Goal: Task Accomplishment & Management: Manage account settings

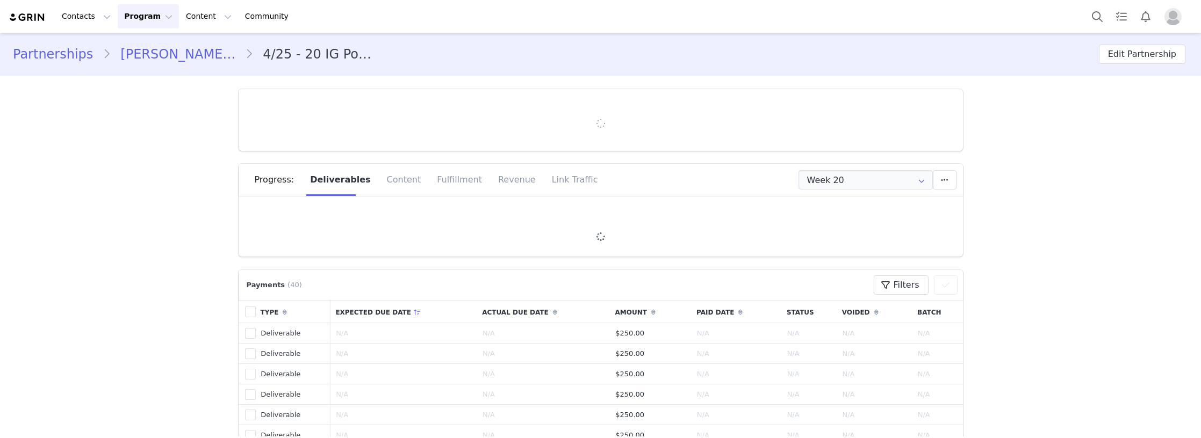
type input "+44 ([GEOGRAPHIC_DATA])"
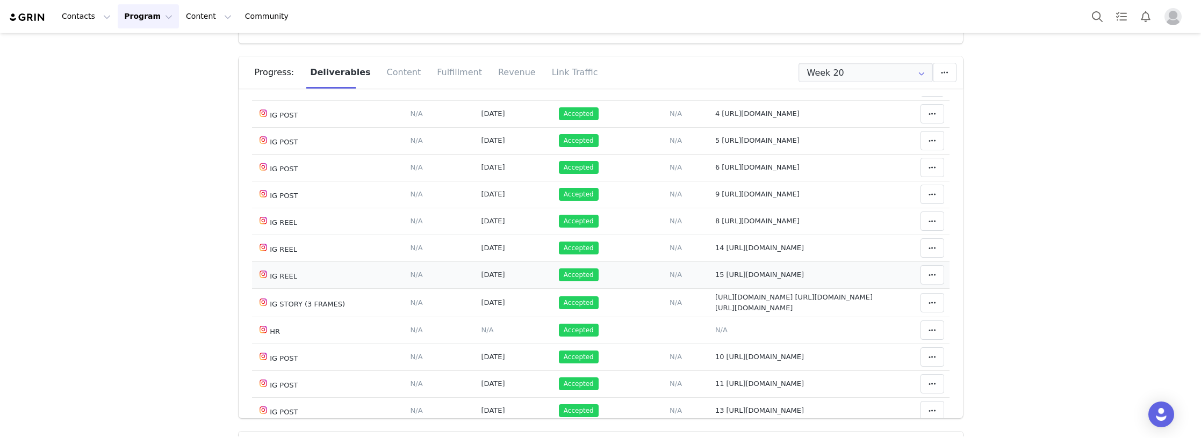
scroll to position [167, 0]
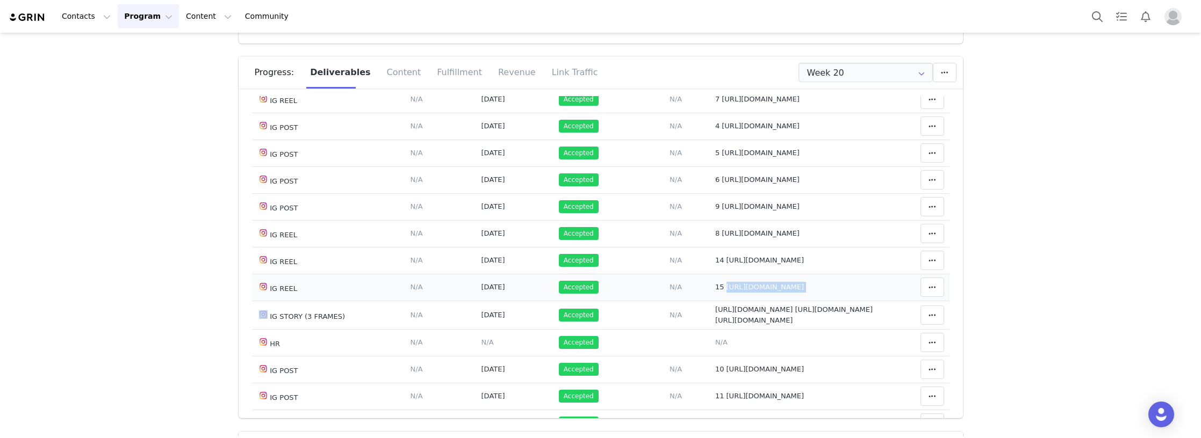
drag, startPoint x: 859, startPoint y: 300, endPoint x: 718, endPoint y: 301, distance: 140.7
click at [718, 300] on tr "IG REEL Deliverable Due Date Set the date you expect this content to go live. S…" at bounding box center [600, 287] width 697 height 27
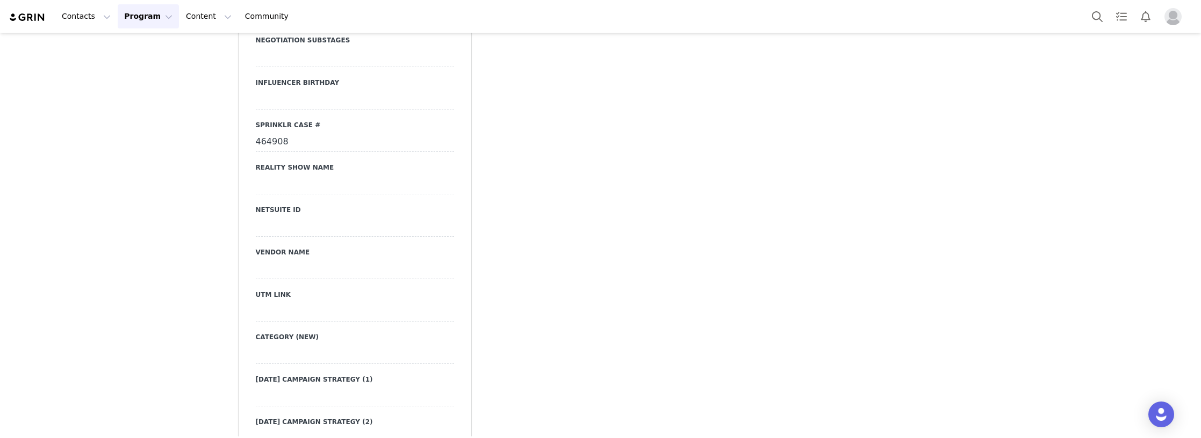
scroll to position [3868, 0]
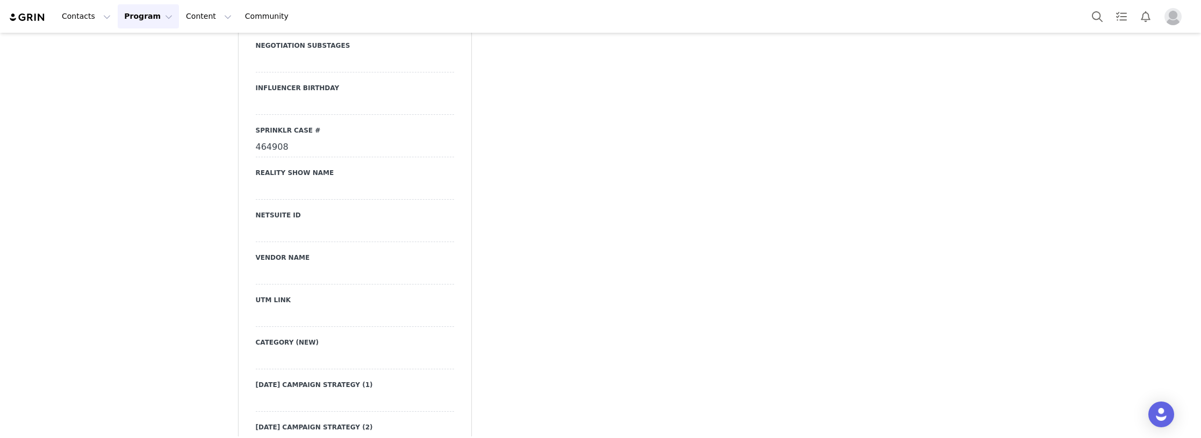
click at [281, 157] on div "464908" at bounding box center [355, 147] width 198 height 19
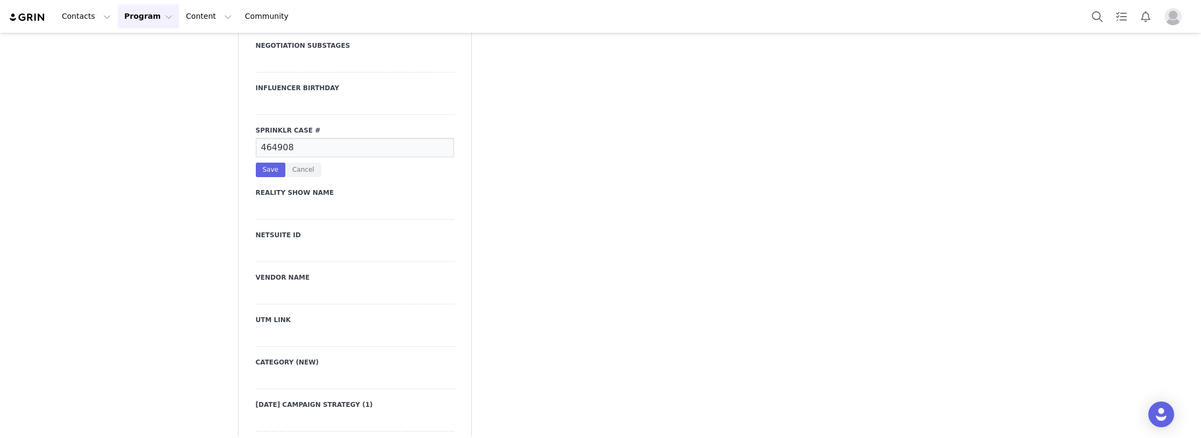
click at [284, 150] on input "464908" at bounding box center [355, 147] width 198 height 19
drag, startPoint x: 285, startPoint y: 156, endPoint x: 219, endPoint y: 161, distance: 66.3
paste input "#491781"
type input "#491781"
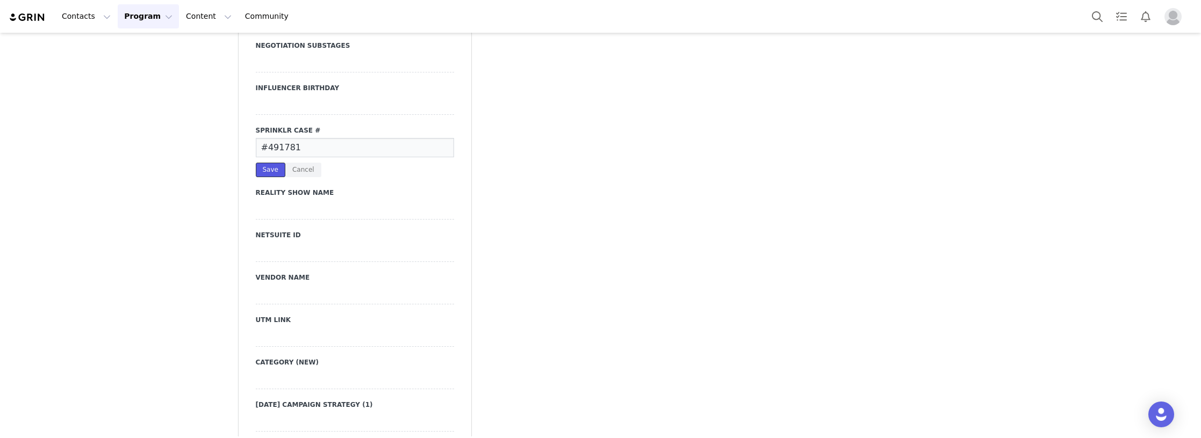
click at [262, 175] on button "Save" at bounding box center [271, 170] width 30 height 15
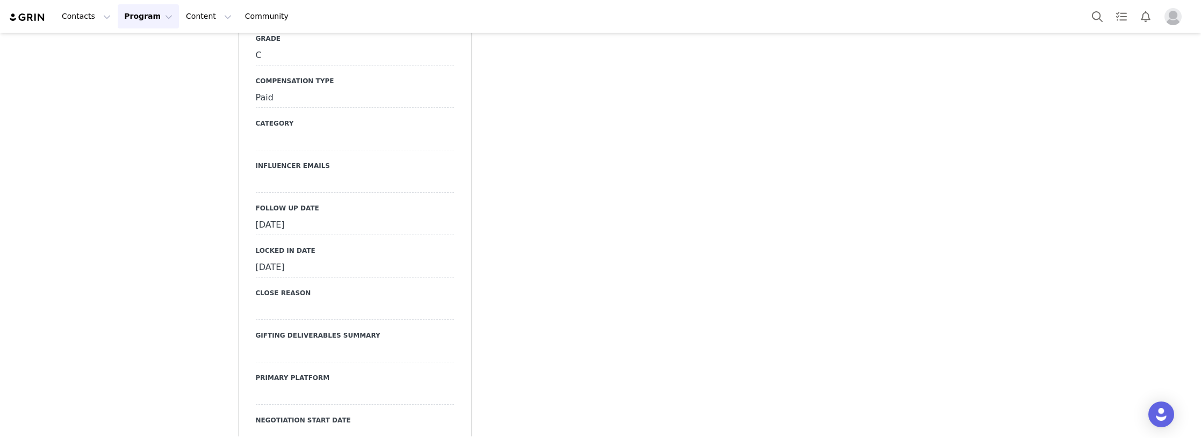
scroll to position [3223, 0]
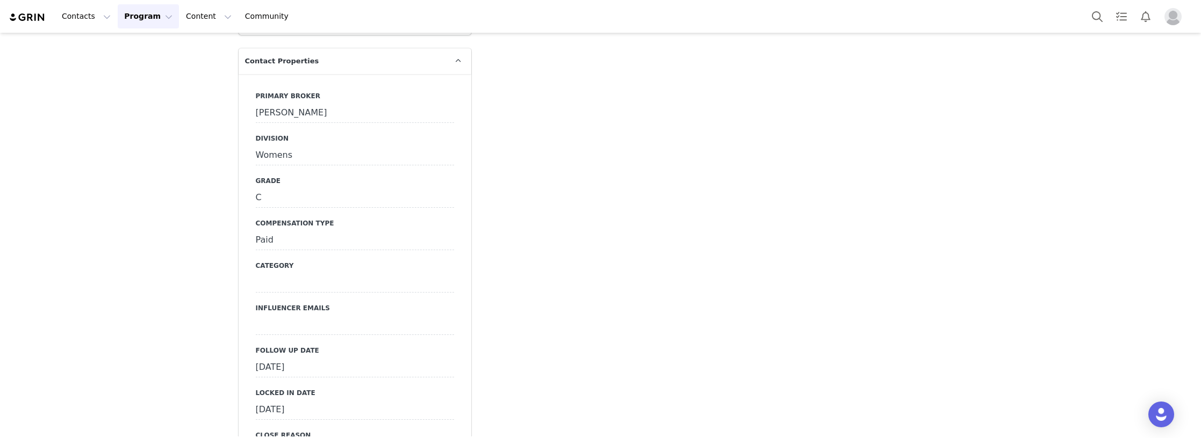
click at [277, 370] on div "September 25th, 2025" at bounding box center [355, 367] width 198 height 19
drag, startPoint x: 280, startPoint y: 378, endPoint x: 324, endPoint y: 355, distance: 50.0
click at [281, 378] on input "Sep 25 2025" at bounding box center [355, 367] width 198 height 19
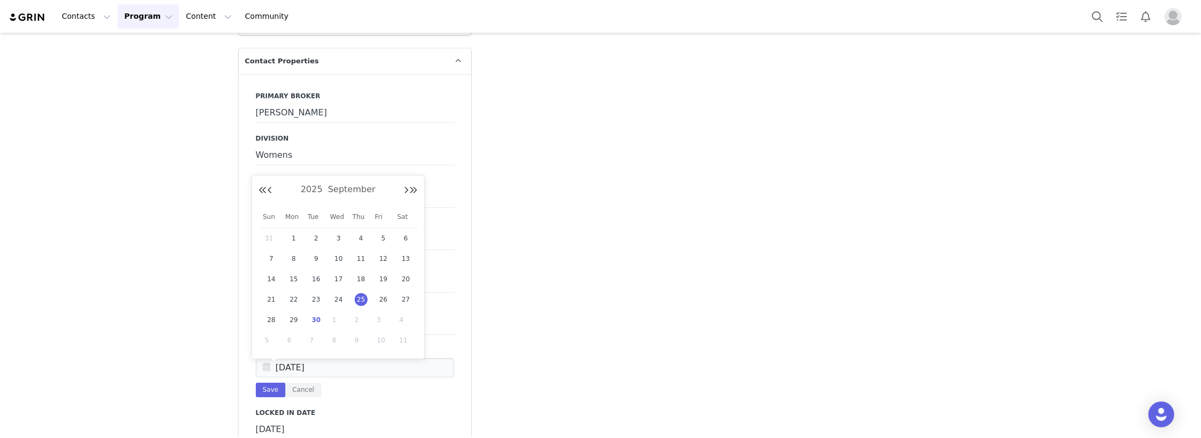
click at [315, 319] on span "30" at bounding box center [315, 320] width 13 height 13
type input "Sep 30 2025"
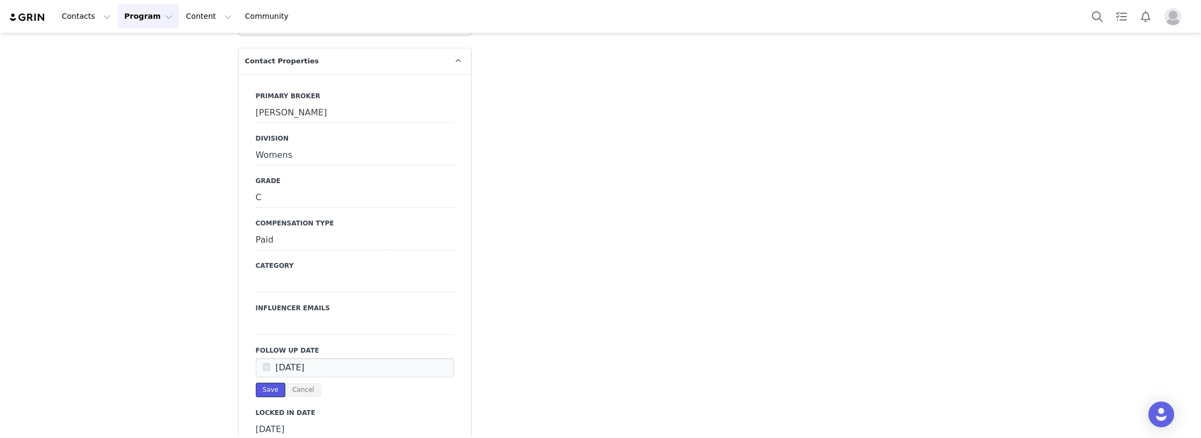
click at [261, 398] on button "Save" at bounding box center [271, 390] width 30 height 15
click at [69, 18] on button "Contacts Contacts" at bounding box center [86, 16] width 62 height 24
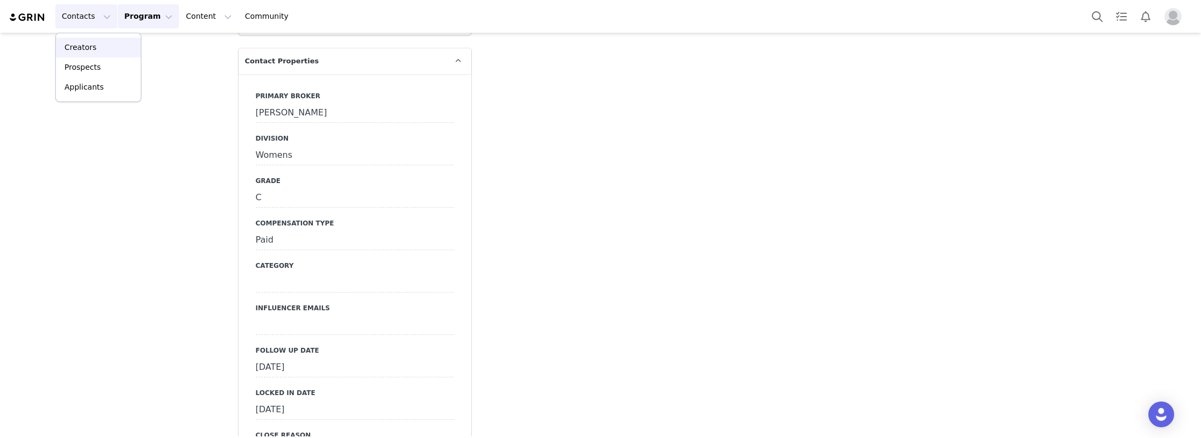
drag, startPoint x: 73, startPoint y: 44, endPoint x: 140, endPoint y: 2, distance: 79.1
click at [73, 44] on p "Creators" at bounding box center [80, 47] width 32 height 11
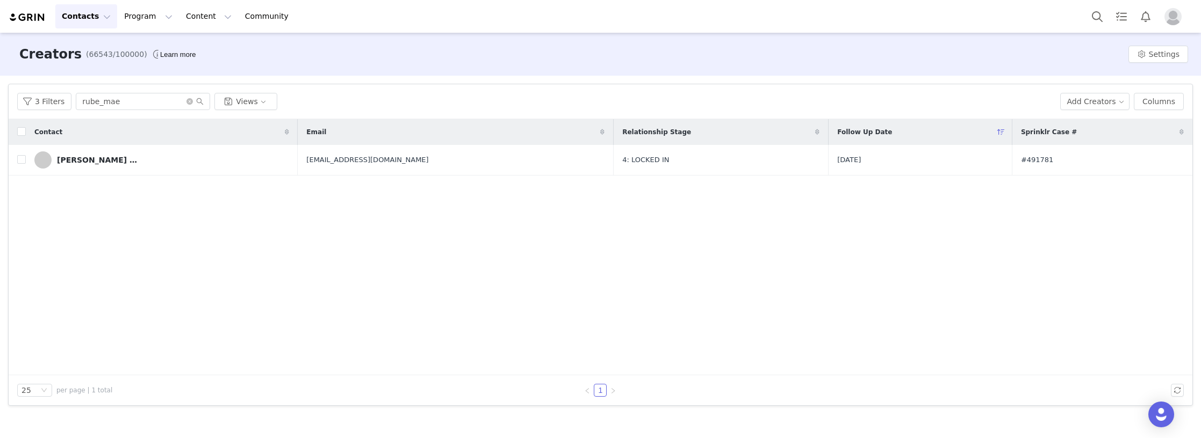
click at [204, 262] on div "Contact Email Relationship Stage Follow Up Date Sprinklr Case # Ruby Mae Barnac…" at bounding box center [600, 247] width 1183 height 256
drag, startPoint x: 154, startPoint y: 274, endPoint x: 159, endPoint y: 268, distance: 8.4
click at [154, 273] on div "Contact Email Relationship Stage Follow Up Date Sprinklr Case # Ruby Mae Barnac…" at bounding box center [600, 247] width 1183 height 256
paste input "Argjiraspanca"
drag, startPoint x: -35, startPoint y: 99, endPoint x: -41, endPoint y: 100, distance: 6.0
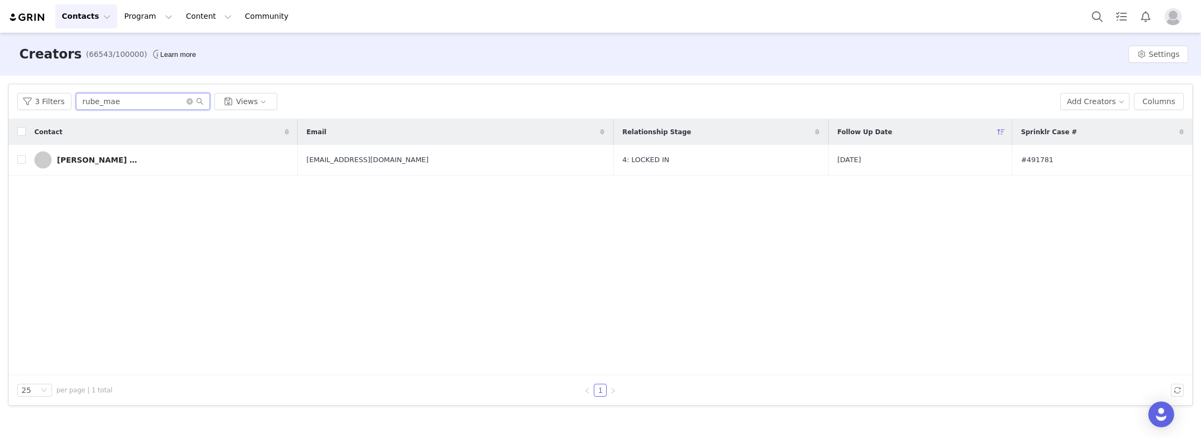
click at [0, 100] on html "Contacts Contacts Creators Prospects Applicants Program Program Activations Cam…" at bounding box center [600, 219] width 1201 height 438
type input "Argjiraspanca"
click at [149, 219] on div "Contact Email Relationship Stage Follow Up Date Sprinklr Case # Argjira Spanca …" at bounding box center [600, 247] width 1183 height 256
click at [125, 163] on link "Argjira Spanca" at bounding box center [145, 159] width 222 height 17
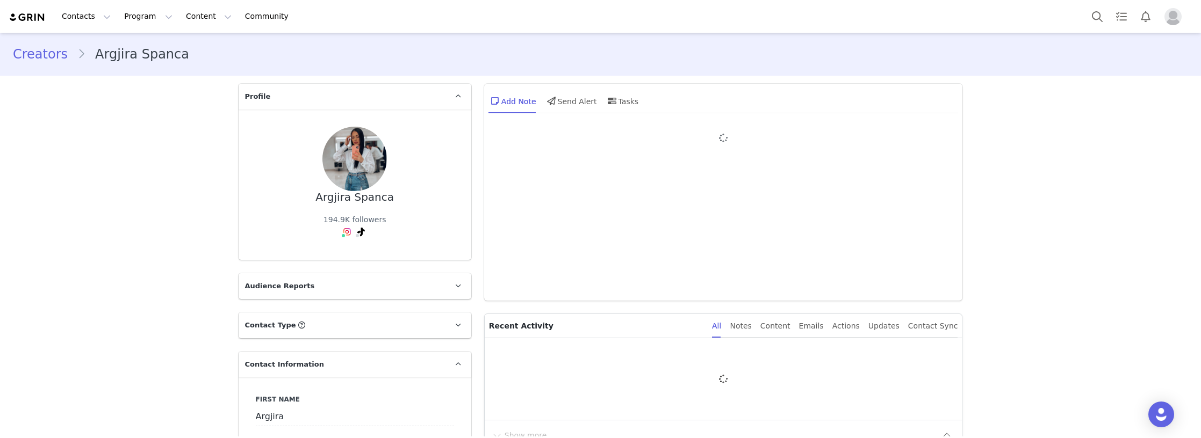
type input "+377 (Monaco)"
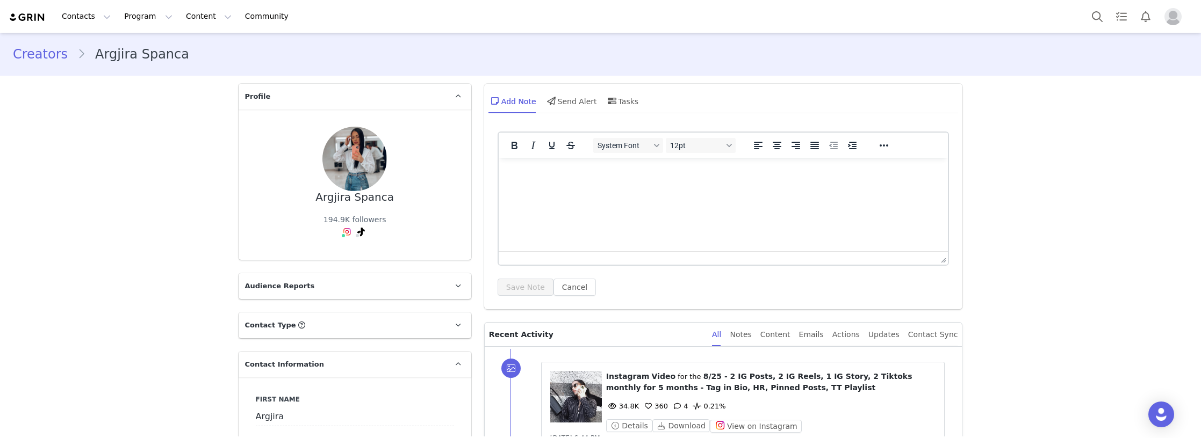
drag, startPoint x: 335, startPoint y: 257, endPoint x: 330, endPoint y: 250, distance: 8.7
click at [335, 257] on link "@argjiraspanca" at bounding box center [352, 255] width 59 height 9
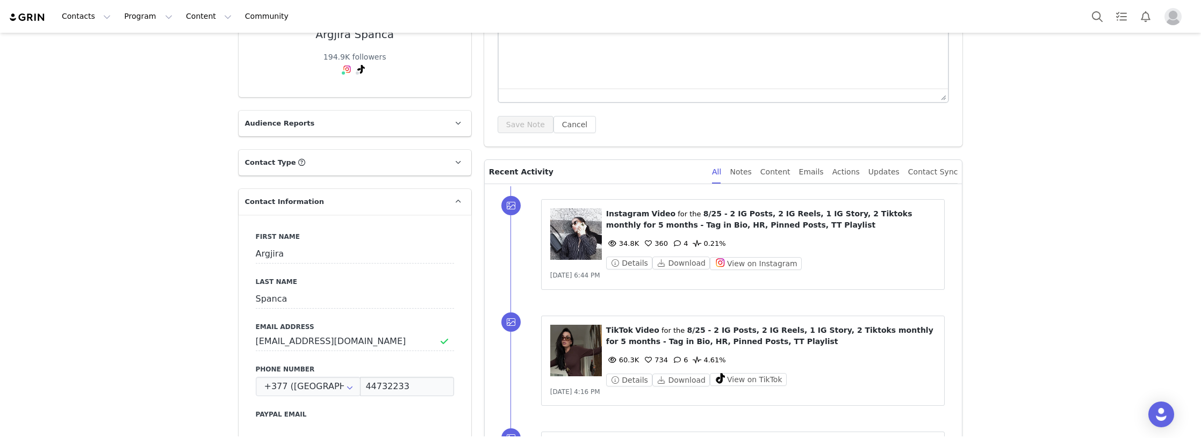
scroll to position [376, 0]
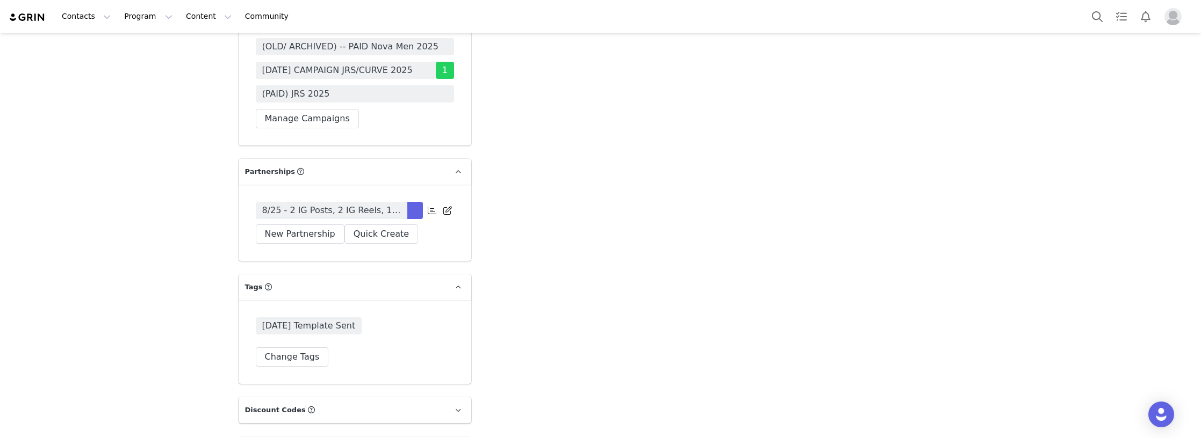
scroll to position [3377, 0]
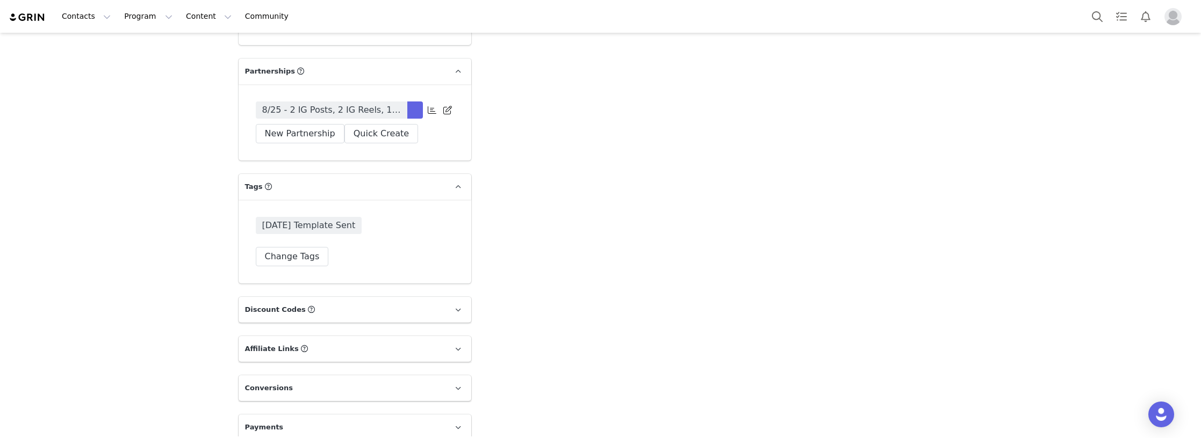
drag, startPoint x: 317, startPoint y: 99, endPoint x: 568, endPoint y: 107, distance: 251.0
click at [317, 104] on span "8/25 - 2 IG Posts, 2 IG Reels, 1 IG Story, 2 Tiktoks monthly for 5 months - Tag…" at bounding box center [331, 110] width 139 height 13
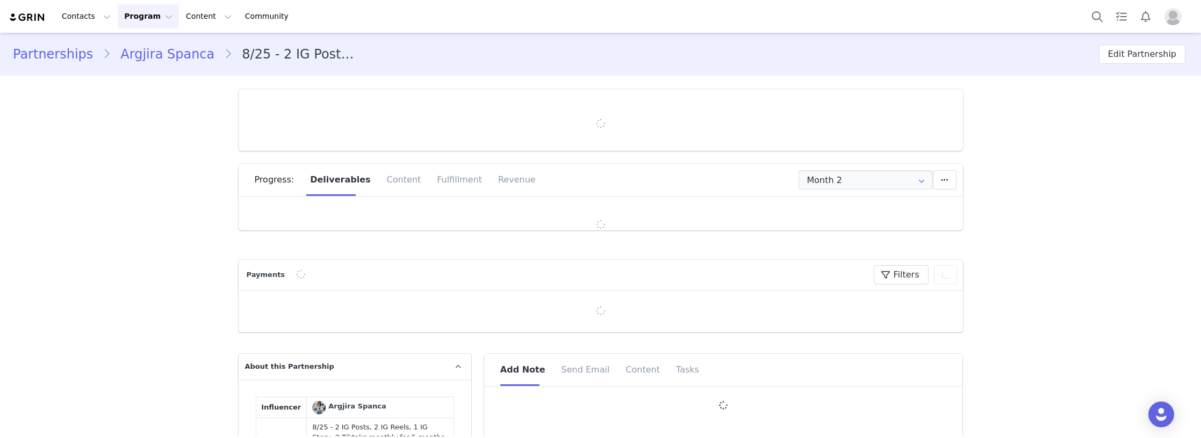
type input "+377 (Monaco)"
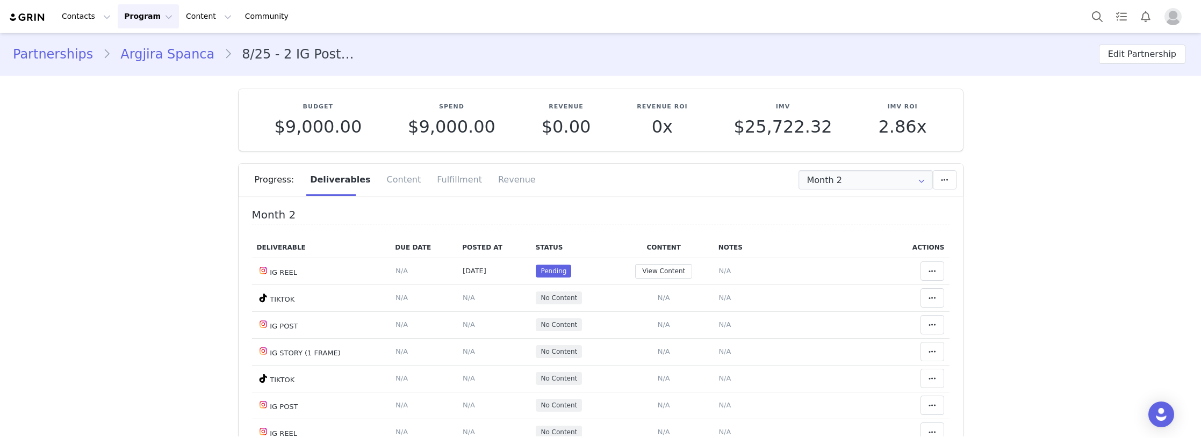
click at [930, 277] on button at bounding box center [932, 271] width 24 height 19
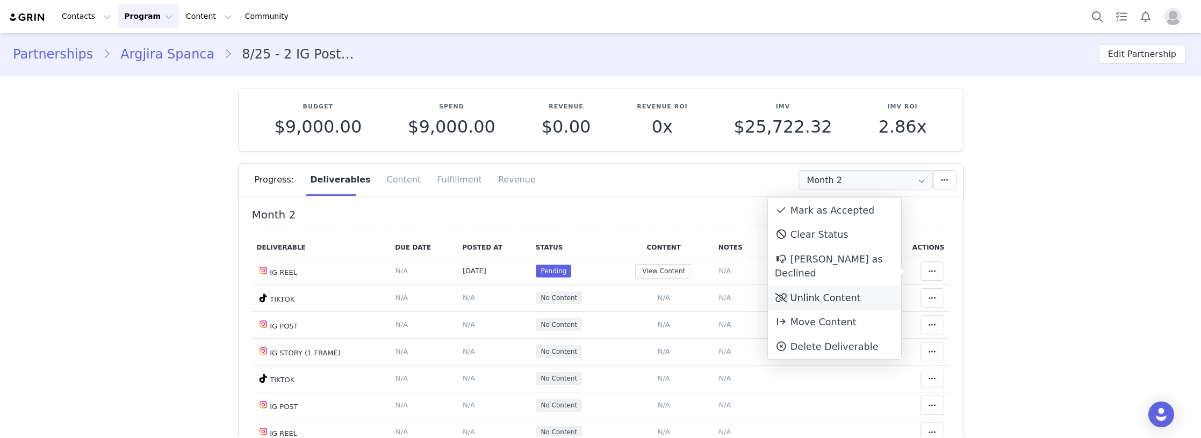
click at [840, 286] on div "Unlink Content" at bounding box center [834, 298] width 133 height 25
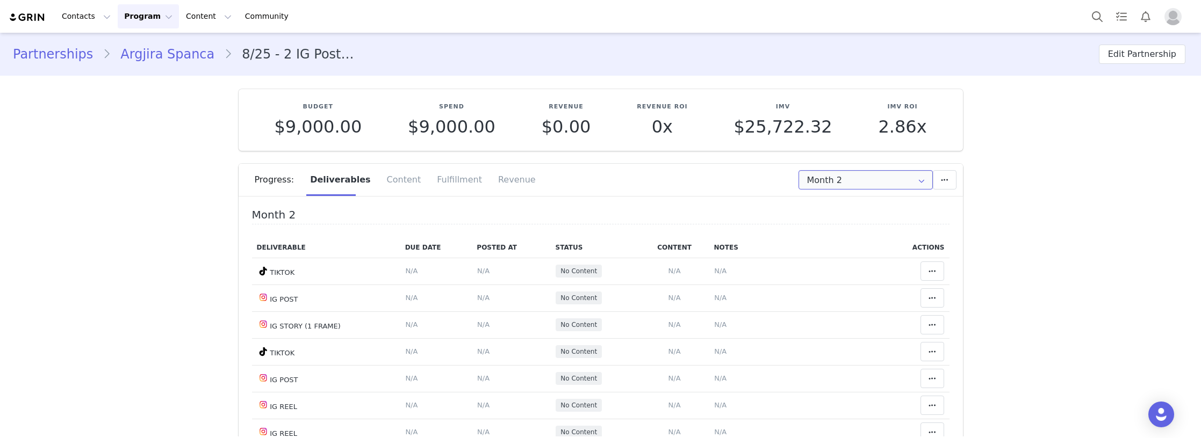
click at [849, 184] on input "Month 2" at bounding box center [865, 179] width 134 height 19
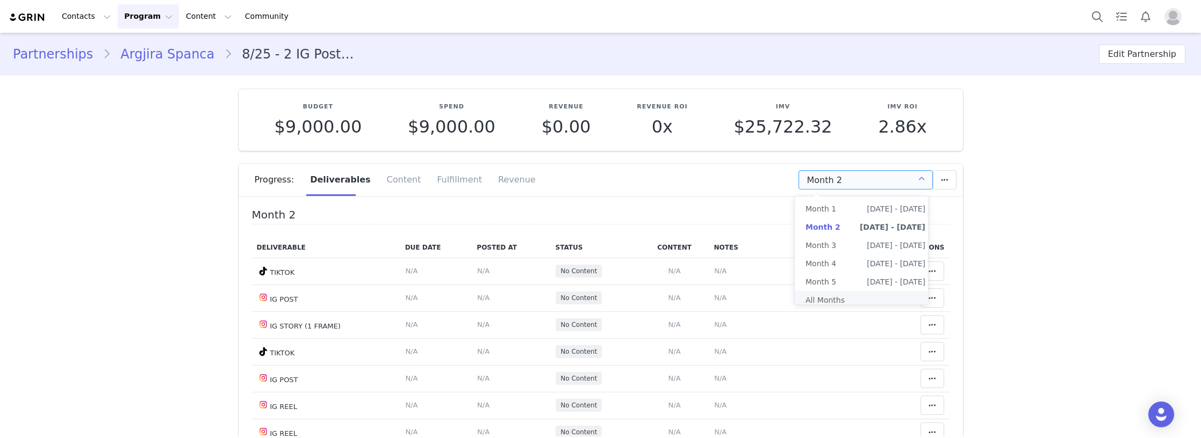
click at [842, 294] on li "All Months" at bounding box center [865, 300] width 141 height 18
type input "All"
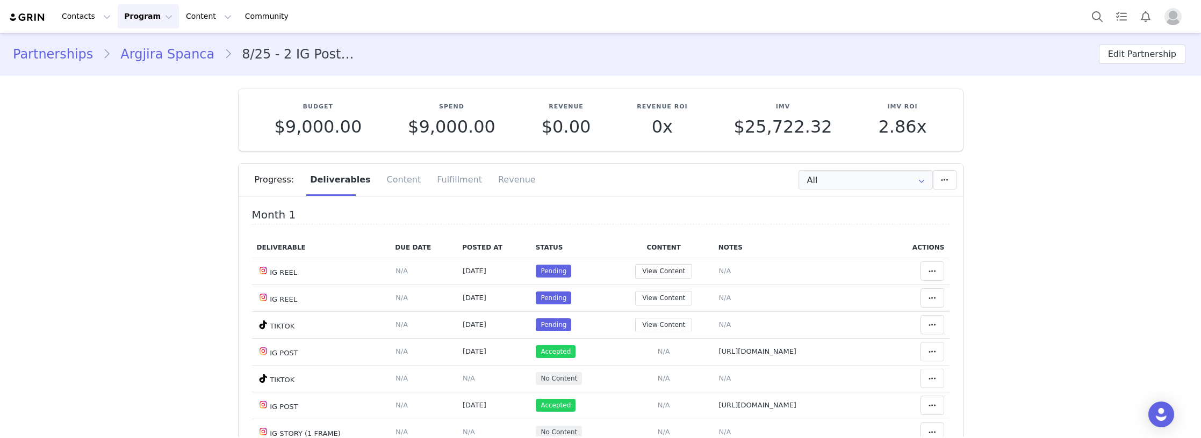
scroll to position [54, 0]
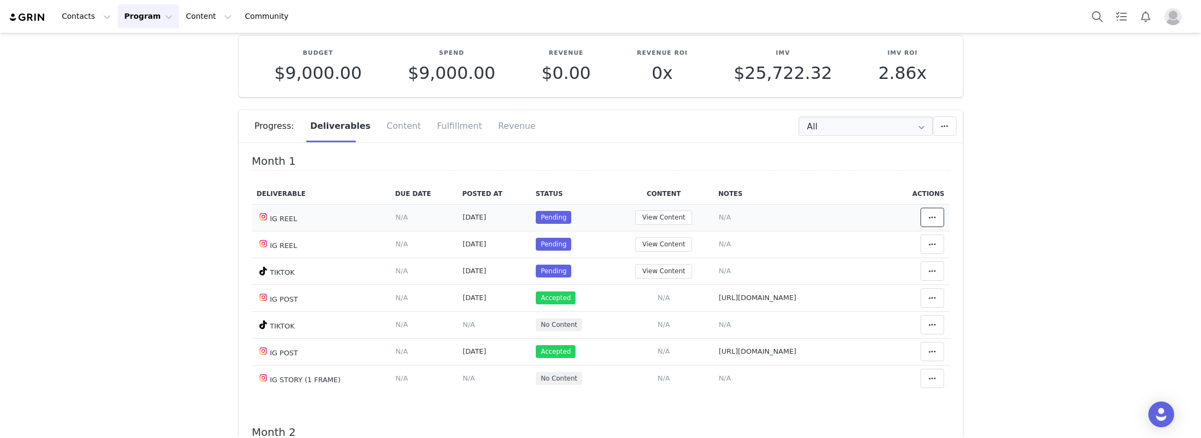
click at [928, 214] on icon at bounding box center [932, 217] width 8 height 9
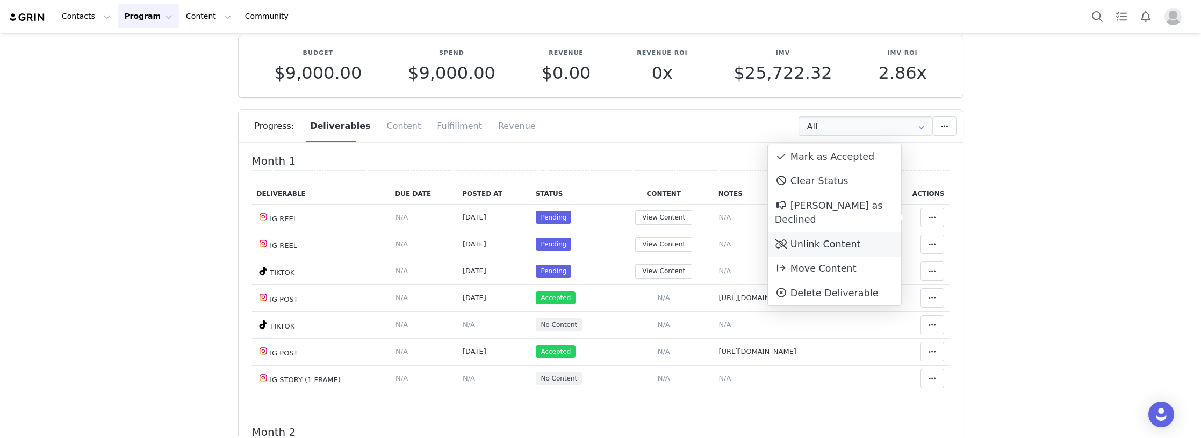
click at [854, 232] on div "Unlink Content" at bounding box center [834, 244] width 133 height 25
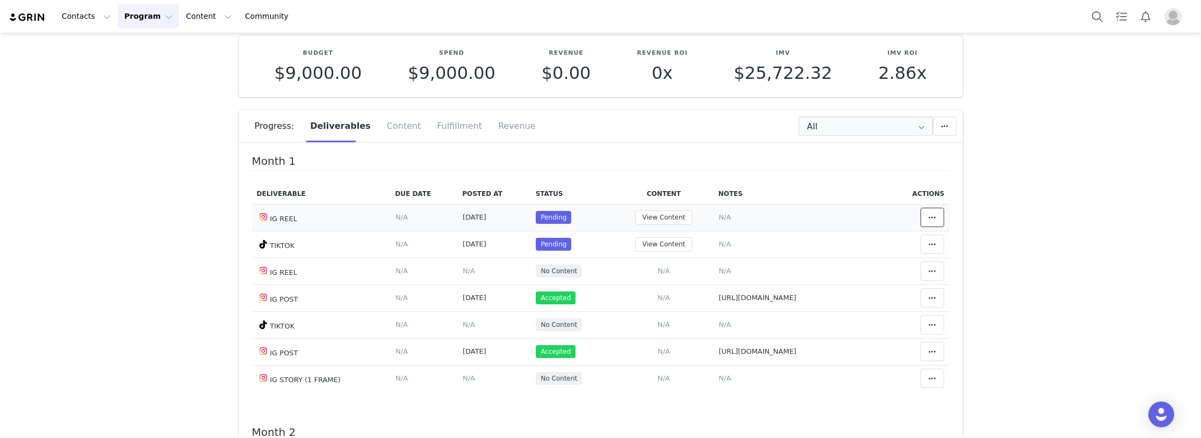
click at [926, 217] on span at bounding box center [932, 217] width 13 height 13
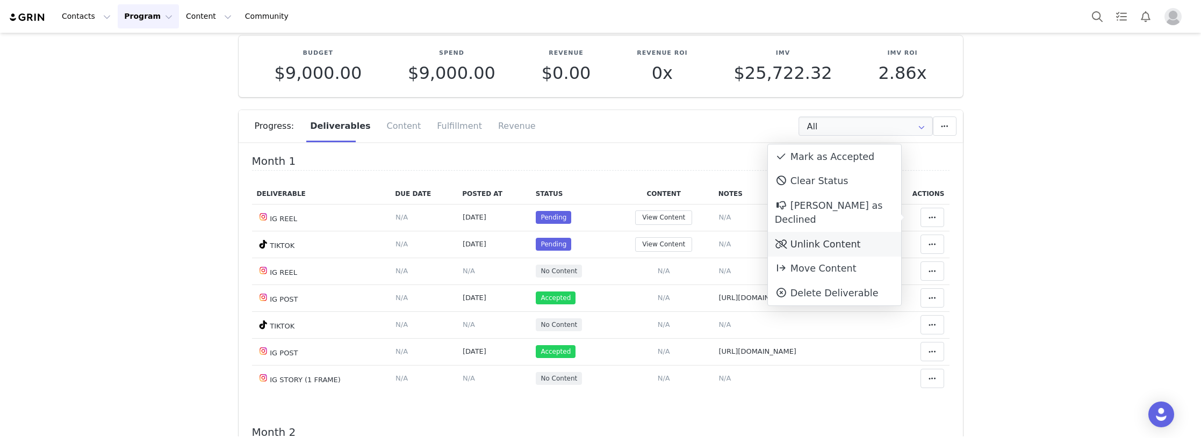
click at [855, 232] on div "Unlink Content" at bounding box center [834, 244] width 133 height 25
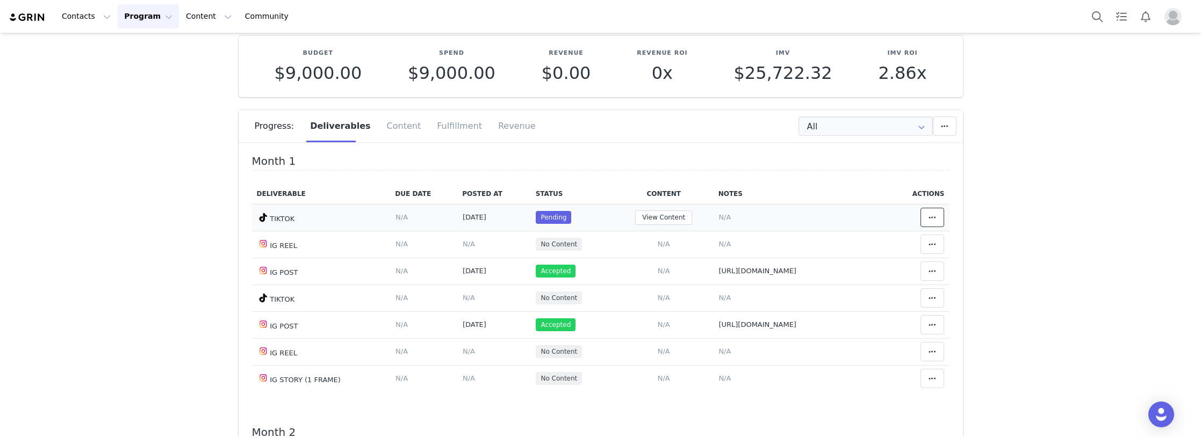
click at [926, 218] on span at bounding box center [932, 217] width 13 height 13
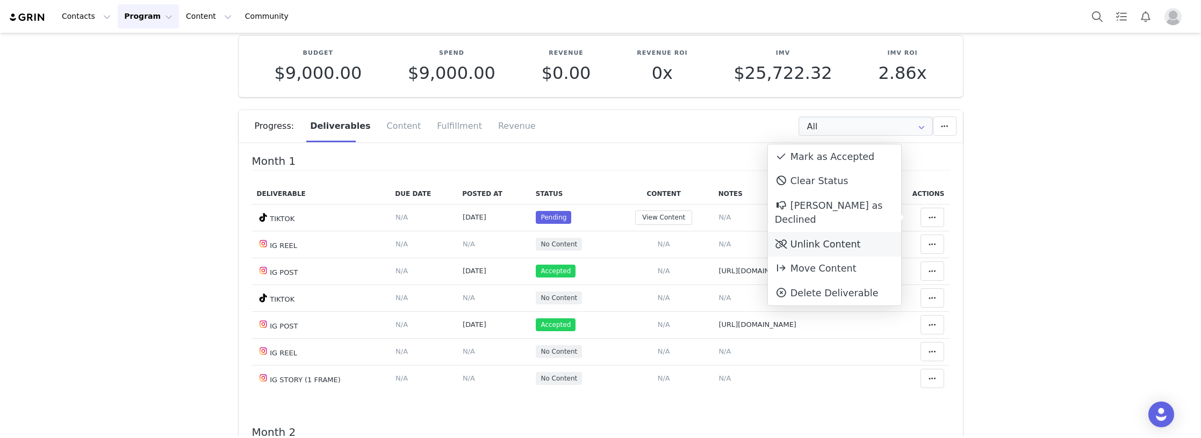
click at [846, 232] on div "Unlink Content" at bounding box center [834, 244] width 133 height 25
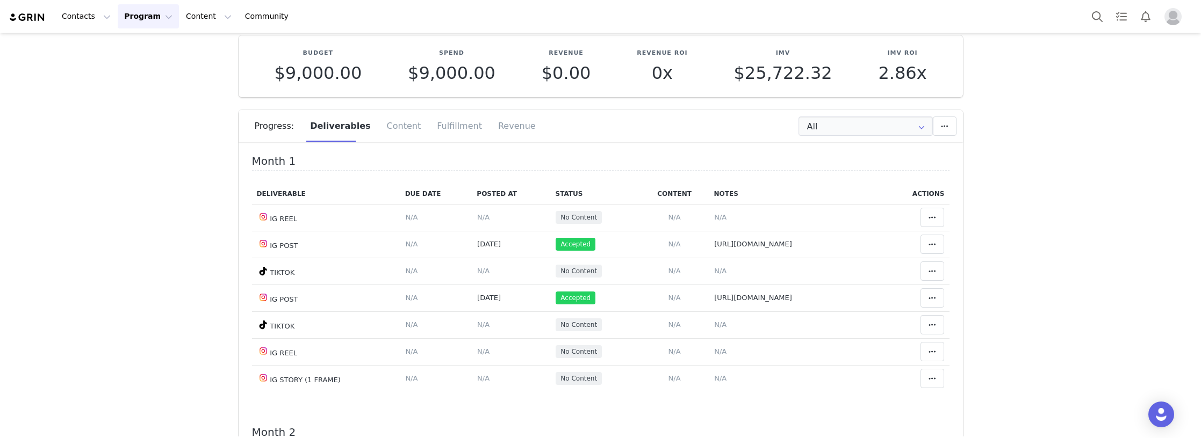
click at [824, 125] on input "All" at bounding box center [865, 126] width 134 height 19
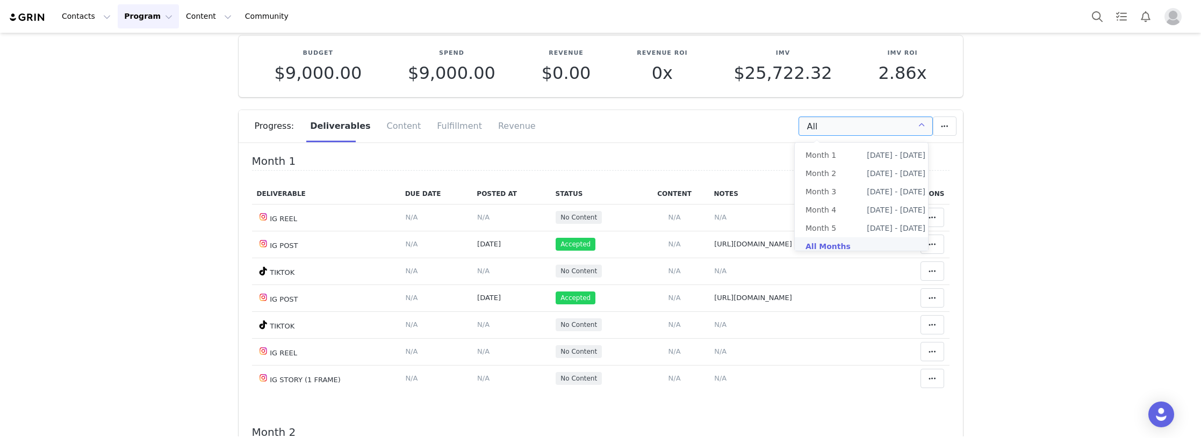
click at [839, 241] on li "All Months" at bounding box center [865, 246] width 141 height 18
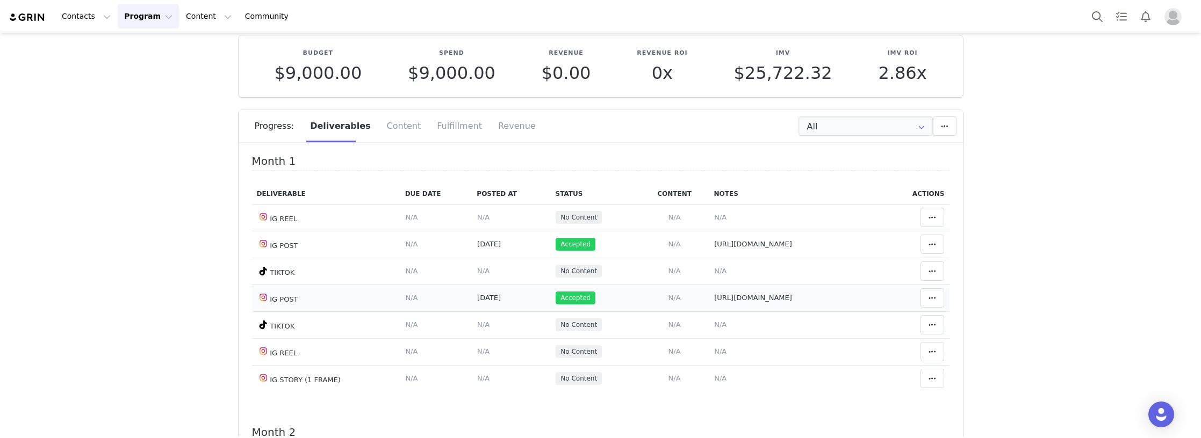
drag, startPoint x: 861, startPoint y: 301, endPoint x: 706, endPoint y: 298, distance: 155.3
click at [709, 298] on td "Notes Save Cancel https://www.instagram.com/p/DO6MnLAiB5Z/" at bounding box center [796, 298] width 175 height 27
drag, startPoint x: 710, startPoint y: 216, endPoint x: 707, endPoint y: 199, distance: 17.4
click at [714, 216] on span "N/A" at bounding box center [720, 217] width 12 height 8
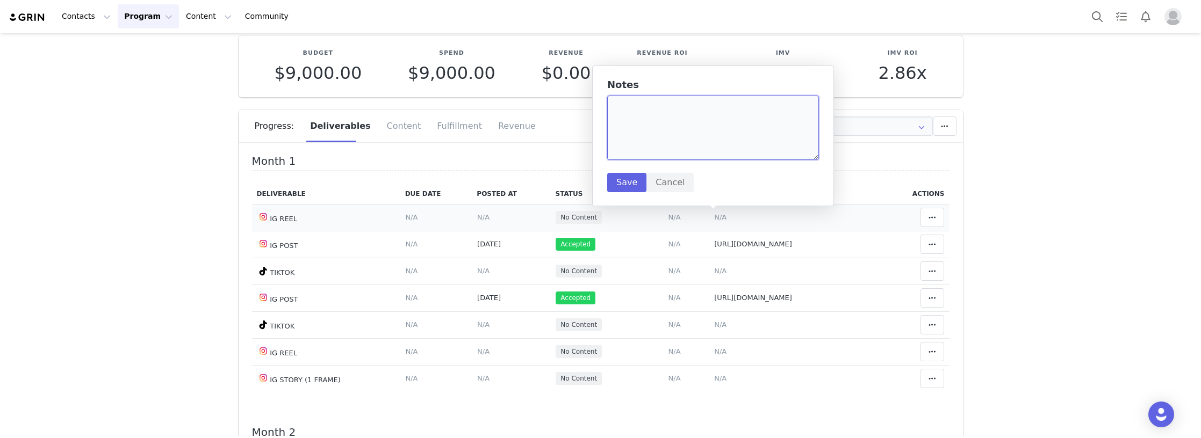
click at [665, 125] on textarea at bounding box center [713, 128] width 212 height 64
paste textarea "https://www.instagram.com/p/DO_MpwRCLoU/"
type textarea "https://www.instagram.com/p/DO_MpwRCLoU/"
drag, startPoint x: 626, startPoint y: 177, endPoint x: 500, endPoint y: 197, distance: 127.9
click at [625, 177] on button "Save" at bounding box center [626, 182] width 39 height 19
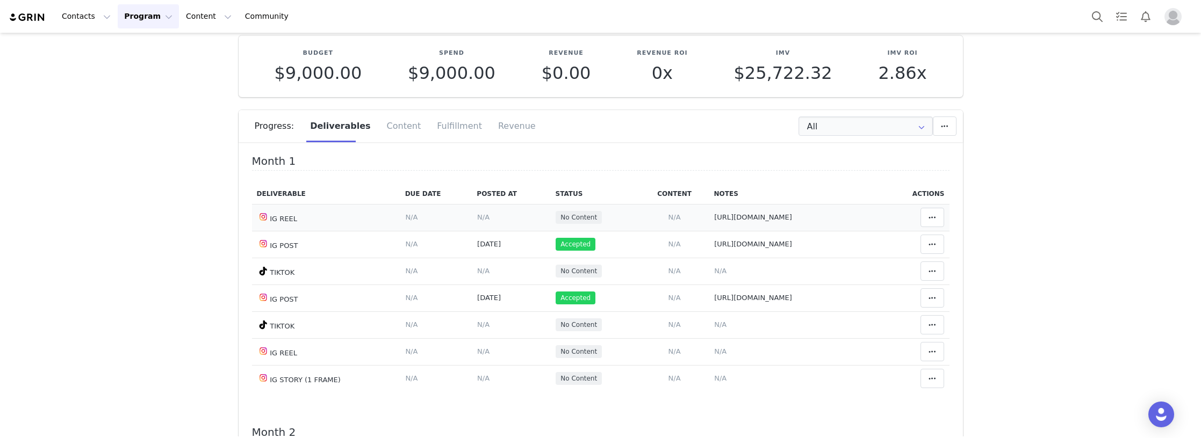
click at [477, 216] on span "N/A" at bounding box center [483, 217] width 12 height 8
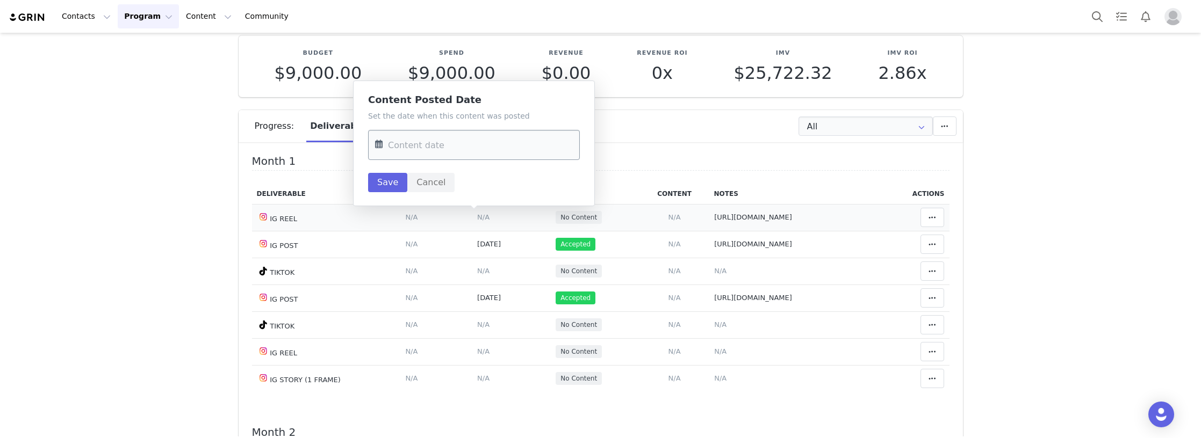
click at [456, 153] on input "text" at bounding box center [474, 145] width 212 height 30
click at [482, 291] on span "25" at bounding box center [477, 291] width 13 height 13
type input "Sep 25 2025"
click at [385, 182] on button "Save" at bounding box center [387, 182] width 39 height 19
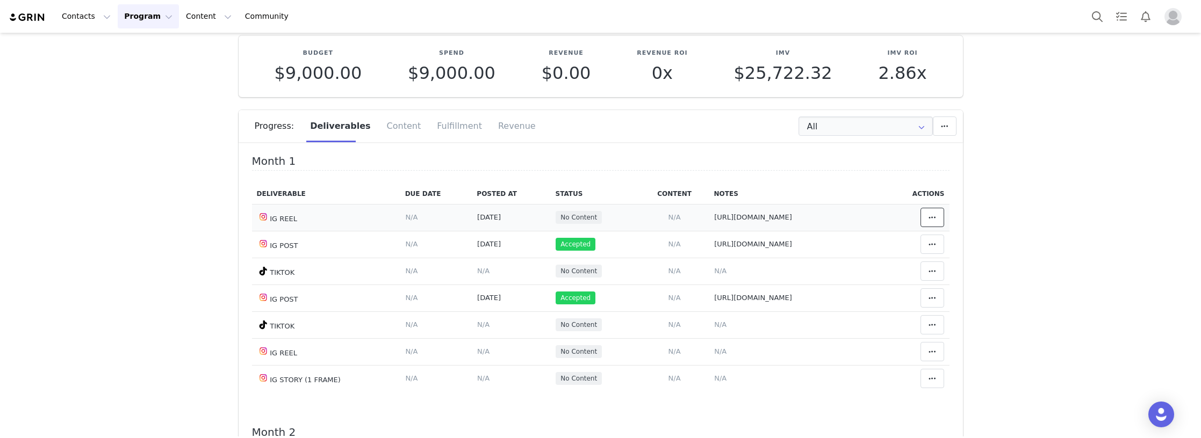
click at [928, 215] on icon at bounding box center [932, 217] width 8 height 9
drag, startPoint x: 847, startPoint y: 220, endPoint x: 602, endPoint y: 107, distance: 269.7
click at [847, 220] on div "Mark as Accepted" at bounding box center [834, 218] width 133 height 25
click at [718, 350] on span "N/A" at bounding box center [720, 352] width 12 height 8
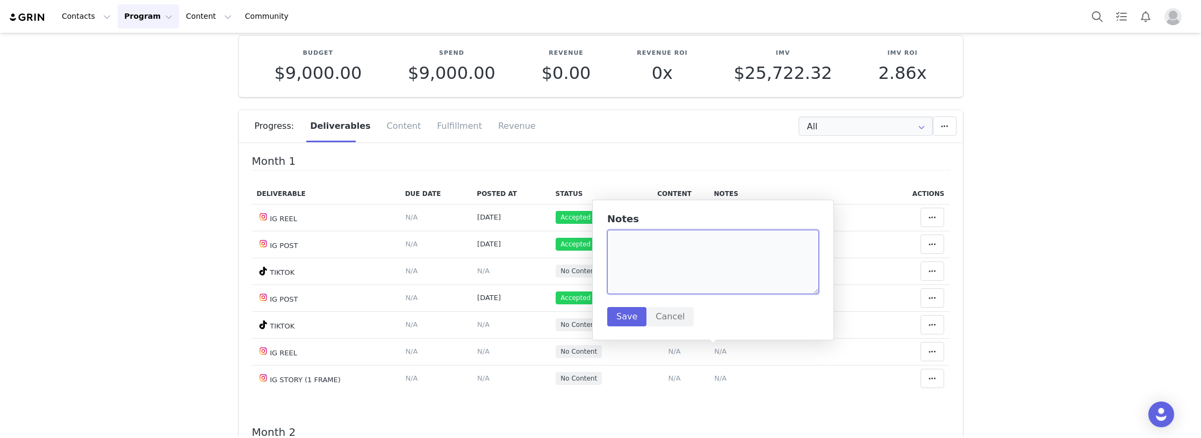
paste textarea "http://instagram.com/p/DPKAnbdCLi0/"
click at [658, 232] on textarea "http://instagram.com/p/DPKAnbdCLi0/" at bounding box center [713, 262] width 212 height 64
type textarea "http://instagram.com/p/DPKAnbdCLi0/"
click at [626, 313] on button "Save" at bounding box center [626, 316] width 39 height 19
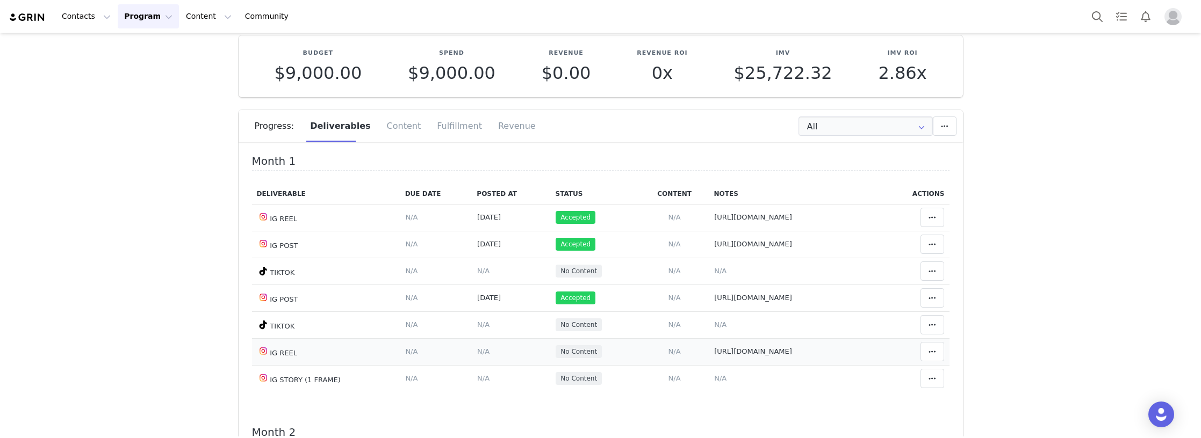
click at [477, 349] on span "N/A" at bounding box center [483, 352] width 12 height 8
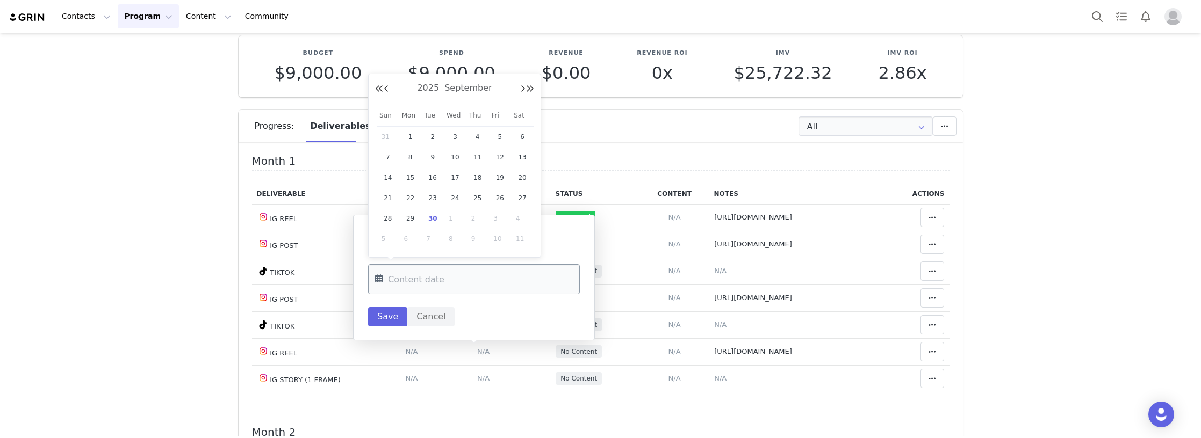
click at [442, 278] on input "text" at bounding box center [474, 279] width 212 height 30
click at [434, 219] on span "30" at bounding box center [432, 218] width 13 height 13
type input "Sep 30 2025"
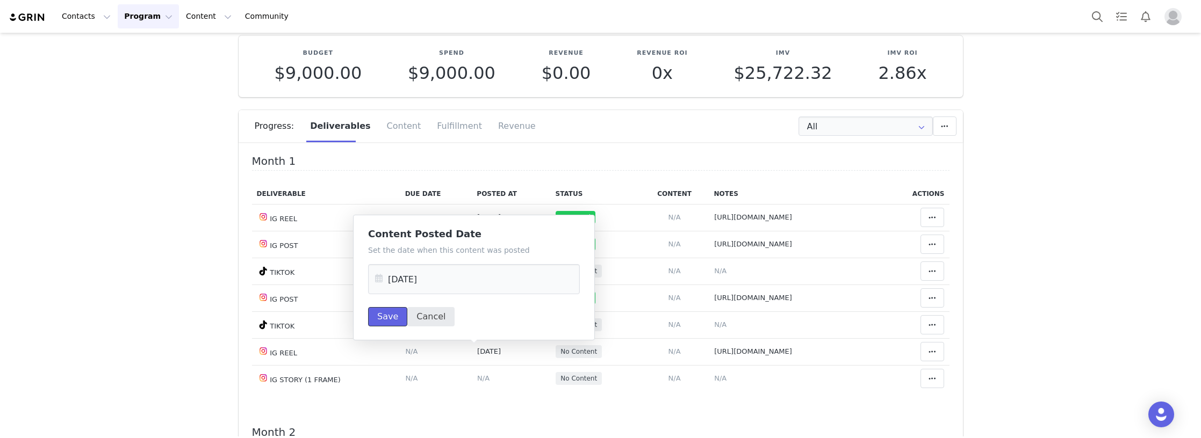
click at [382, 318] on button "Save" at bounding box center [387, 316] width 39 height 19
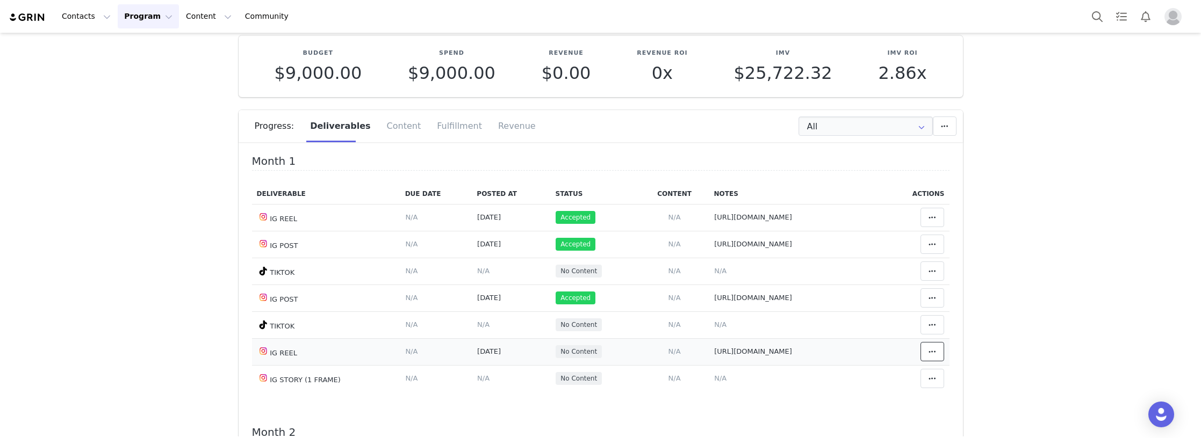
click at [928, 351] on icon at bounding box center [932, 352] width 8 height 9
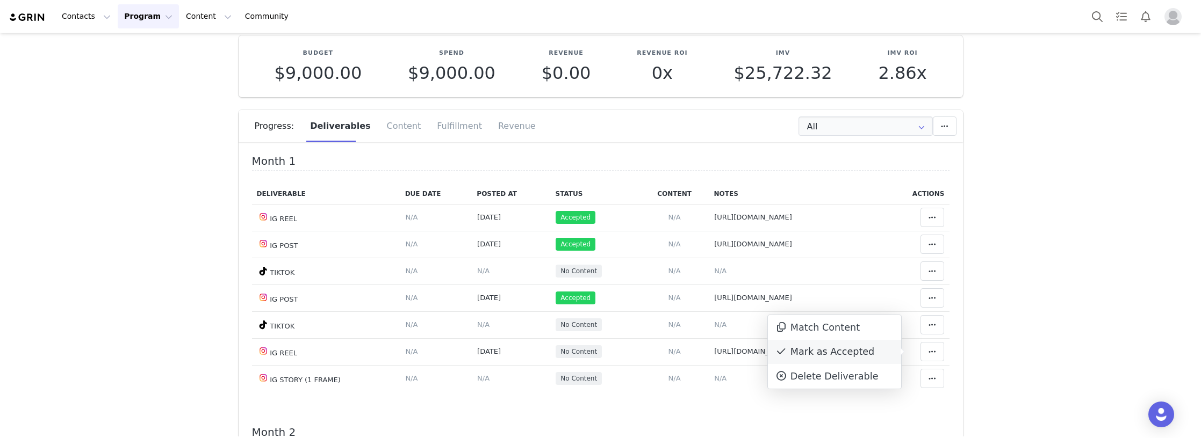
click at [848, 351] on div "Mark as Accepted" at bounding box center [834, 352] width 133 height 25
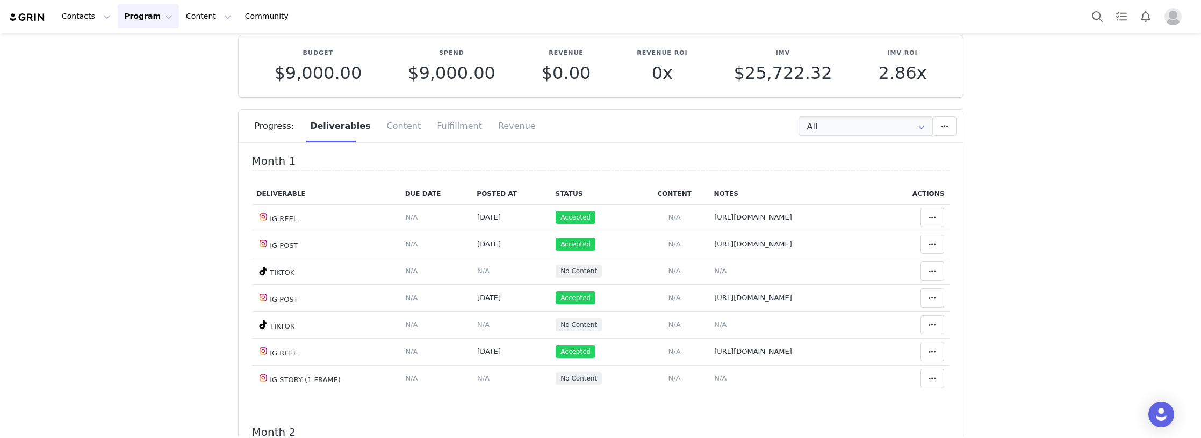
drag, startPoint x: 169, startPoint y: 221, endPoint x: 184, endPoint y: 222, distance: 15.1
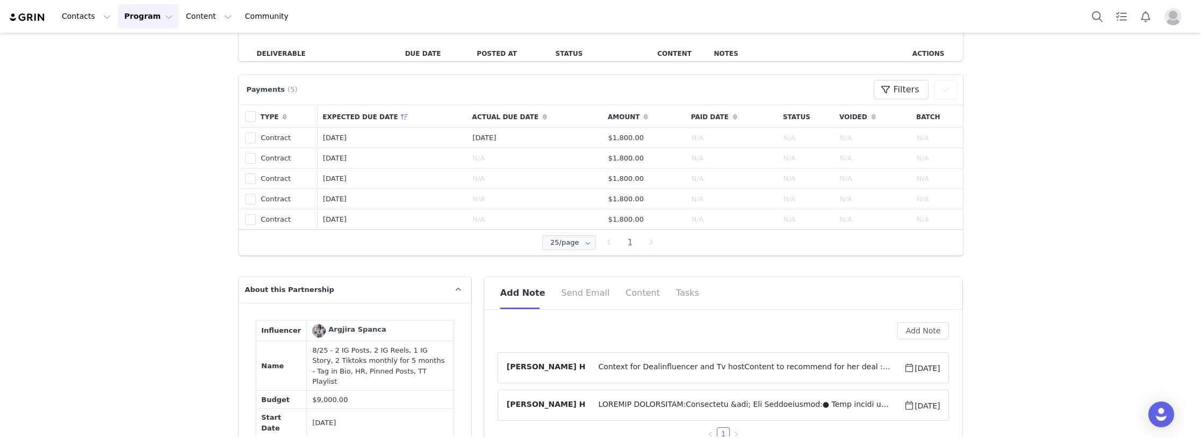
scroll to position [483, 0]
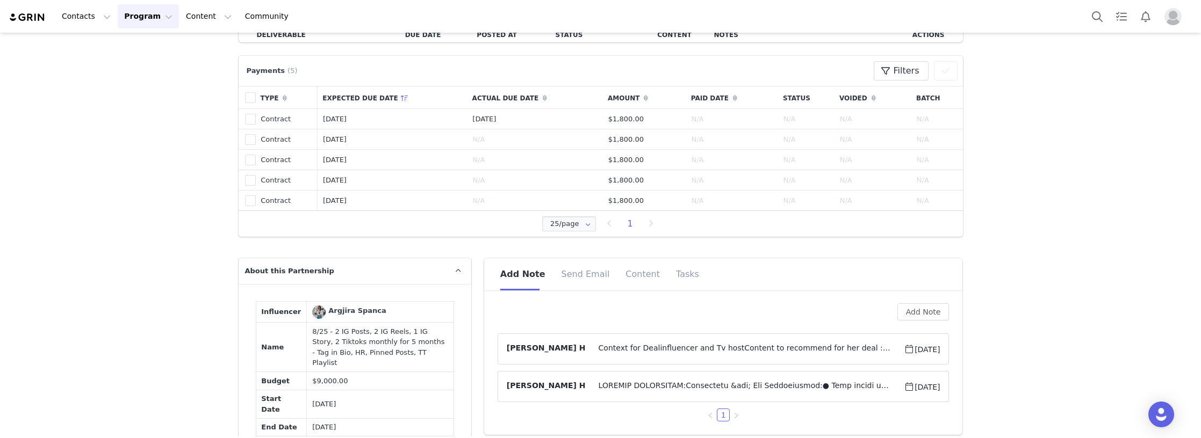
click at [662, 350] on span "Context for Dealinfluencer and Tv hostContent to recommend for her deal :https:…" at bounding box center [745, 349] width 319 height 13
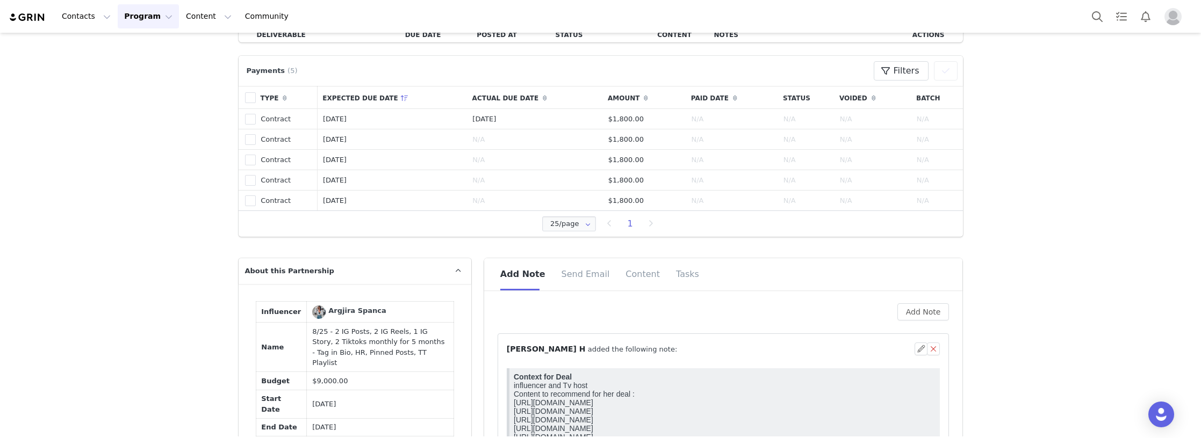
scroll to position [0, 0]
click at [663, 349] on div "⁨ Marlen H ⁩ added the following note:" at bounding box center [711, 349] width 408 height 11
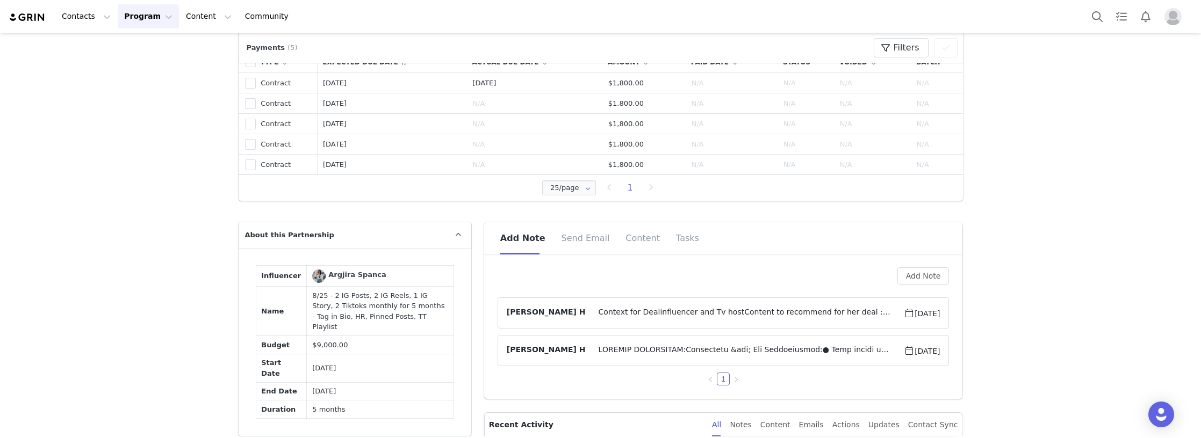
scroll to position [537, 0]
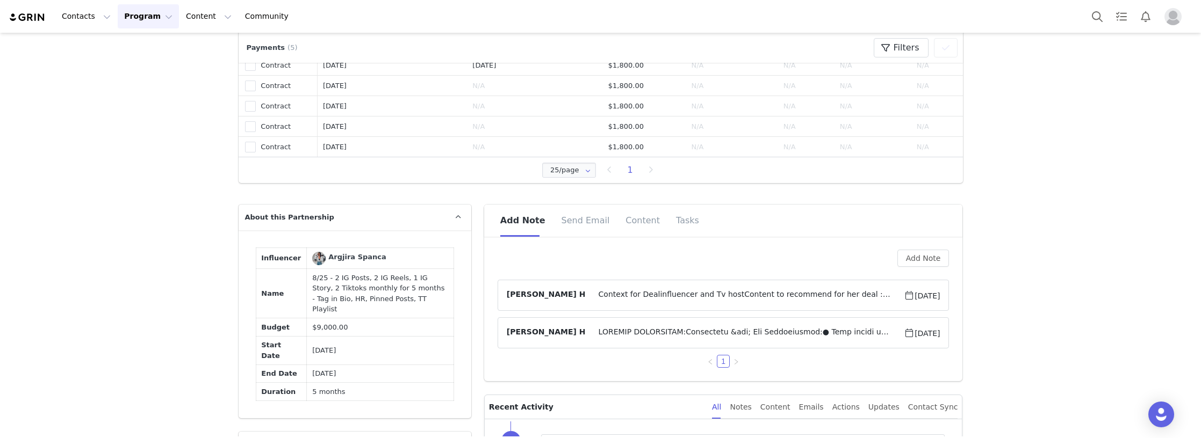
click at [667, 329] on span at bounding box center [745, 333] width 319 height 13
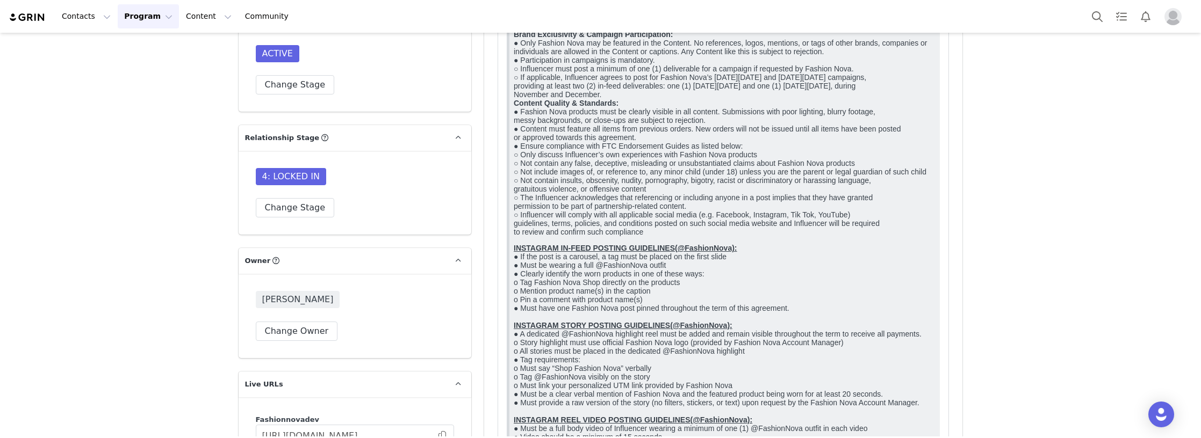
scroll to position [591, 0]
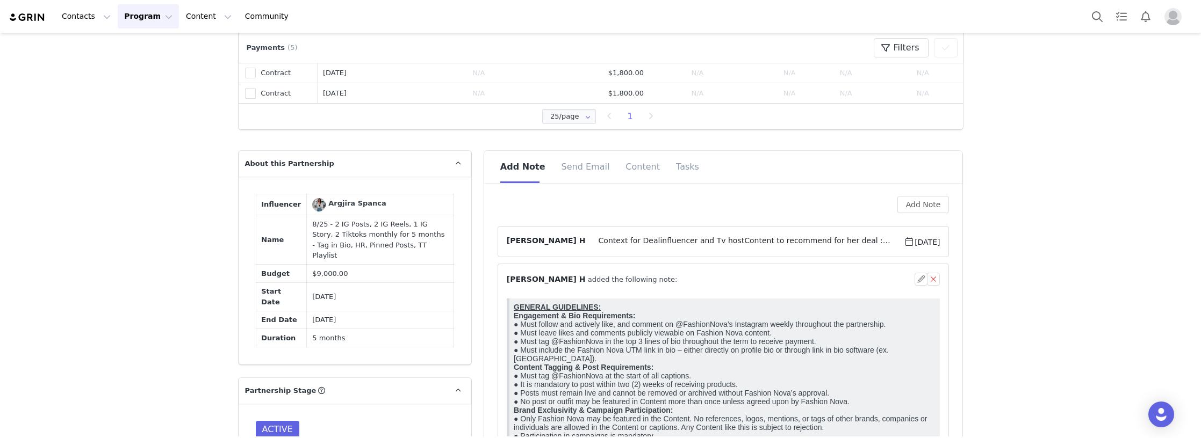
click at [677, 257] on article "Marlen H Context for Dealinfluencer and Tv hostContent to recommend for her dea…" at bounding box center [723, 241] width 452 height 31
click at [665, 280] on div "⁨ Marlen H ⁩ added the following note:" at bounding box center [711, 279] width 408 height 11
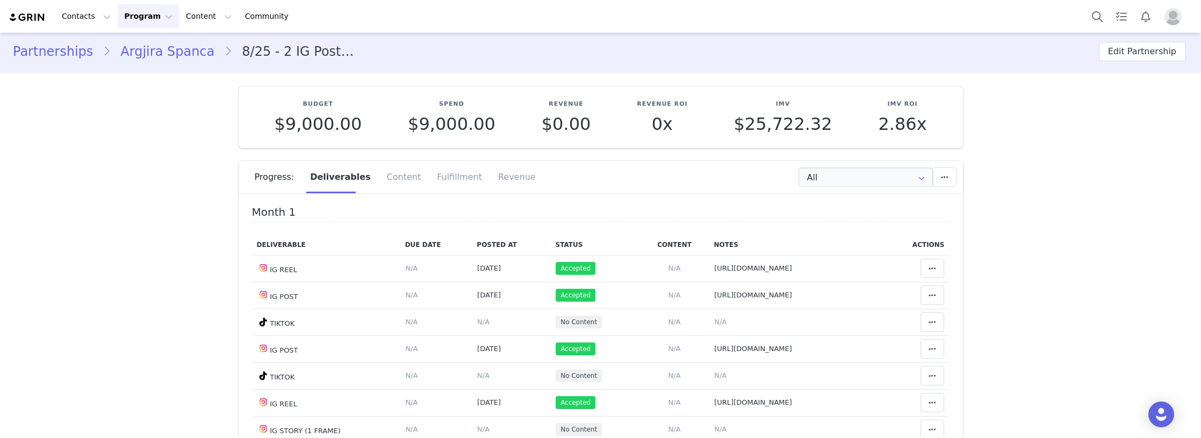
scroll to position [0, 0]
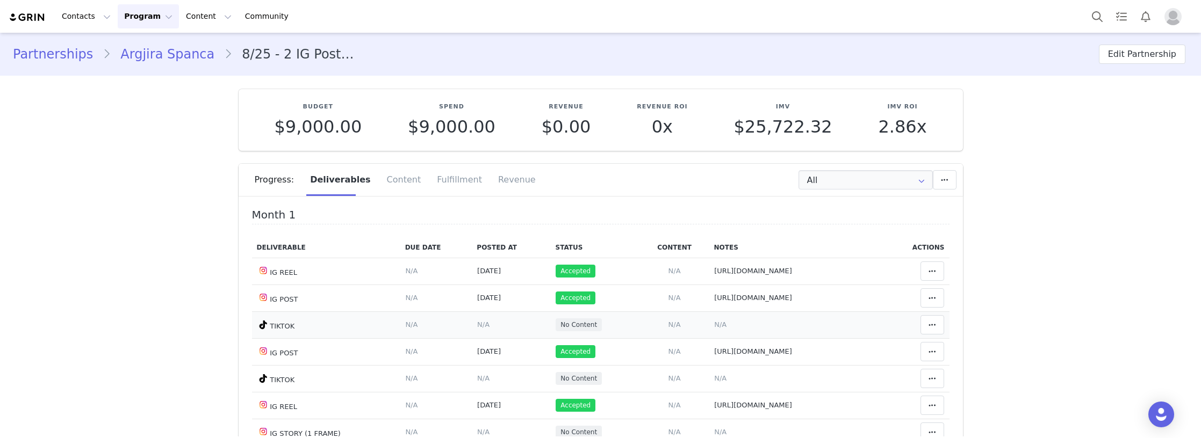
click at [716, 325] on span "N/A" at bounding box center [720, 325] width 12 height 8
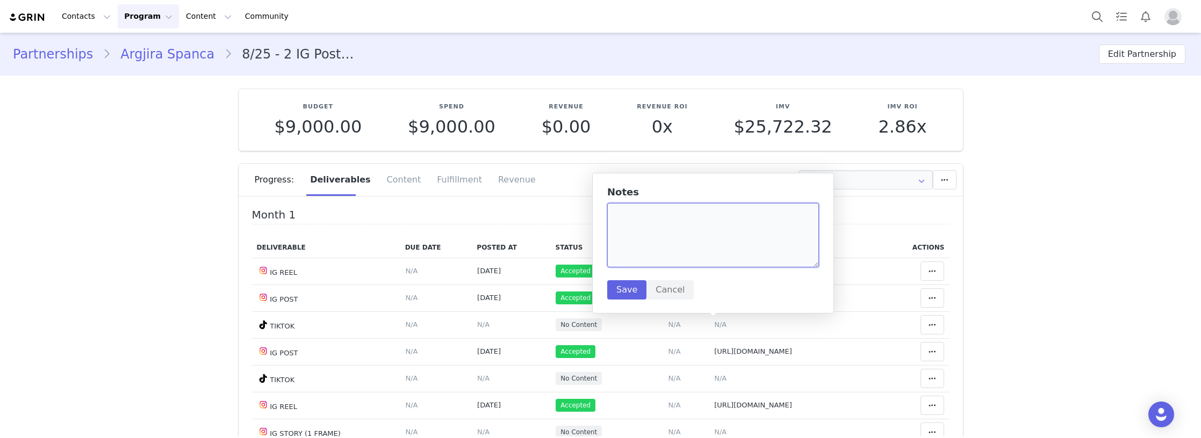
click at [654, 236] on textarea at bounding box center [713, 235] width 212 height 64
paste textarea "https://www.tiktok.com/@argjiraspanca/video/7554803711634165004"
type textarea "https://www.tiktok.com/@argjiraspanca/video/7554803711634165004"
click at [617, 293] on button "Save" at bounding box center [626, 289] width 39 height 19
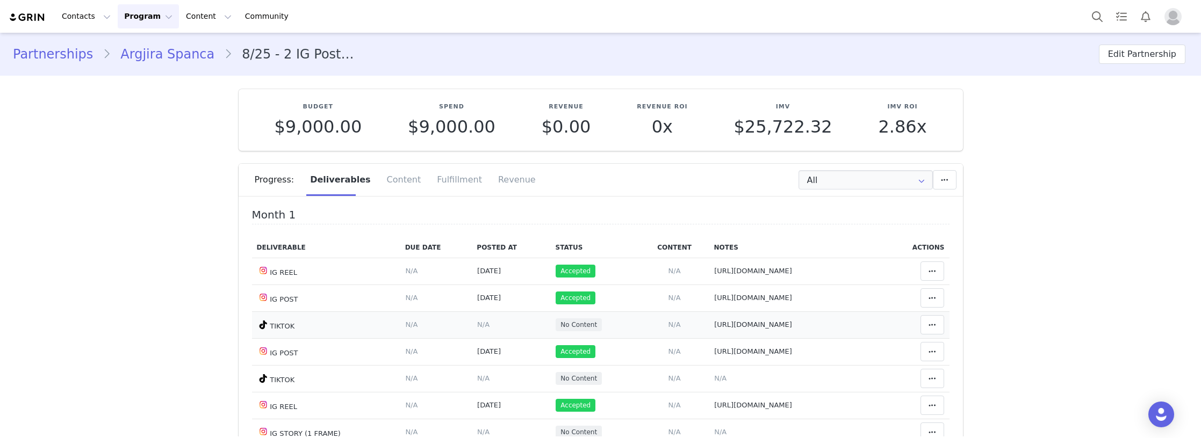
click at [472, 317] on td "Content Posted Date Set the date when this content was posted Save Cancel N/A" at bounding box center [511, 325] width 78 height 27
click at [477, 321] on span "N/A" at bounding box center [483, 325] width 12 height 8
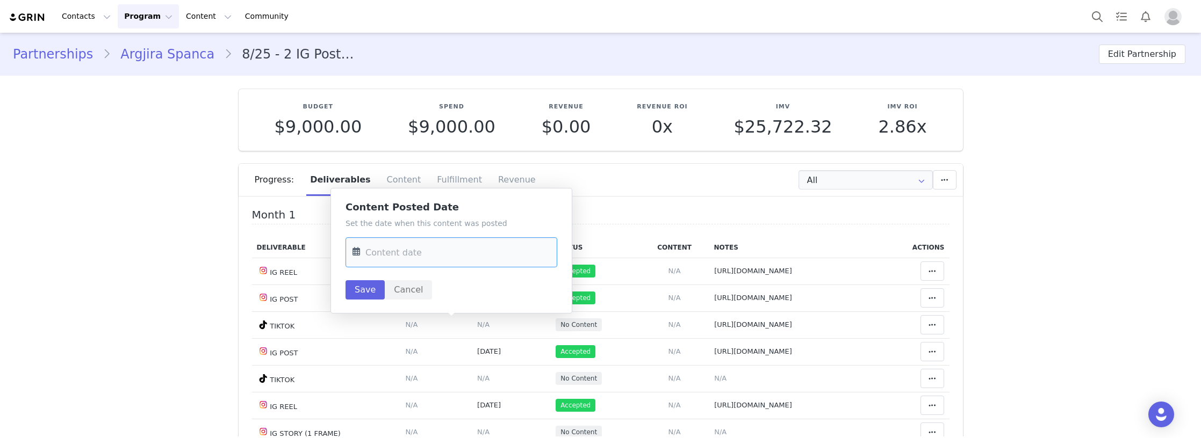
click at [398, 255] on input "text" at bounding box center [451, 252] width 212 height 30
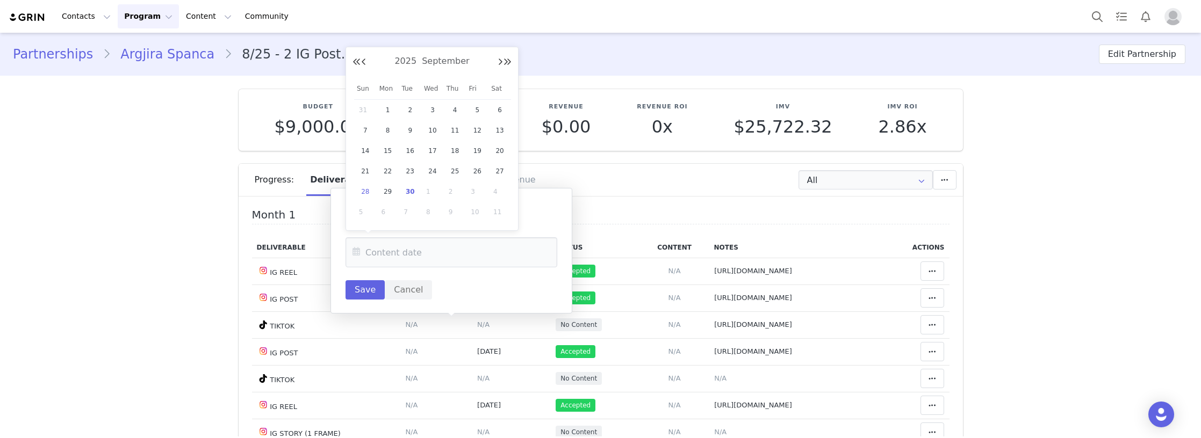
click at [362, 189] on span "28" at bounding box center [365, 191] width 13 height 13
type input "Sep 28 2025"
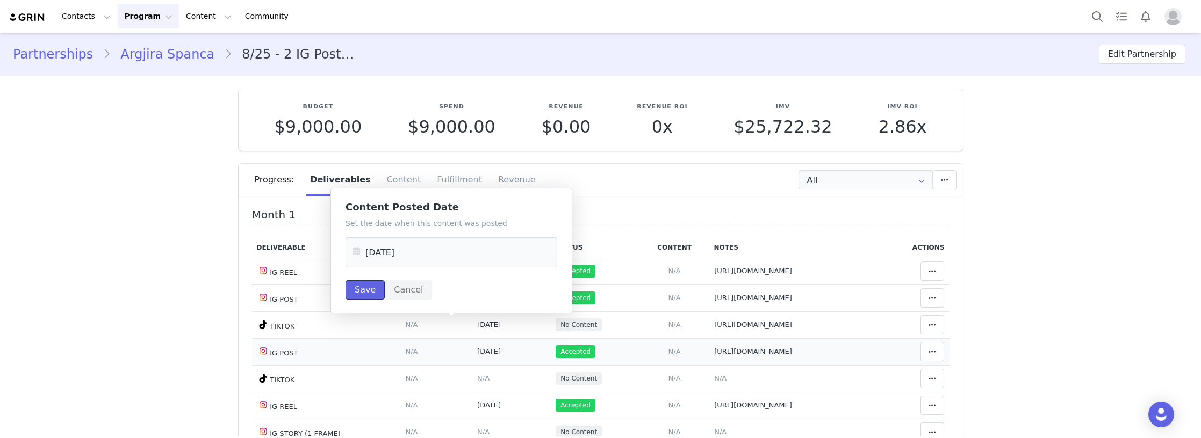
drag, startPoint x: 363, startPoint y: 283, endPoint x: 648, endPoint y: 343, distance: 291.9
click at [367, 285] on button "Save" at bounding box center [364, 289] width 39 height 19
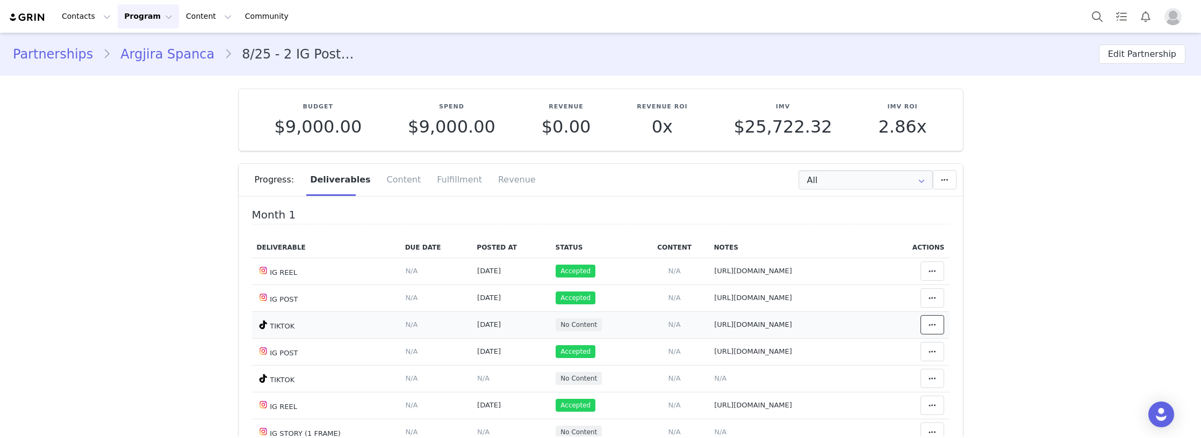
click at [927, 319] on button at bounding box center [932, 324] width 24 height 19
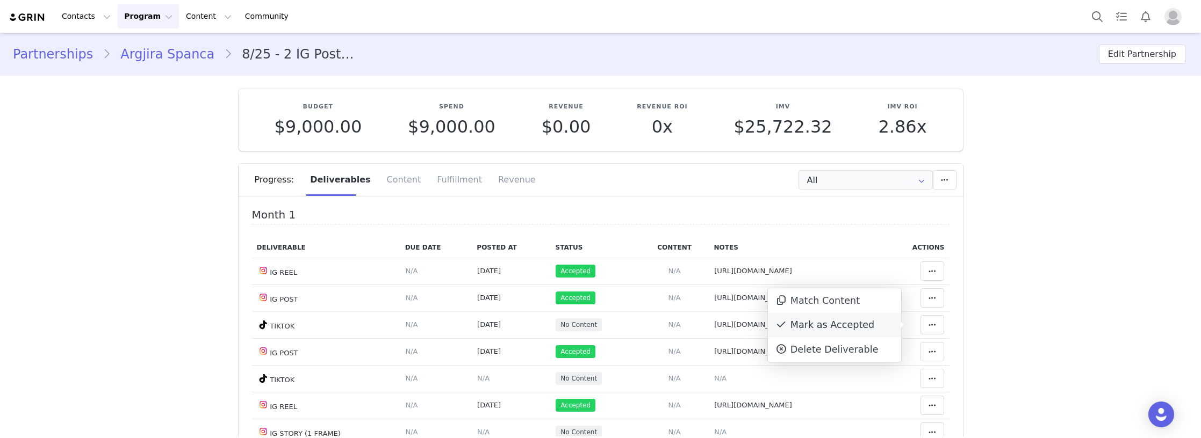
click at [870, 323] on div "Mark as Accepted" at bounding box center [834, 325] width 133 height 25
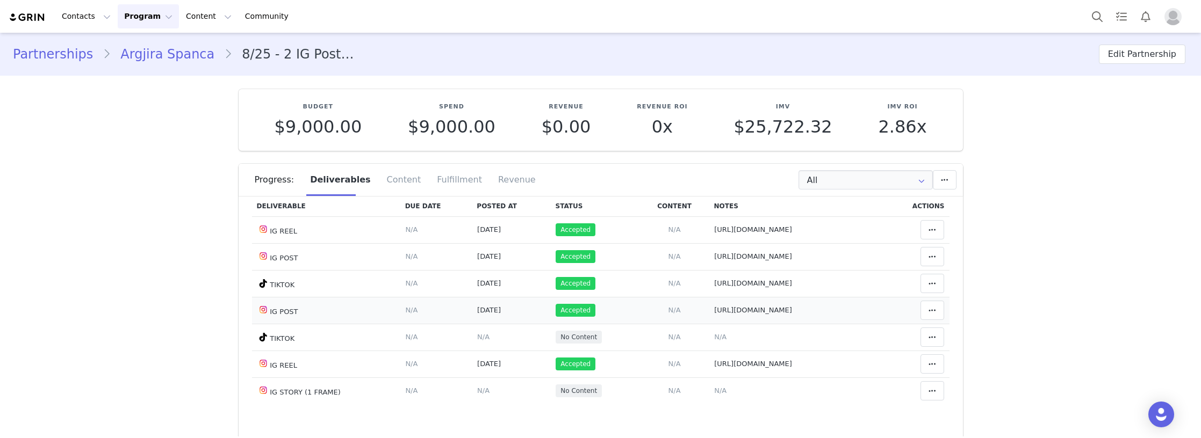
scroll to position [54, 0]
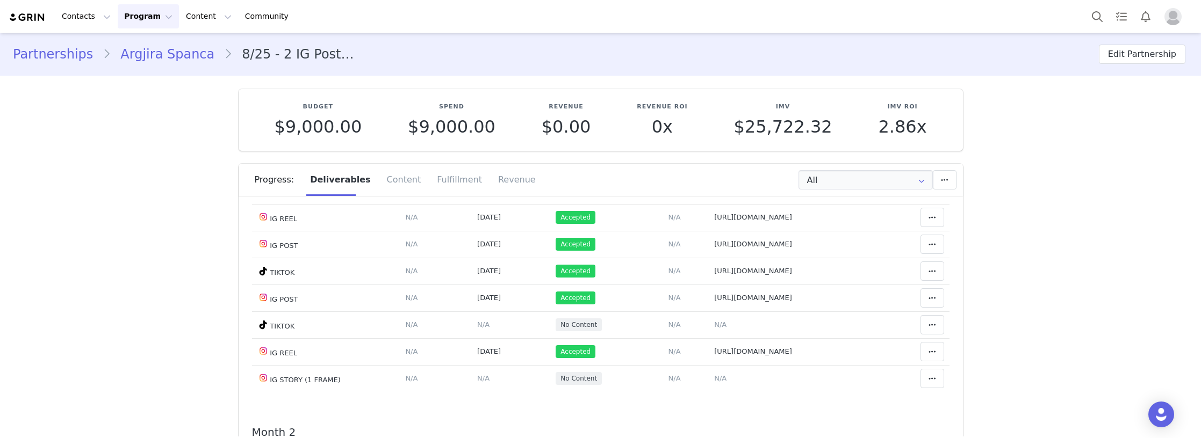
drag, startPoint x: 86, startPoint y: 235, endPoint x: 200, endPoint y: 239, distance: 114.5
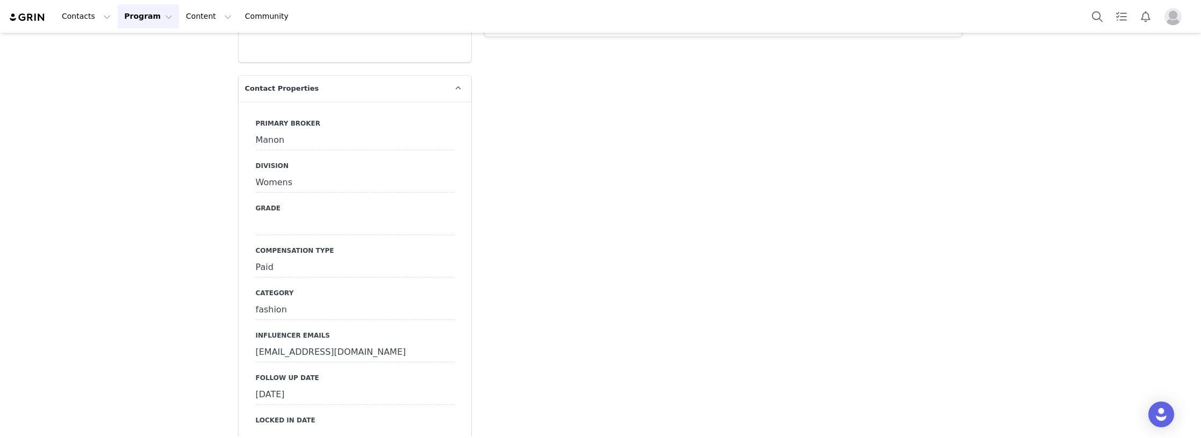
scroll to position [2525, 0]
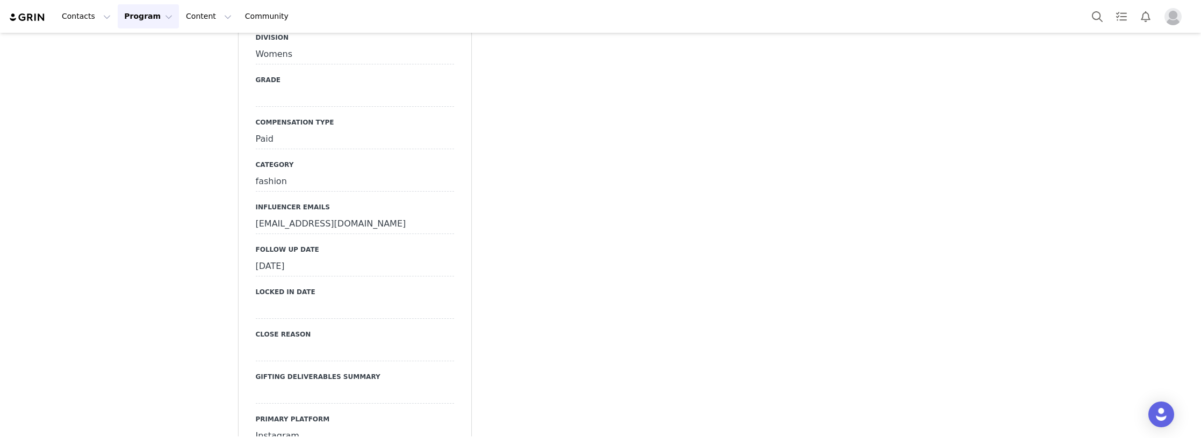
click at [295, 257] on div "September 22nd, 2025" at bounding box center [355, 266] width 198 height 19
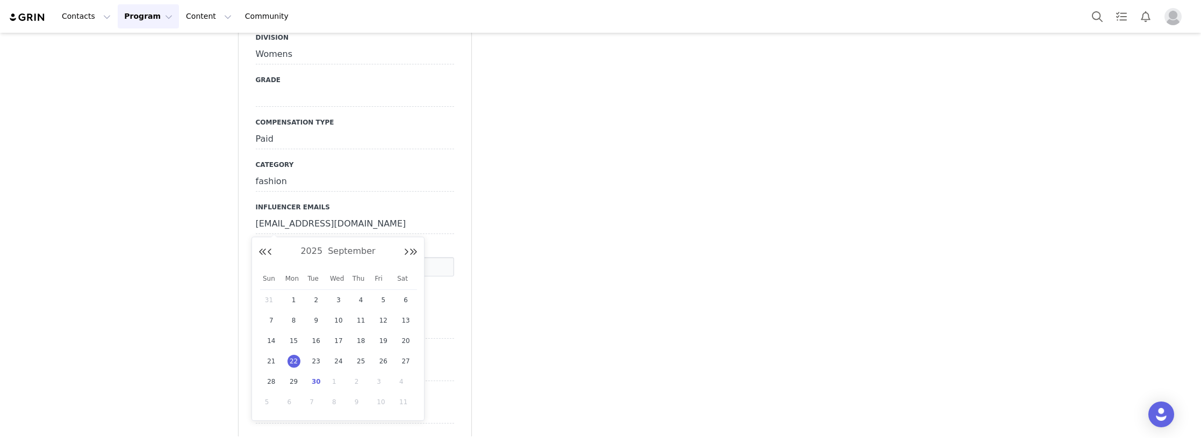
click at [312, 382] on span "30" at bounding box center [315, 381] width 13 height 13
type input "Sep 30 2025"
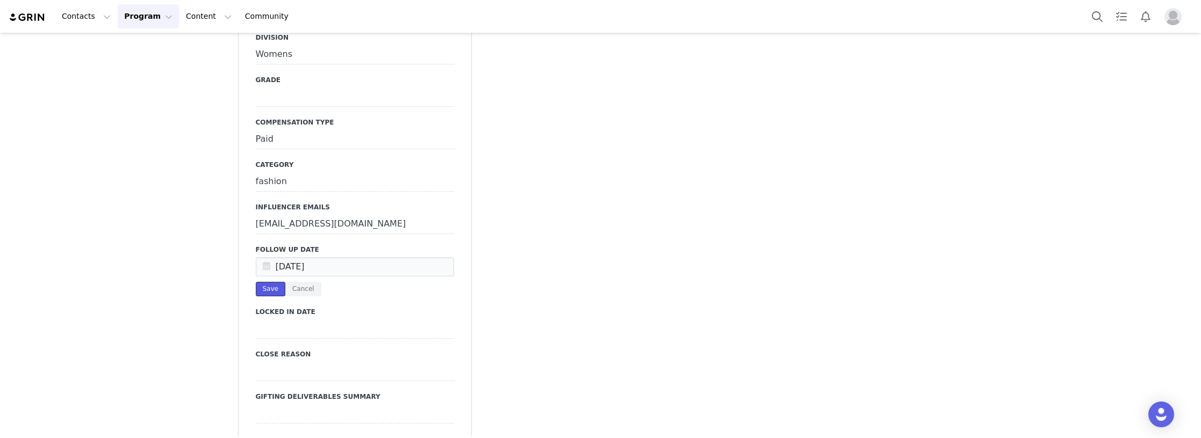
click at [265, 282] on button "Save" at bounding box center [271, 289] width 30 height 15
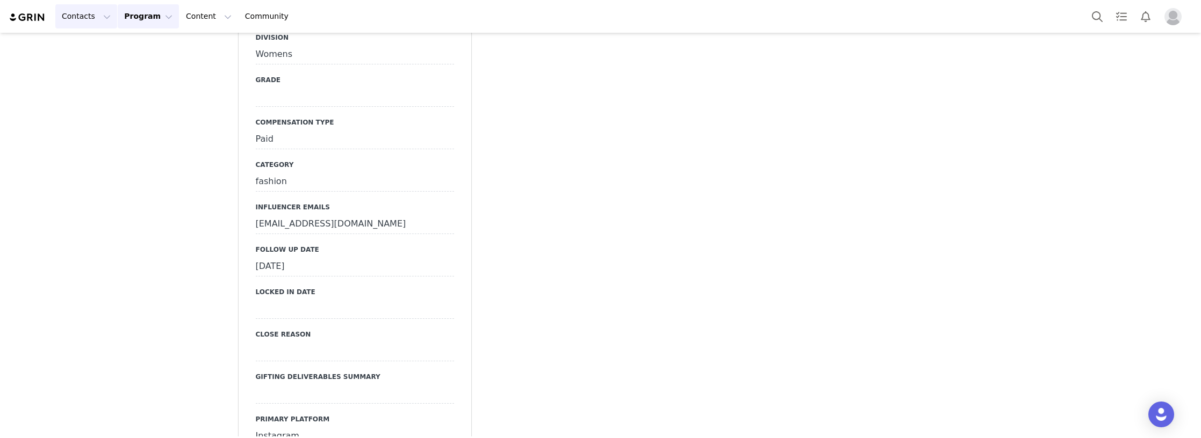
click at [71, 6] on button "Contacts Contacts" at bounding box center [86, 16] width 62 height 24
click at [101, 48] on div "Creators" at bounding box center [98, 47] width 72 height 11
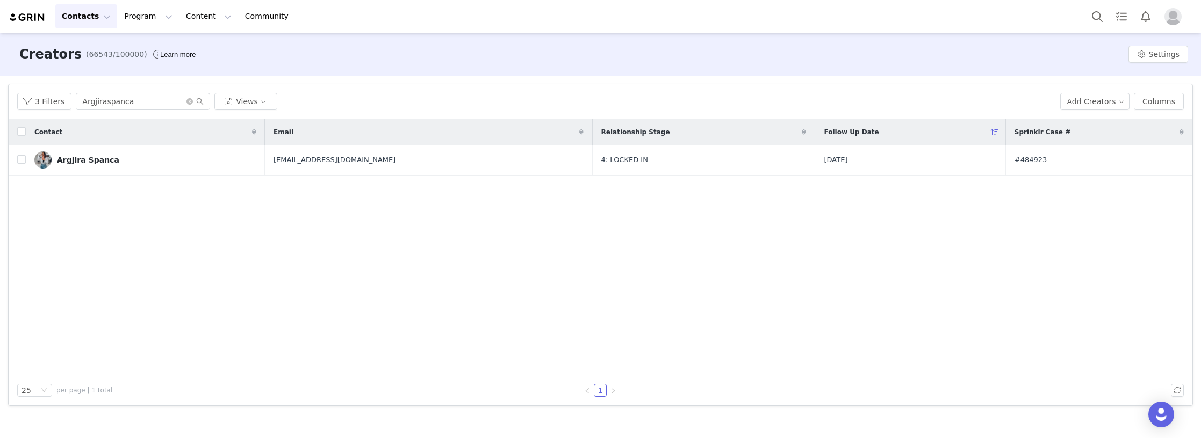
click at [215, 291] on div "Contact Email Relationship Stage Follow Up Date Sprinklr Case # Argjira Spanca …" at bounding box center [600, 247] width 1183 height 256
drag, startPoint x: 161, startPoint y: 101, endPoint x: 30, endPoint y: 104, distance: 131.1
click at [30, 104] on div "3 Filters Argjiraspanca Views" at bounding box center [534, 101] width 1034 height 17
paste input "eileen_frm"
click at [126, 240] on div "Contact Email Relationship Stage Follow Up Date Sprinklr Case # Eileen Michelle…" at bounding box center [600, 247] width 1183 height 256
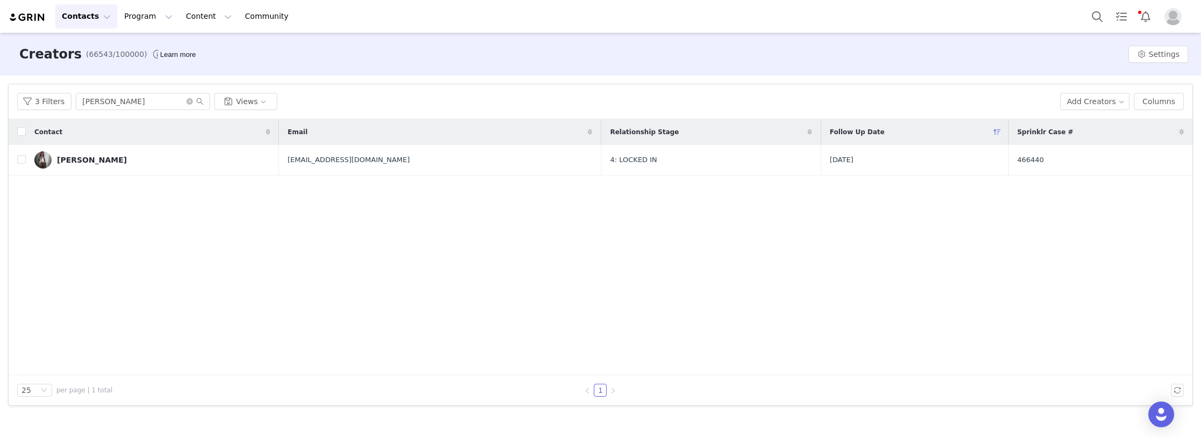
click at [175, 234] on div "Contact Email Relationship Stage Follow Up Date Sprinklr Case # Eileen Michelle…" at bounding box center [600, 247] width 1183 height 256
click at [124, 235] on div "Contact Email Relationship Stage Follow Up Date Sprinklr Case # Eileen Michelle…" at bounding box center [600, 247] width 1183 height 256
drag, startPoint x: 153, startPoint y: 93, endPoint x: -4, endPoint y: 95, distance: 157.4
click at [0, 95] on html "Contacts Contacts Creators Prospects Applicants Program Program Activations Cam…" at bounding box center [600, 219] width 1201 height 438
paste input "Ozlem.eroglu"
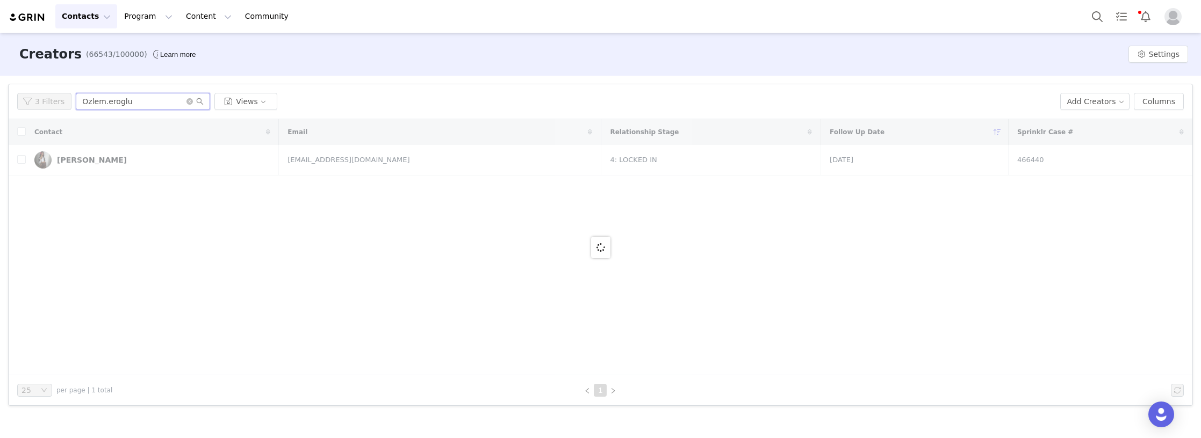
type input "Ozlem.eroglu"
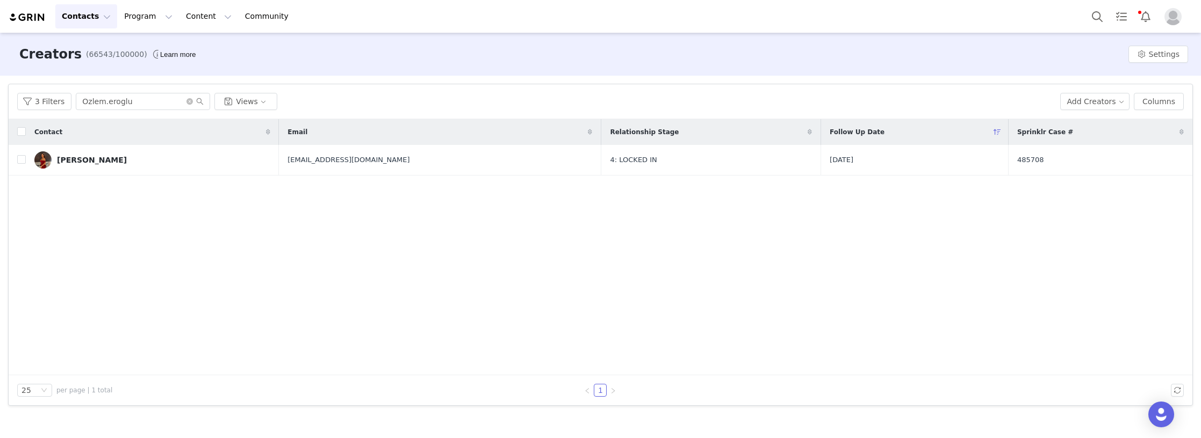
drag, startPoint x: 115, startPoint y: 158, endPoint x: 118, endPoint y: 176, distance: 17.3
click at [115, 158] on link "[PERSON_NAME]" at bounding box center [152, 159] width 236 height 17
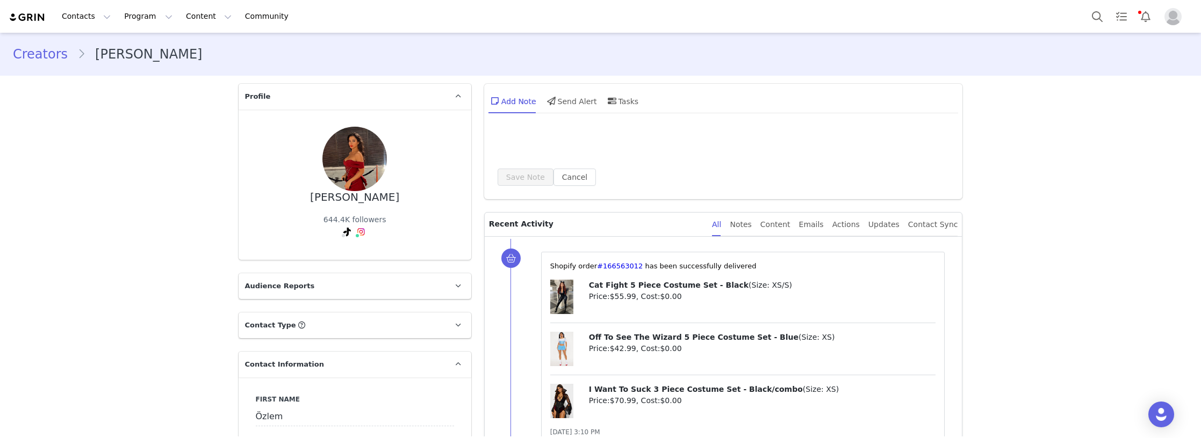
type input "+49 (Germany)"
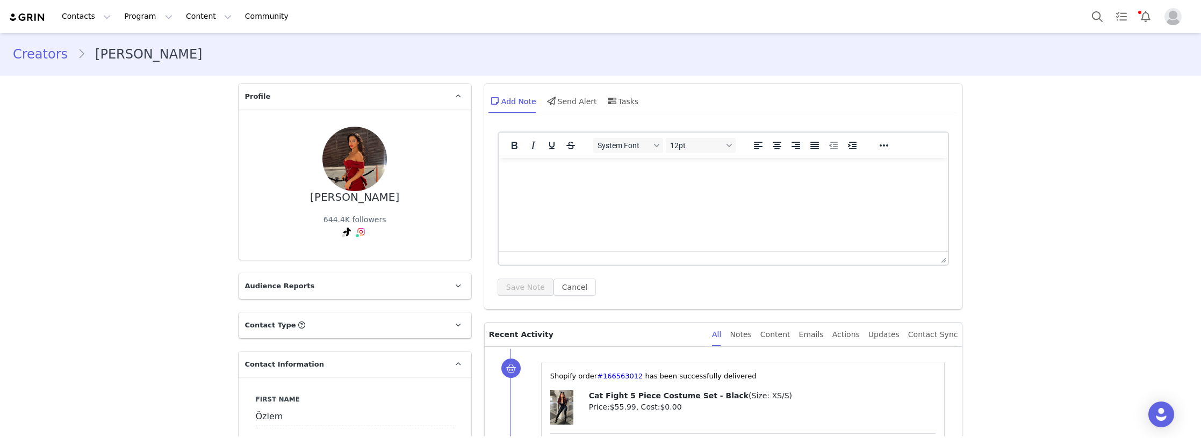
click at [360, 253] on link "@ozlem.eroglu" at bounding box center [365, 255] width 56 height 9
click at [328, 253] on link "@ozlemeroglu" at bounding box center [322, 255] width 54 height 9
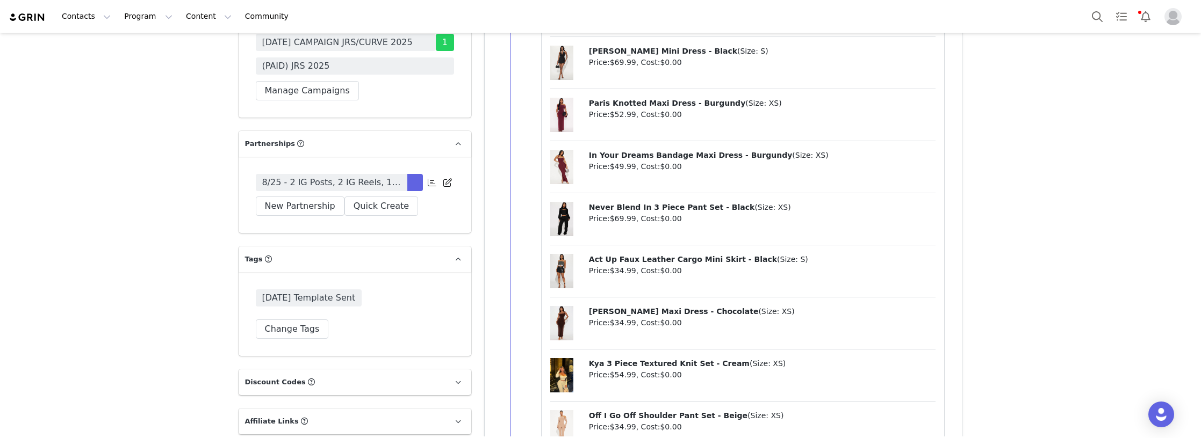
scroll to position [3277, 0]
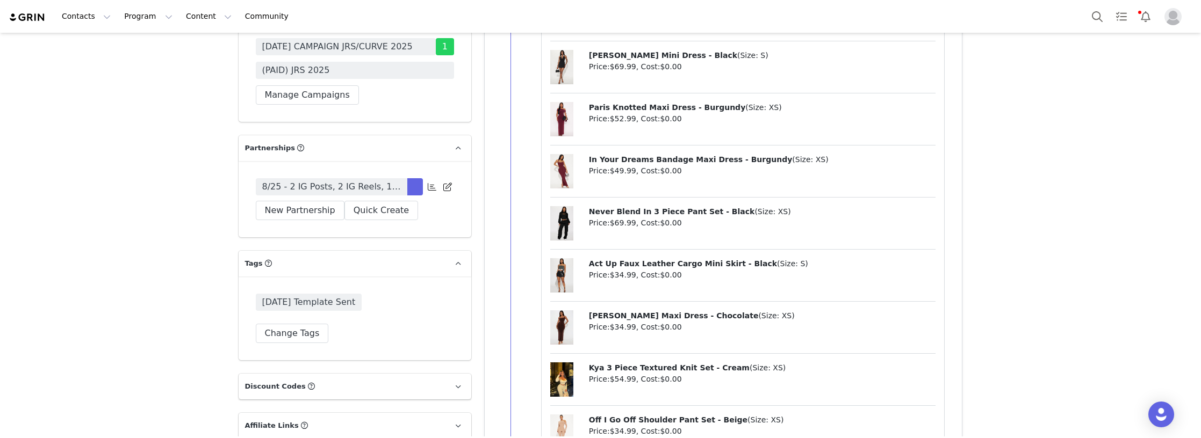
click at [340, 191] on span "8/25 - 2 IG Posts, 2 IG Reels, 1 IG Story, 2 Tiktoks monthly for 5 months - Tag…" at bounding box center [331, 186] width 139 height 13
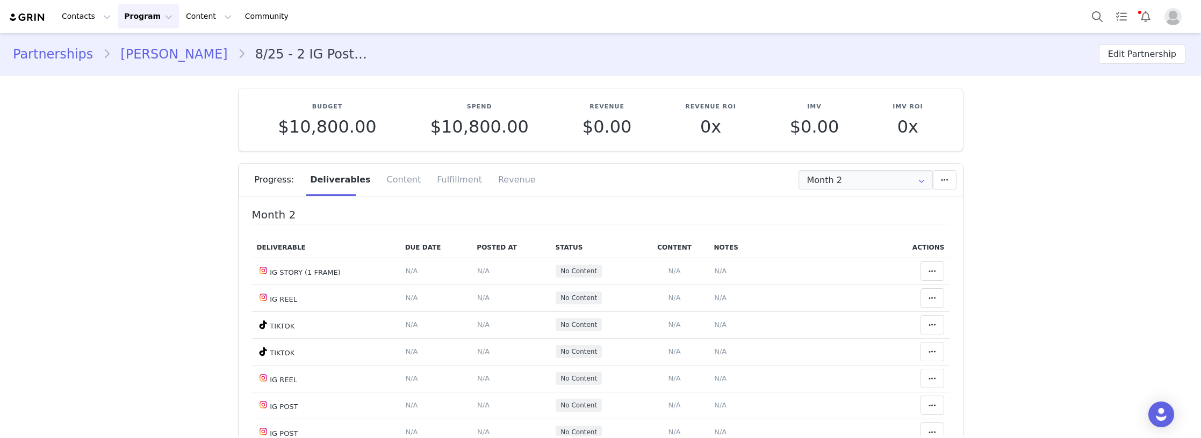
type input "+49 (Germany)"
click at [820, 177] on input "Month 2" at bounding box center [865, 179] width 134 height 19
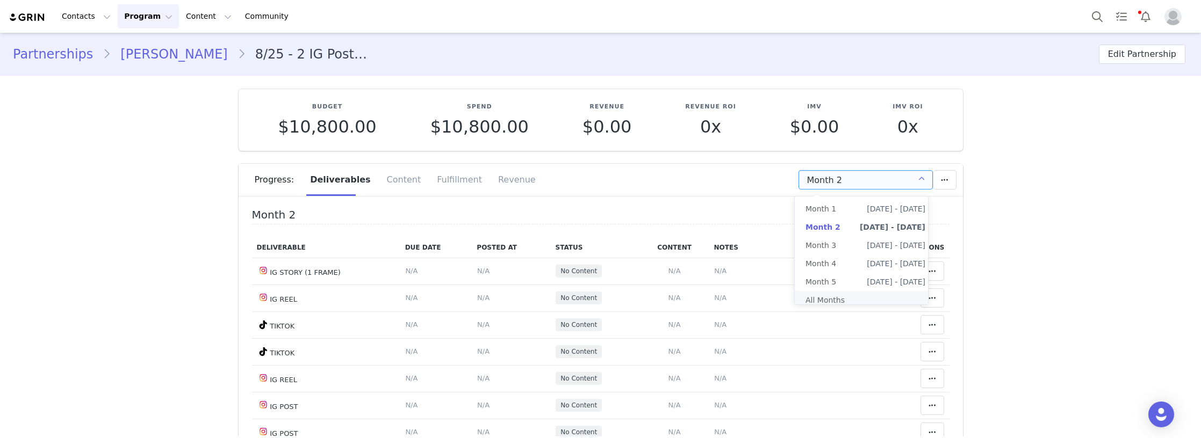
click at [811, 305] on li "All Months" at bounding box center [865, 300] width 141 height 18
type input "All"
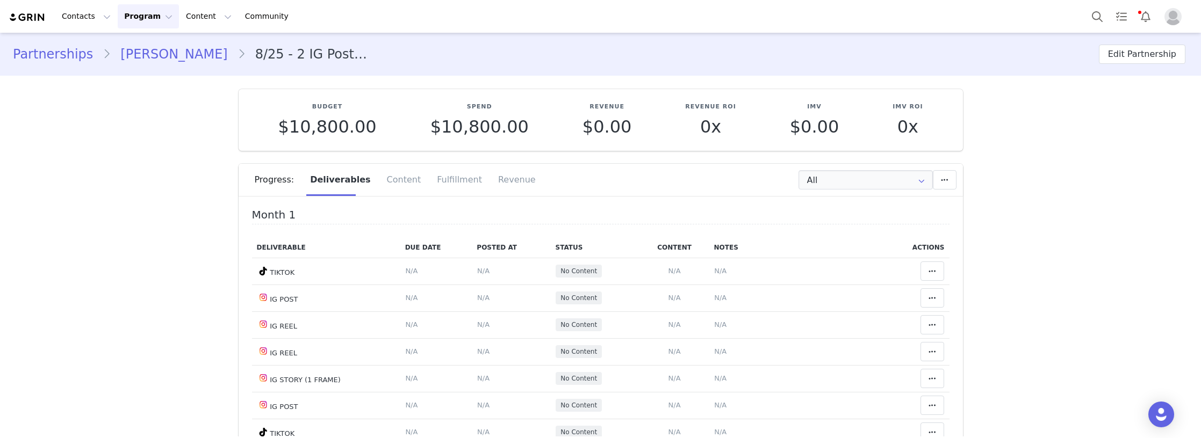
scroll to position [54, 0]
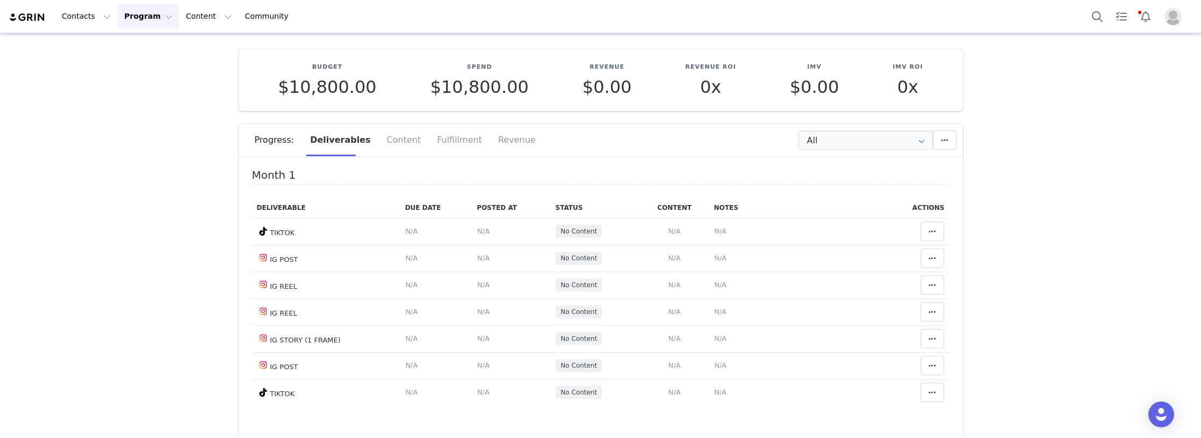
scroll to position [0, 0]
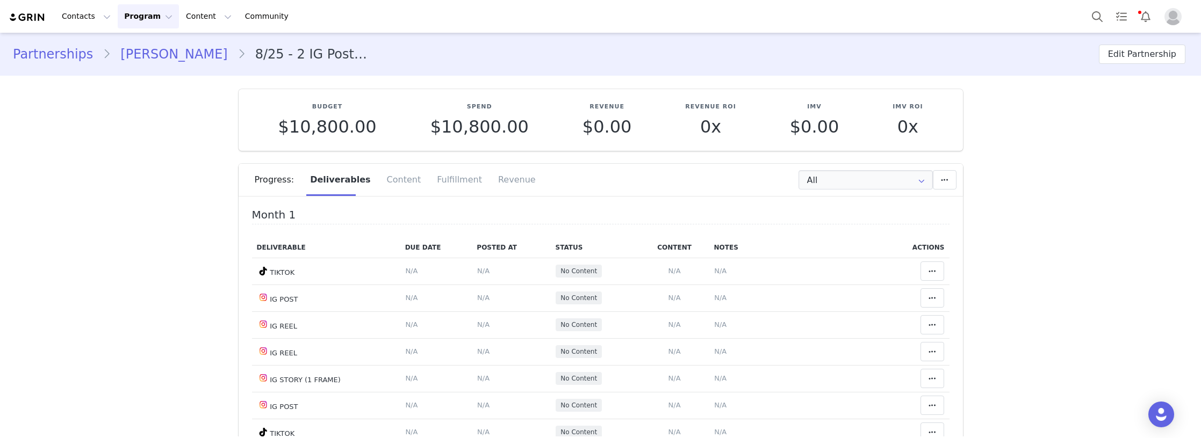
click at [815, 183] on input "All" at bounding box center [865, 179] width 134 height 19
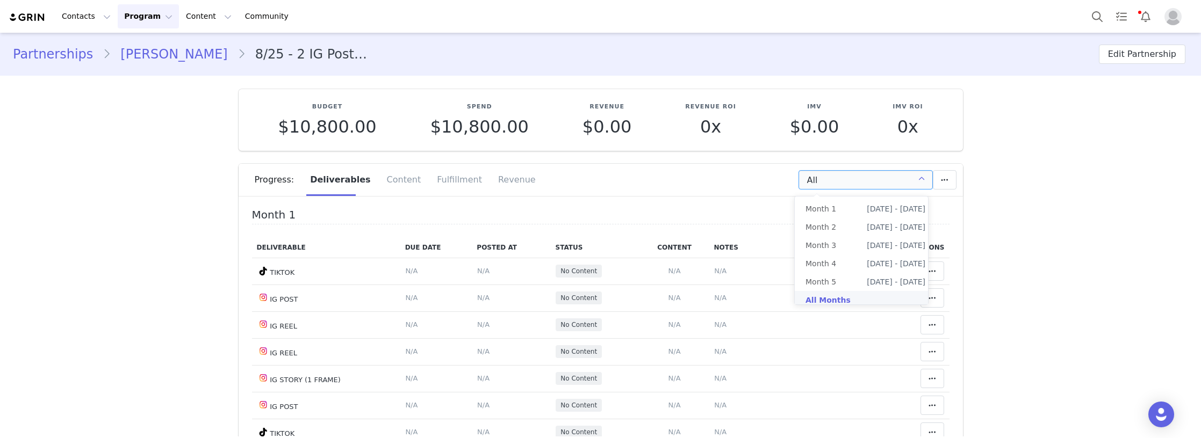
click at [830, 296] on li "All Months" at bounding box center [865, 300] width 141 height 18
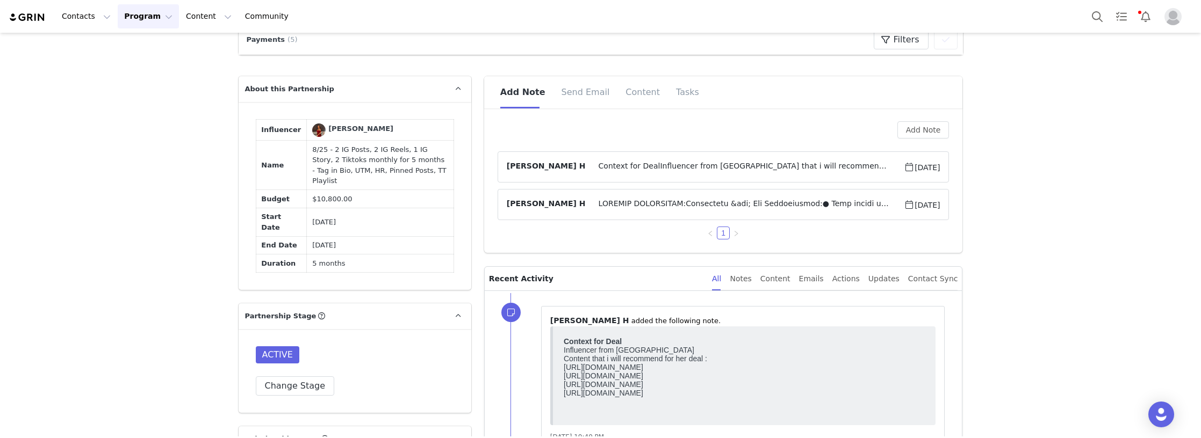
scroll to position [752, 0]
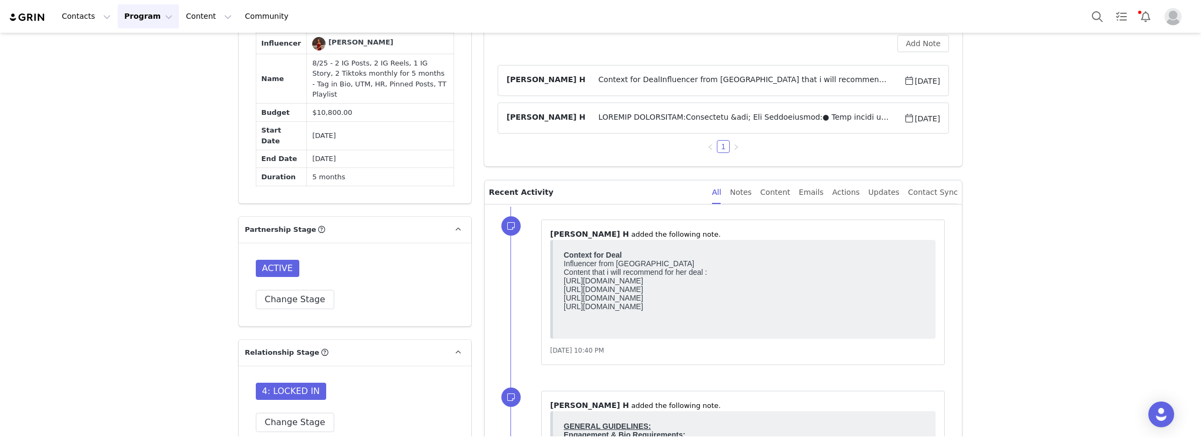
click at [588, 120] on span at bounding box center [745, 118] width 319 height 13
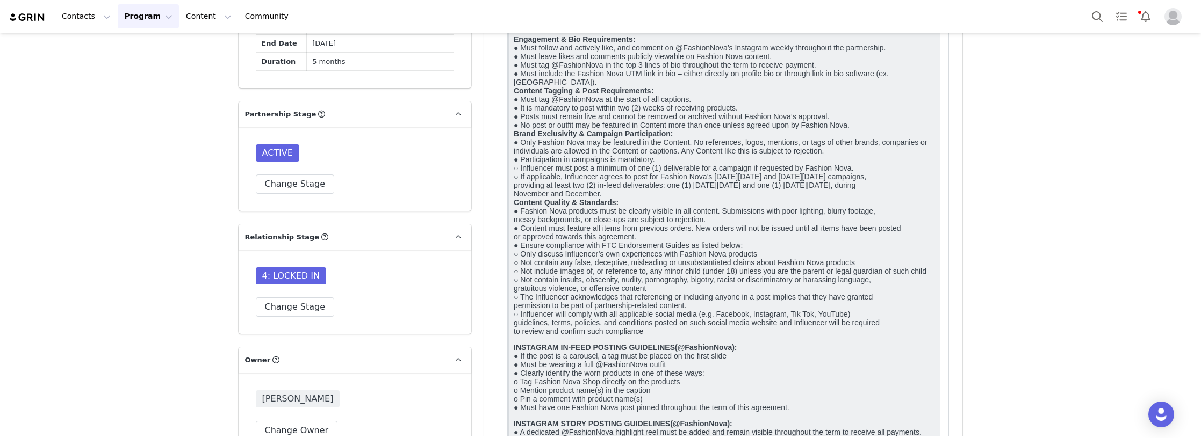
scroll to position [806, 0]
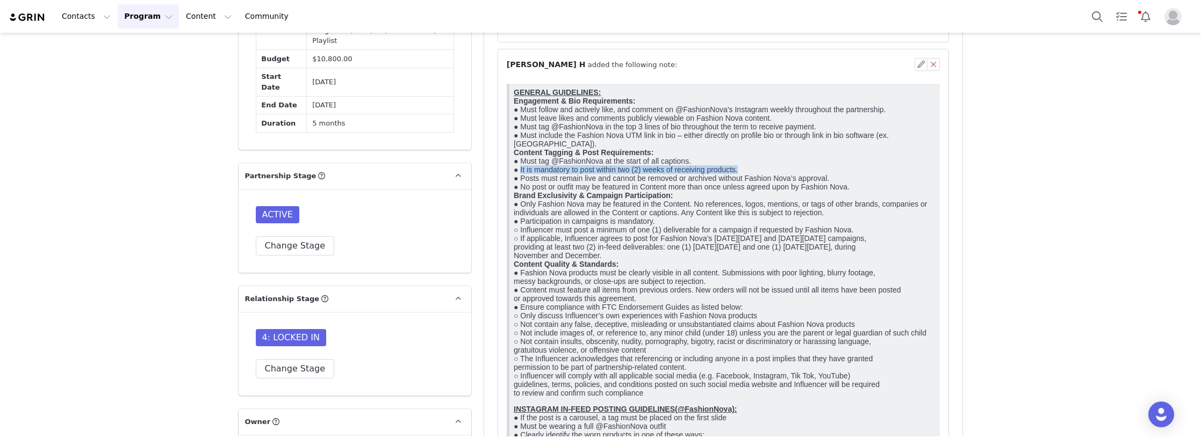
drag, startPoint x: 519, startPoint y: 175, endPoint x: 762, endPoint y: 174, distance: 243.4
click at [762, 174] on p "GENERAL GUIDELINES: Engagement & Bio Requirements: ● Must follow and actively l…" at bounding box center [724, 242] width 422 height 309
copy p "It is mandatory to post within two (2) weeks of receiving products."
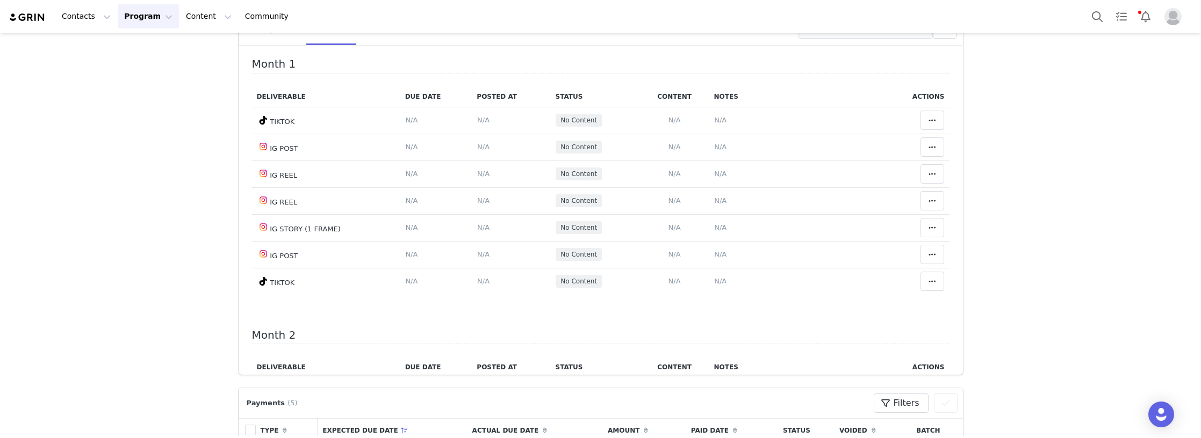
scroll to position [161, 0]
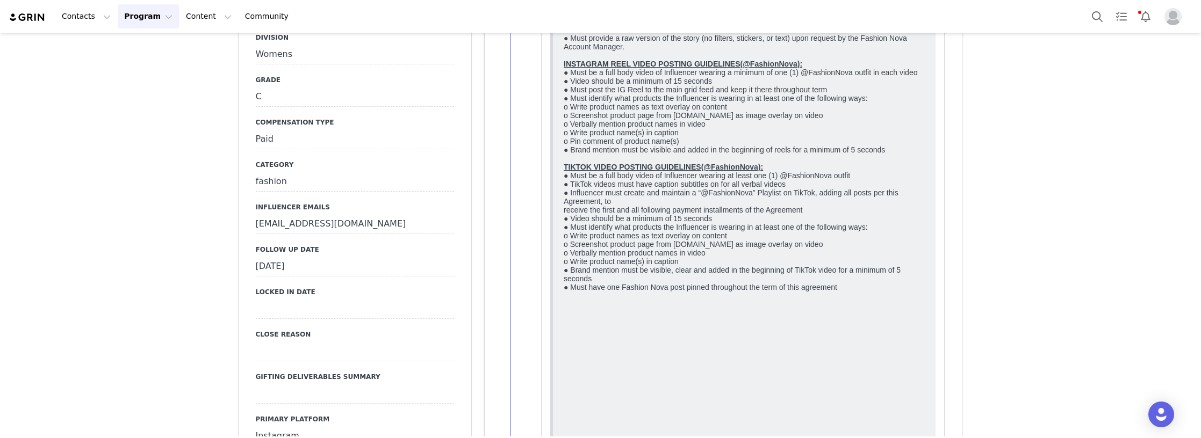
scroll to position [2632, 0]
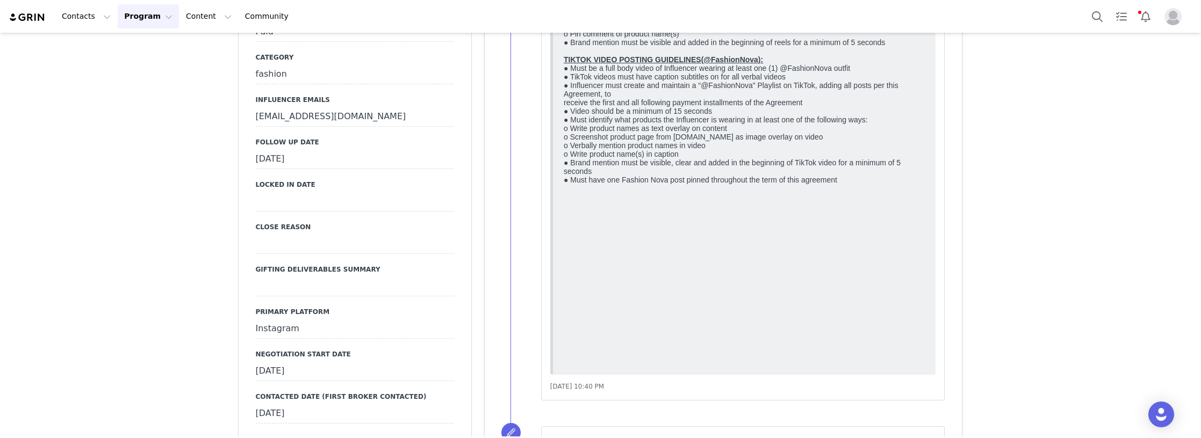
click at [287, 150] on div "September 15th, 2025" at bounding box center [355, 159] width 198 height 19
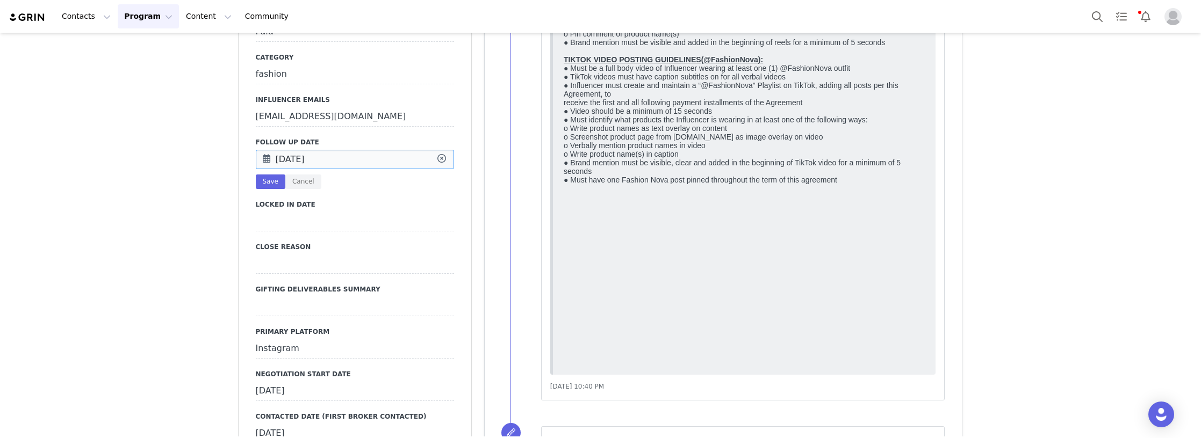
click at [287, 150] on input "Sep 15 2025" at bounding box center [355, 159] width 198 height 19
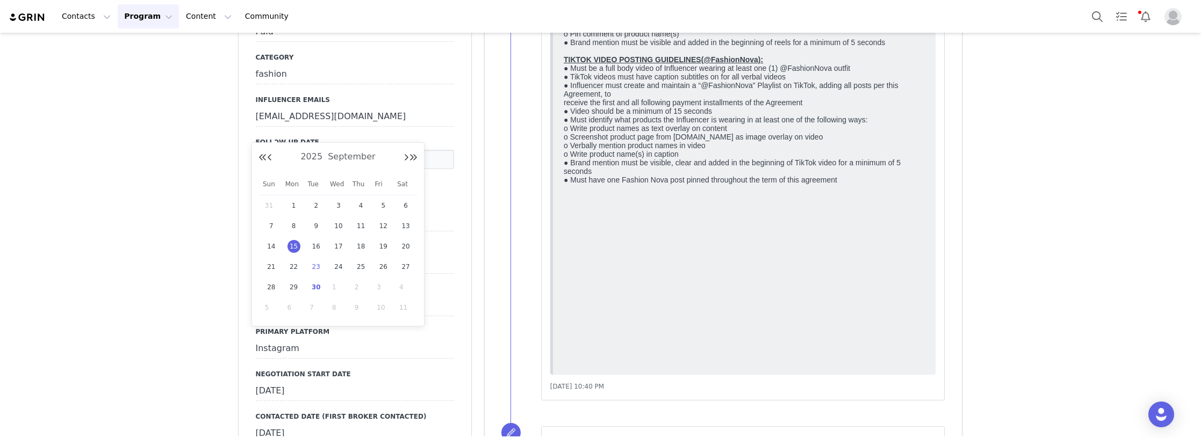
drag, startPoint x: 317, startPoint y: 286, endPoint x: 312, endPoint y: 272, distance: 14.8
click at [316, 285] on span "30" at bounding box center [315, 287] width 13 height 13
type input "Sep 30 2025"
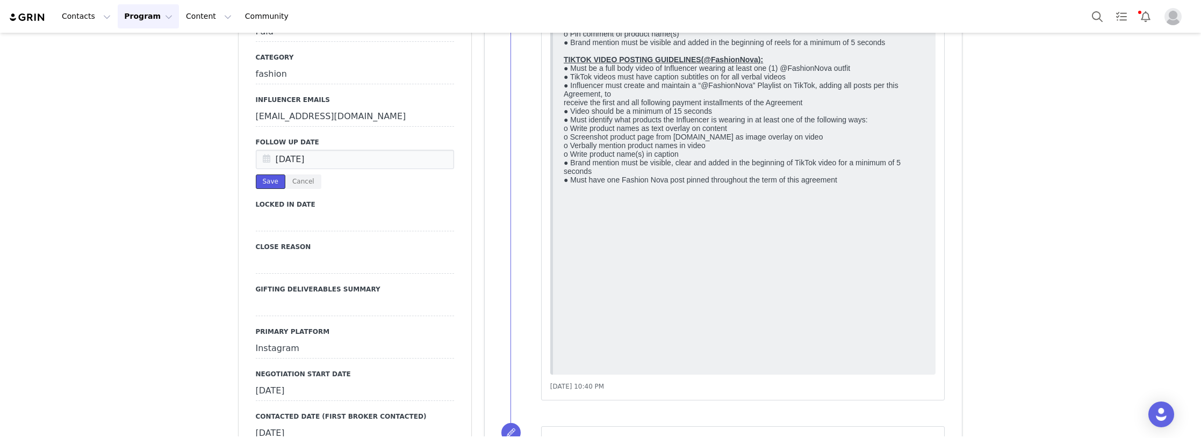
click at [264, 175] on button "Save" at bounding box center [271, 182] width 30 height 15
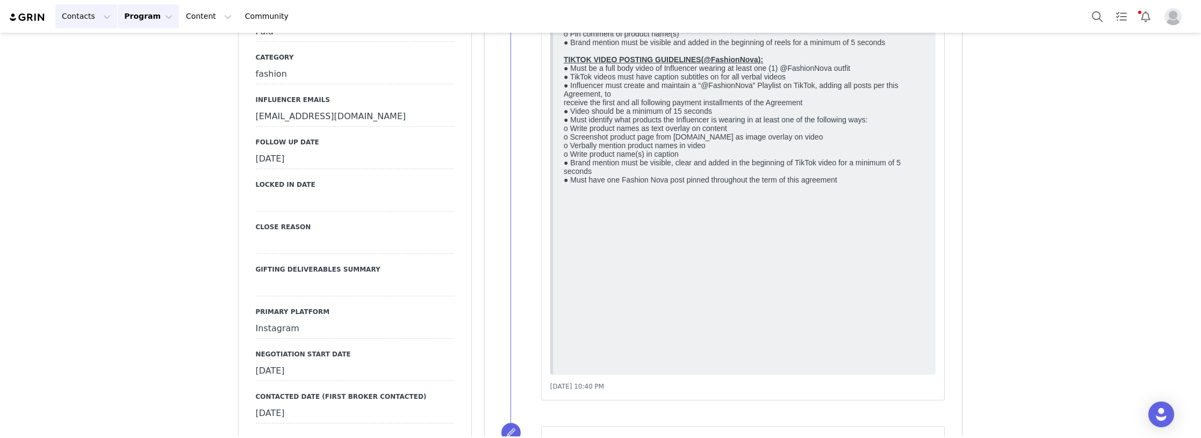
click at [81, 24] on button "Contacts Contacts" at bounding box center [86, 16] width 62 height 24
drag, startPoint x: 98, startPoint y: 50, endPoint x: 169, endPoint y: 0, distance: 86.6
click at [98, 50] on div "Creators" at bounding box center [98, 47] width 72 height 11
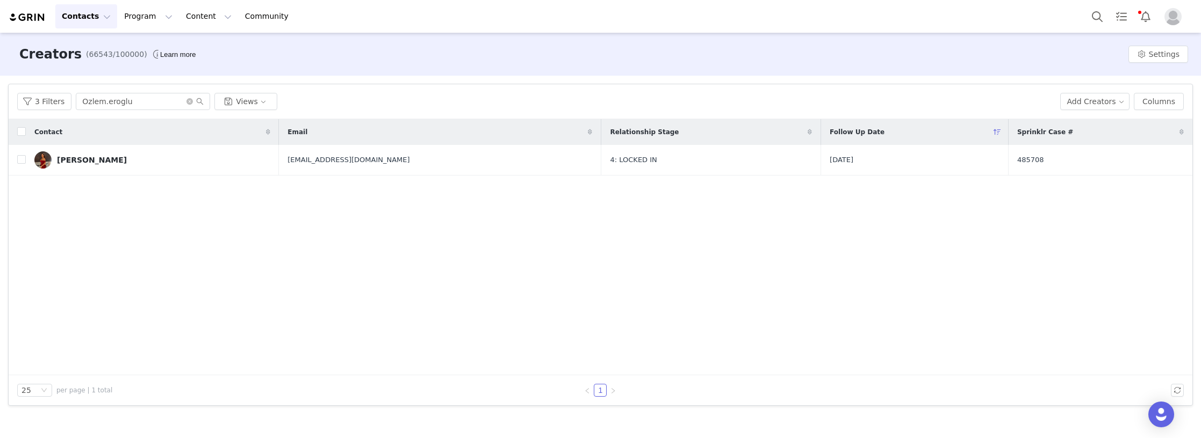
click at [110, 247] on div "Contact Email Relationship Stage Follow Up Date Sprinklr Case # Özlem Eroğlu er…" at bounding box center [600, 247] width 1183 height 256
click at [169, 257] on div "Contact Email Relationship Stage Follow Up Date Sprinklr Case # Özlem Eroğlu er…" at bounding box center [600, 247] width 1183 height 256
drag, startPoint x: 140, startPoint y: 103, endPoint x: -7, endPoint y: 115, distance: 147.2
click at [0, 115] on html "Contacts Contacts Creators Prospects Applicants Program Program Activations Cam…" at bounding box center [600, 219] width 1201 height 438
paste input "kiaranelsson"
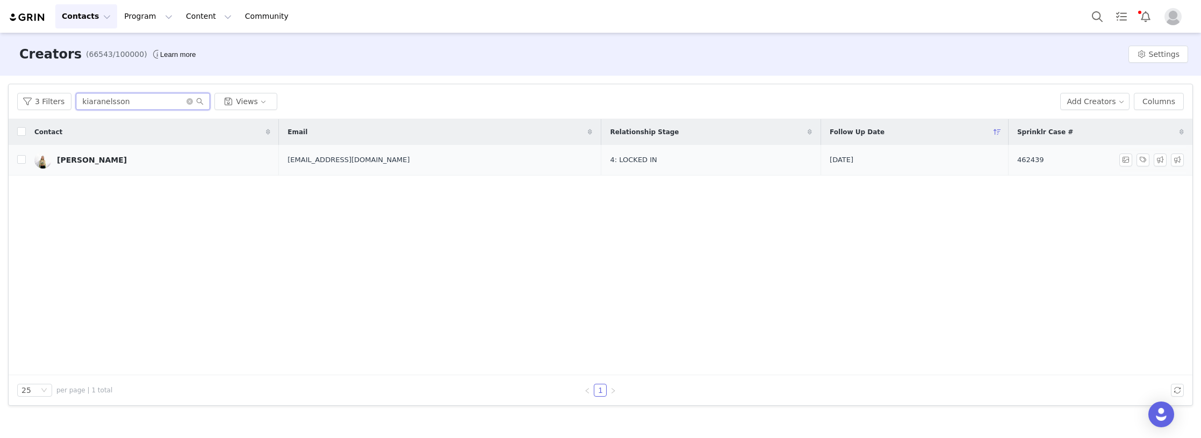
type input "kiaranelsson"
drag, startPoint x: 114, startPoint y: 164, endPoint x: 120, endPoint y: 124, distance: 40.8
click at [114, 163] on link "[PERSON_NAME]" at bounding box center [152, 159] width 236 height 17
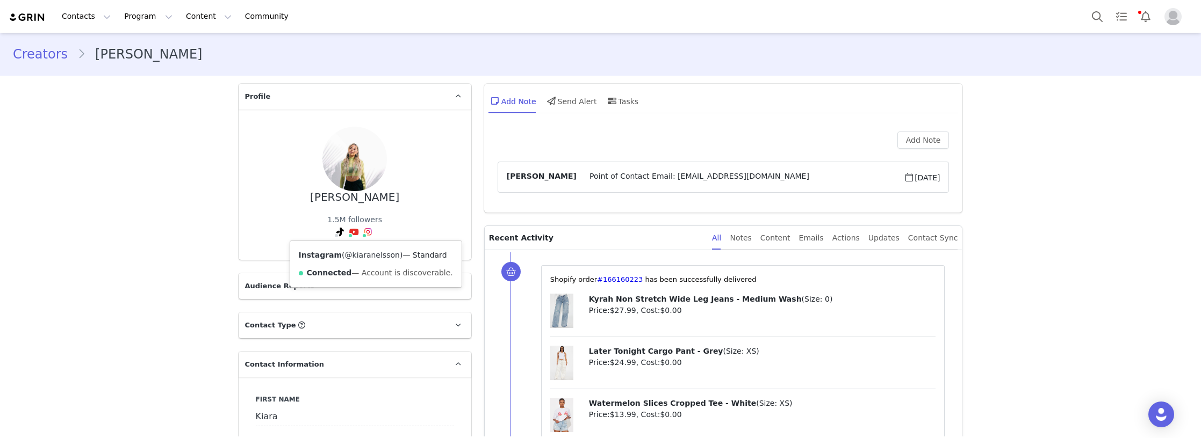
click at [356, 252] on link "@kiaranelsson" at bounding box center [372, 255] width 55 height 9
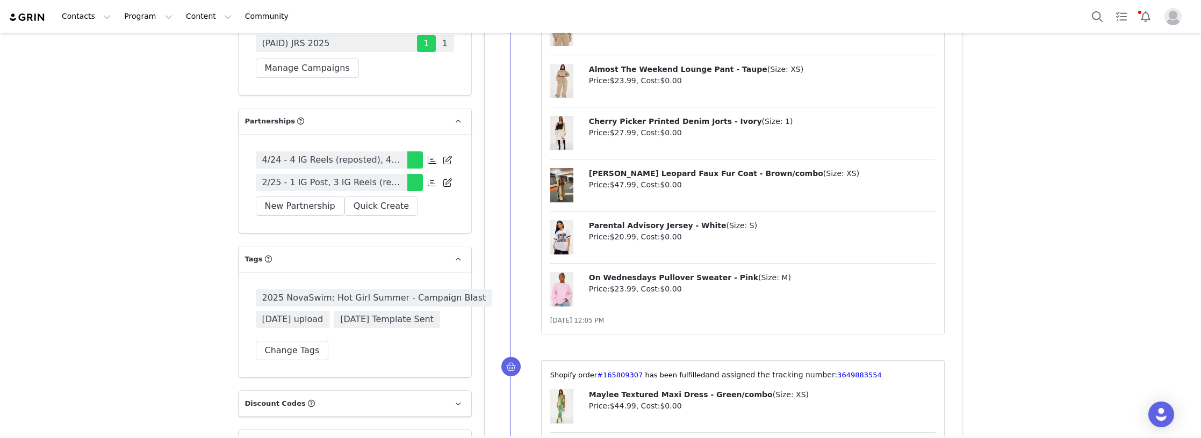
scroll to position [3384, 0]
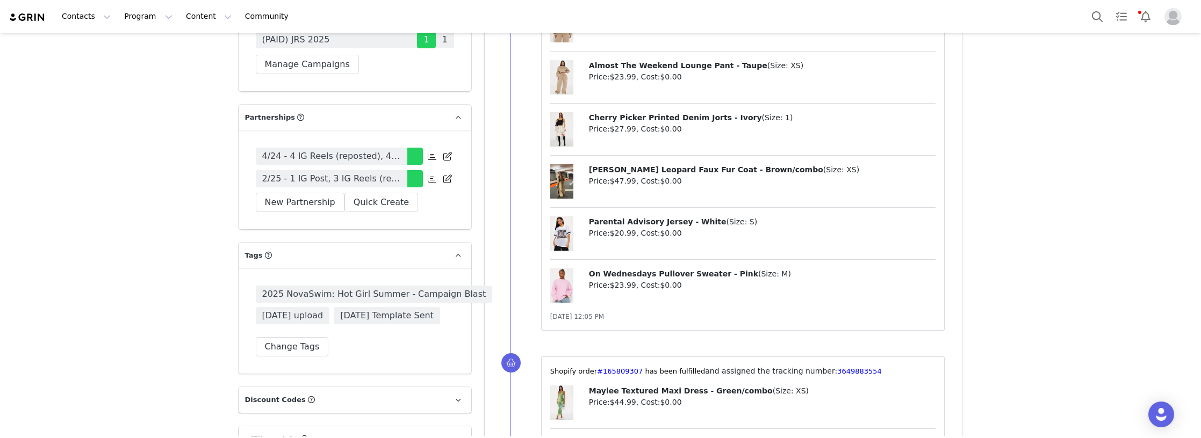
click at [311, 185] on span "2/25 - 1 IG Post, 3 IG Reels (reposted), 4 TikTok's, Monthly - Tag in Bio, Pinn…" at bounding box center [331, 178] width 139 height 13
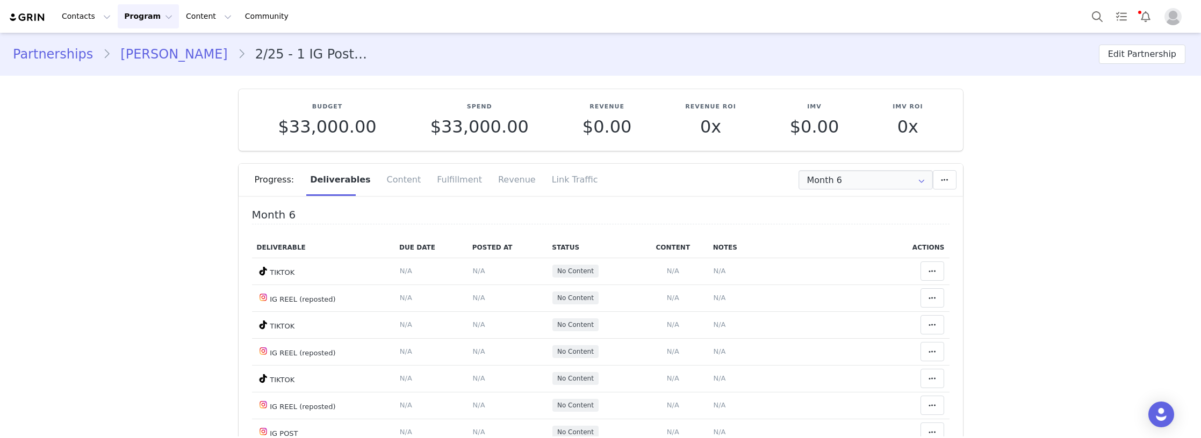
type input "+44 (United Kingdom)"
click at [837, 177] on input "Month 6" at bounding box center [865, 179] width 134 height 19
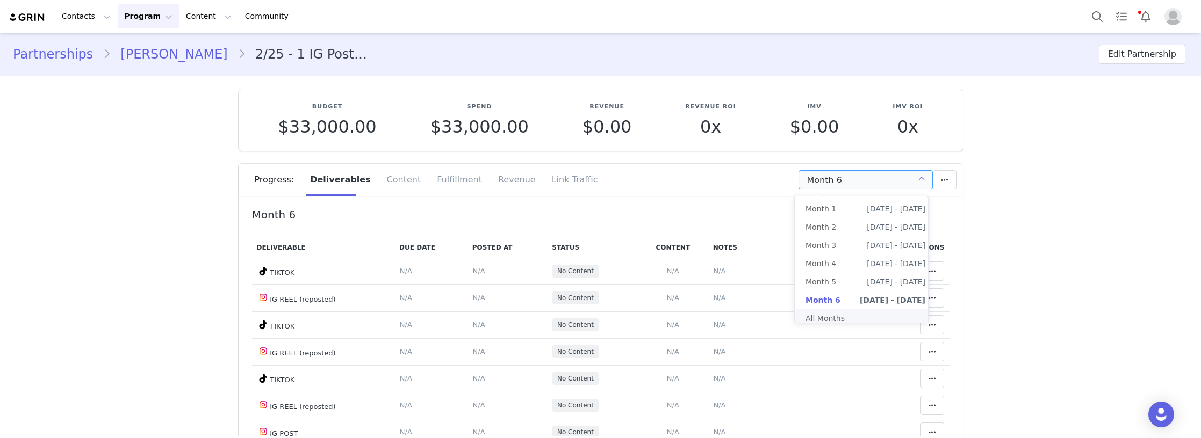
drag, startPoint x: 835, startPoint y: 314, endPoint x: 956, endPoint y: 287, distance: 123.8
click at [837, 313] on li "All Months" at bounding box center [865, 318] width 141 height 18
type input "All"
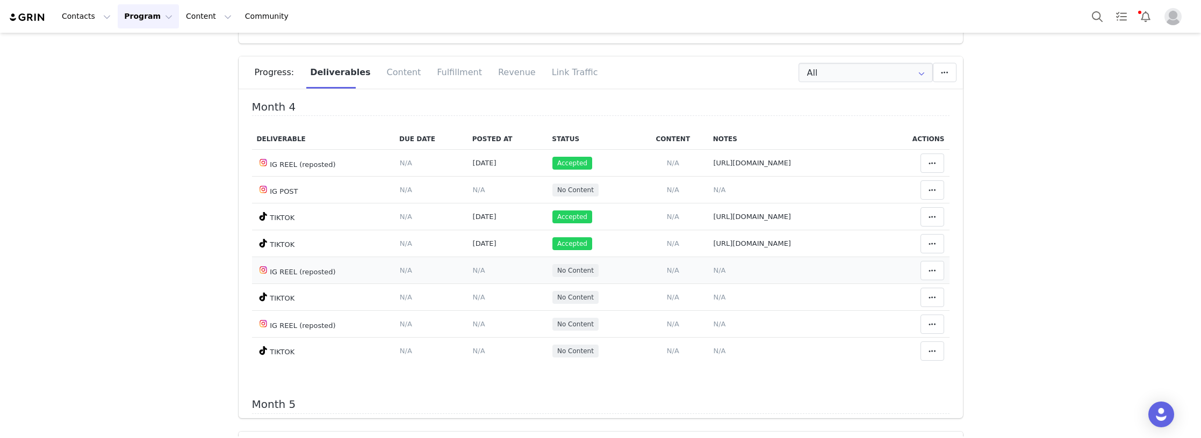
scroll to position [913, 0]
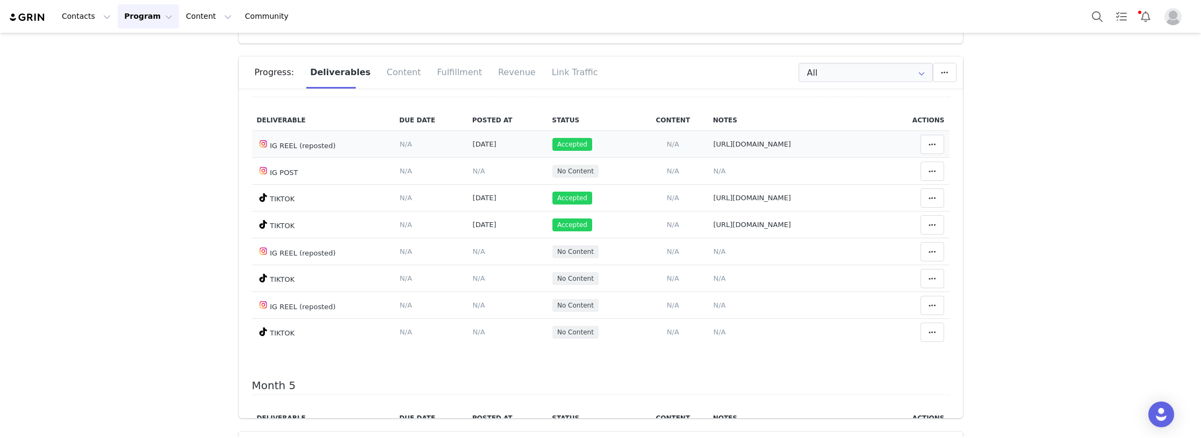
drag, startPoint x: 786, startPoint y: 144, endPoint x: 657, endPoint y: 142, distance: 129.5
click at [649, 143] on tr "IG REEL (reposted) Deliverable Due Date Set the date you expect this content to…" at bounding box center [600, 144] width 697 height 27
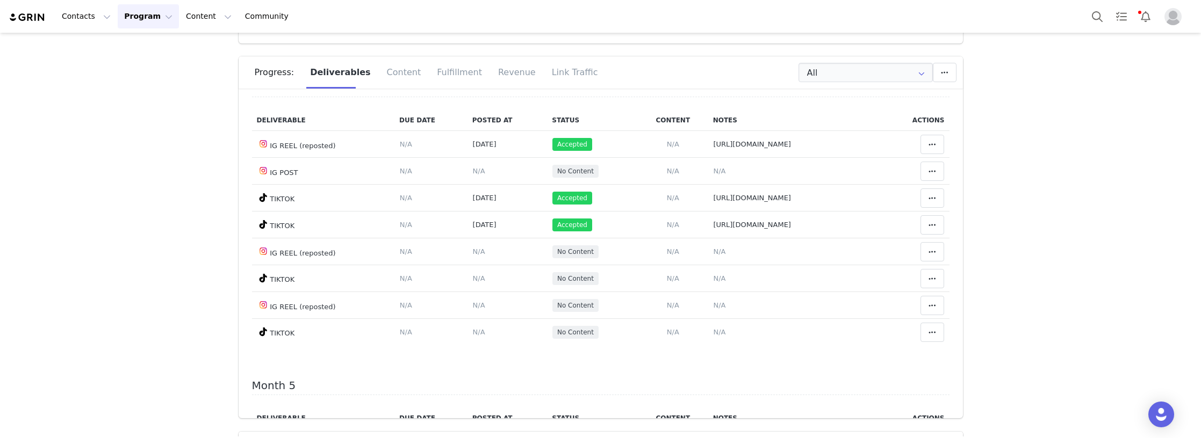
click at [869, 77] on input "All" at bounding box center [865, 72] width 134 height 19
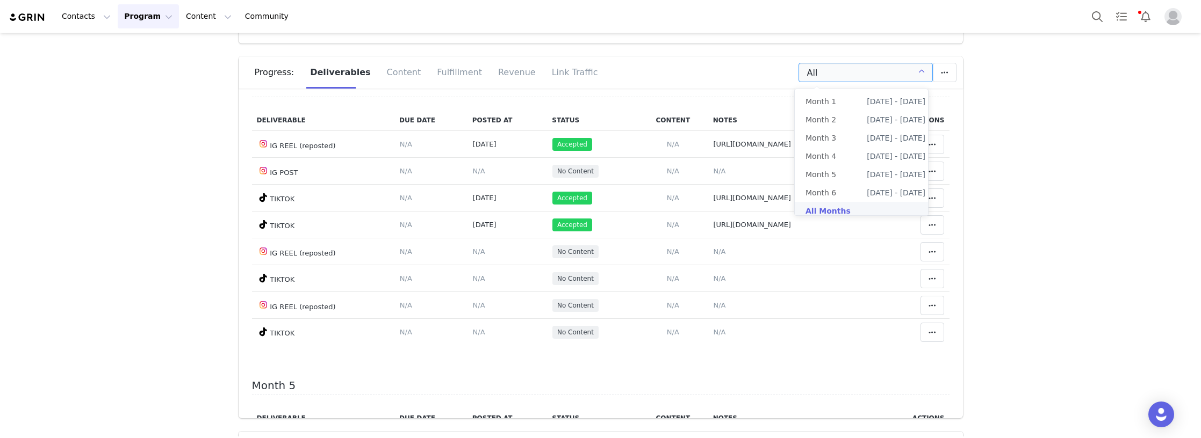
click at [822, 210] on li "All Months" at bounding box center [865, 211] width 141 height 18
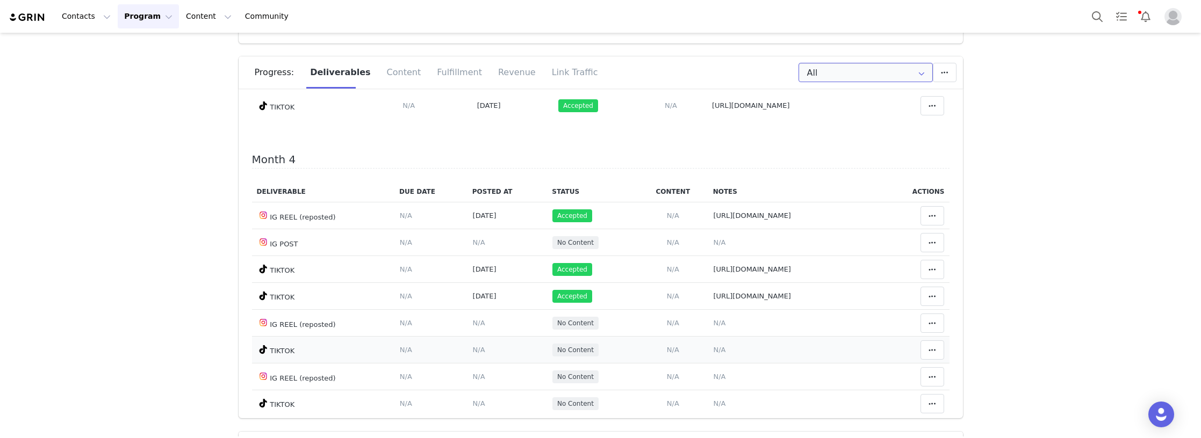
scroll to position [860, 0]
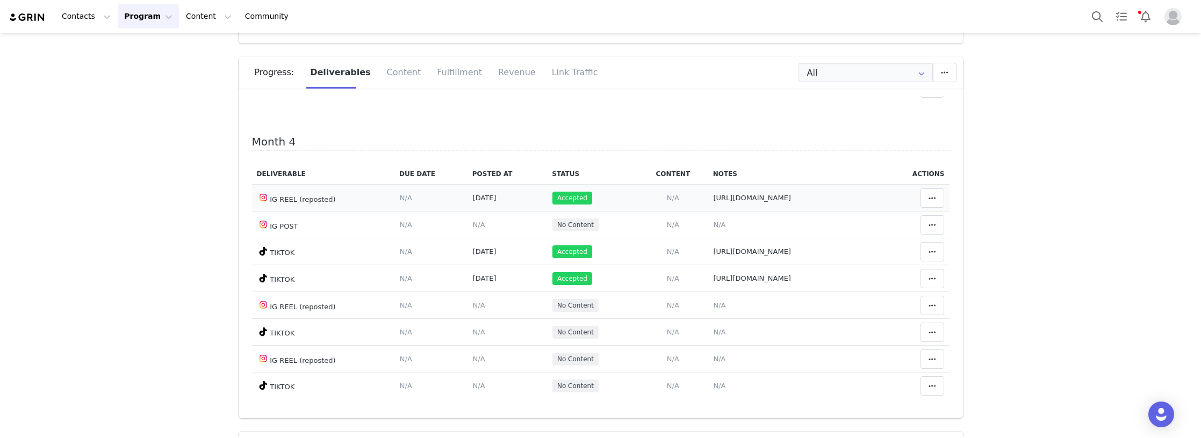
drag, startPoint x: 825, startPoint y: 203, endPoint x: 662, endPoint y: 202, distance: 162.8
click at [708, 202] on td "Notes Save Cancel https://www.instagram.com/p/DOq9t2ADRAN/" at bounding box center [795, 198] width 175 height 27
click at [713, 333] on span "N/A" at bounding box center [719, 332] width 12 height 8
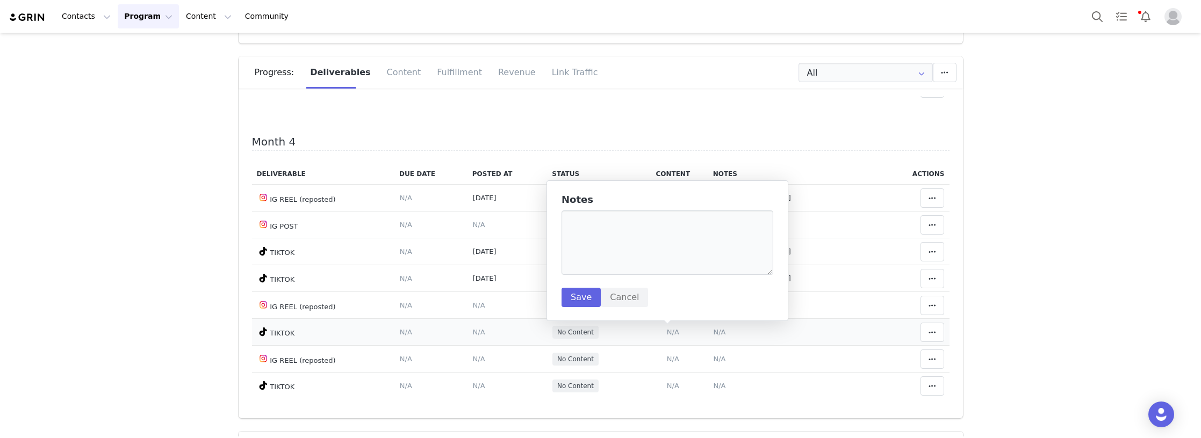
click at [612, 235] on textarea at bounding box center [667, 243] width 212 height 64
type textarea "https://www.tiktok.com/@kiaranelsons/video/7552164185786813718"
click at [574, 301] on button "Save" at bounding box center [580, 297] width 39 height 19
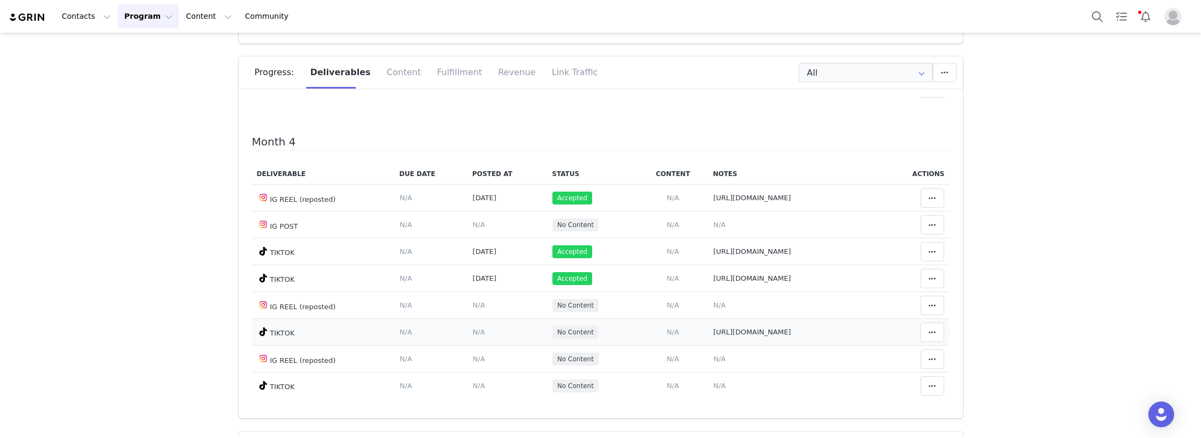
click at [473, 331] on span "N/A" at bounding box center [479, 332] width 12 height 8
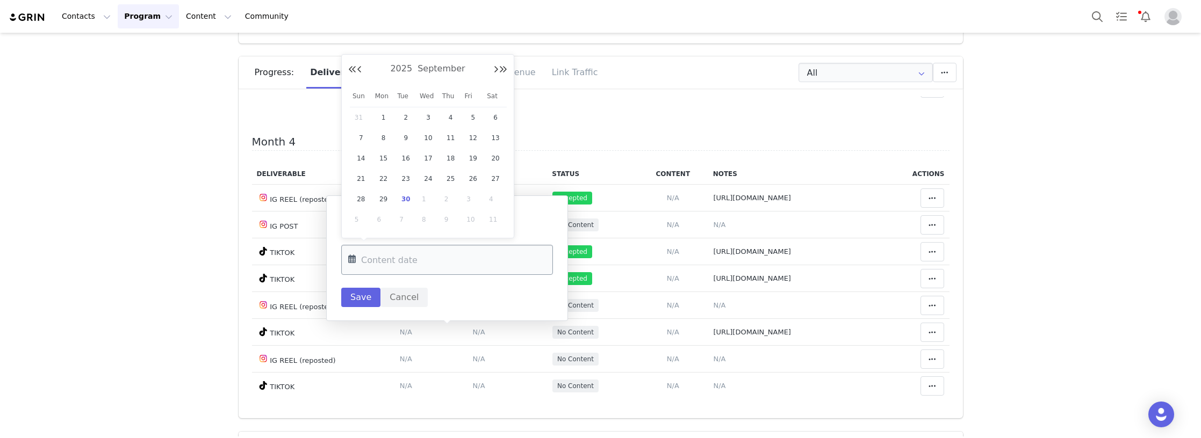
click at [413, 253] on input "text" at bounding box center [447, 260] width 212 height 30
click at [358, 179] on span "21" at bounding box center [361, 178] width 13 height 13
type input "Sep 21 2025"
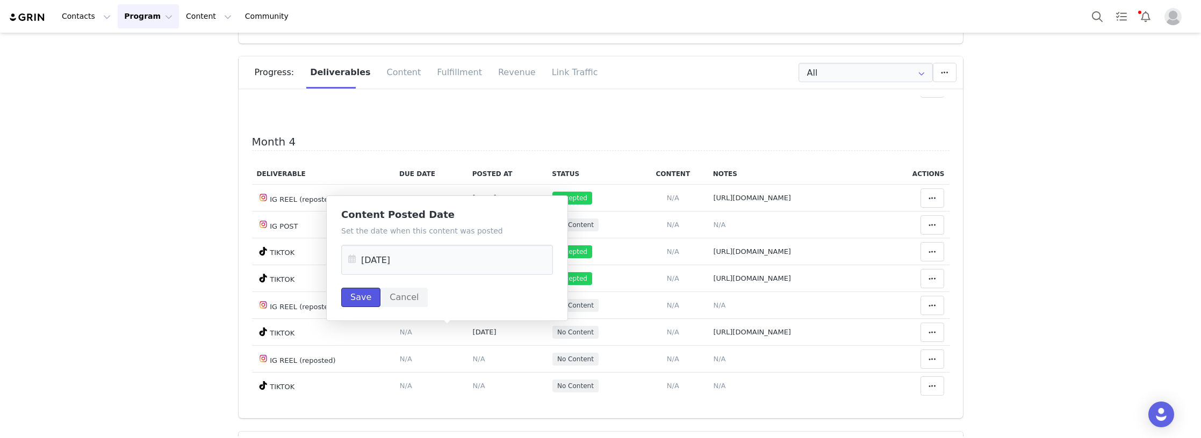
click at [356, 298] on button "Save" at bounding box center [360, 297] width 39 height 19
click at [928, 331] on icon at bounding box center [932, 332] width 8 height 9
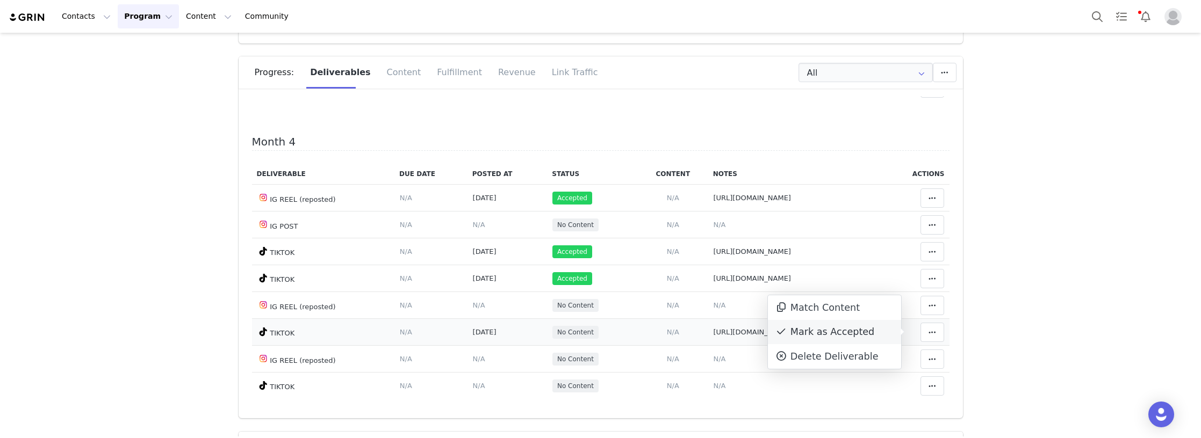
click at [820, 330] on div "Mark as Accepted" at bounding box center [834, 332] width 133 height 25
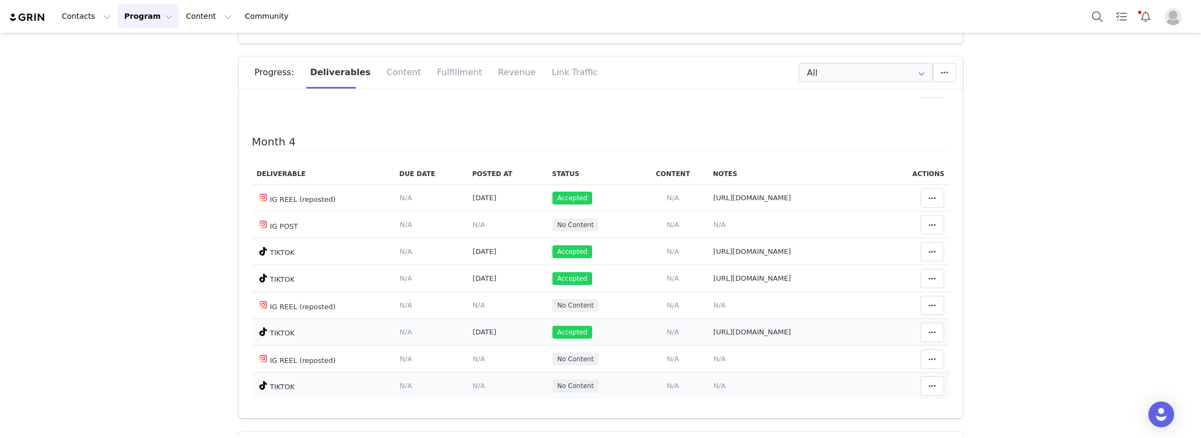
drag, startPoint x: 666, startPoint y: 387, endPoint x: 594, endPoint y: 339, distance: 86.4
click at [713, 387] on span "N/A" at bounding box center [719, 386] width 12 height 8
click at [0, 0] on textarea at bounding box center [0, 0] width 0 height 0
paste textarea "https://www.tiktok.com/@kiaranelsons/video/7552613887984602390"
type textarea "https://www.tiktok.com/@kiaranelsons/video/7552613887984602390"
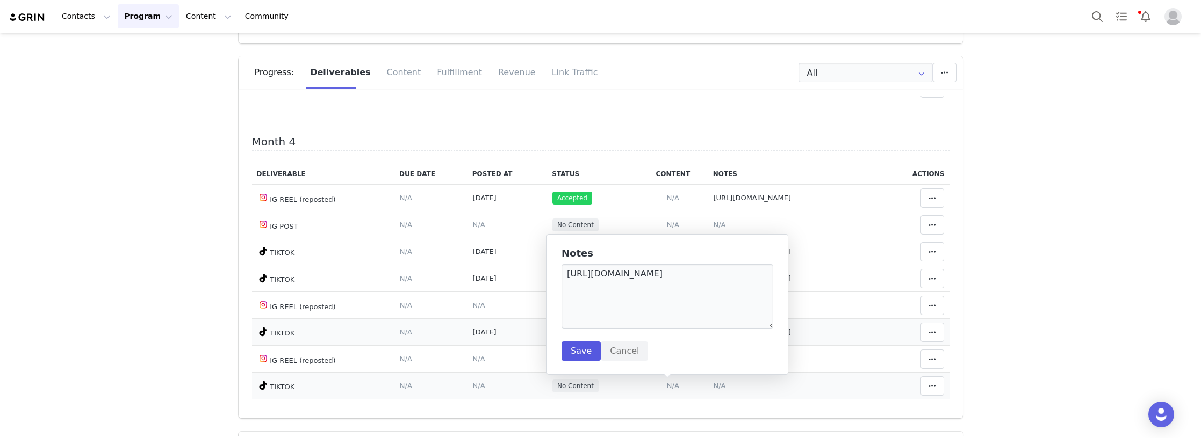
type textarea "https://www.tiktok.com/@kiaranelsons/video/7552613887984602390"
click at [577, 356] on button "Save" at bounding box center [580, 351] width 39 height 19
click at [473, 387] on span "N/A" at bounding box center [479, 386] width 12 height 8
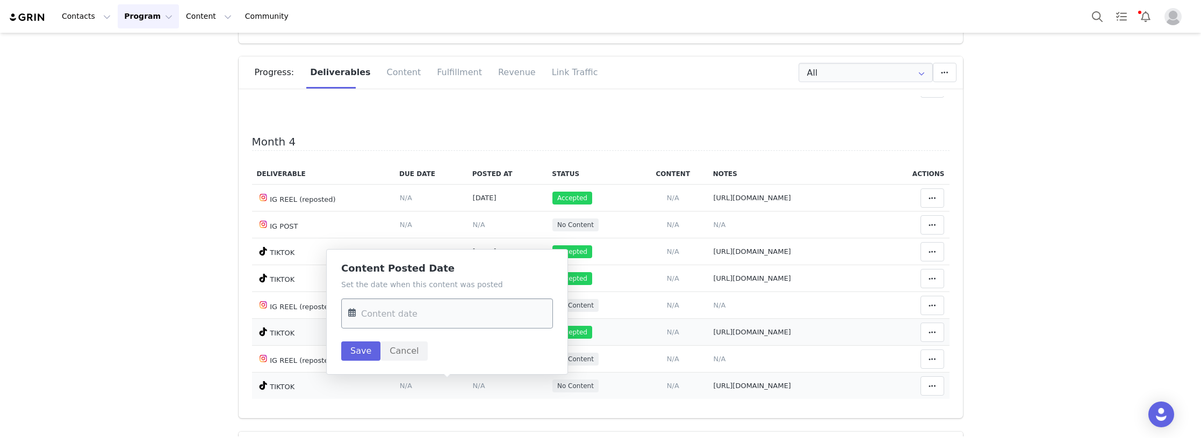
click at [425, 309] on input "text" at bounding box center [447, 314] width 212 height 30
click at [382, 233] on span "22" at bounding box center [383, 232] width 13 height 13
type input "Sep 22 2025"
drag, startPoint x: 358, startPoint y: 350, endPoint x: 956, endPoint y: 404, distance: 600.3
click at [359, 350] on button "Save" at bounding box center [360, 351] width 39 height 19
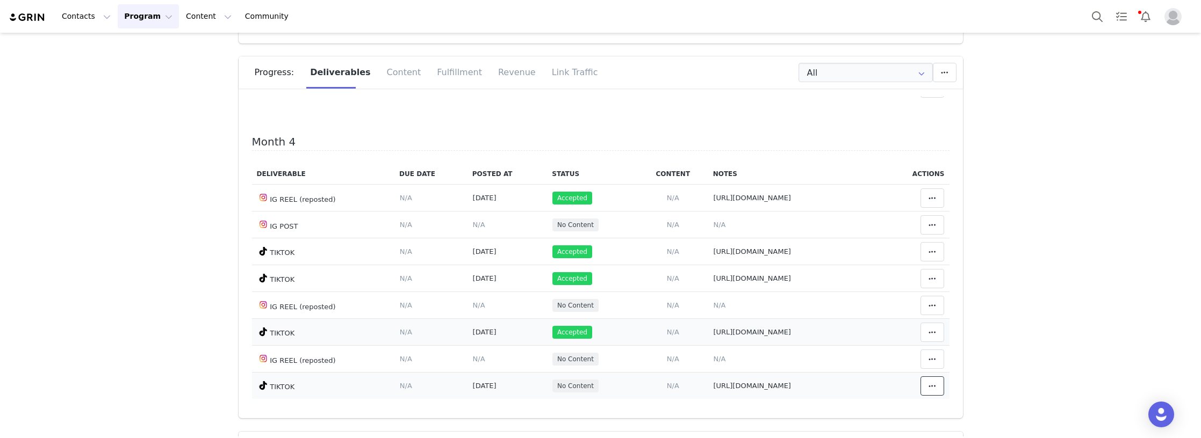
click at [920, 384] on button at bounding box center [932, 386] width 24 height 19
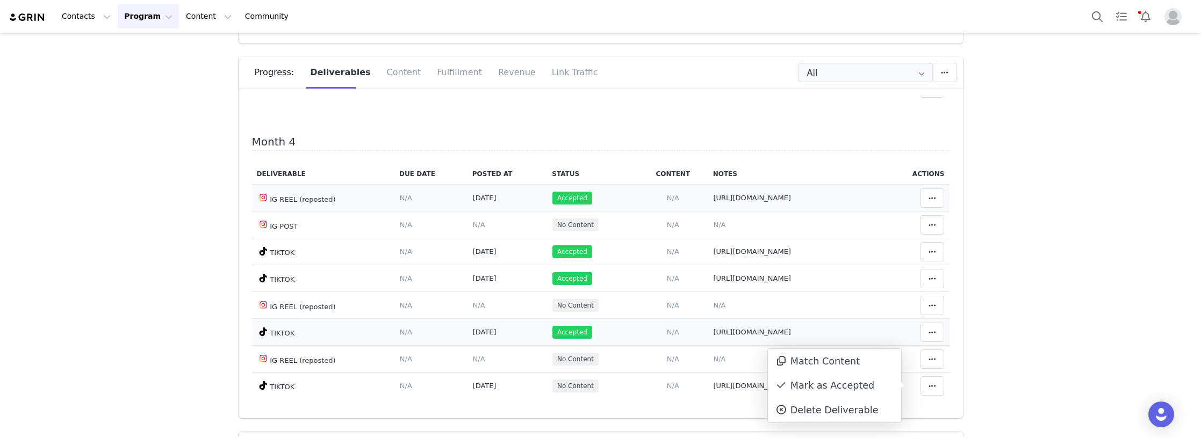
drag, startPoint x: 813, startPoint y: 380, endPoint x: 666, endPoint y: 187, distance: 243.0
click at [812, 380] on div "Mark as Accepted" at bounding box center [834, 386] width 133 height 25
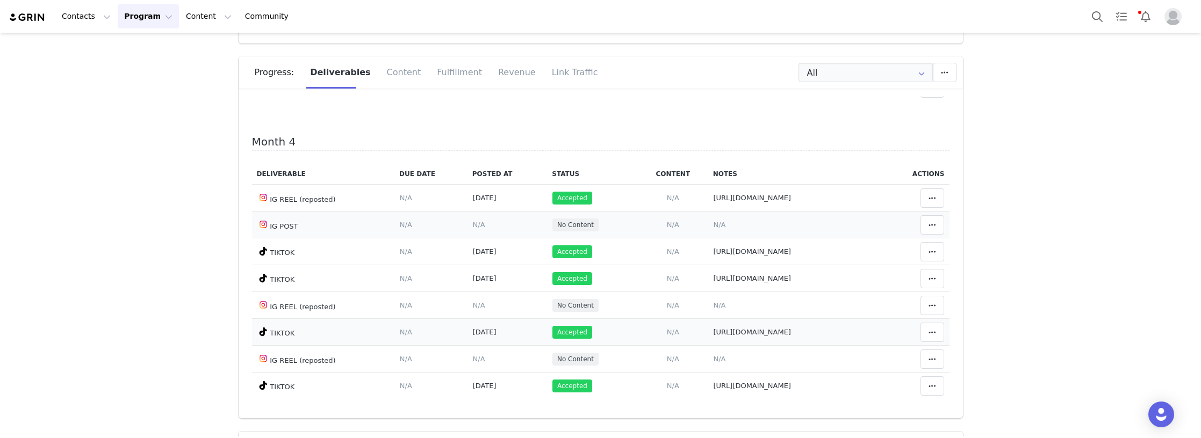
click at [713, 225] on span "N/A" at bounding box center [719, 225] width 12 height 8
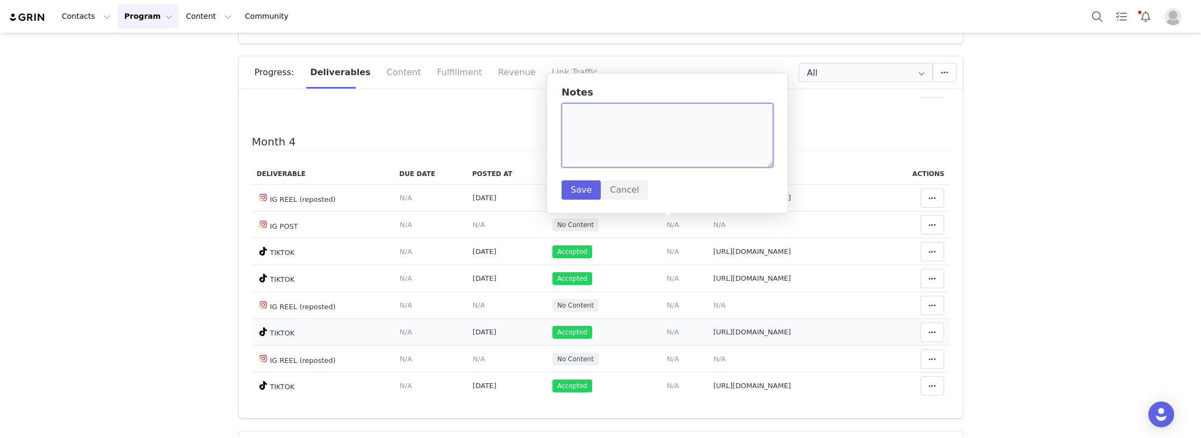
click at [621, 140] on textarea at bounding box center [667, 135] width 212 height 64
paste textarea "https://www.instagram.com/p/DO_V-qDiOVE/?img_index=1"
type textarea "https://www.instagram.com/p/DO_V-qDiOVE/?img_index=1"
click at [579, 193] on button "Save" at bounding box center [580, 189] width 39 height 19
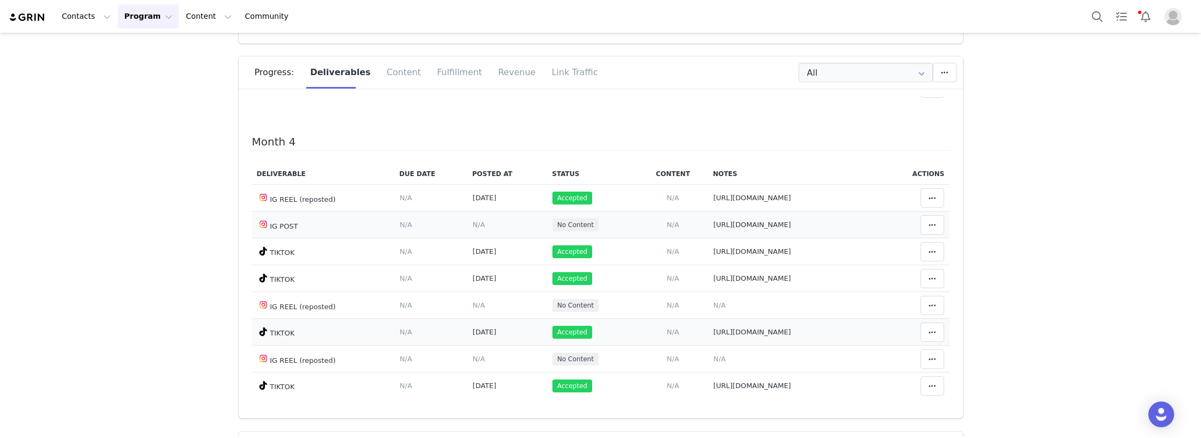
click at [473, 225] on span "N/A" at bounding box center [479, 225] width 12 height 8
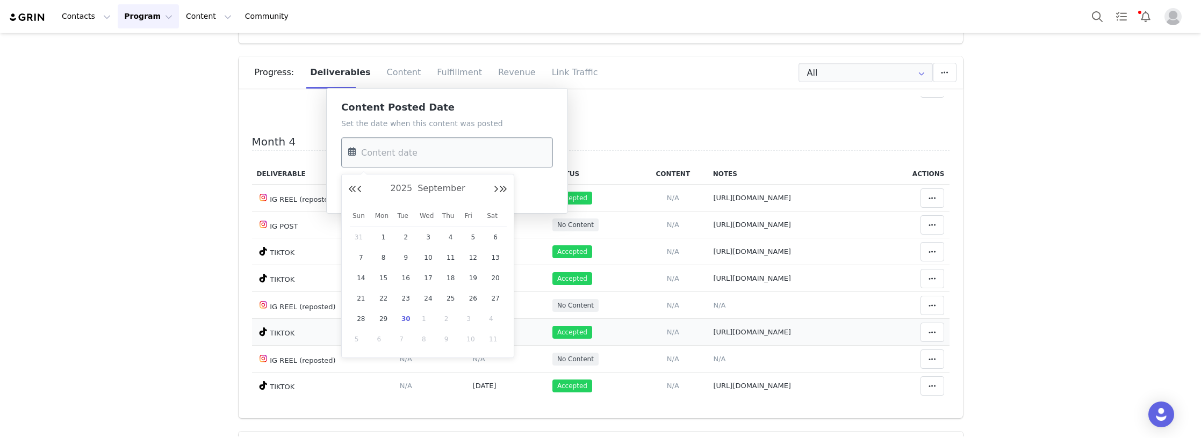
click at [426, 157] on input "text" at bounding box center [447, 153] width 212 height 30
click at [450, 298] on span "25" at bounding box center [450, 298] width 13 height 13
type input "Sep 25 2025"
click at [355, 192] on button "Save" at bounding box center [360, 189] width 39 height 19
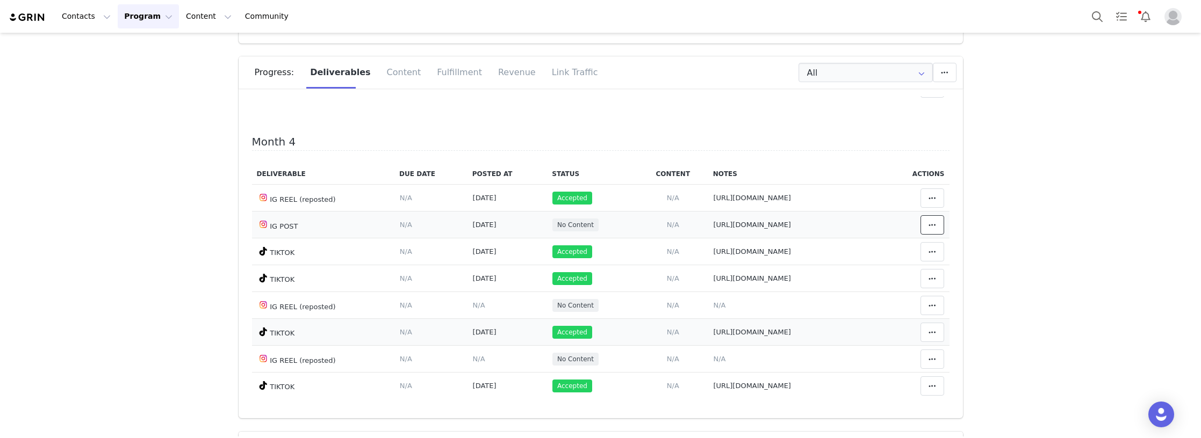
click at [928, 225] on icon at bounding box center [932, 225] width 8 height 9
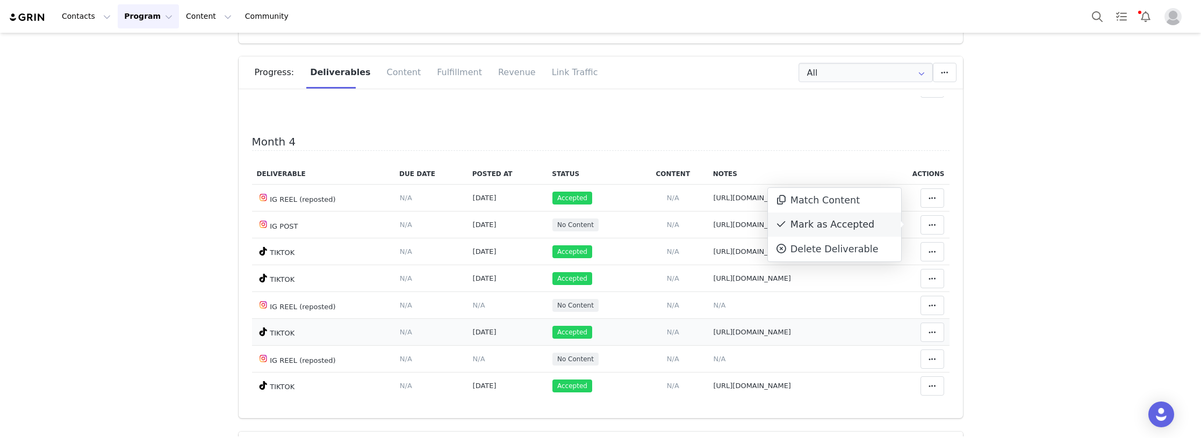
click at [841, 226] on div "Mark as Accepted" at bounding box center [834, 225] width 133 height 25
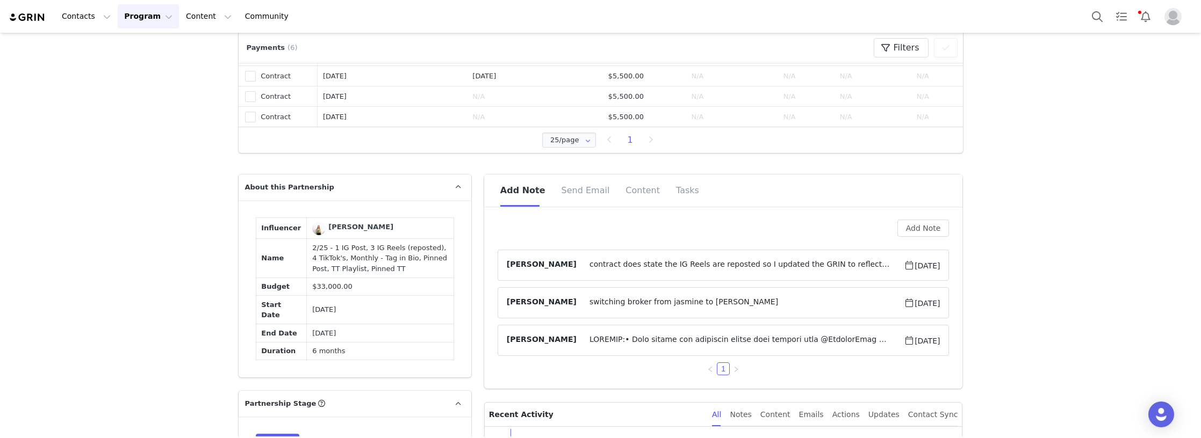
scroll to position [591, 0]
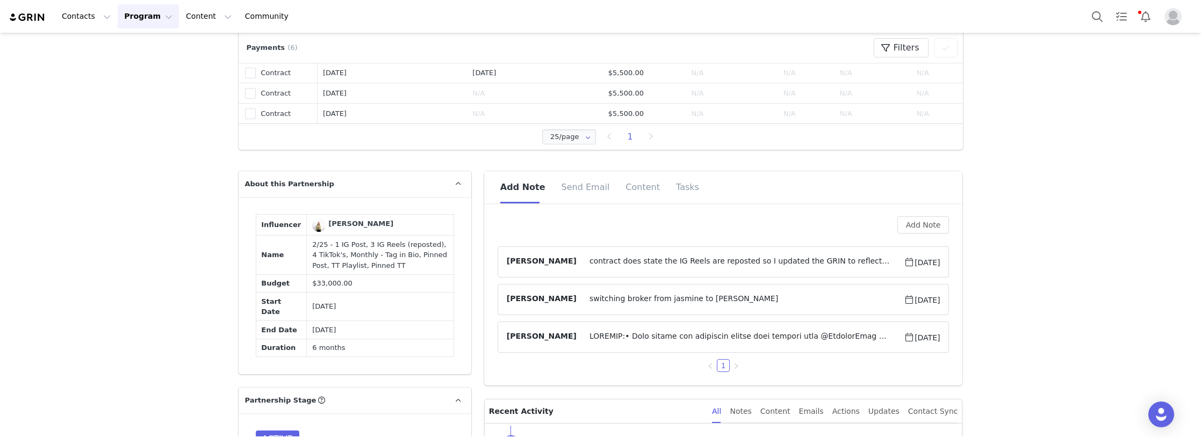
click at [599, 333] on span at bounding box center [739, 337] width 327 height 13
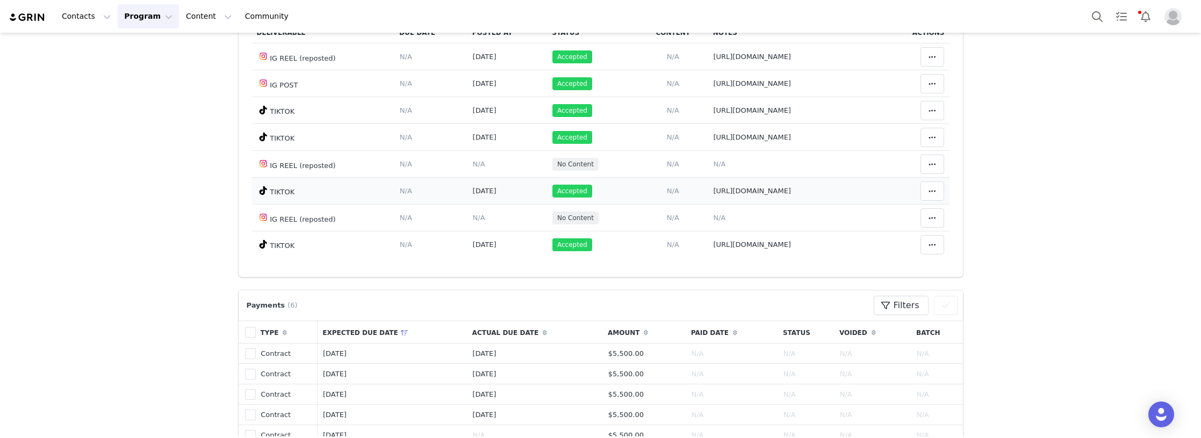
scroll to position [215, 0]
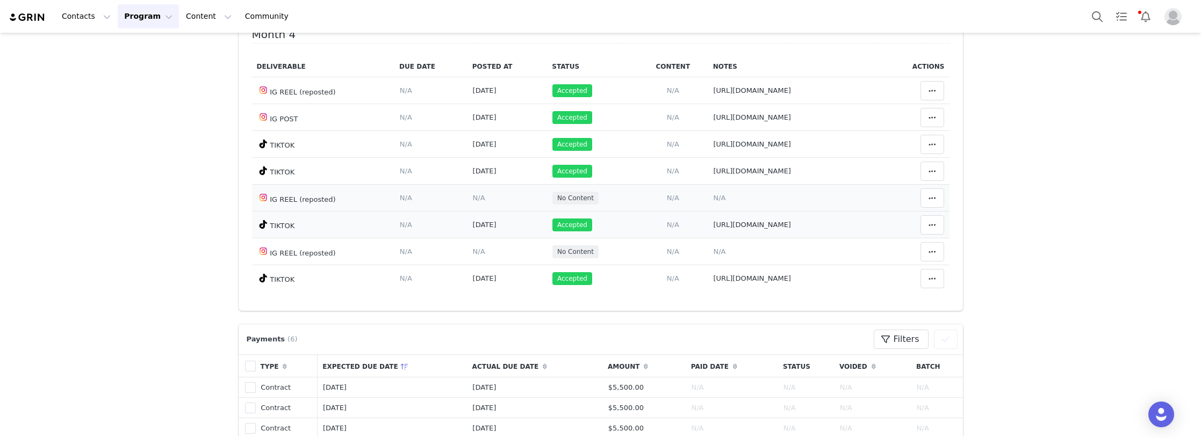
click at [713, 198] on span "N/A" at bounding box center [719, 198] width 12 height 8
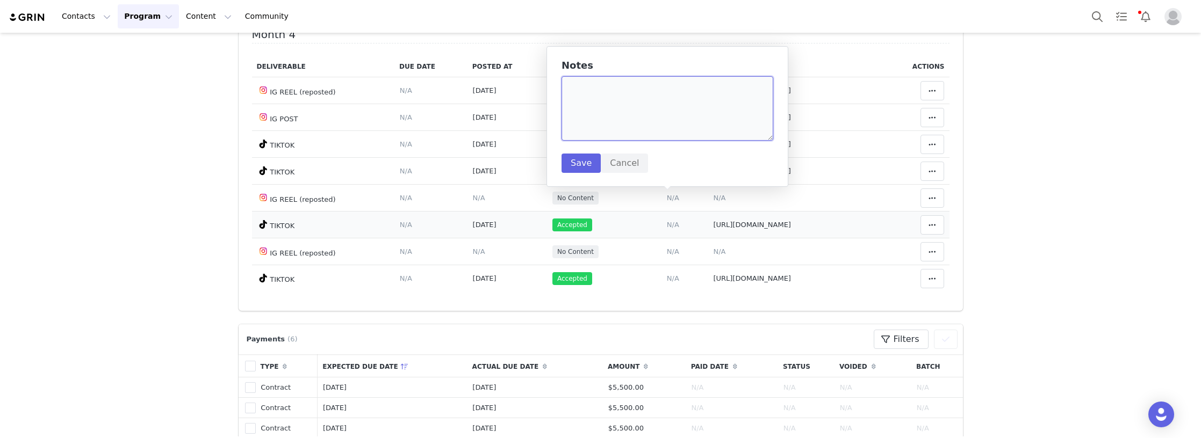
drag, startPoint x: 622, startPoint y: 125, endPoint x: 616, endPoint y: 128, distance: 6.7
click at [622, 125] on textarea at bounding box center [667, 108] width 212 height 64
paste textarea "https://www.instagram.com/reel/DPEkMUDCN5S/"
type textarea "https://www.instagram.com/reel/DPEkMUDCN5S/"
click at [581, 159] on button "Save" at bounding box center [580, 163] width 39 height 19
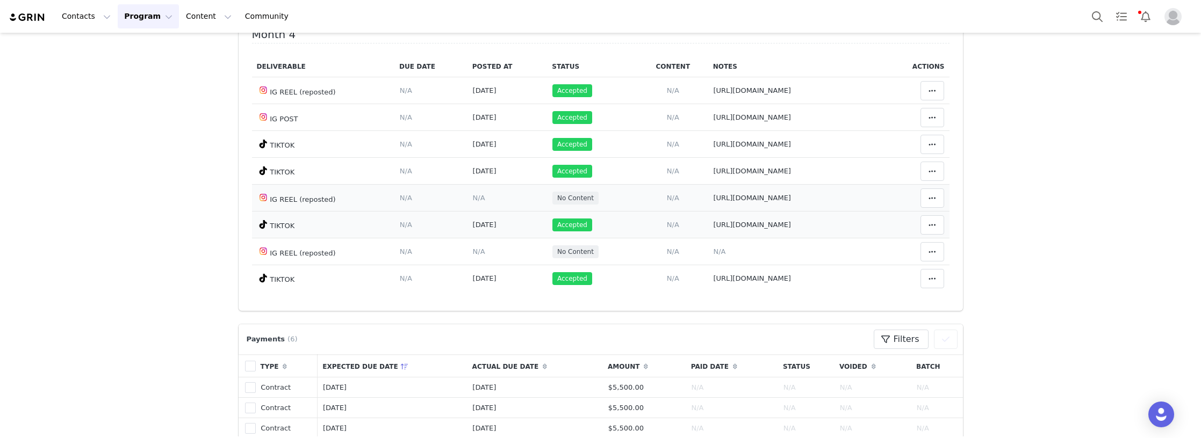
click at [473, 198] on span "N/A" at bounding box center [479, 198] width 12 height 8
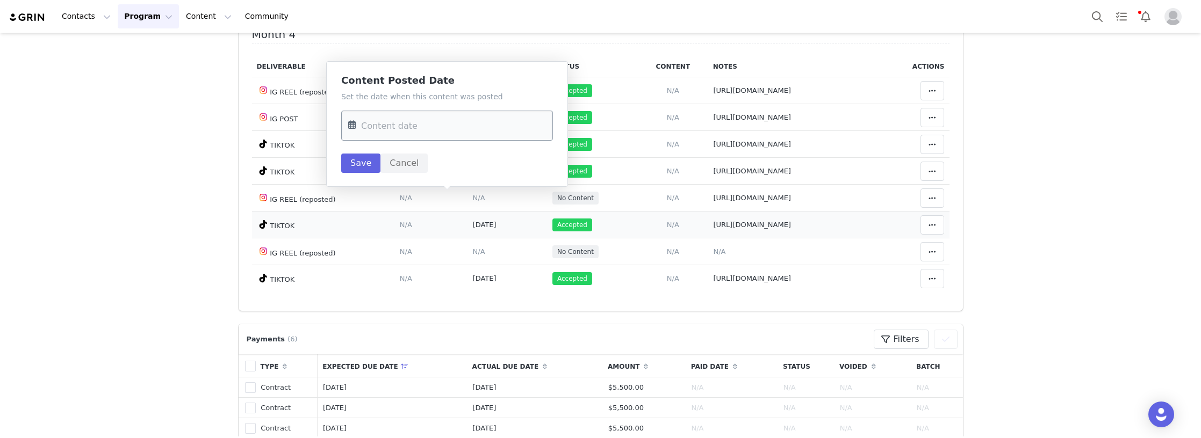
click at [409, 129] on input "text" at bounding box center [447, 126] width 212 height 30
click at [490, 269] on span "27" at bounding box center [495, 271] width 13 height 13
type input "Sep 27 2025"
drag, startPoint x: 360, startPoint y: 160, endPoint x: 553, endPoint y: 190, distance: 195.8
click at [361, 160] on button "Save" at bounding box center [360, 163] width 39 height 19
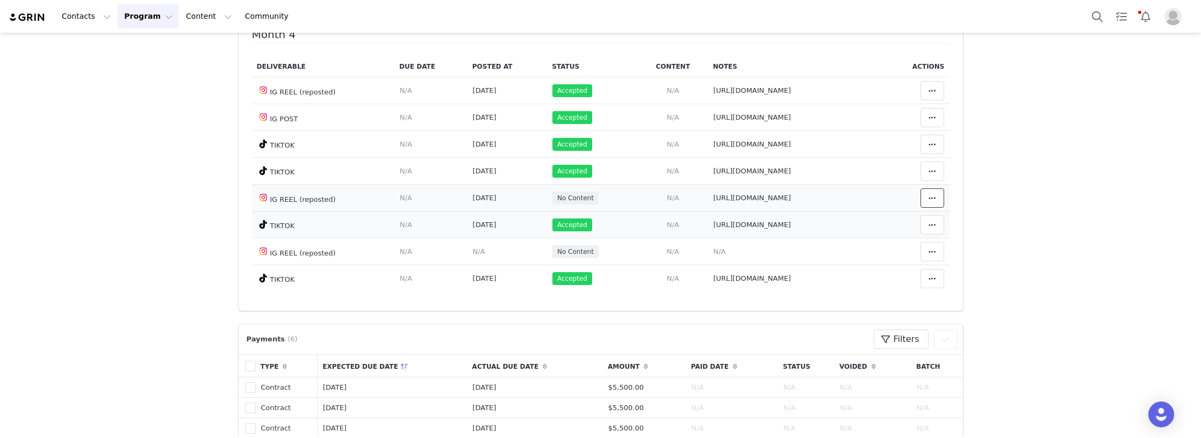
click at [927, 194] on button at bounding box center [932, 198] width 24 height 19
click at [836, 198] on div "Mark as Accepted" at bounding box center [834, 198] width 133 height 25
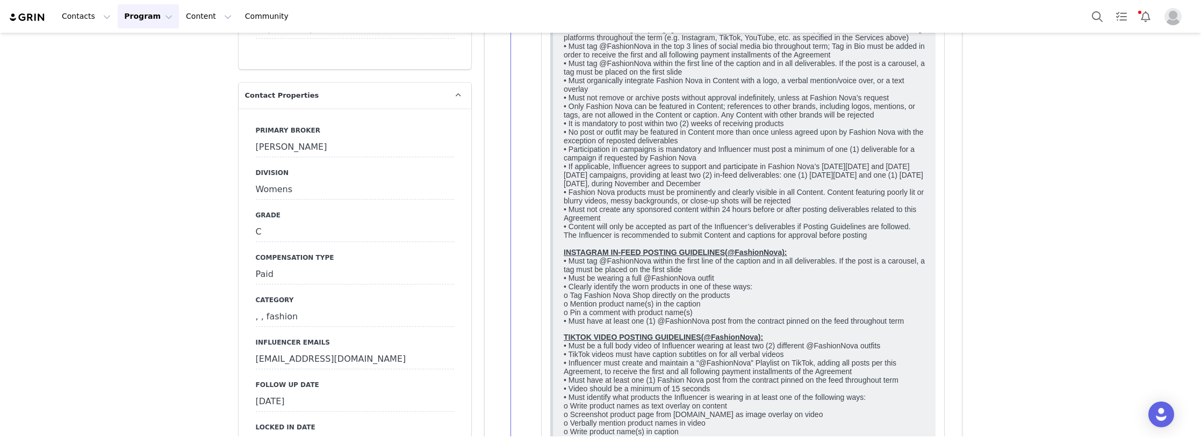
scroll to position [2901, 0]
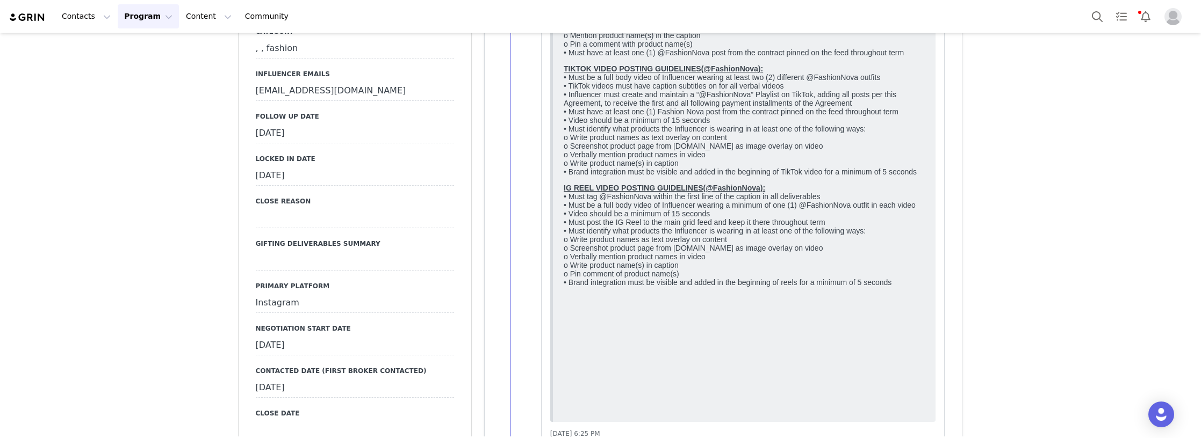
click at [278, 132] on div "September 17th, 2025" at bounding box center [355, 133] width 198 height 19
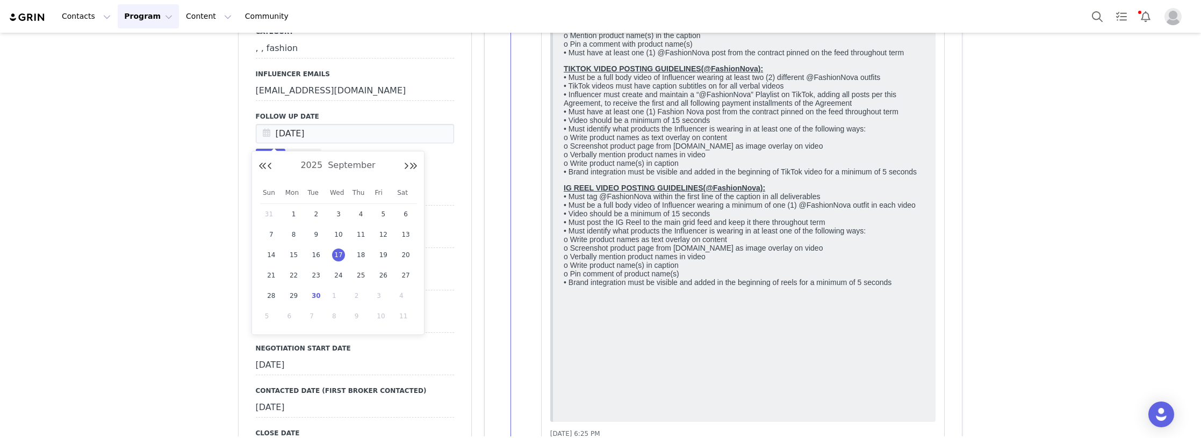
click at [319, 292] on span "30" at bounding box center [315, 296] width 13 height 13
type input "Sep 30 2025"
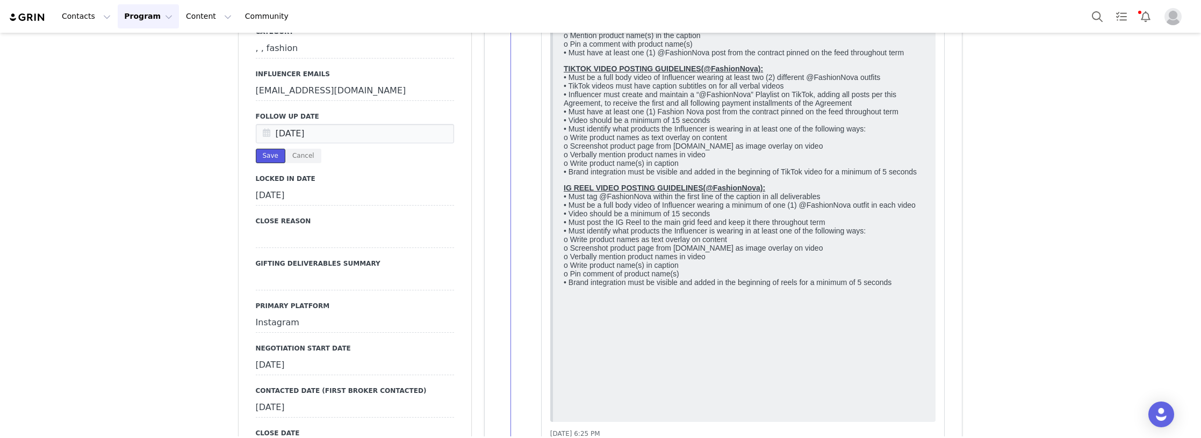
click at [258, 158] on button "Save" at bounding box center [271, 156] width 30 height 15
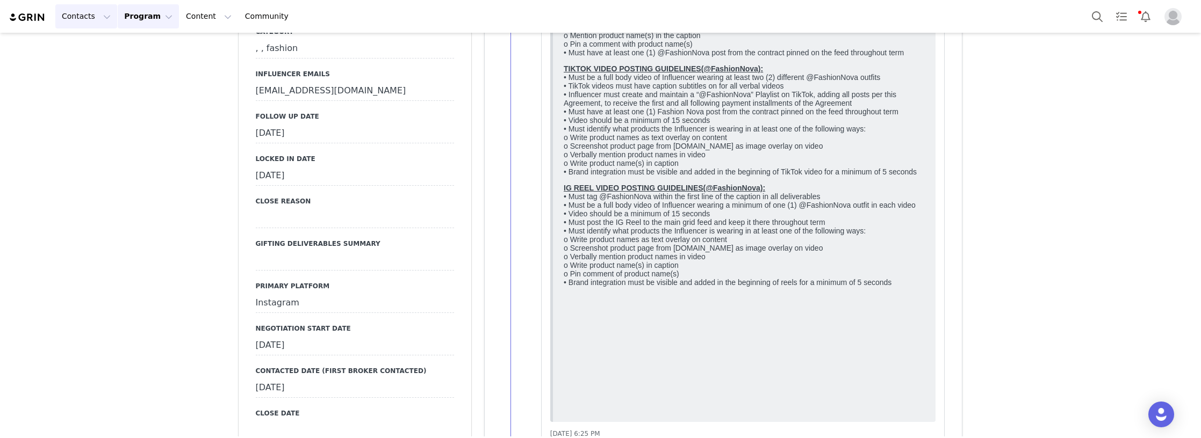
click at [71, 17] on button "Contacts Contacts" at bounding box center [86, 16] width 62 height 24
drag, startPoint x: 77, startPoint y: 45, endPoint x: 167, endPoint y: 1, distance: 100.4
click at [77, 45] on p "Creators" at bounding box center [80, 47] width 32 height 11
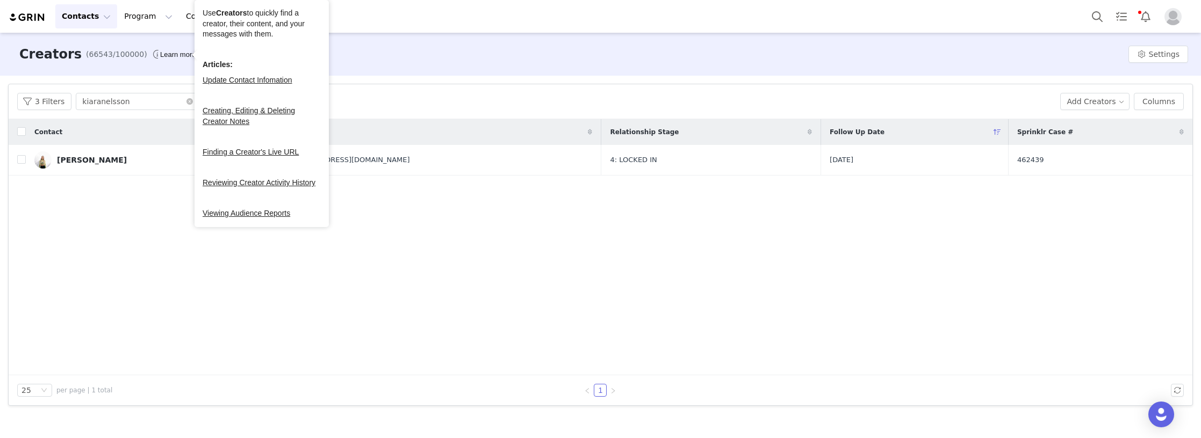
click at [112, 319] on div "Contact Email Relationship Stage Follow Up Date Sprinklr Case # Kiara Nelson mj…" at bounding box center [600, 247] width 1183 height 256
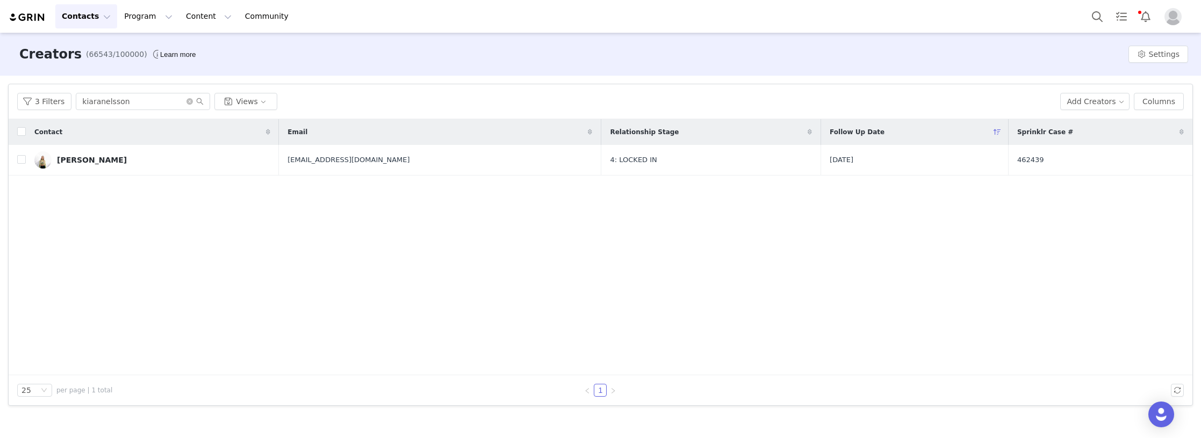
click at [148, 294] on div "Contact Email Relationship Stage Follow Up Date Sprinklr Case # Kiara Nelson mj…" at bounding box center [600, 247] width 1183 height 256
click at [0, 104] on html "Contacts Contacts Creators Prospects Applicants Program Program Activations Cam…" at bounding box center [600, 219] width 1201 height 438
paste input "hannaholiviakeny"
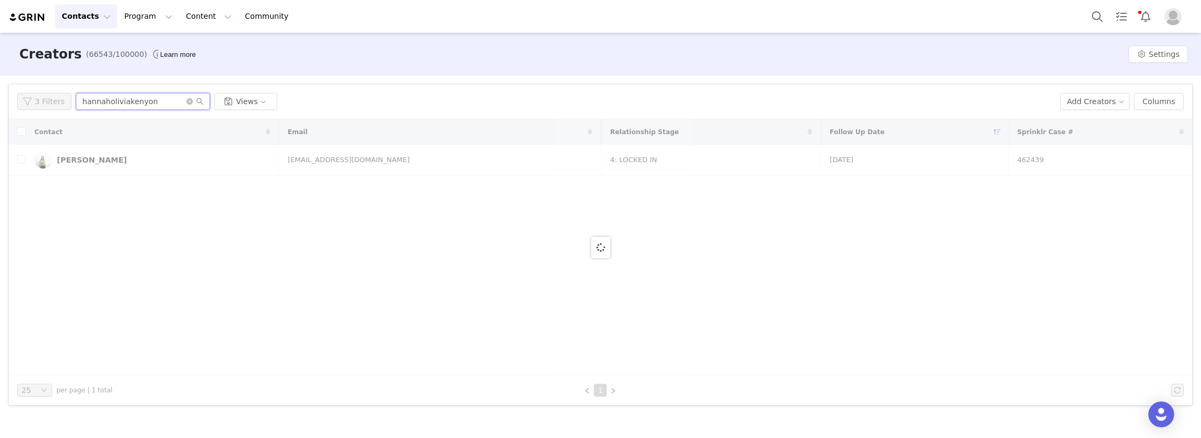
type input "hannaholiviakenyon"
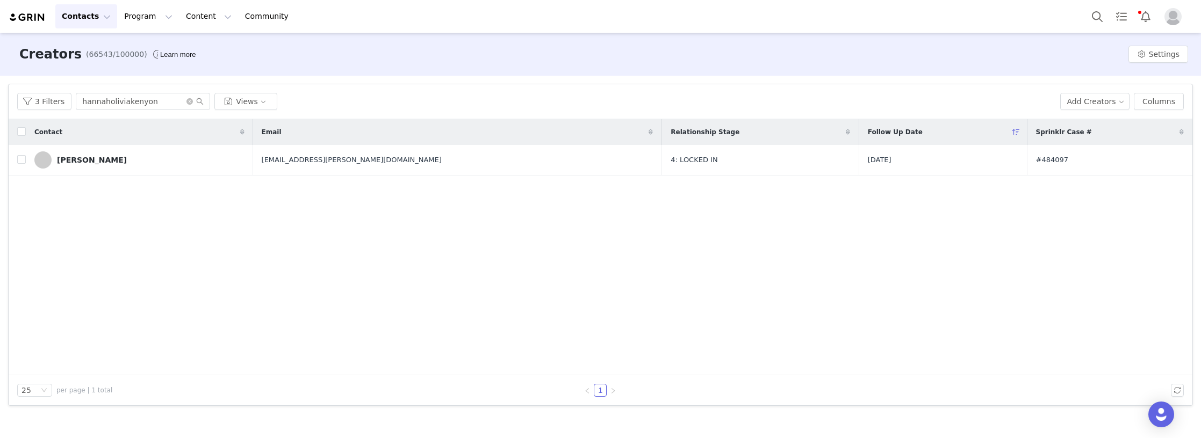
click at [127, 163] on div "[PERSON_NAME]" at bounding box center [92, 160] width 70 height 9
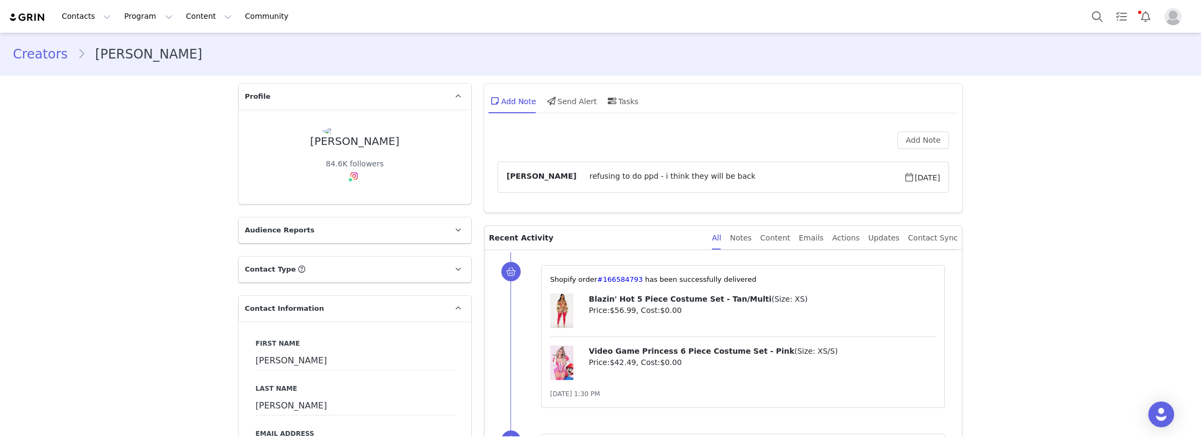
drag, startPoint x: 346, startPoint y: 199, endPoint x: 342, endPoint y: 195, distance: 5.7
click at [345, 199] on link "@hannaholiviakenyon" at bounding box center [362, 199] width 83 height 9
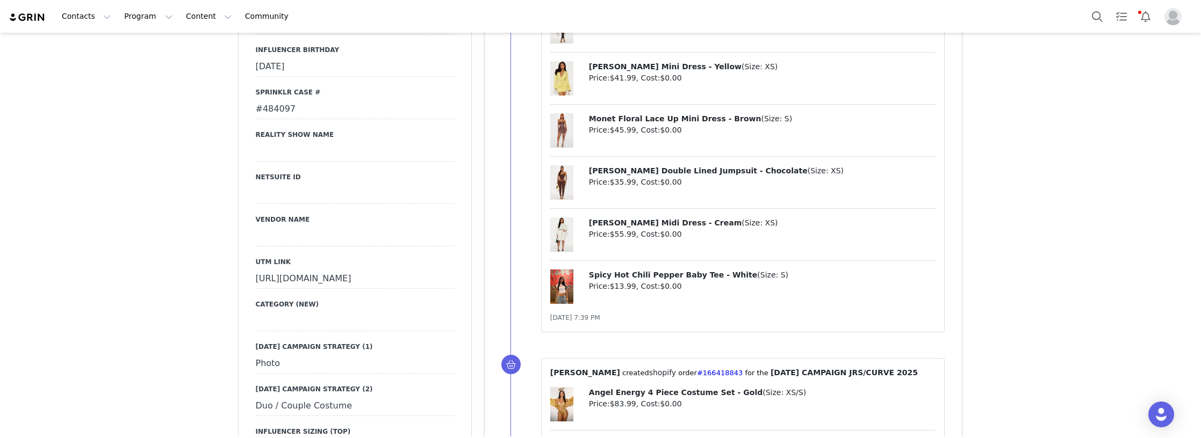
scroll to position [1719, 0]
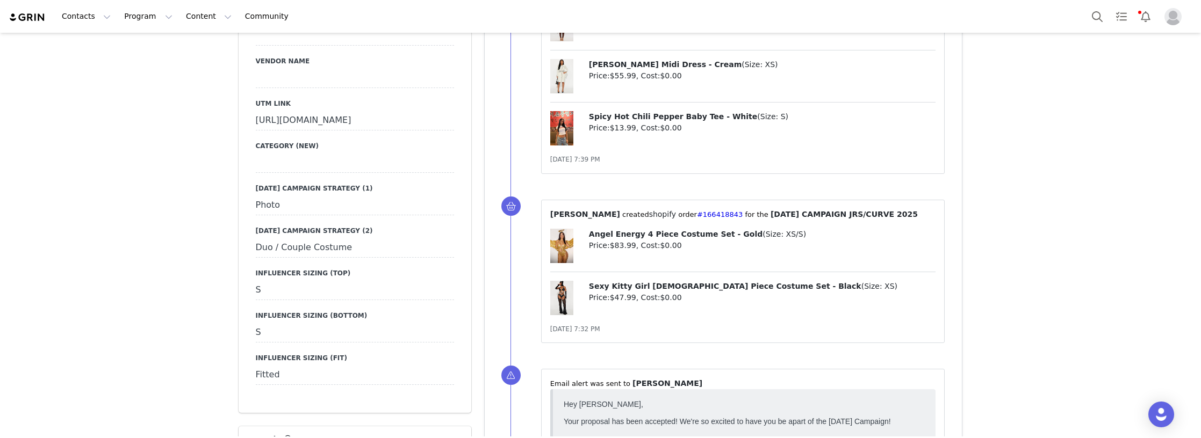
click at [202, 244] on div "Creators Hannah Olivia Kenyon Profile Hannah Olivia Kenyon 84.6K followers Inst…" at bounding box center [600, 349] width 1201 height 4070
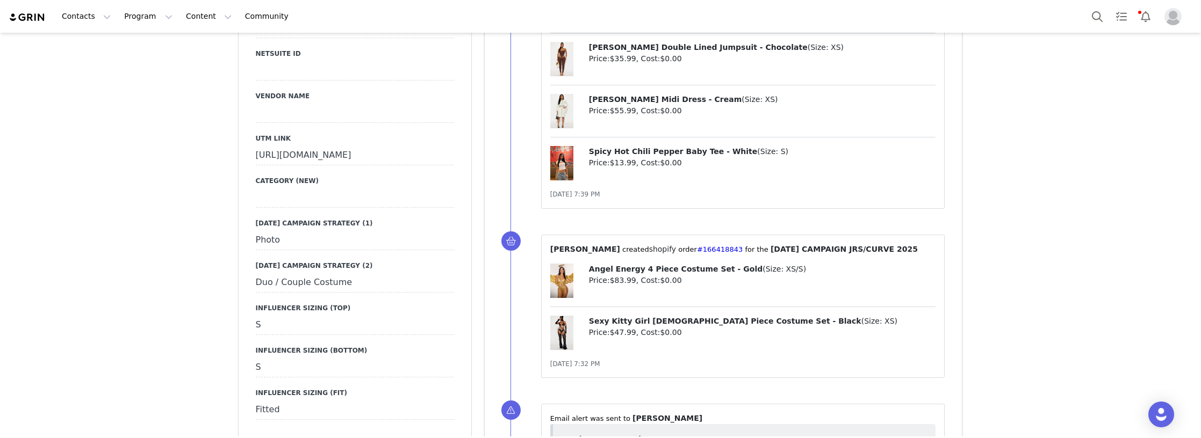
scroll to position [1665, 0]
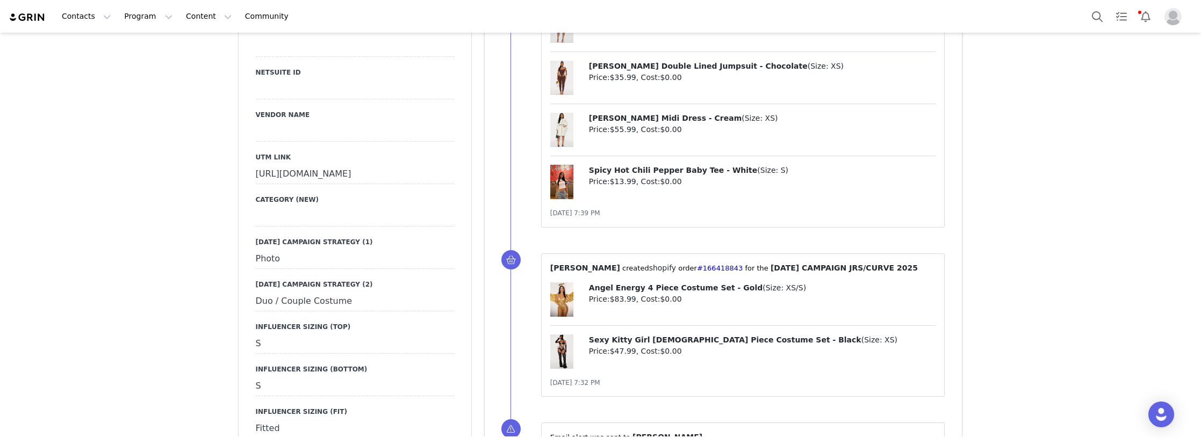
click at [137, 308] on div "Creators Hannah Olivia Kenyon Profile Hannah Olivia Kenyon 84.6K followers Inst…" at bounding box center [600, 402] width 1201 height 4070
click at [146, 242] on div "Creators Hannah Olivia Kenyon Profile Hannah Olivia Kenyon 84.6K followers Inst…" at bounding box center [600, 402] width 1201 height 4070
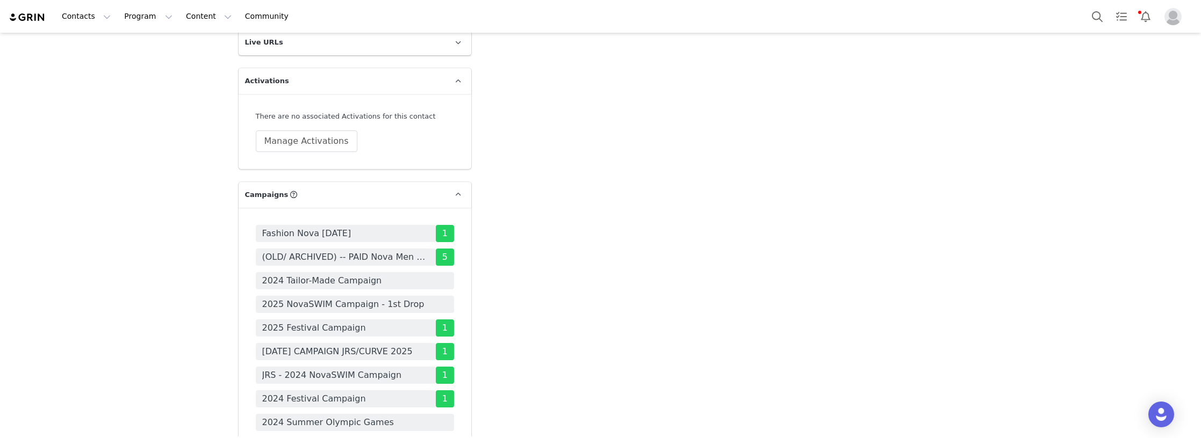
scroll to position [3331, 0]
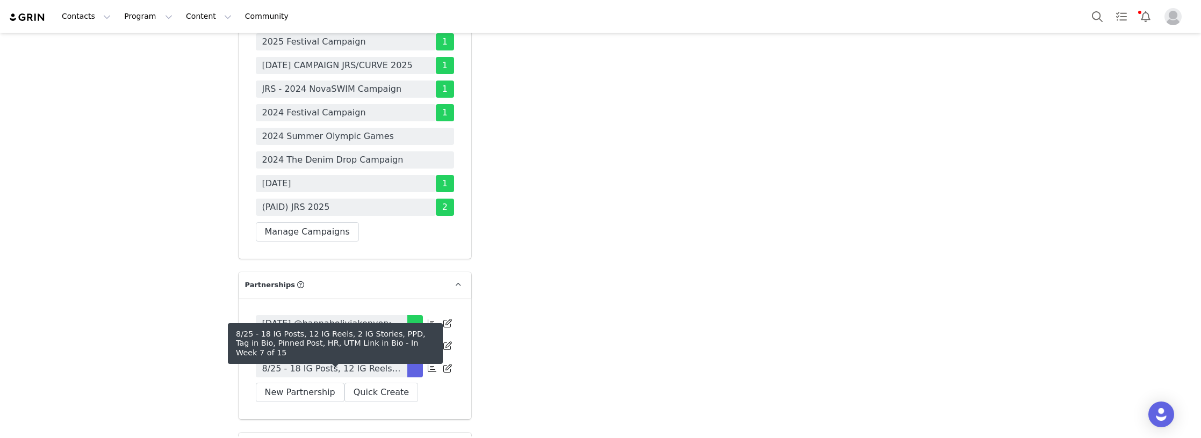
drag, startPoint x: 304, startPoint y: 369, endPoint x: 101, endPoint y: 281, distance: 220.4
click at [304, 369] on span "8/25 - 18 IG Posts, 12 IG Reels, 2 IG Stories, PPD, Tag in Bio, Pinned Post, HR…" at bounding box center [331, 369] width 139 height 13
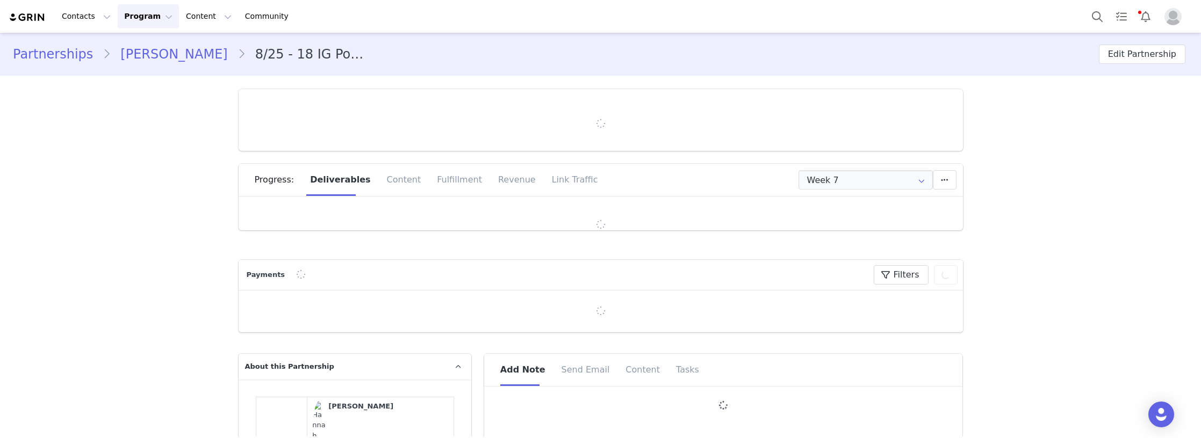
type input "+44 (United Kingdom)"
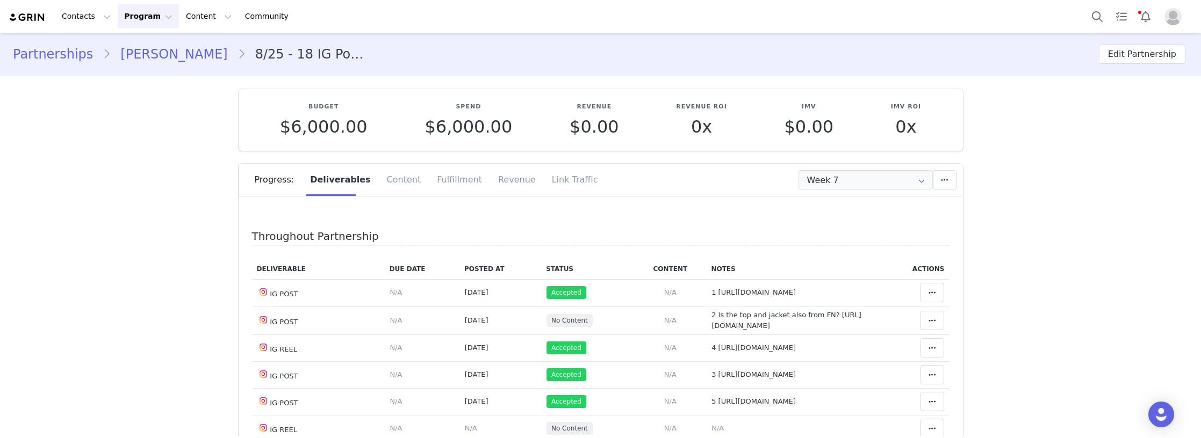
click at [830, 174] on input "Week 7" at bounding box center [865, 179] width 134 height 19
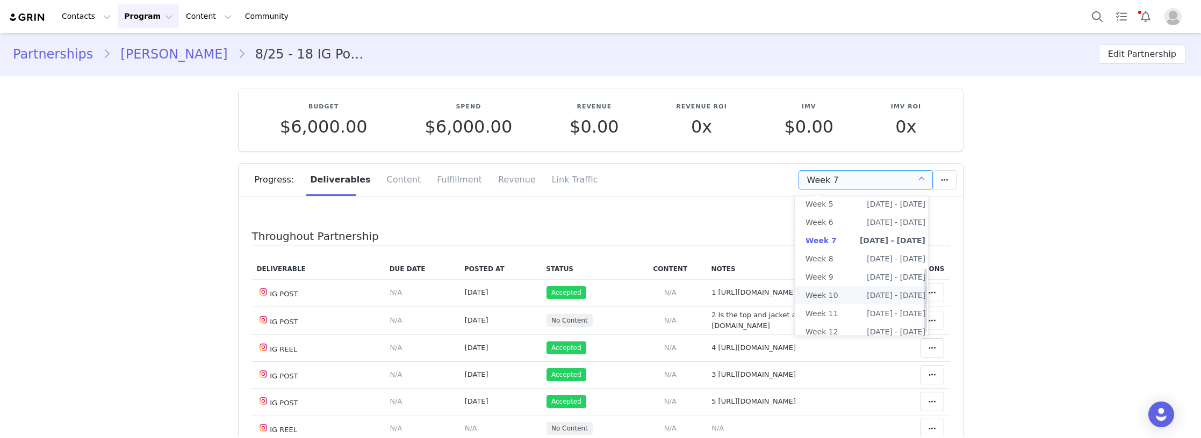
scroll to position [160, 0]
click at [833, 327] on li "All Weeks" at bounding box center [865, 331] width 141 height 18
type input "All"
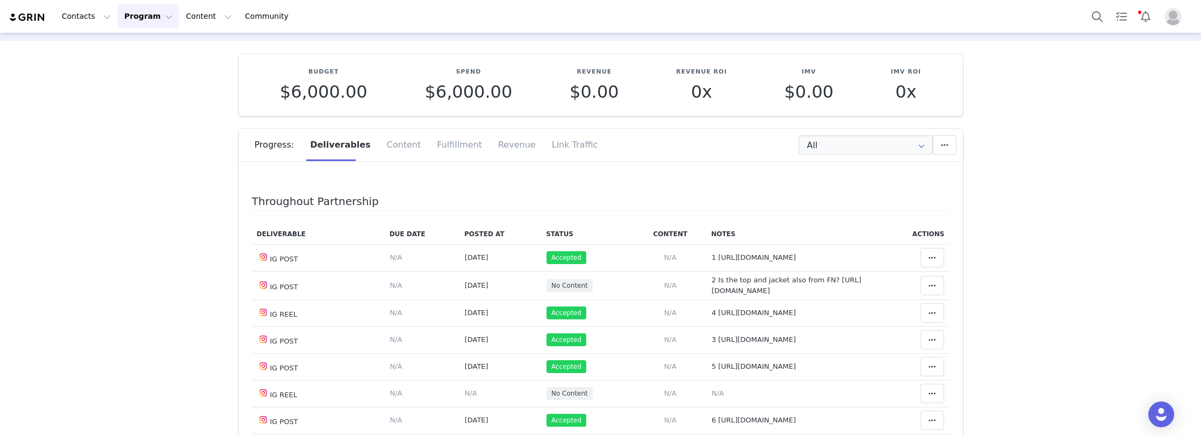
scroll to position [54, 0]
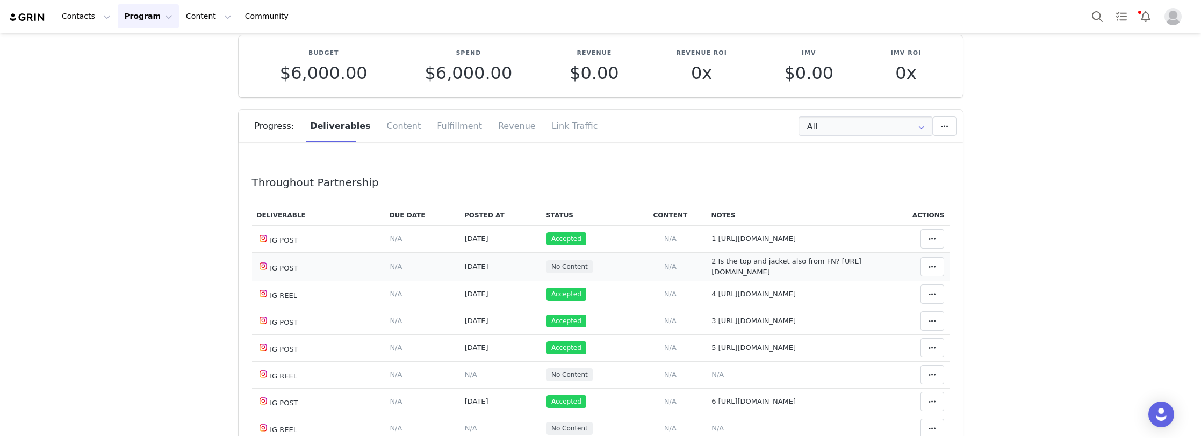
drag, startPoint x: 762, startPoint y: 284, endPoint x: 702, endPoint y: 276, distance: 60.2
click at [706, 276] on td "Notes Save Cancel 2 Is the top and jacket also from FN? https://www.instagram.c…" at bounding box center [793, 266] width 175 height 28
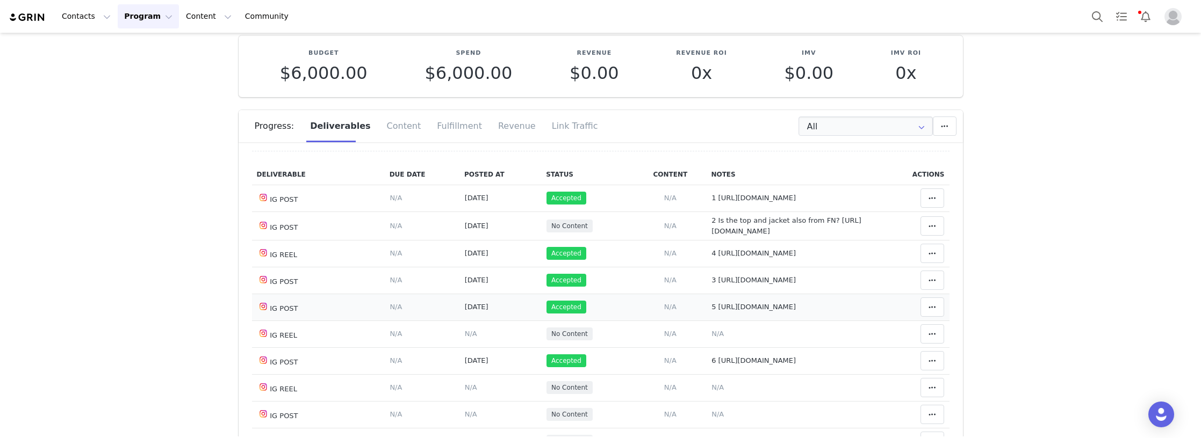
scroll to position [107, 0]
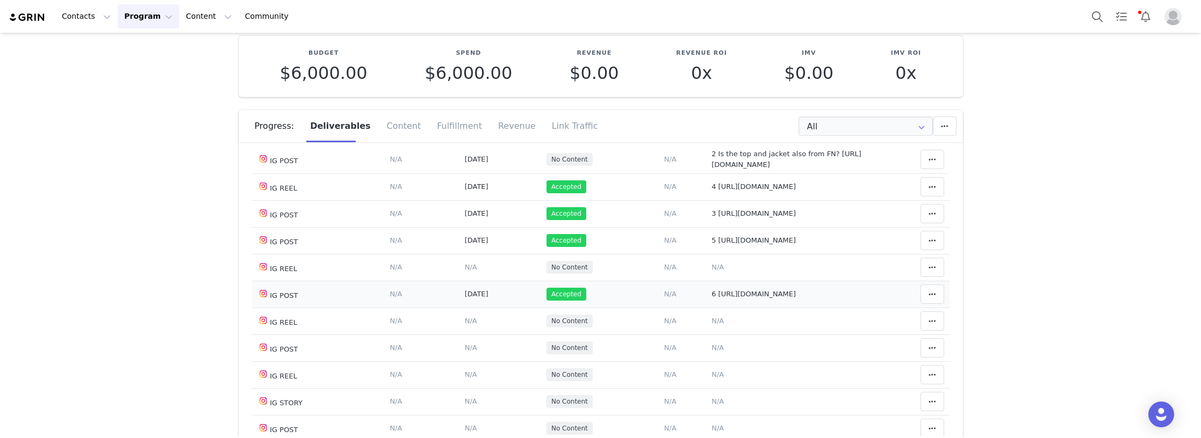
drag, startPoint x: 765, startPoint y: 313, endPoint x: 711, endPoint y: 306, distance: 54.8
click at [711, 306] on td "Notes Save Cancel 6 https://www.instagram.com/p/DO06UzoDCbN/?img_index=2" at bounding box center [793, 294] width 175 height 27
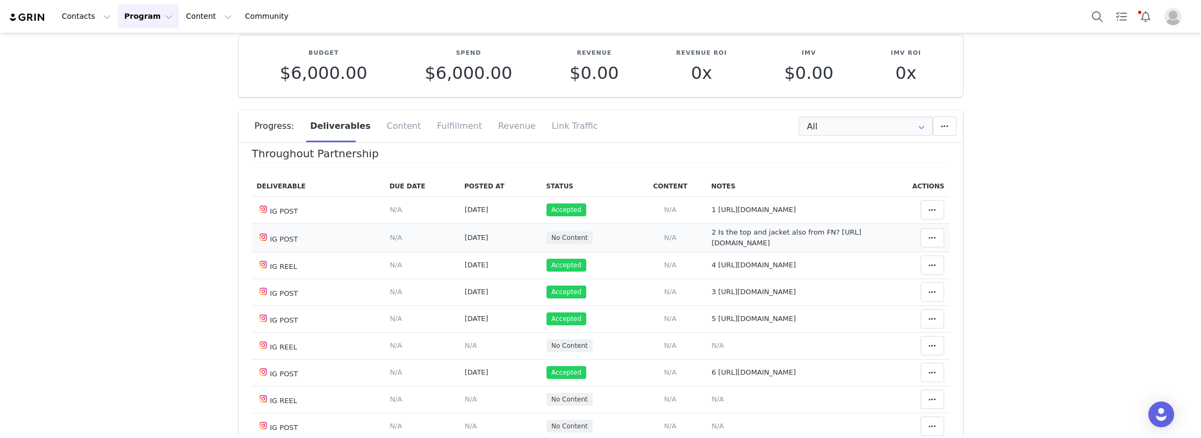
scroll to position [54, 0]
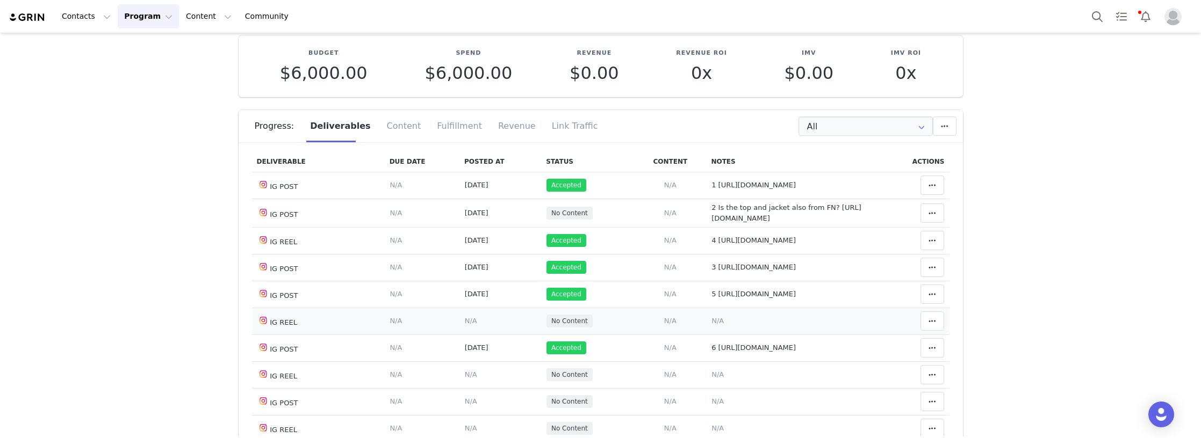
click at [711, 325] on span "N/A" at bounding box center [717, 321] width 12 height 8
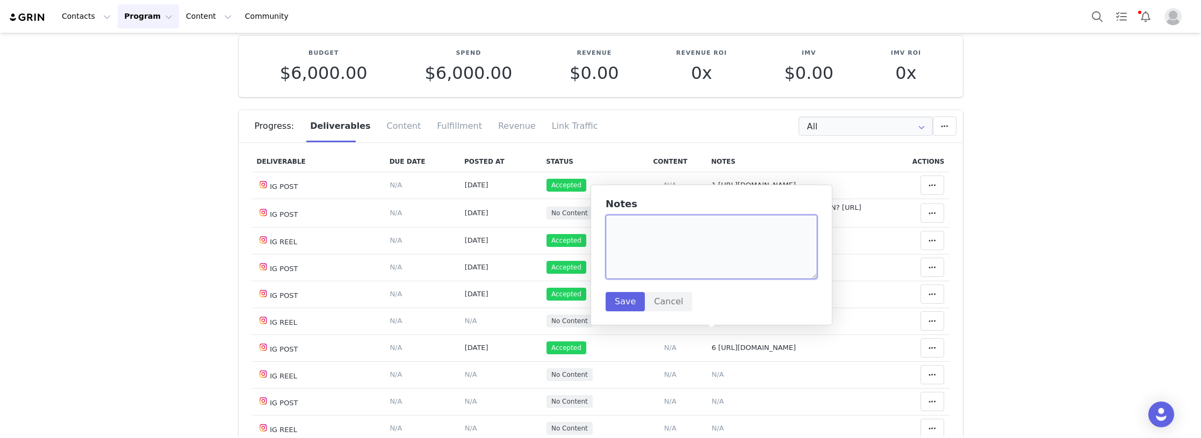
click at [681, 255] on textarea at bounding box center [711, 247] width 212 height 64
paste textarea "https://www.instagram.com/p/DO8v5iVDUmh/"
type textarea "7 https://www.instagram.com/p/DO8v5iVDUmh/"
click at [629, 298] on button "Save" at bounding box center [624, 301] width 39 height 19
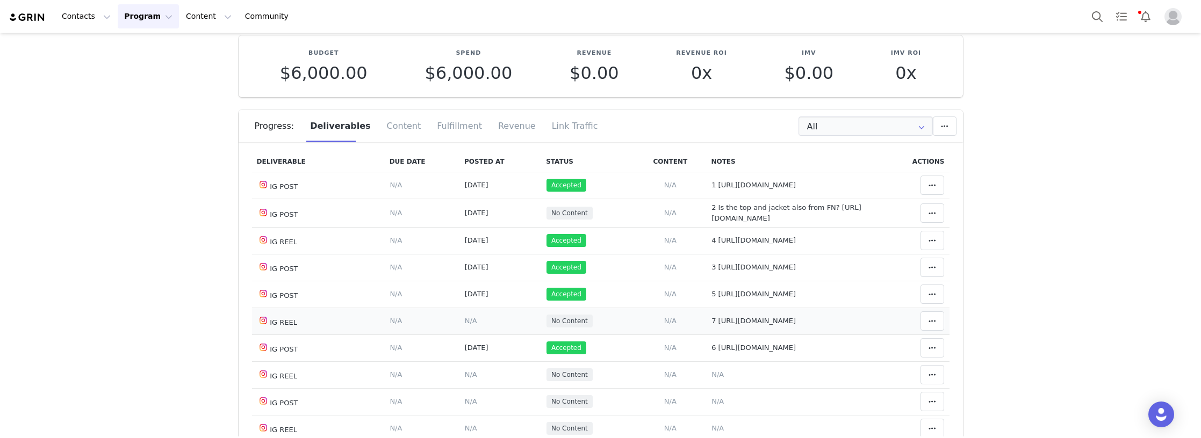
click at [465, 325] on span "N/A" at bounding box center [471, 321] width 12 height 8
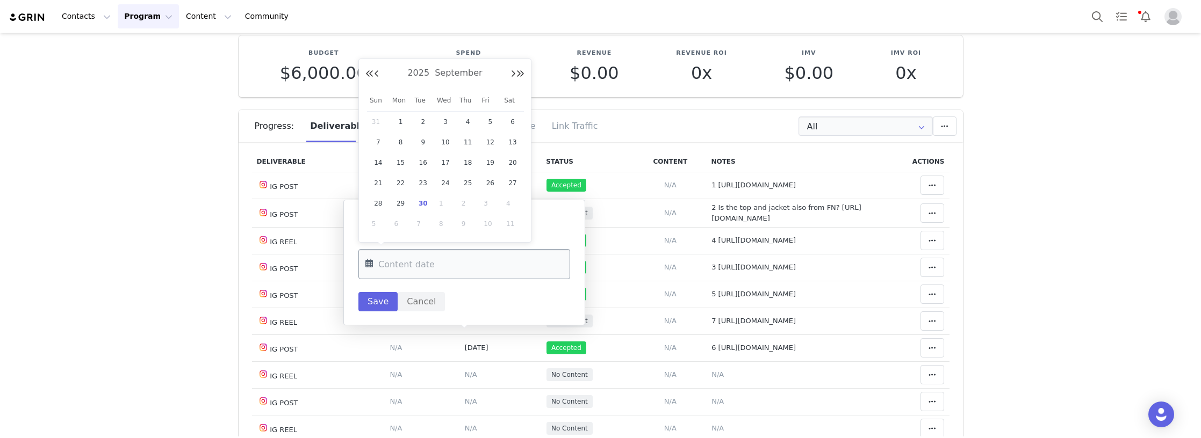
click at [436, 267] on input "text" at bounding box center [464, 264] width 212 height 30
click at [446, 183] on span "24" at bounding box center [445, 183] width 13 height 13
type input "Sep 24 2025"
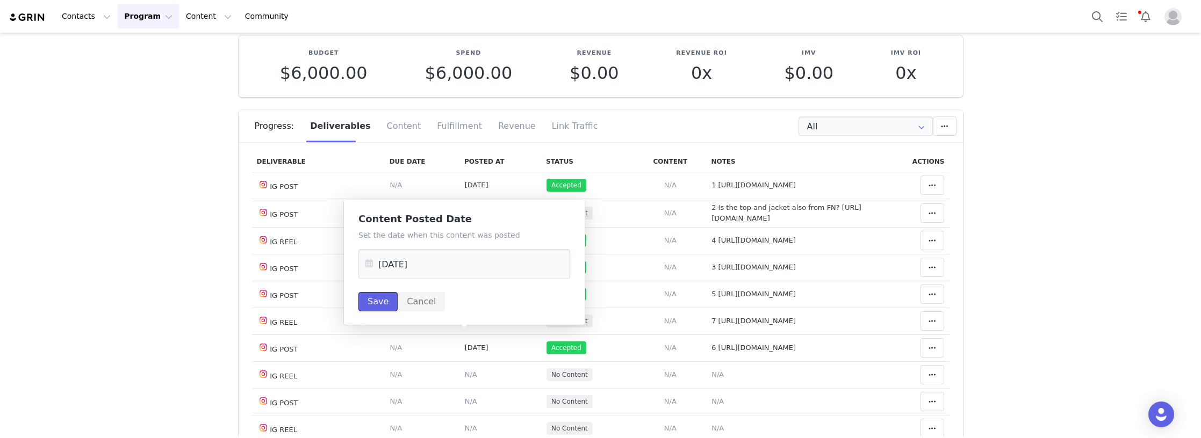
drag, startPoint x: 374, startPoint y: 300, endPoint x: 583, endPoint y: 306, distance: 208.5
click at [376, 300] on button "Save" at bounding box center [377, 301] width 39 height 19
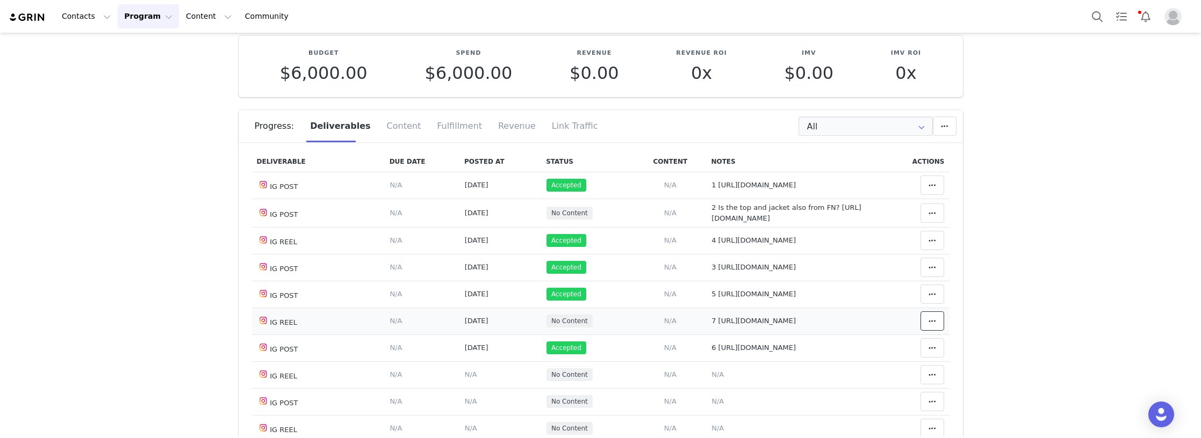
click at [920, 331] on button at bounding box center [932, 321] width 24 height 19
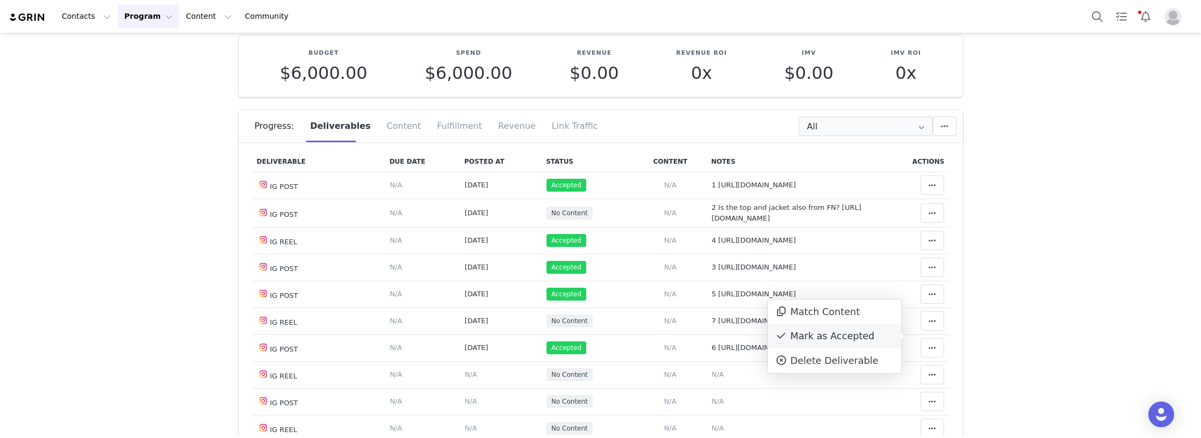
click at [853, 338] on div "Mark as Accepted" at bounding box center [834, 336] width 133 height 25
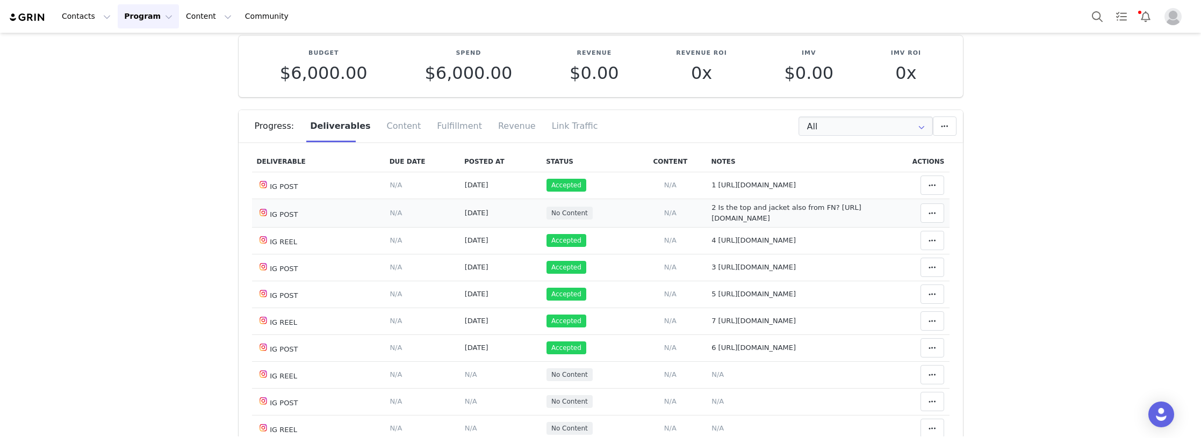
click at [717, 225] on td "Notes Save Cancel 2 Is the top and jacket also from FN? https://www.instagram.c…" at bounding box center [793, 213] width 175 height 28
click at [737, 222] on span "2 Is the top and jacket also from FN? https://www.instagram.com/p/DOdx7wwjFzM/?…" at bounding box center [786, 213] width 150 height 19
type textarea "2 Is the top and jacket also from FN? https://www.instagram.com/p/DOdx7wwjFzM/?…"
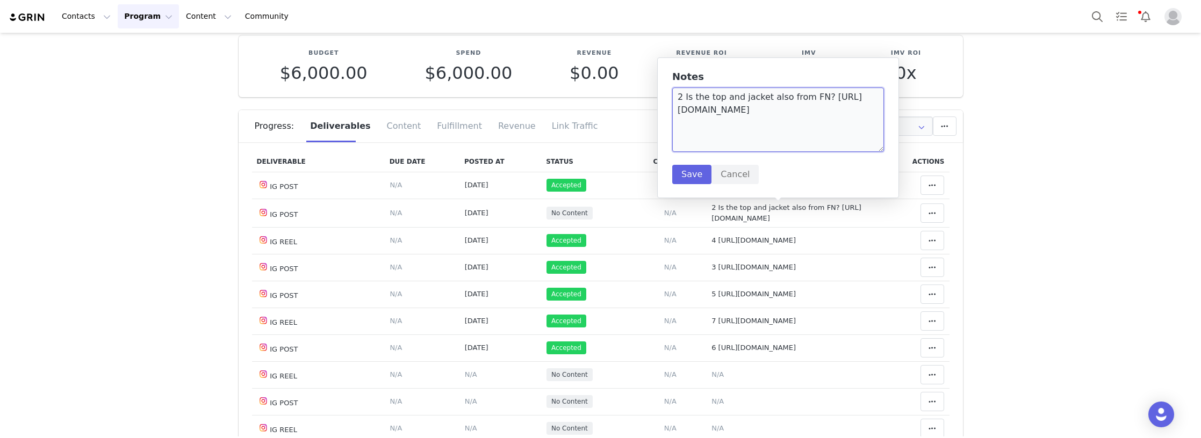
drag, startPoint x: 714, startPoint y: 131, endPoint x: 684, endPoint y: 98, distance: 43.7
click at [684, 98] on textarea "2 Is the top and jacket also from FN? https://www.instagram.com/p/DOdx7wwjFzM/?…" at bounding box center [778, 120] width 212 height 64
paste textarea "https://www.instagram.com/p/DO_VpPHDb-h"
type textarea "2 https://www.instagram.com/p/DO_VpPHDb-h/?img_index=1"
click at [687, 177] on button "Save" at bounding box center [691, 174] width 39 height 19
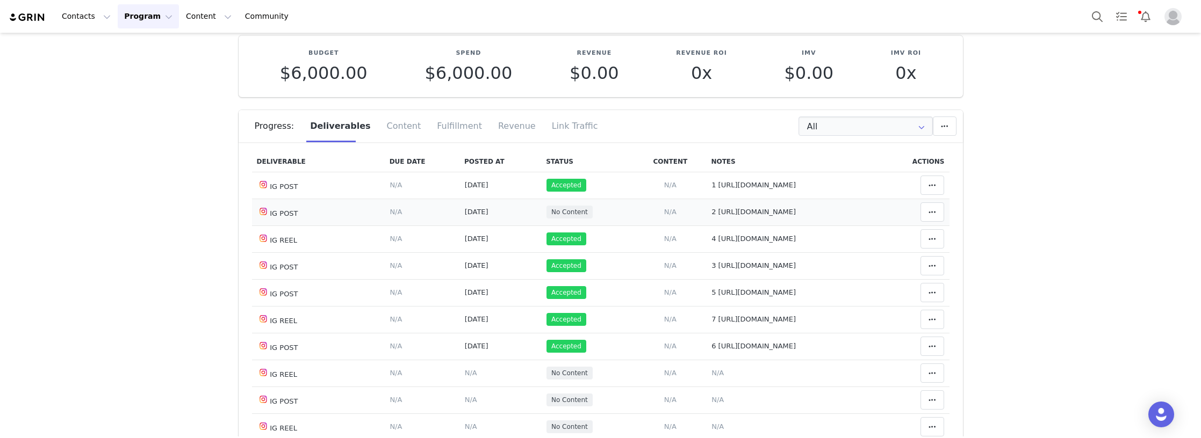
click at [476, 214] on span "Sep 11, 2025" at bounding box center [477, 212] width 24 height 8
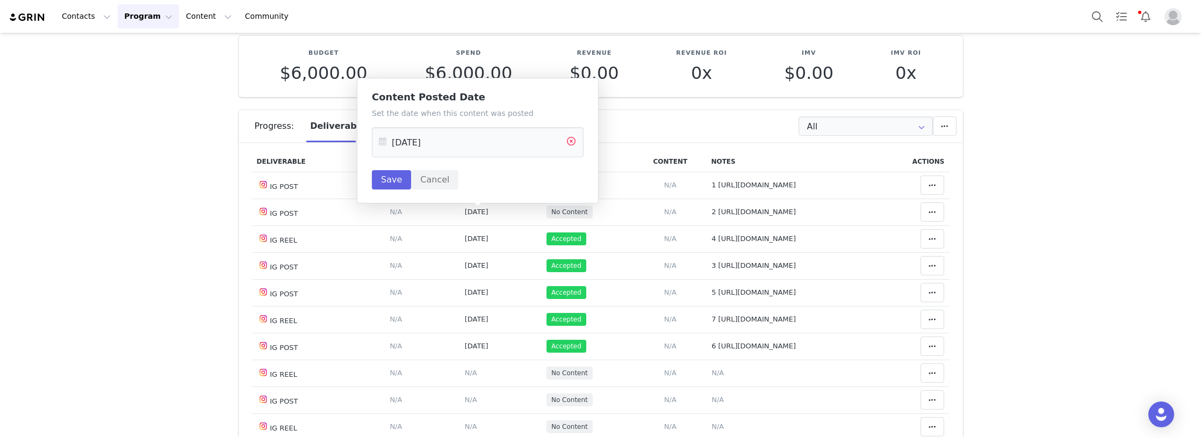
click at [572, 139] on icon at bounding box center [570, 142] width 19 height 30
click at [423, 145] on input "text" at bounding box center [478, 142] width 212 height 30
click at [479, 288] on span "25" at bounding box center [481, 288] width 13 height 13
type input "Sep 25 2025"
click at [391, 175] on button "Save" at bounding box center [391, 179] width 39 height 19
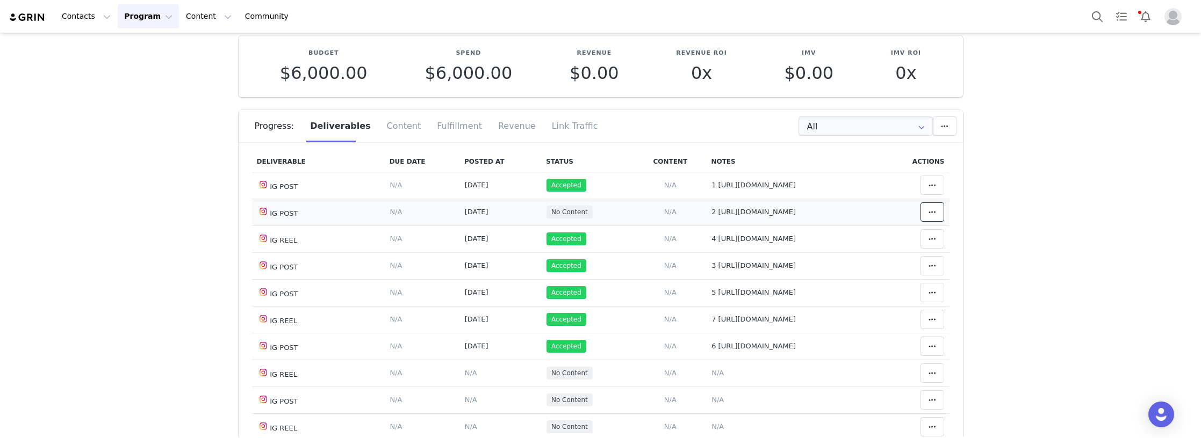
click at [928, 215] on icon at bounding box center [932, 212] width 8 height 9
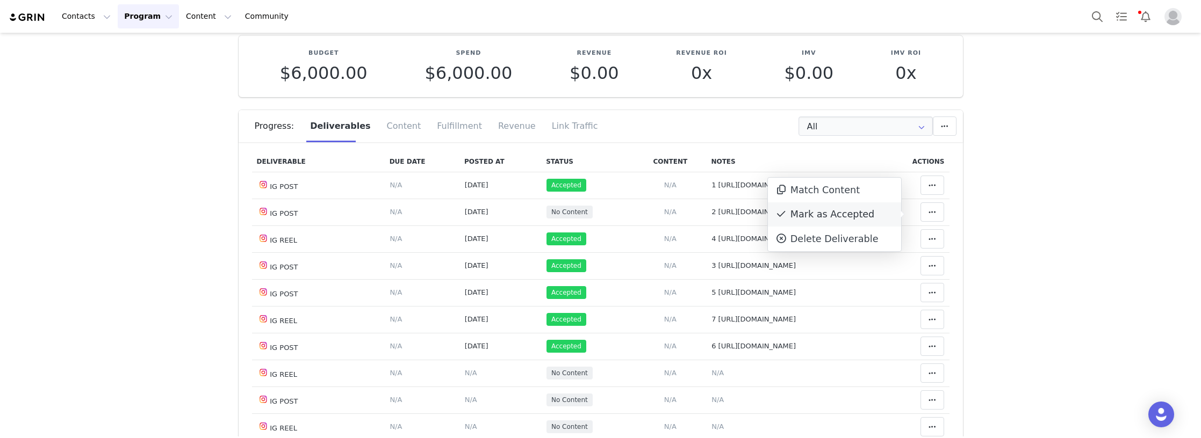
click at [862, 214] on div "Mark as Accepted" at bounding box center [834, 215] width 133 height 25
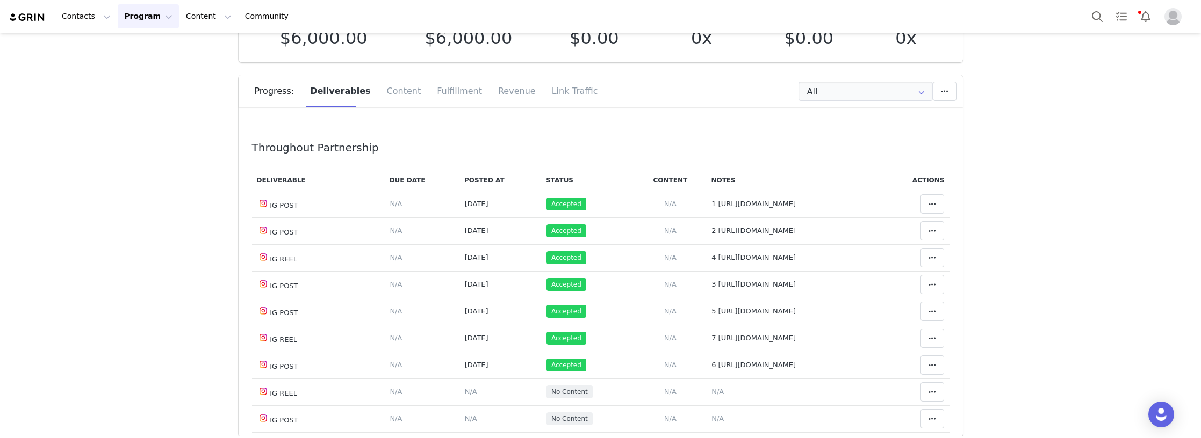
scroll to position [107, 0]
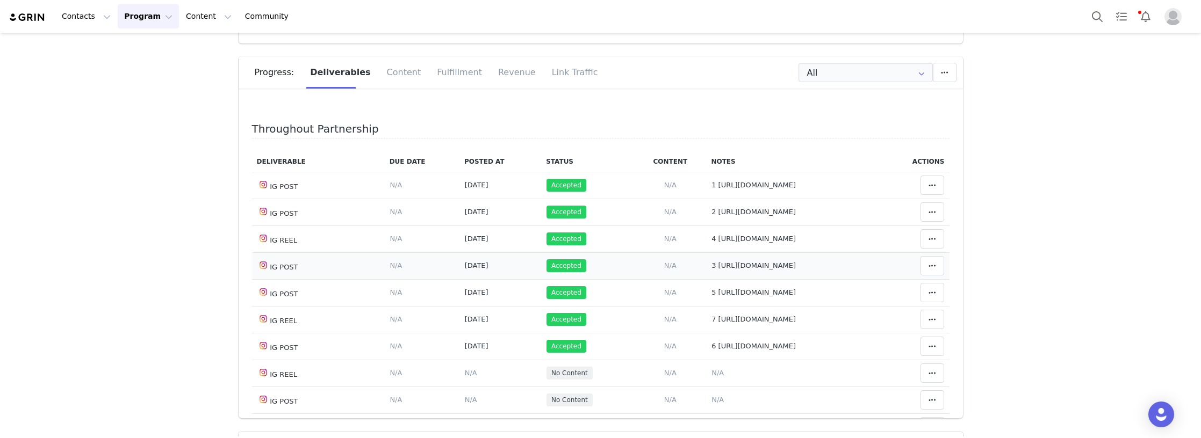
click at [716, 264] on span "3 https://www.instagram.com/p/DOlHUASjVV7/?img_index=1" at bounding box center [753, 266] width 84 height 8
type textarea "3 https://www.instagram.com/p/DOlHUASjVV7/?img_index=1"
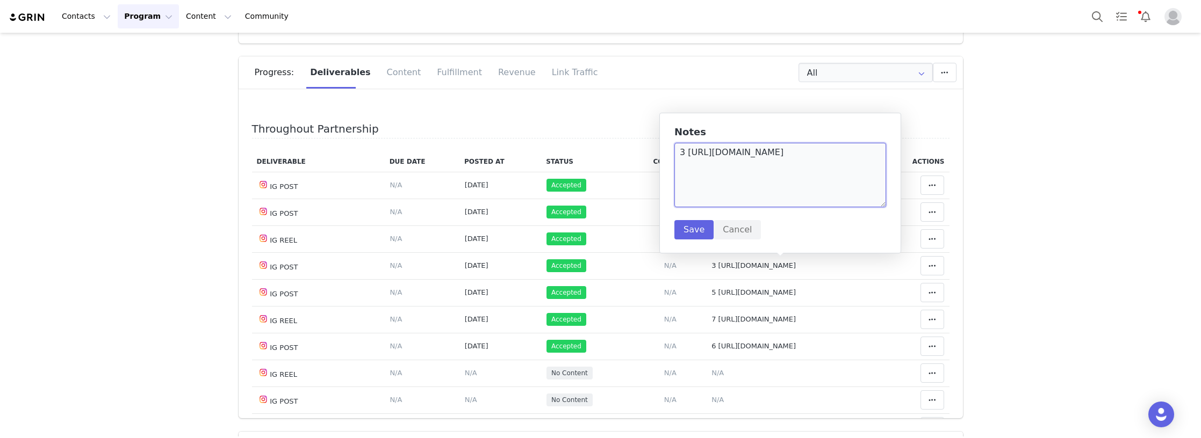
click at [685, 156] on textarea "3 https://www.instagram.com/p/DOlHUASjVV7/?img_index=1" at bounding box center [780, 175] width 212 height 64
type textarea "2 https://www.instagram.com/p/DOlHUASjVV7/?img_index=1"
click at [682, 232] on button "Save" at bounding box center [693, 229] width 39 height 19
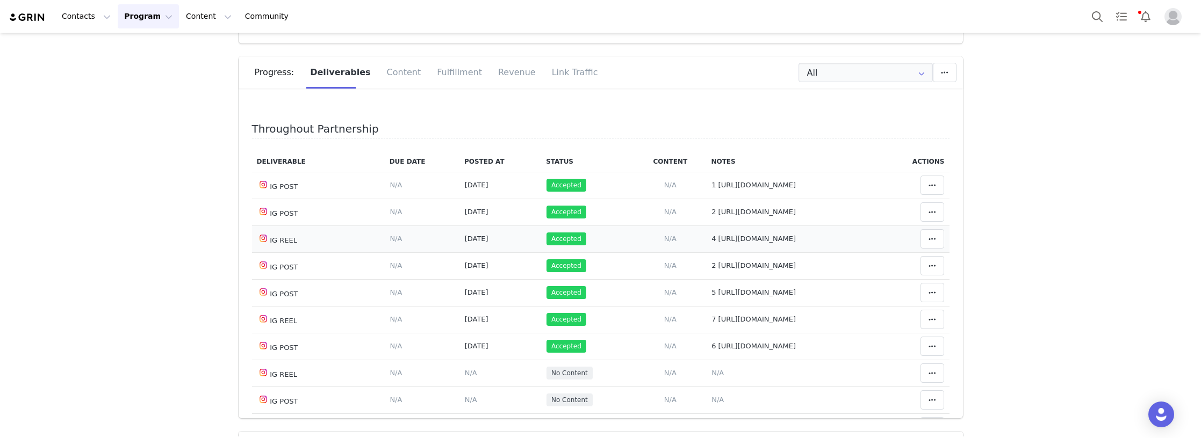
click at [715, 240] on span "4 https://www.instagram.com/p/DOqMAAwjYLK/" at bounding box center [753, 239] width 84 height 8
type textarea "4 https://www.instagram.com/p/DOqMAAwjYLK/"
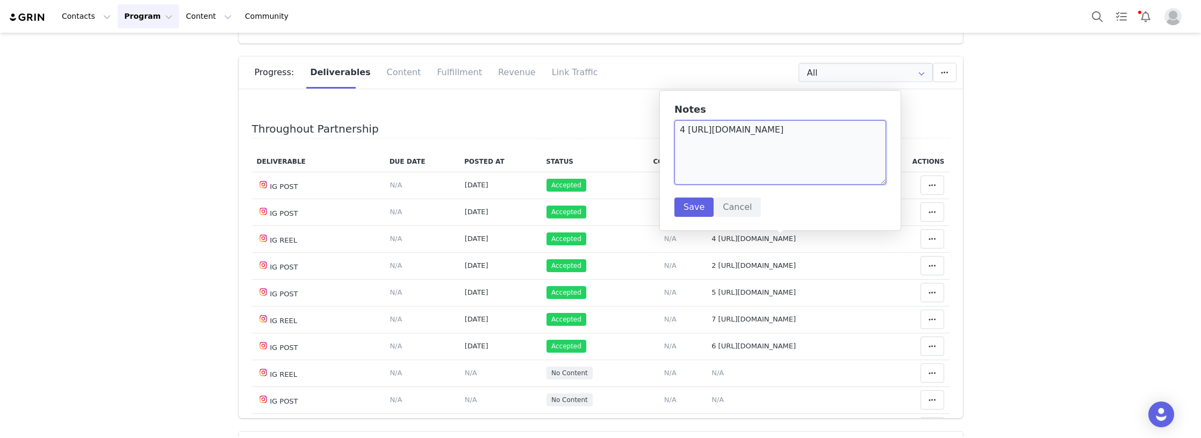
click at [682, 128] on textarea "4 https://www.instagram.com/p/DOqMAAwjYLK/" at bounding box center [780, 152] width 212 height 64
type textarea "3 https://www.instagram.com/p/DOqMAAwjYLK/"
click at [689, 204] on button "Save" at bounding box center [693, 207] width 39 height 19
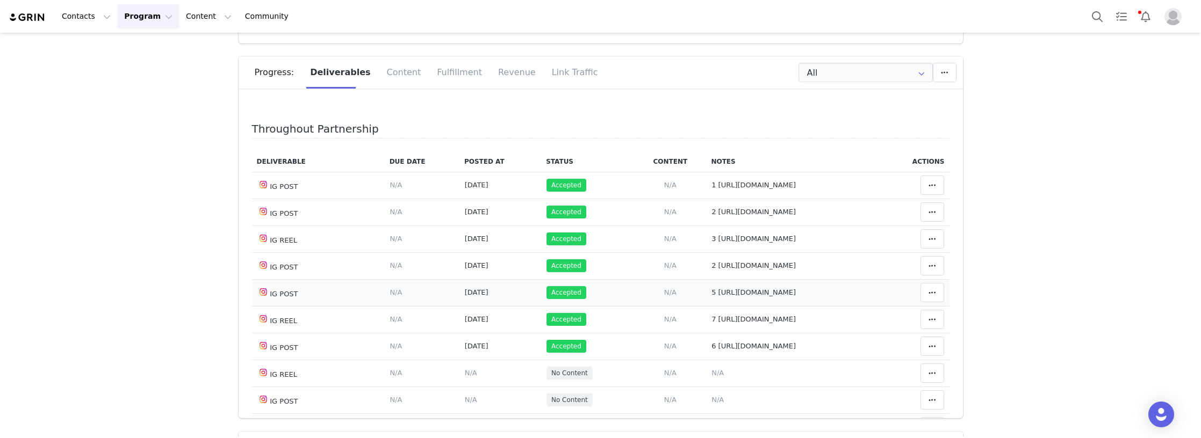
click at [711, 296] on span "5 https://www.instagram.com/p/DOwcd4LDZOt/?img_index=1" at bounding box center [753, 292] width 84 height 8
type textarea "5 https://www.instagram.com/p/DOwcd4LDZOt/?img_index=1"
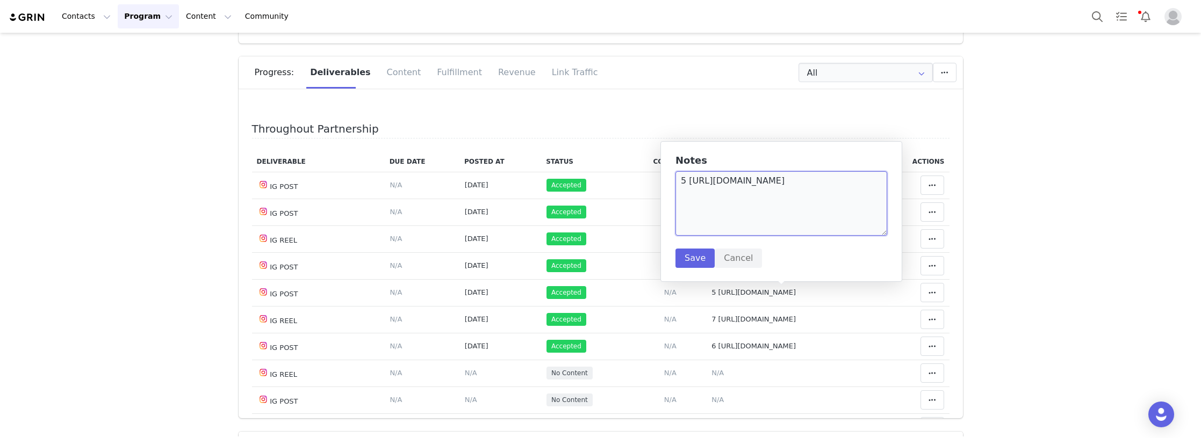
drag, startPoint x: 682, startPoint y: 182, endPoint x: 718, endPoint y: 159, distance: 42.5
click at [682, 182] on textarea "5 https://www.instagram.com/p/DOwcd4LDZOt/?img_index=1" at bounding box center [781, 203] width 212 height 64
type textarea "4 https://www.instagram.com/p/DOwcd4LDZOt/?img_index=1"
click at [688, 259] on button "Save" at bounding box center [694, 258] width 39 height 19
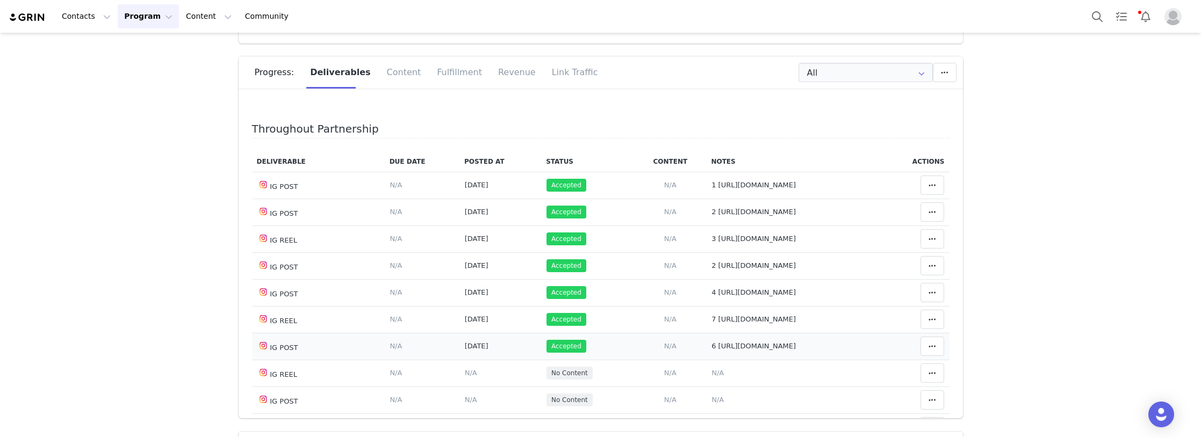
click at [711, 346] on span "6 https://www.instagram.com/p/DO06UzoDCbN/?img_index=2" at bounding box center [753, 346] width 84 height 8
type textarea "6 https://www.instagram.com/p/DO06UzoDCbN/?img_index=2"
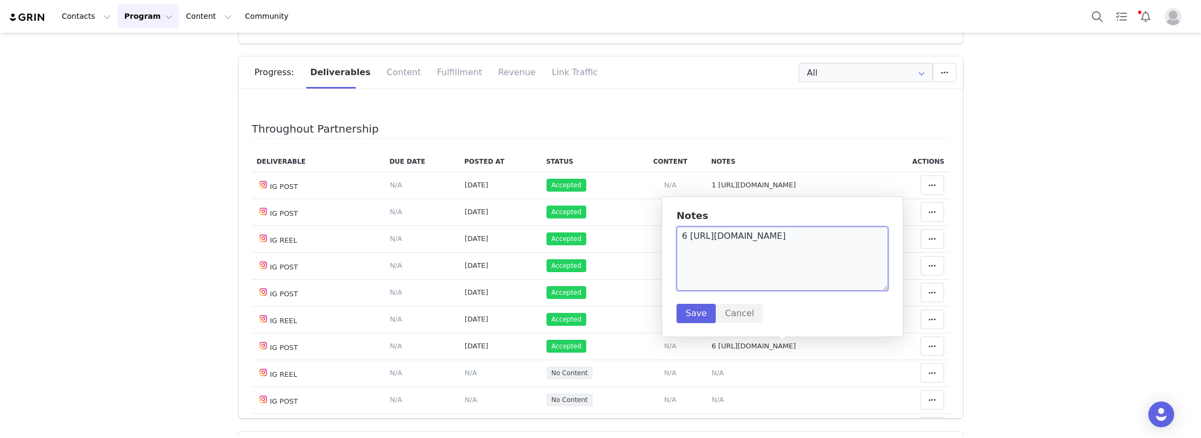
click at [684, 237] on textarea "6 https://www.instagram.com/p/DO06UzoDCbN/?img_index=2" at bounding box center [782, 259] width 212 height 64
type textarea "5 https://www.instagram.com/p/DO06UzoDCbN/?img_index=2"
click at [695, 313] on button "Save" at bounding box center [695, 313] width 39 height 19
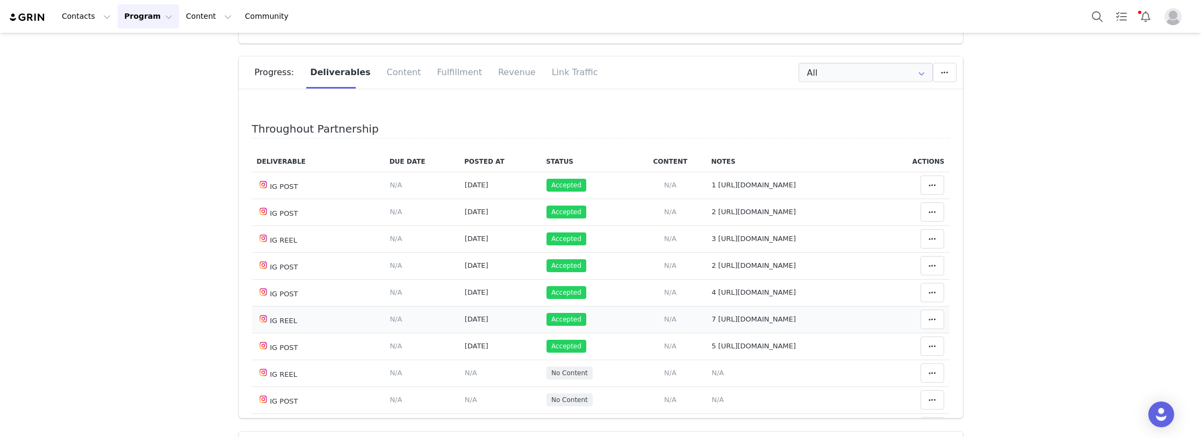
click at [718, 323] on span "7 https://www.instagram.com/p/DO8v5iVDUmh/" at bounding box center [753, 319] width 84 height 8
type textarea "7 https://www.instagram.com/p/DO8v5iVDUmh/"
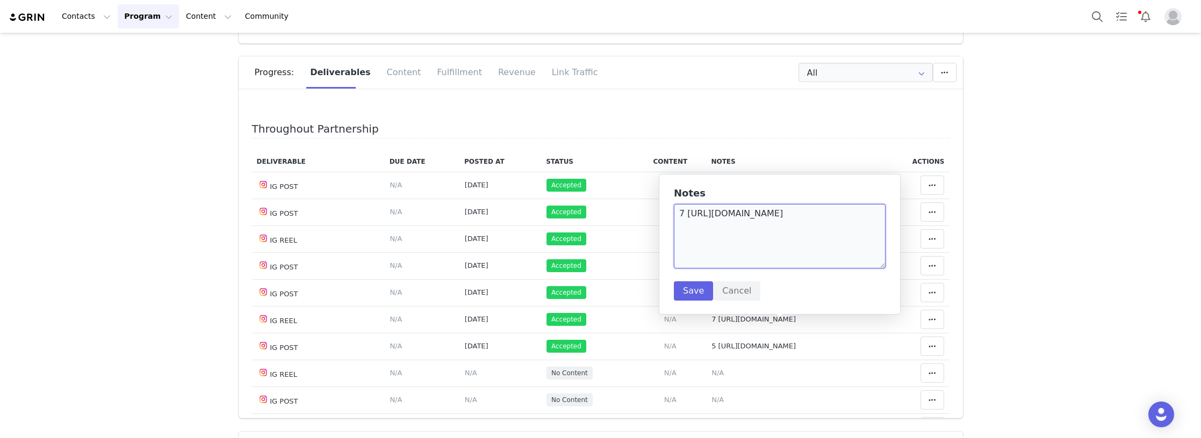
click at [683, 215] on textarea "7 https://www.instagram.com/p/DO8v5iVDUmh/" at bounding box center [780, 236] width 212 height 64
type textarea "6 https://www.instagram.com/p/DO8v5iVDUmh/"
click at [694, 294] on button "Save" at bounding box center [693, 290] width 39 height 19
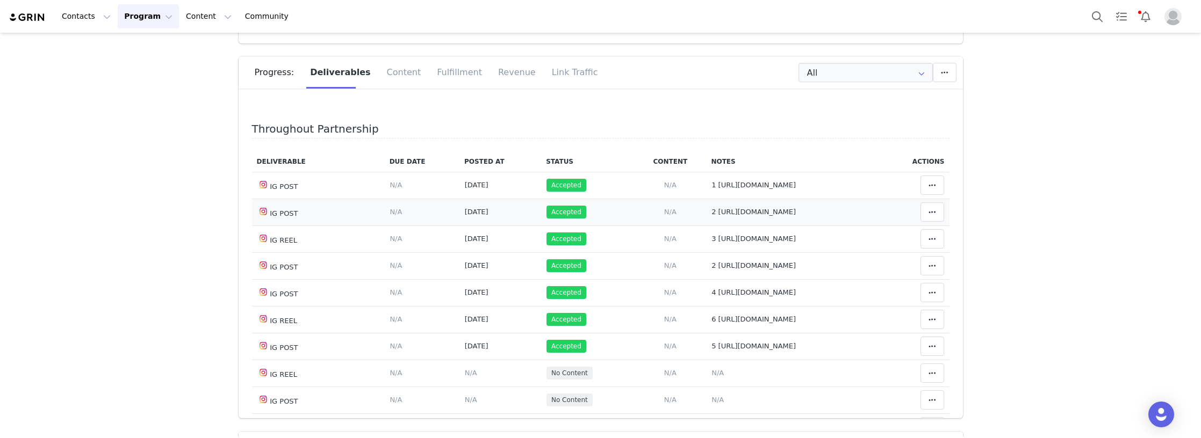
click at [711, 212] on span "2 https://www.instagram.com/p/DO_VpPHDb-h/?img_index=1" at bounding box center [753, 212] width 84 height 8
type textarea "2 https://www.instagram.com/p/DO_VpPHDb-h/?img_index=1"
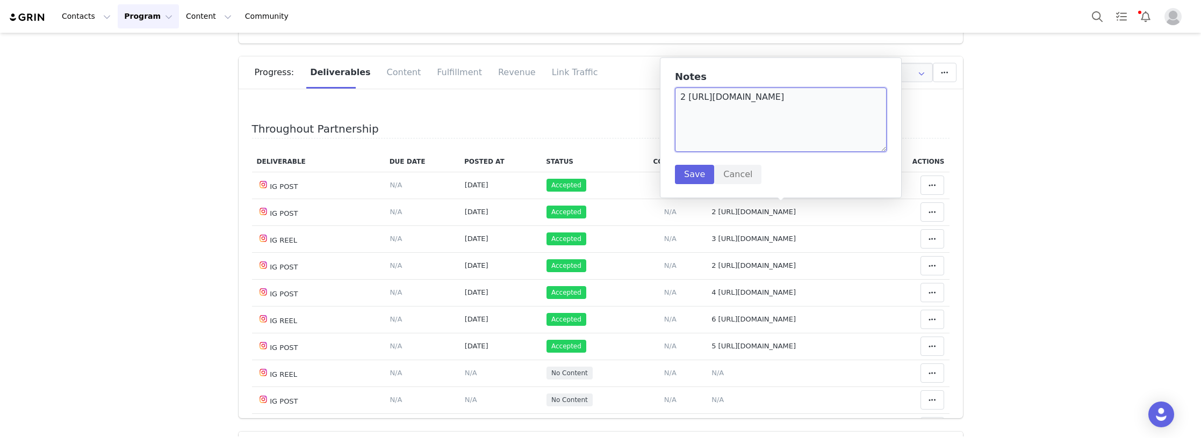
click at [686, 96] on textarea "2 https://www.instagram.com/p/DO_VpPHDb-h/?img_index=1" at bounding box center [781, 120] width 212 height 64
type textarea "7 https://www.instagram.com/p/DO_VpPHDb-h/?img_index=1"
click at [690, 177] on button "Save" at bounding box center [694, 174] width 39 height 19
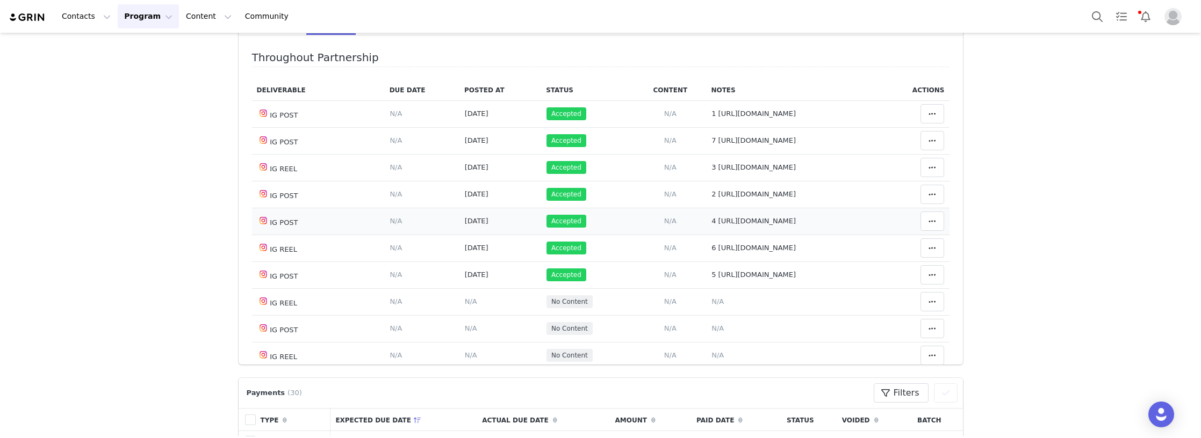
scroll to position [0, 0]
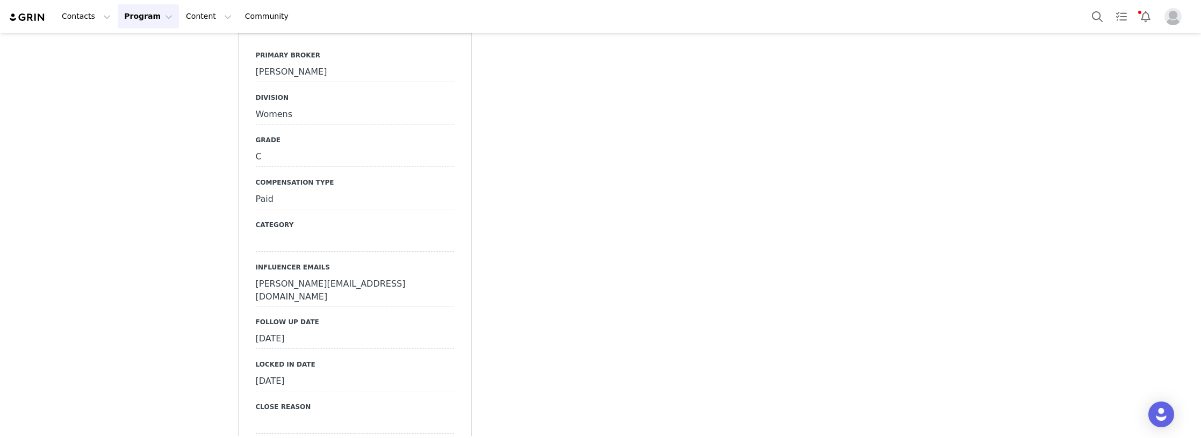
scroll to position [3277, 0]
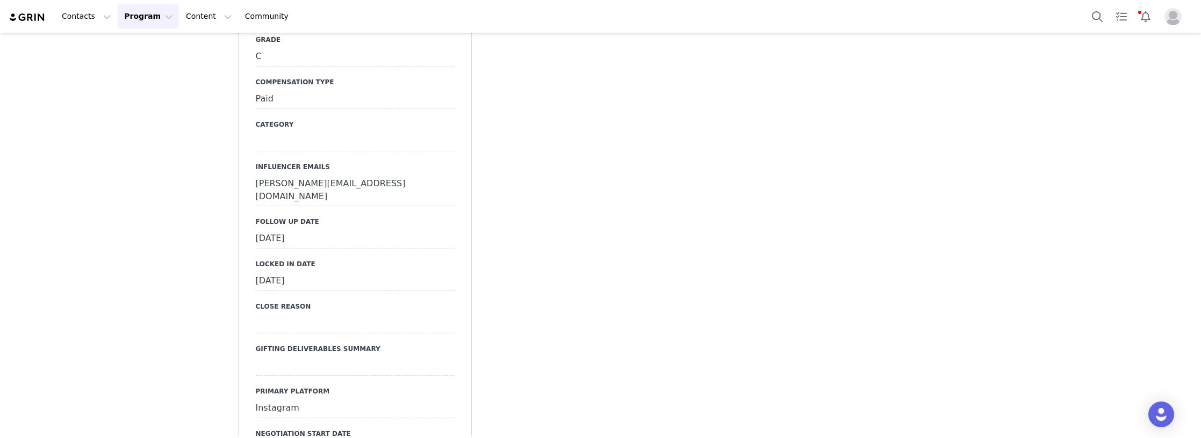
click at [316, 229] on div "September 25th, 2025" at bounding box center [355, 238] width 198 height 19
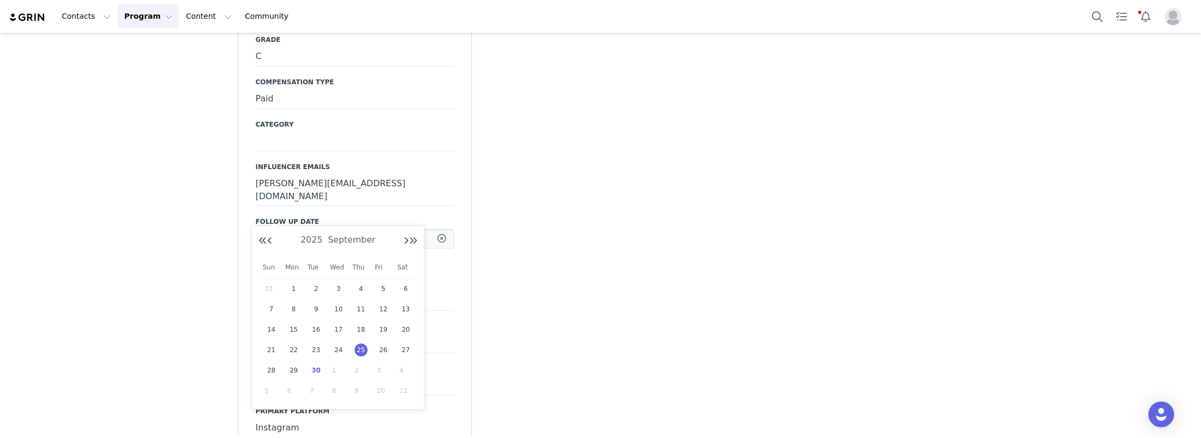
click at [316, 229] on input "Sep 25 2025" at bounding box center [355, 238] width 198 height 19
click at [314, 373] on span "30" at bounding box center [315, 370] width 13 height 13
type input "Sep 30 2025"
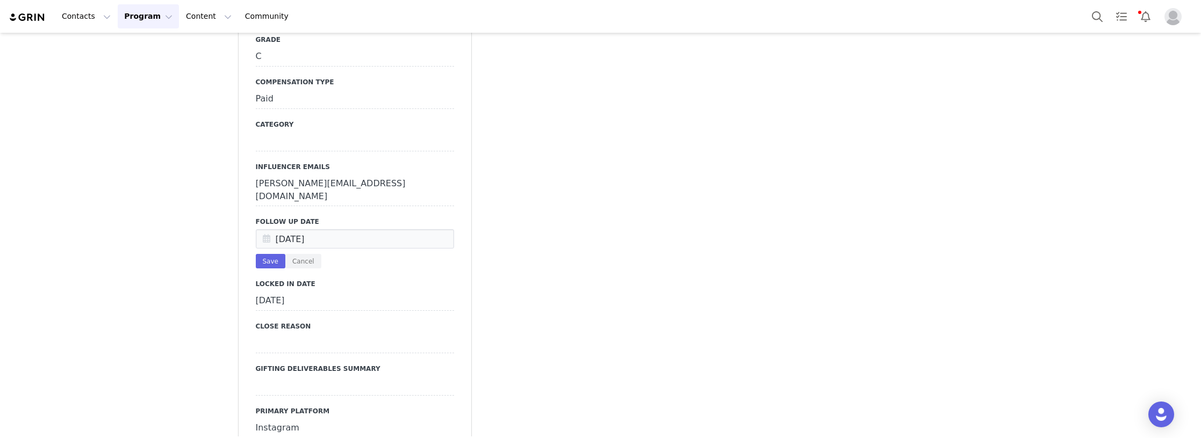
click at [285, 254] on button "Cancel" at bounding box center [303, 261] width 36 height 15
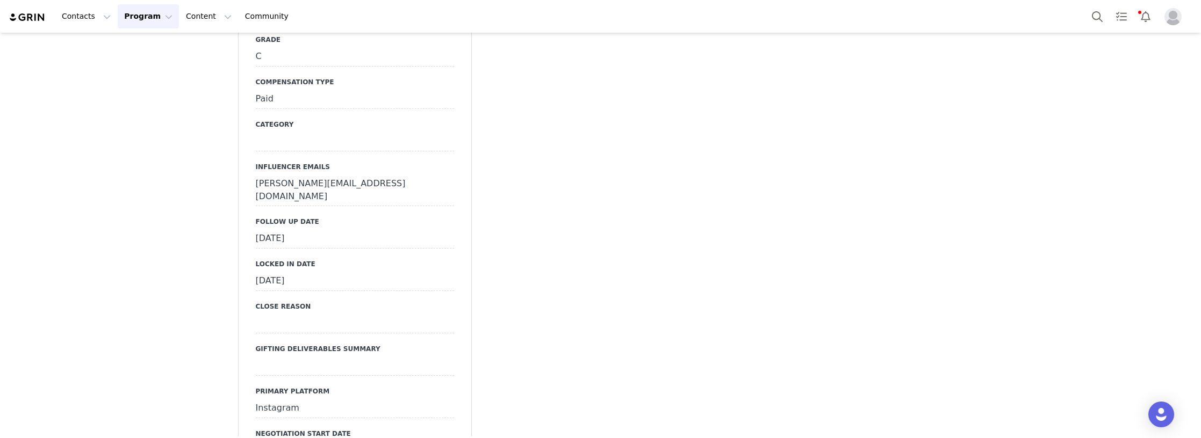
click at [284, 229] on div "September 25th, 2025" at bounding box center [355, 238] width 198 height 19
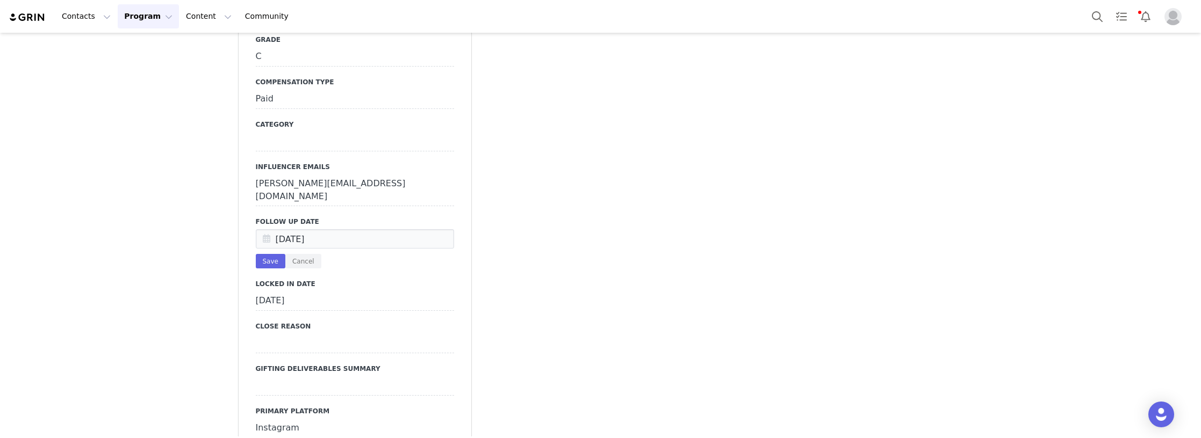
click at [303, 217] on label "Follow Up Date" at bounding box center [355, 222] width 198 height 10
click at [300, 229] on input "Sep 25 2025" at bounding box center [355, 238] width 198 height 19
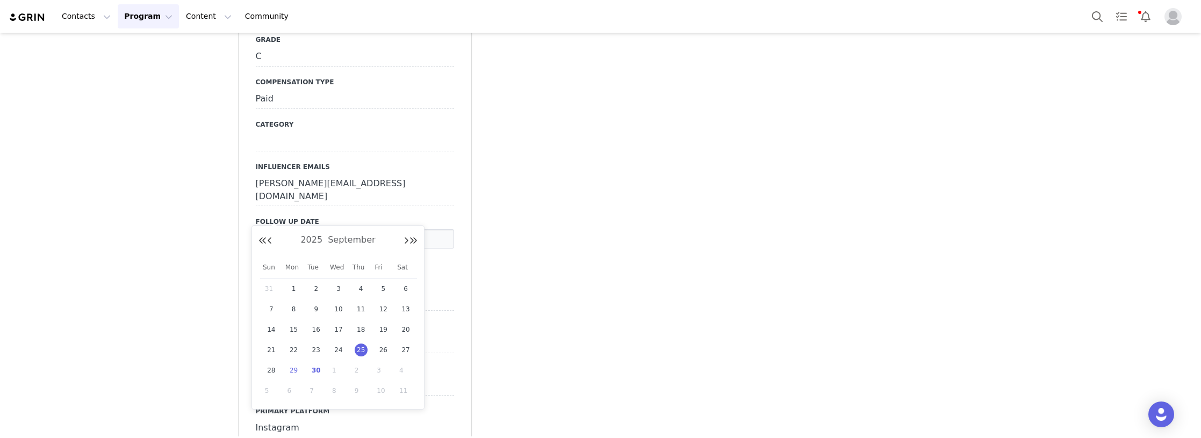
drag, startPoint x: 315, startPoint y: 371, endPoint x: 294, endPoint y: 341, distance: 35.9
click at [314, 370] on span "30" at bounding box center [315, 370] width 13 height 13
type input "Sep 30 2025"
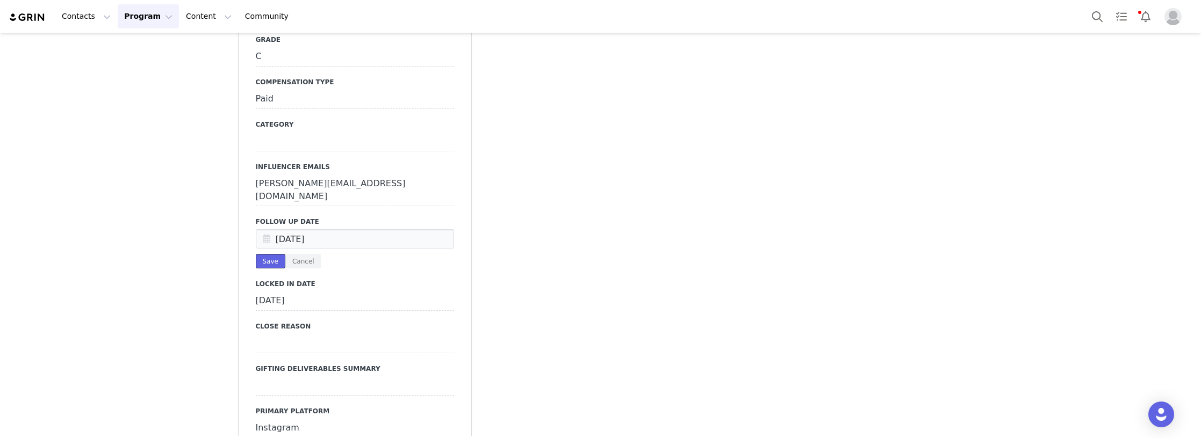
drag, startPoint x: 258, startPoint y: 235, endPoint x: 247, endPoint y: 230, distance: 12.5
click at [258, 254] on button "Save" at bounding box center [271, 261] width 30 height 15
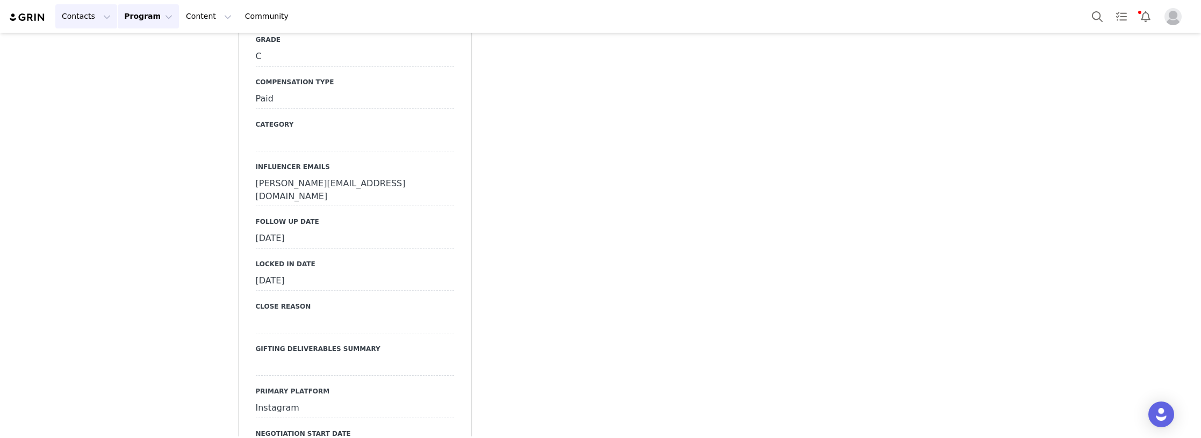
click at [87, 14] on button "Contacts Contacts" at bounding box center [86, 16] width 62 height 24
click at [89, 37] on div "Creators Prospects Applicants" at bounding box center [98, 67] width 86 height 69
click at [106, 48] on div "Creators" at bounding box center [98, 47] width 72 height 11
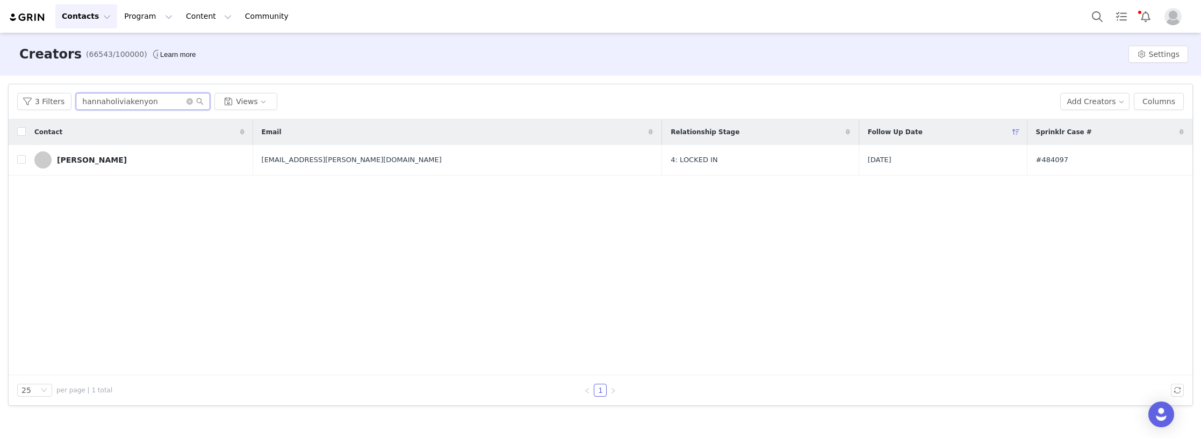
click at [0, 102] on html "Contacts Contacts Creators Prospects Applicants Program Program Activations Cam…" at bounding box center [600, 219] width 1201 height 438
paste input "Turnttoni"
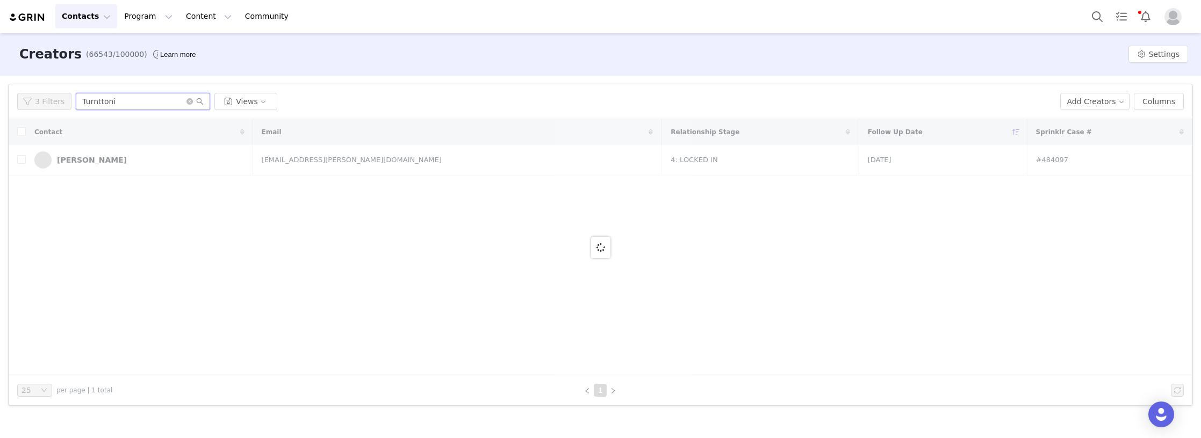
type input "Turnttoni"
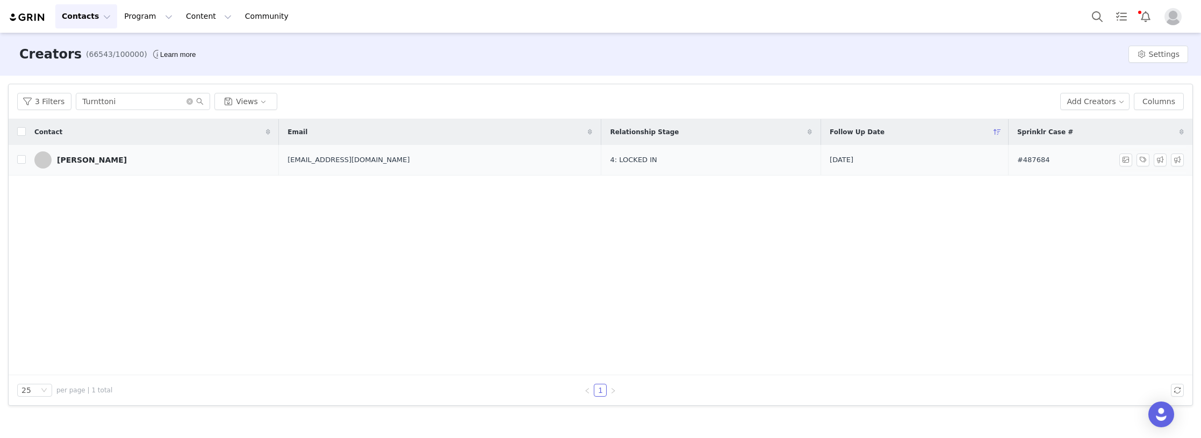
click at [134, 158] on link "[PERSON_NAME]" at bounding box center [152, 159] width 236 height 17
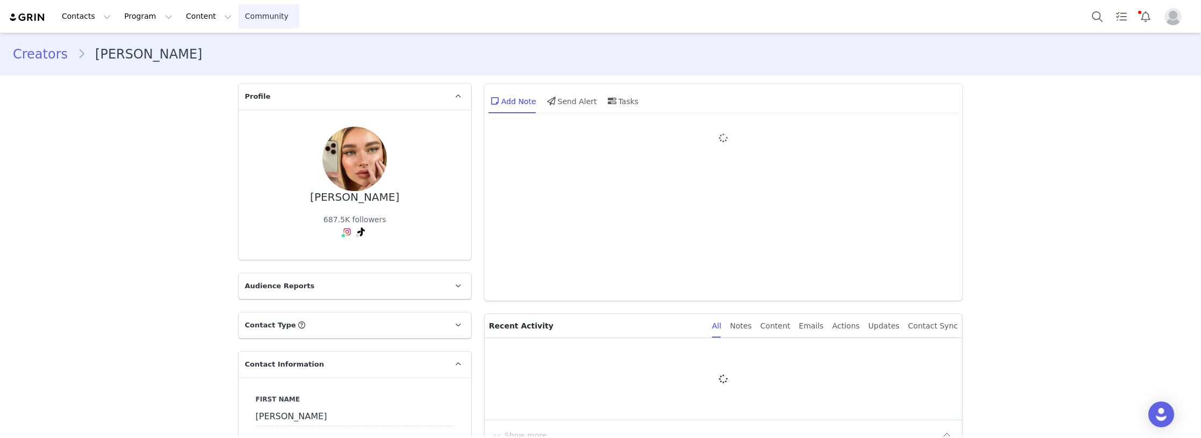
type input "+49 (Germany)"
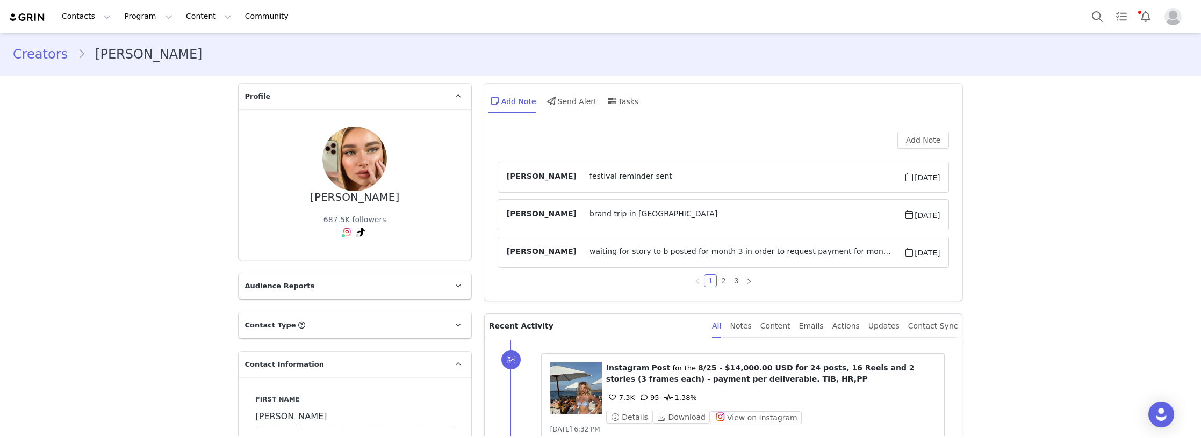
drag, startPoint x: 110, startPoint y: 269, endPoint x: 232, endPoint y: 149, distance: 170.6
click at [90, 16] on button "Contacts Contacts" at bounding box center [86, 16] width 62 height 24
drag, startPoint x: 92, startPoint y: 46, endPoint x: 174, endPoint y: 0, distance: 93.8
click at [93, 46] on div "Creators" at bounding box center [98, 47] width 72 height 11
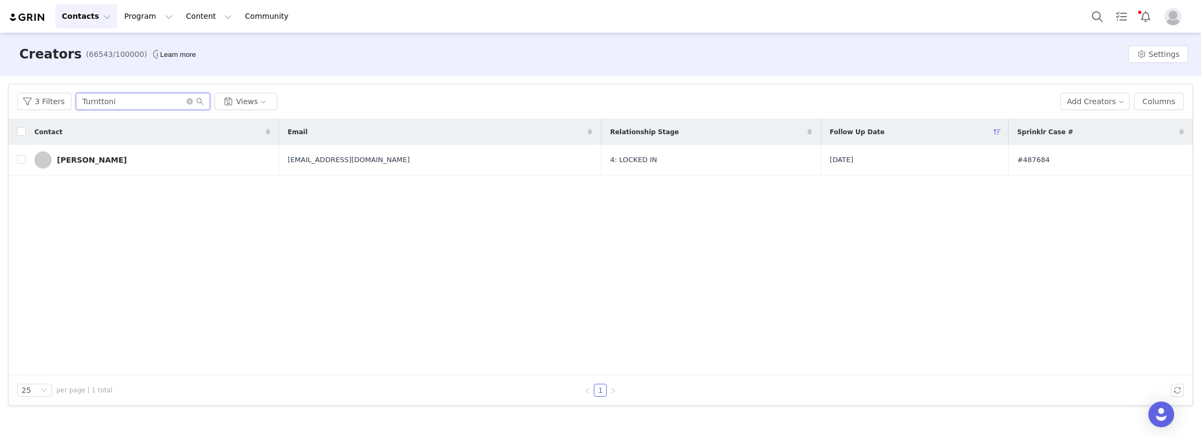
paste input "anisa_mukaj"
drag, startPoint x: 134, startPoint y: 100, endPoint x: -2, endPoint y: 108, distance: 135.6
click at [0, 108] on html "Contacts Contacts Creators Prospects Applicants Program Program Activations Cam…" at bounding box center [600, 219] width 1201 height 438
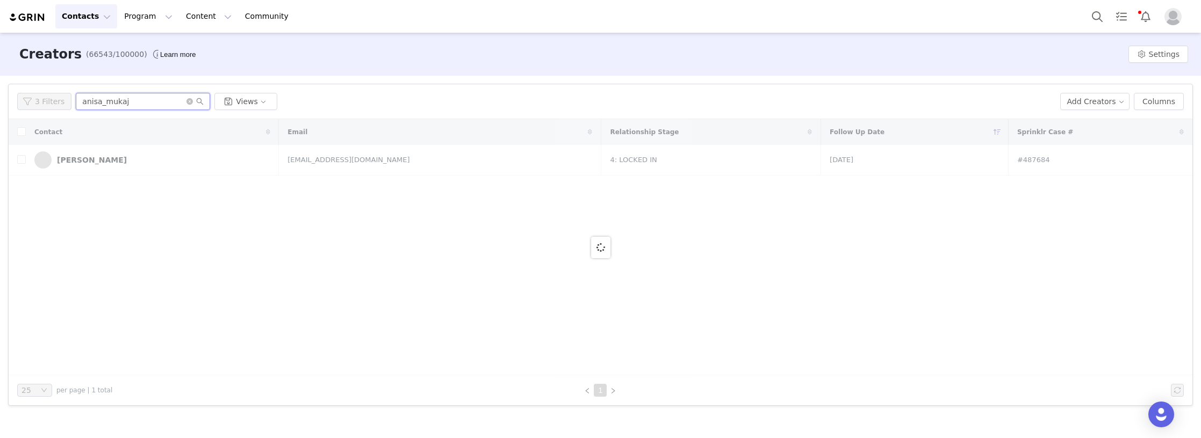
type input "anisa_mukaj"
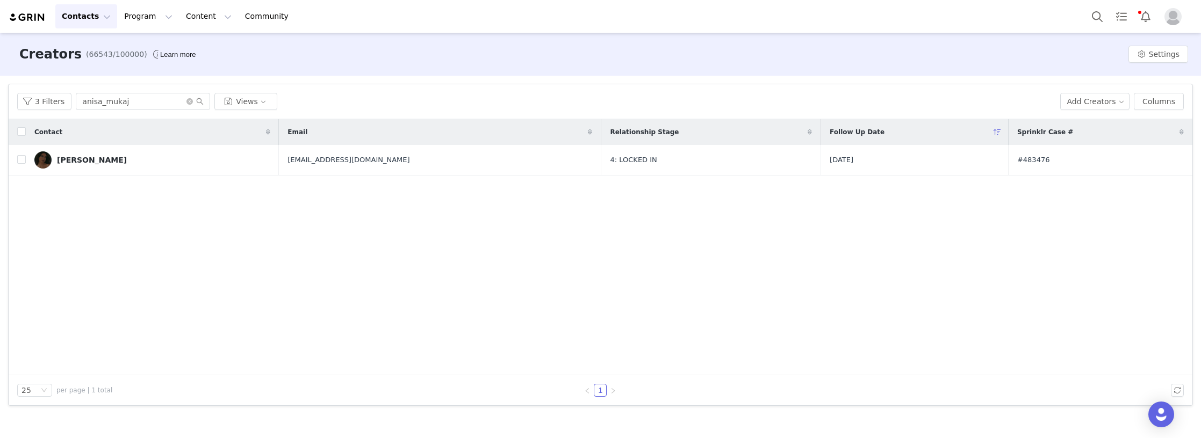
drag, startPoint x: 147, startPoint y: 168, endPoint x: 124, endPoint y: 125, distance: 48.6
click at [147, 168] on link "[PERSON_NAME]" at bounding box center [152, 159] width 236 height 17
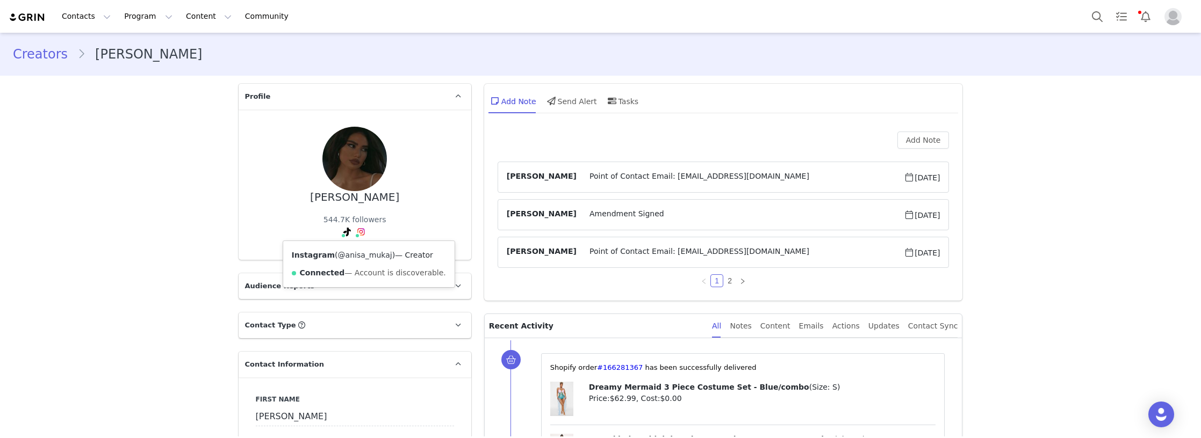
click at [358, 251] on link "@anisa_mukaj" at bounding box center [365, 255] width 54 height 9
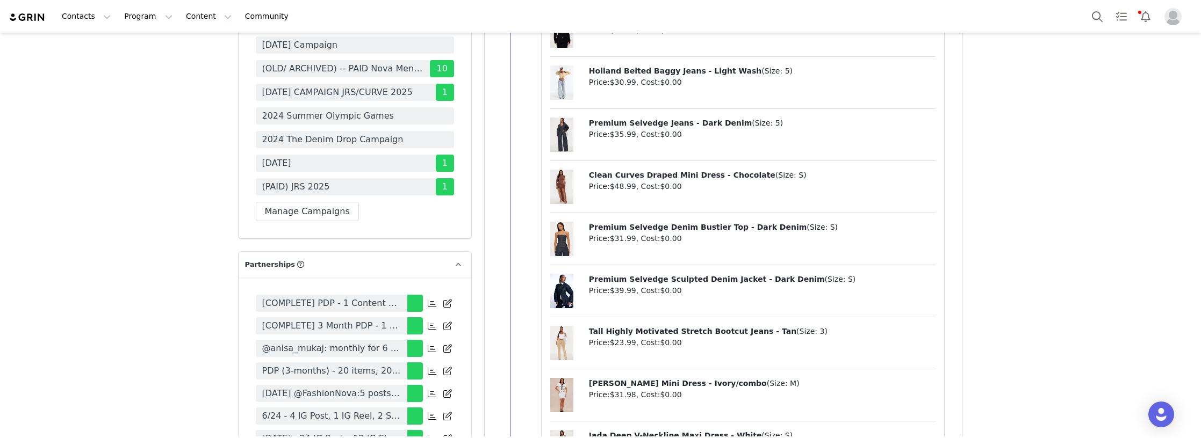
scroll to position [3492, 0]
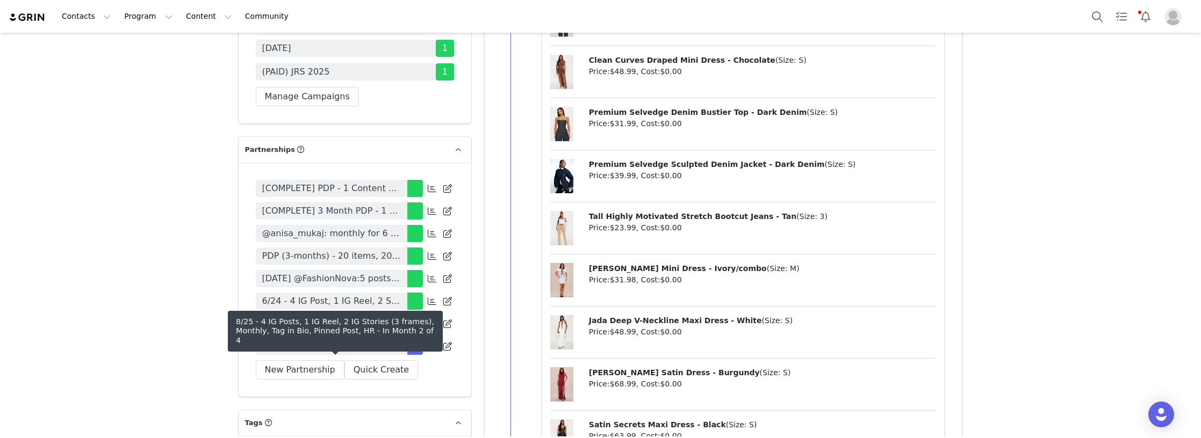
click at [314, 353] on span "8/25 - 4 IG Posts, 1 IG Reel, 2 IG Stories (3 frames), Monthly, Tag in Bio, Pin…" at bounding box center [331, 346] width 139 height 13
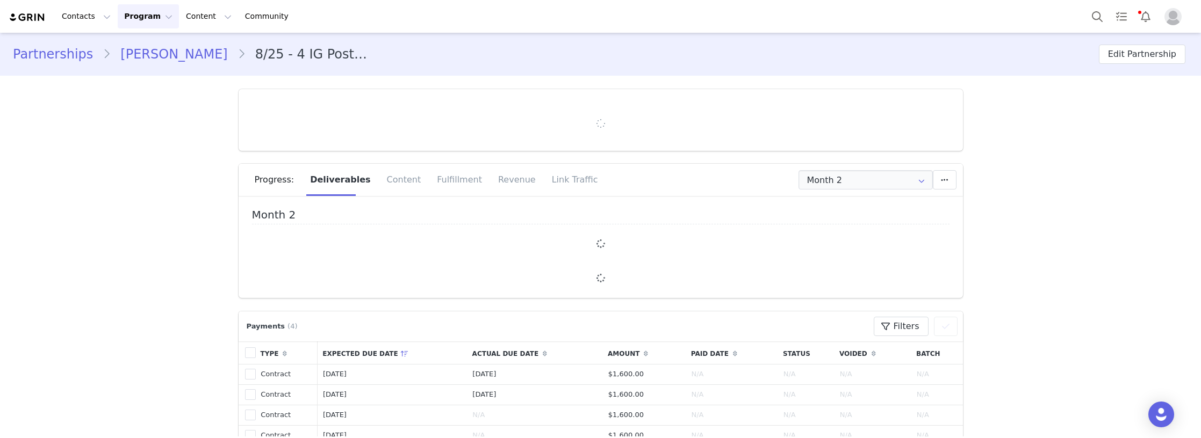
type input "+39 (Italy)"
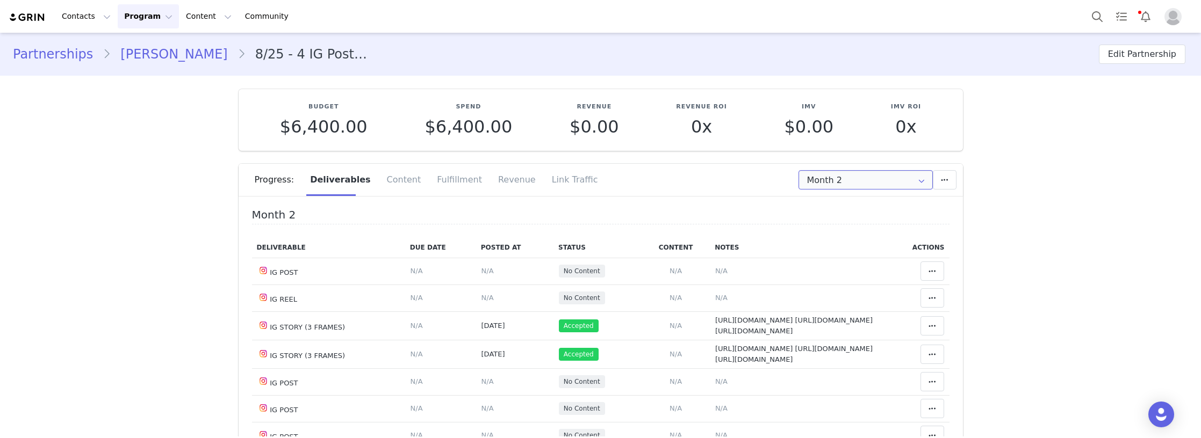
click at [824, 178] on input "Month 2" at bounding box center [865, 179] width 134 height 19
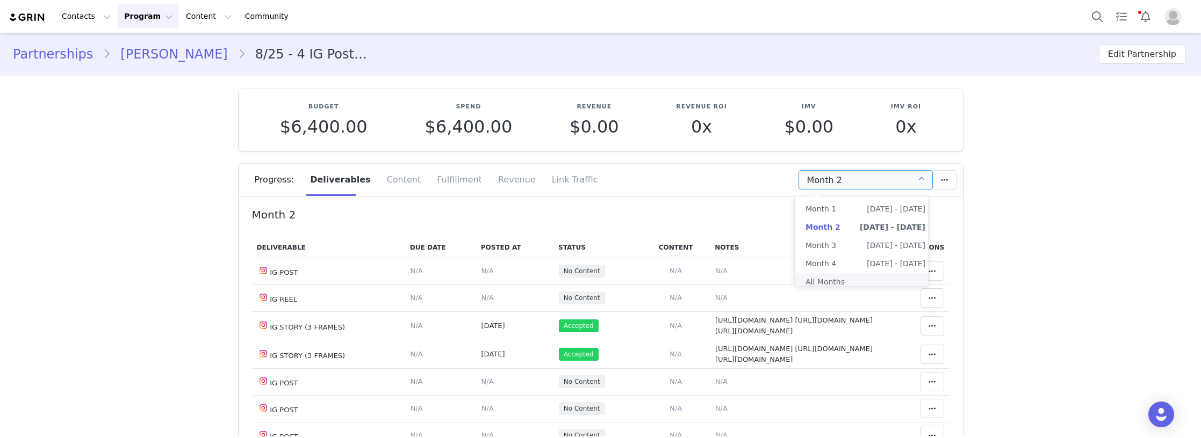
click at [832, 278] on li "All Months" at bounding box center [865, 282] width 141 height 18
type input "All"
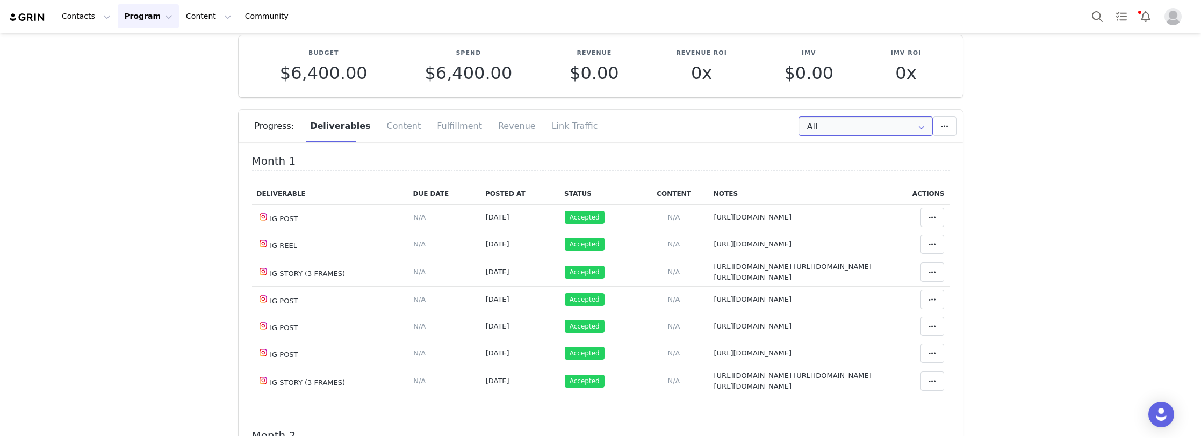
click at [806, 124] on input "All" at bounding box center [865, 126] width 134 height 19
click at [833, 227] on li "All Months" at bounding box center [865, 228] width 141 height 18
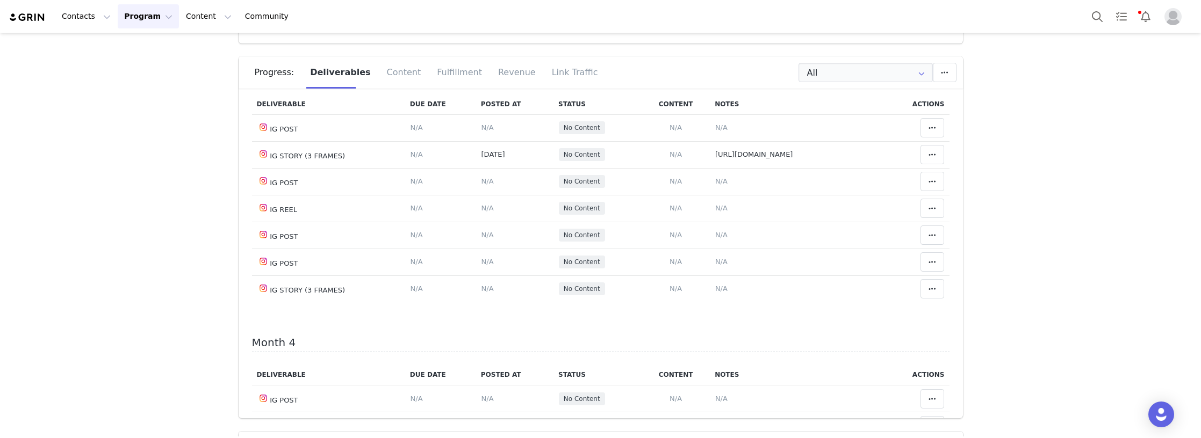
scroll to position [591, 0]
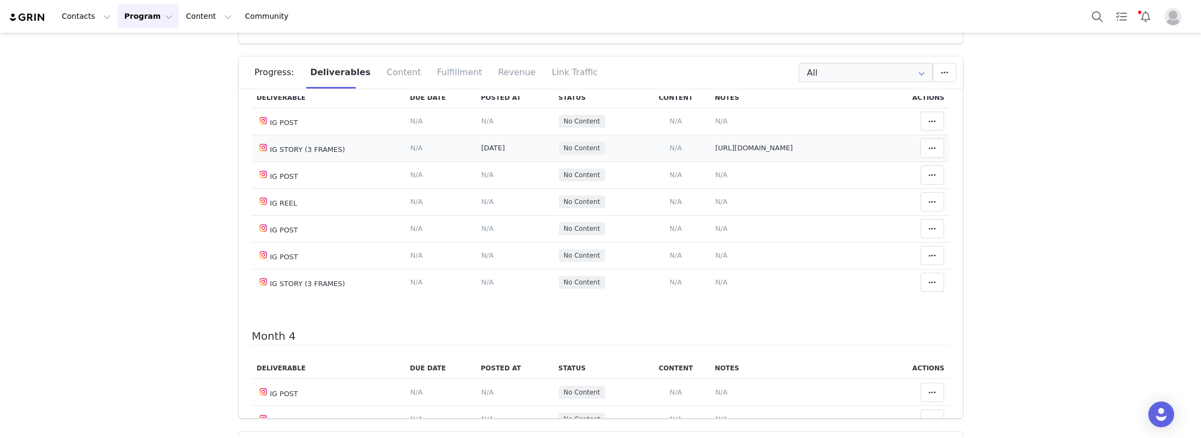
drag, startPoint x: 847, startPoint y: 327, endPoint x: 693, endPoint y: 320, distance: 154.4
click at [693, 162] on tr "IG STORY (3 FRAMES) Deliverable Due Date Set the date you expect this content t…" at bounding box center [600, 148] width 697 height 27
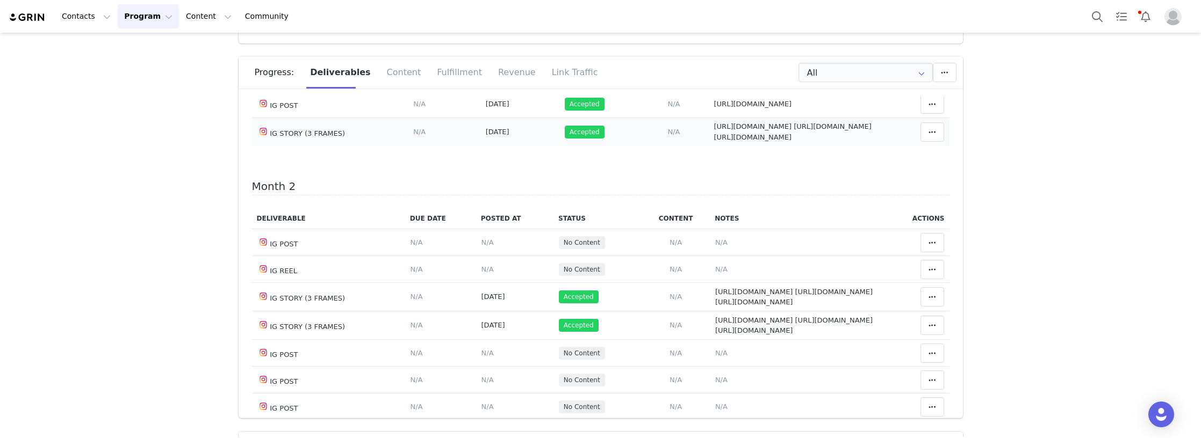
scroll to position [322, 0]
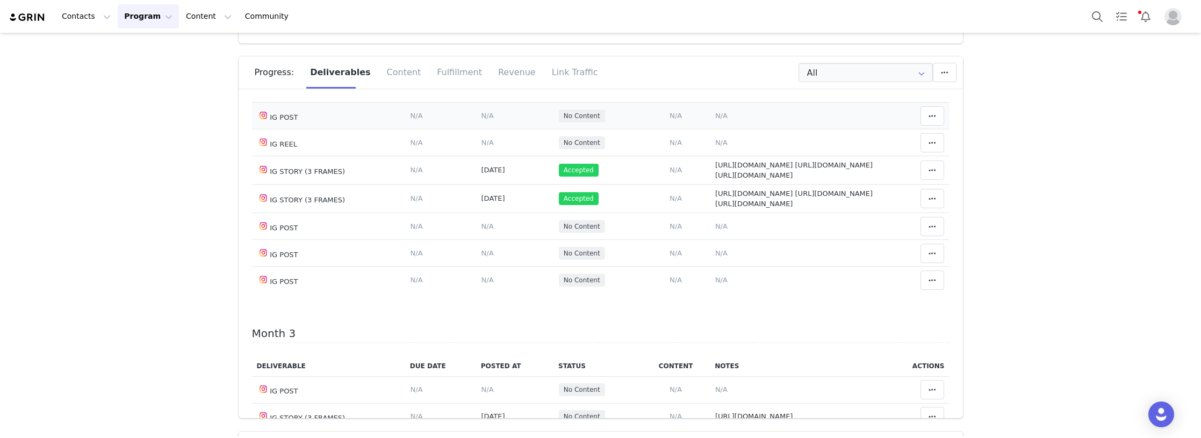
click at [718, 120] on span "N/A" at bounding box center [721, 116] width 12 height 8
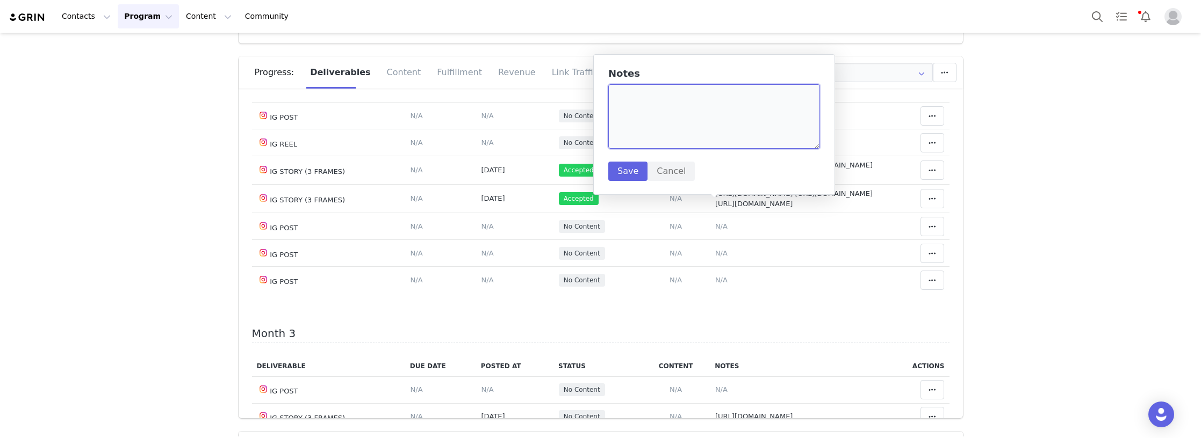
click at [671, 109] on textarea at bounding box center [714, 116] width 212 height 64
paste textarea "https://www.instagram.com/p/DO-yJu0jXCG/?img_index=2"
type textarea "https://www.instagram.com/p/DO-yJu0jXCG/?img_index=2"
click at [621, 171] on button "Save" at bounding box center [627, 171] width 39 height 19
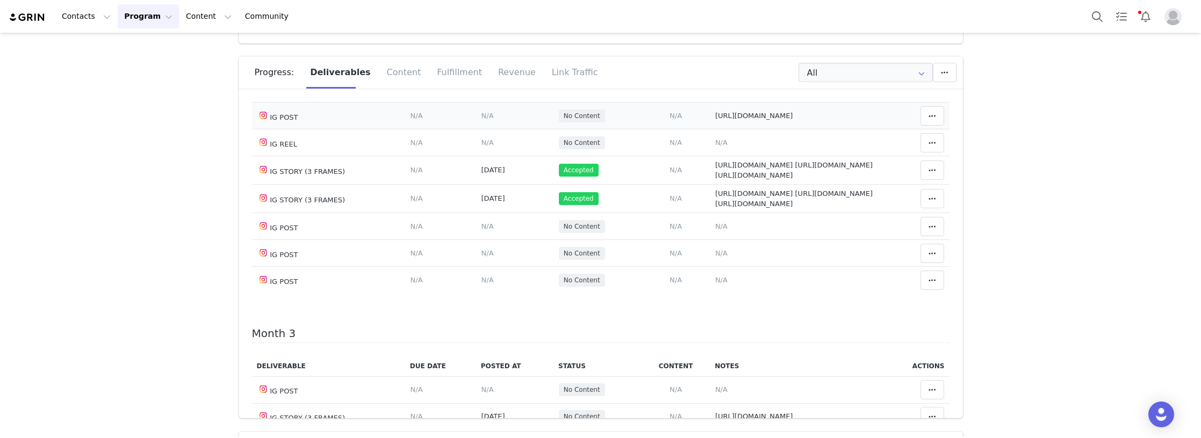
click at [481, 120] on span "N/A" at bounding box center [487, 116] width 12 height 8
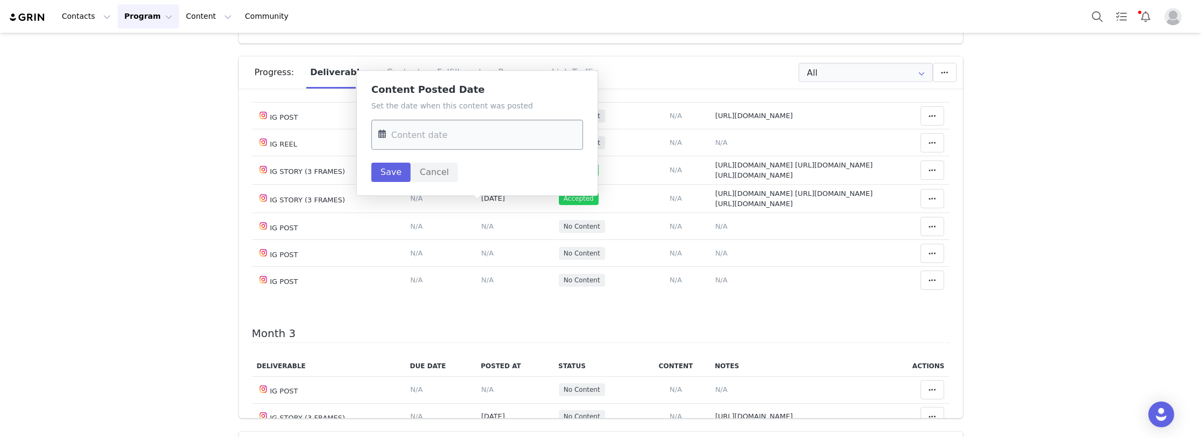
click at [438, 140] on input "text" at bounding box center [477, 135] width 212 height 30
click at [478, 278] on span "25" at bounding box center [480, 281] width 13 height 13
type input "Sep 25 2025"
click at [406, 175] on button "Save" at bounding box center [390, 172] width 39 height 19
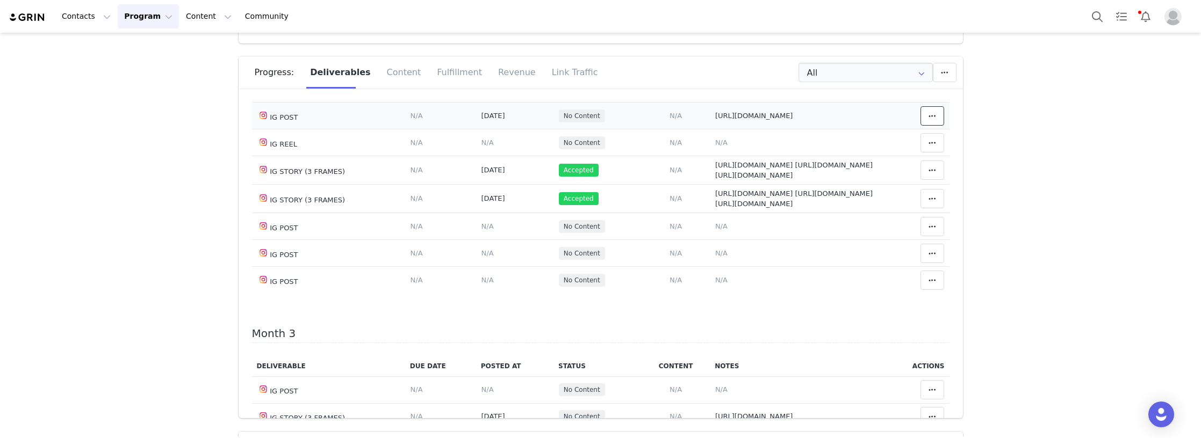
click at [928, 120] on icon at bounding box center [932, 116] width 8 height 9
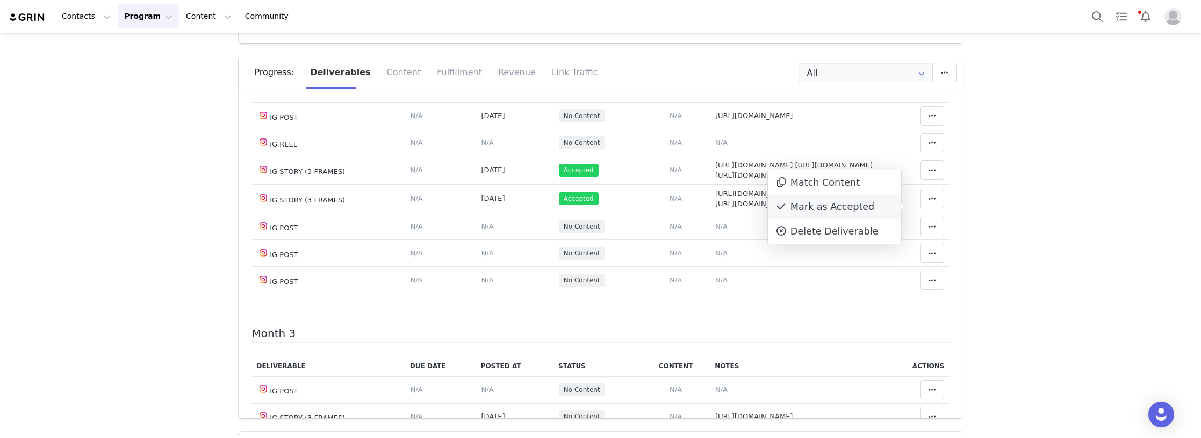
click at [826, 207] on div "Mark as Accepted" at bounding box center [834, 207] width 133 height 25
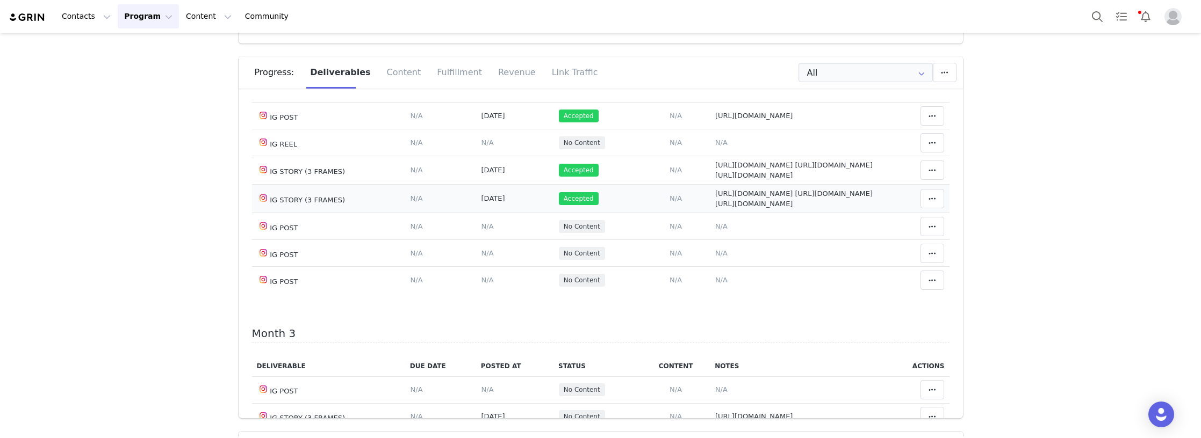
scroll to position [376, 0]
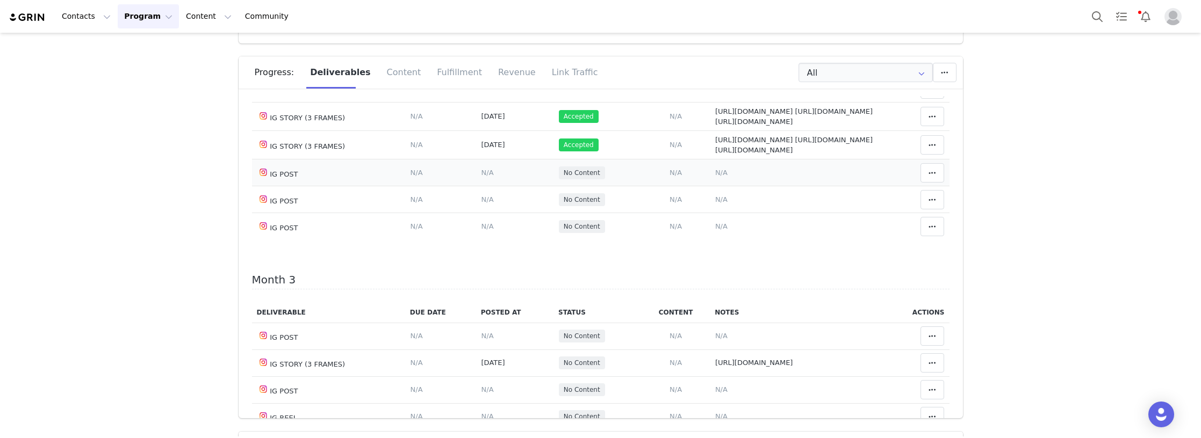
click at [715, 177] on span "N/A" at bounding box center [721, 173] width 12 height 8
click at [677, 262] on textarea at bounding box center [714, 259] width 212 height 64
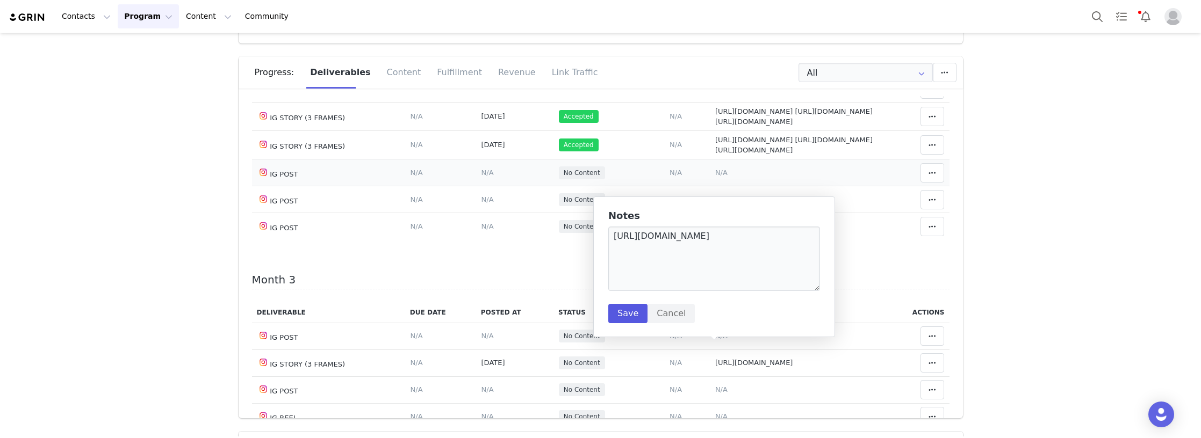
type textarea "https://www.instagram.com/p/DPCQMyJjevq/?img_index=2"
click at [629, 317] on button "Save" at bounding box center [627, 313] width 39 height 19
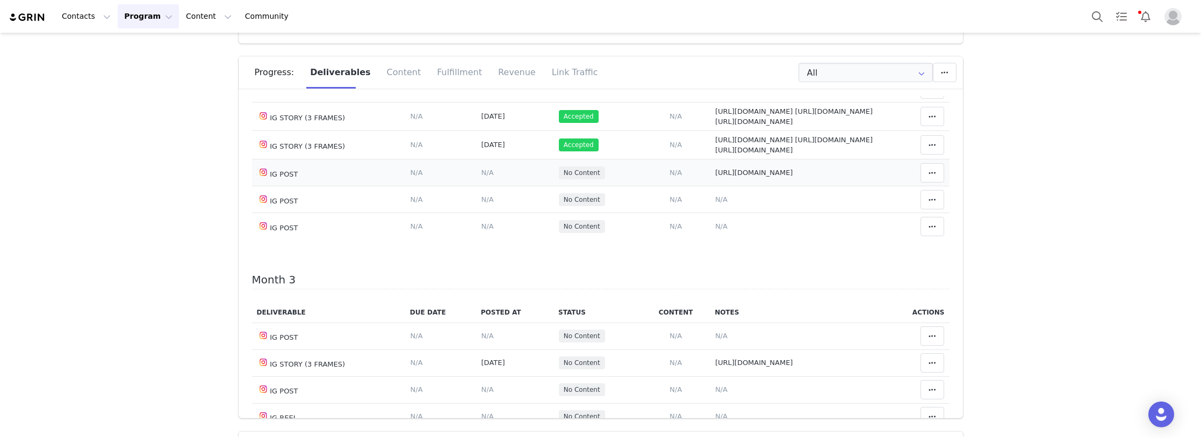
click at [481, 177] on span "N/A" at bounding box center [487, 173] width 12 height 8
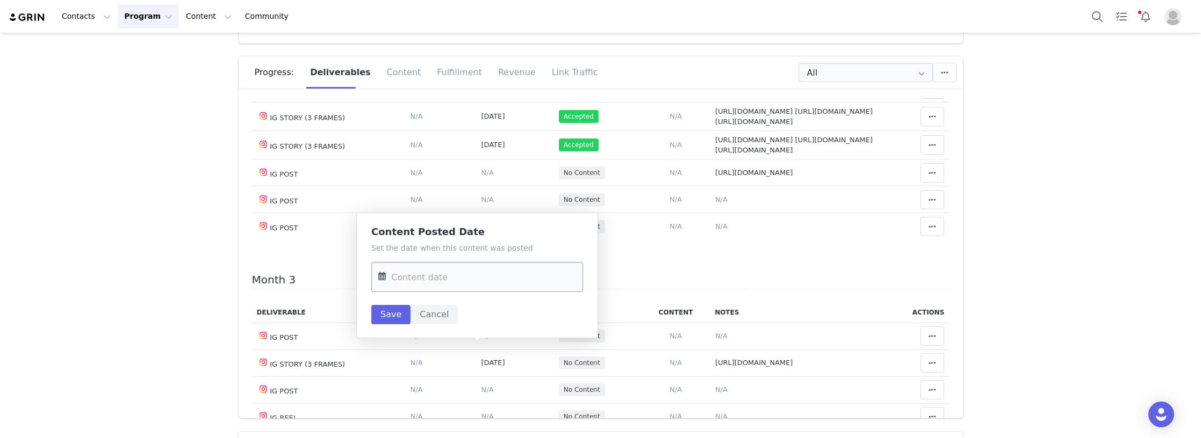
click at [443, 269] on input "text" at bounding box center [477, 277] width 212 height 30
click at [500, 194] on span "26" at bounding box center [502, 196] width 13 height 13
type input "Sep 26 2025"
click at [390, 308] on button "Save" at bounding box center [390, 314] width 39 height 19
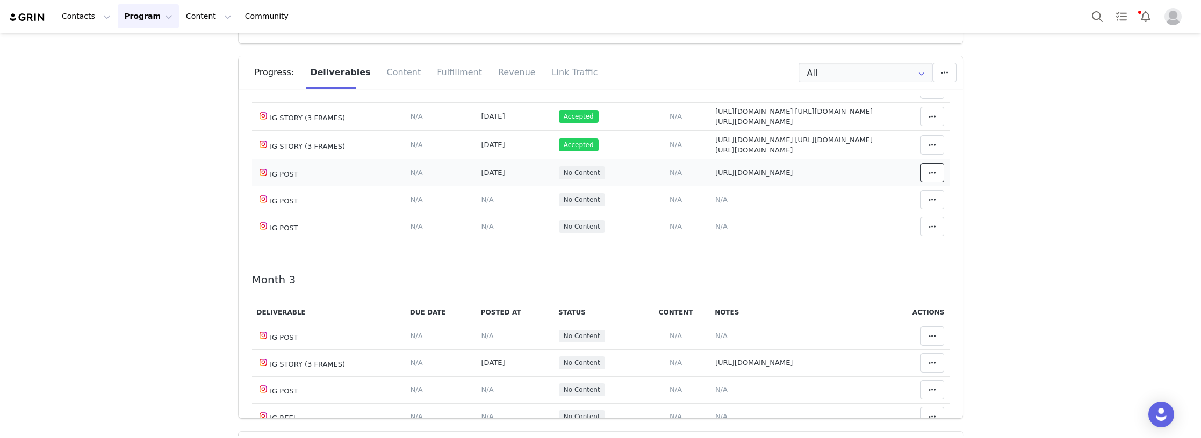
click at [928, 177] on icon at bounding box center [932, 173] width 8 height 9
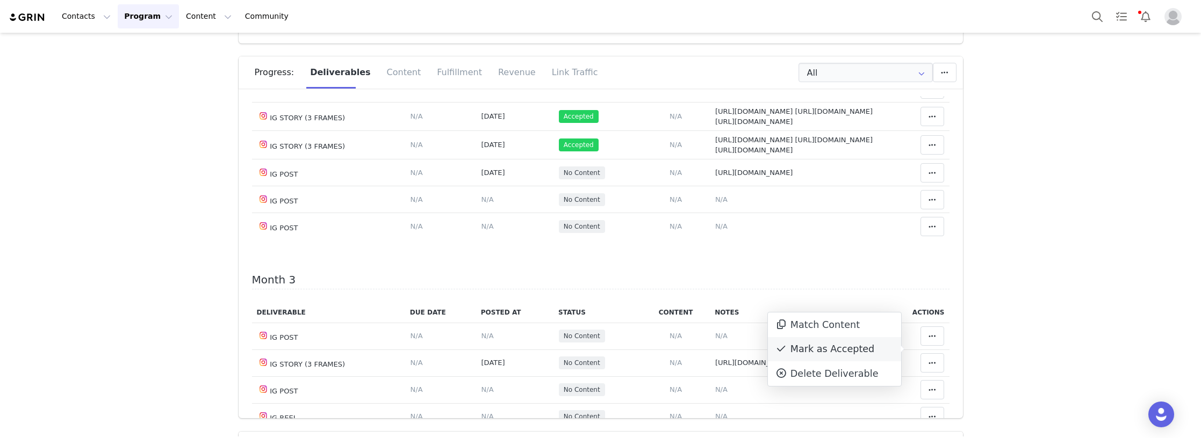
click at [849, 349] on div "Mark as Accepted" at bounding box center [834, 349] width 133 height 25
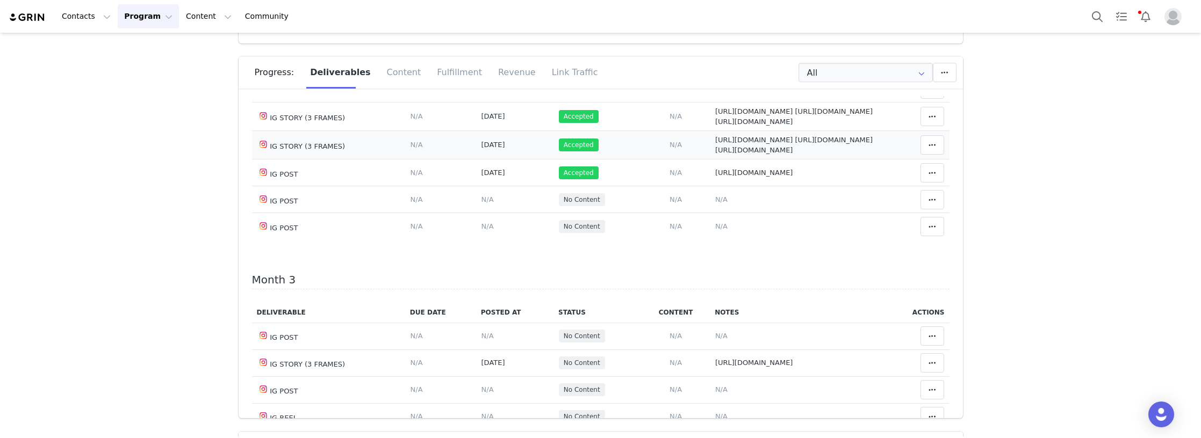
scroll to position [430, 0]
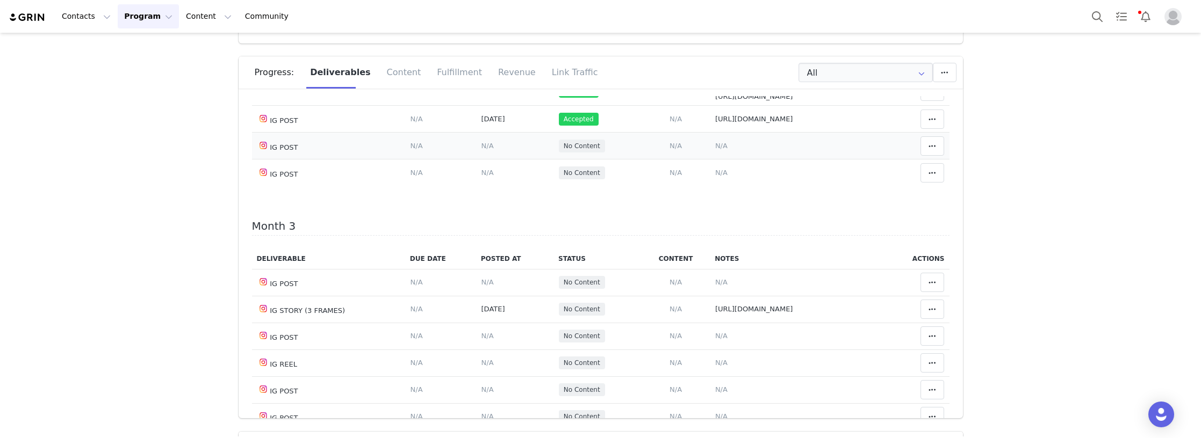
click at [716, 150] on span "N/A" at bounding box center [721, 146] width 12 height 8
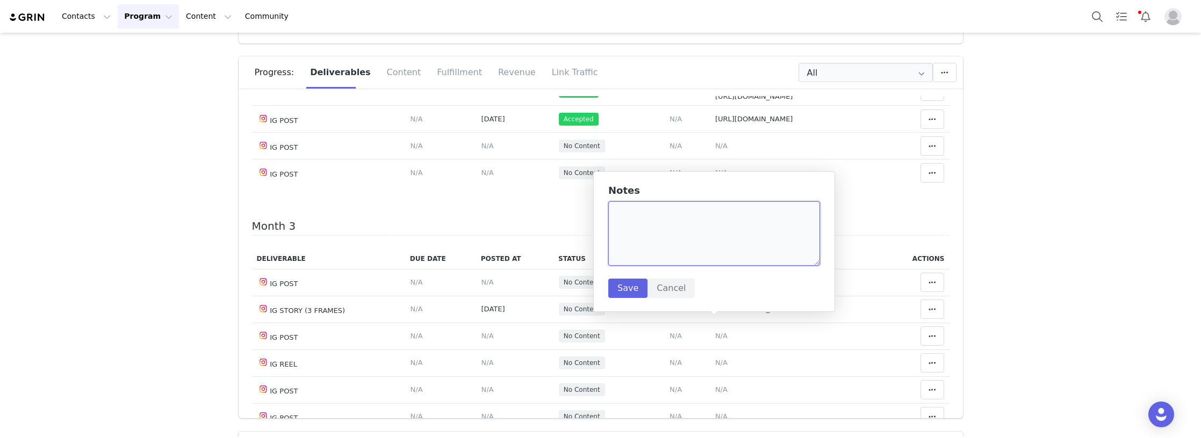
click at [685, 234] on textarea at bounding box center [714, 233] width 212 height 64
paste textarea "https://www.instagram.com/p/DPMAiAYDXS4/?img_index=2"
type textarea "https://www.instagram.com/p/DPMAiAYDXS4/?img_index=2"
click at [615, 285] on button "Save" at bounding box center [627, 288] width 39 height 19
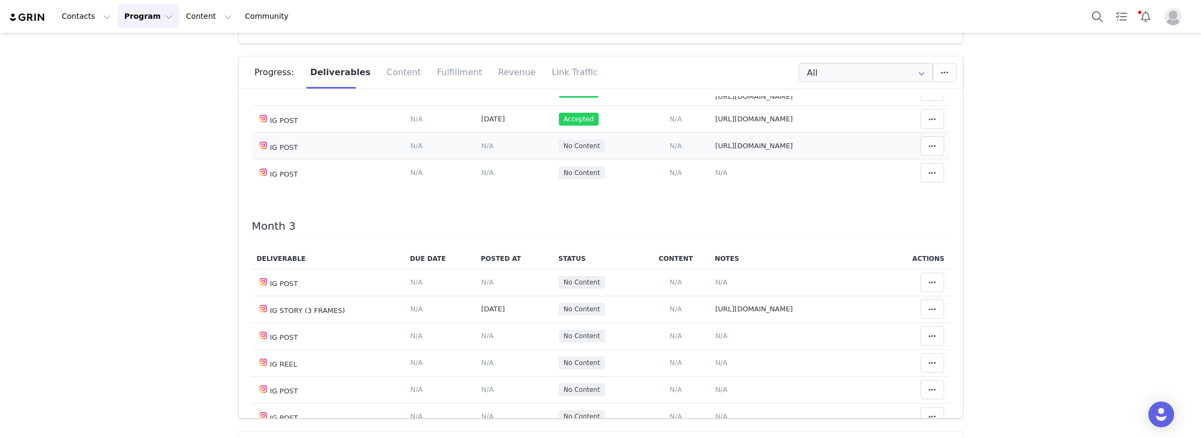
click at [481, 150] on span "N/A" at bounding box center [487, 146] width 12 height 8
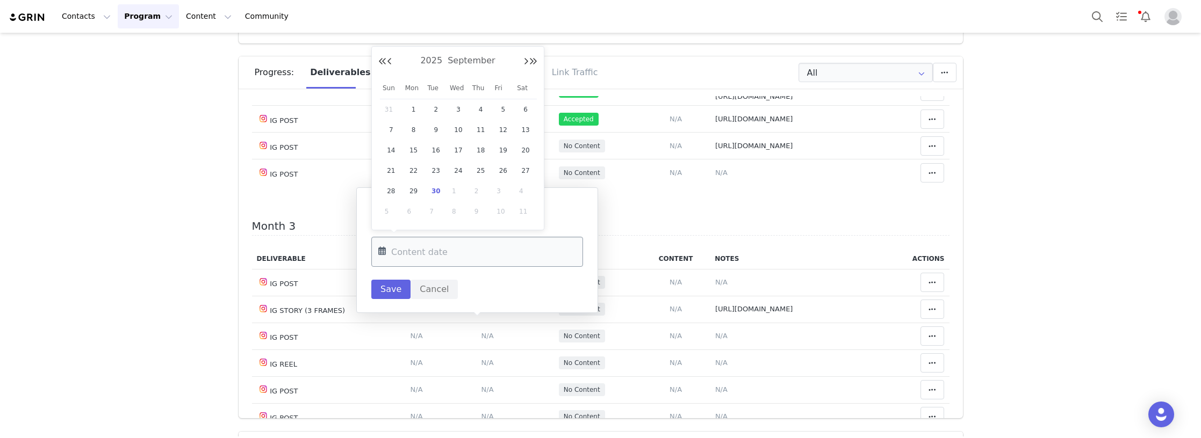
click at [452, 242] on input "text" at bounding box center [477, 252] width 212 height 30
click at [440, 183] on td "30" at bounding box center [435, 191] width 23 height 20
type input "Sep 30 2025"
drag, startPoint x: 389, startPoint y: 290, endPoint x: 566, endPoint y: 305, distance: 177.4
click at [390, 290] on button "Save" at bounding box center [390, 289] width 39 height 19
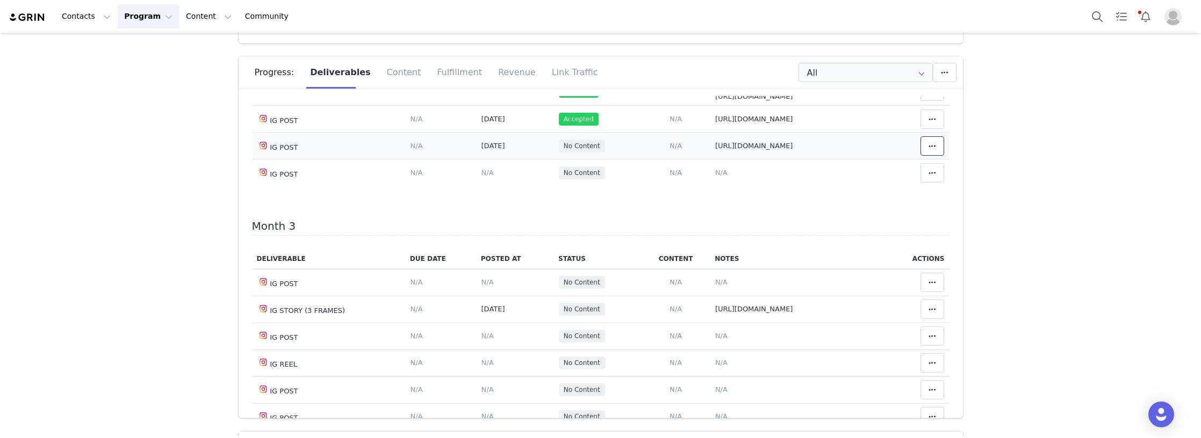
click at [928, 150] on icon at bounding box center [932, 146] width 8 height 9
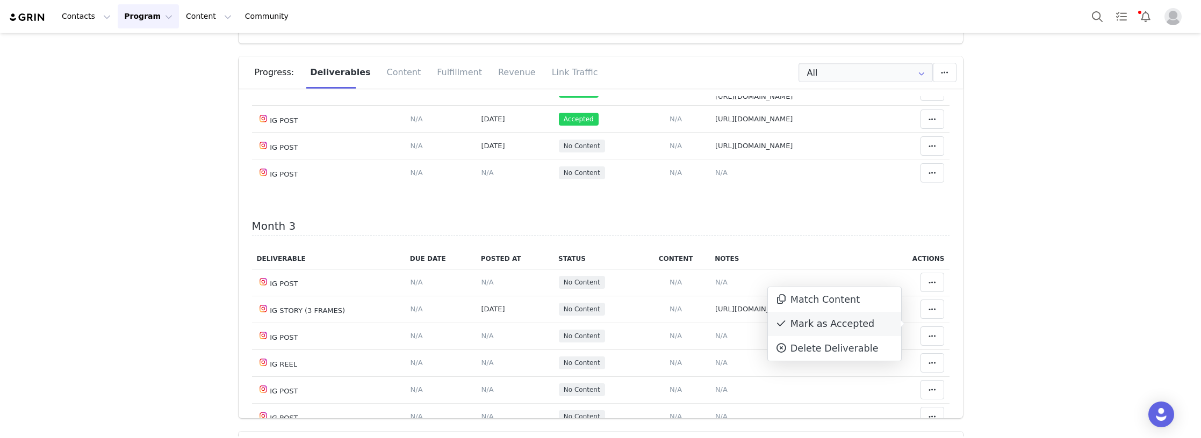
click at [841, 319] on div "Mark as Accepted" at bounding box center [834, 324] width 133 height 25
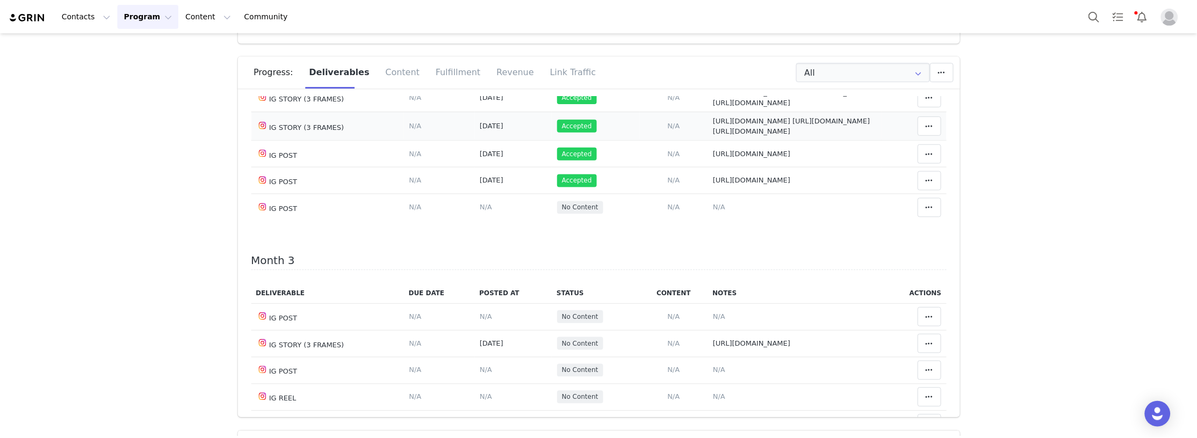
scroll to position [376, 0]
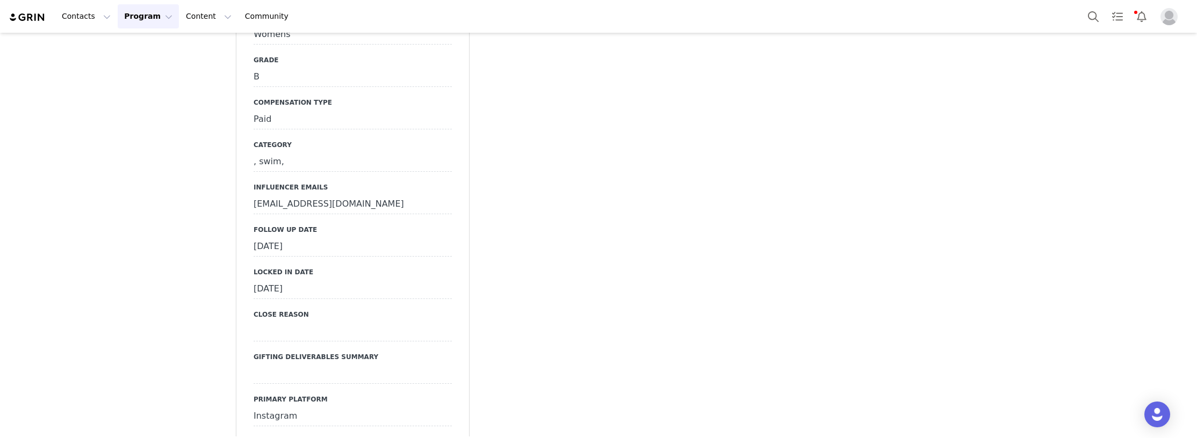
scroll to position [2955, 0]
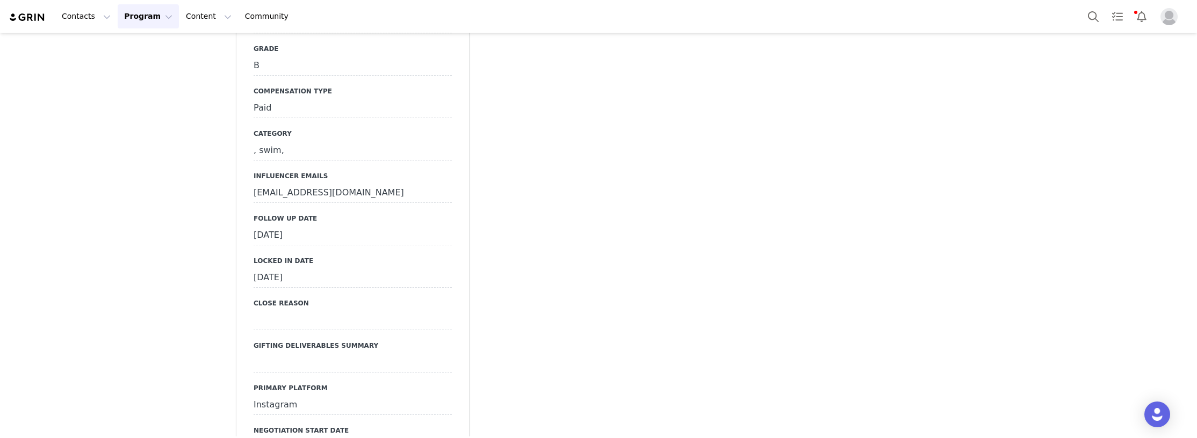
click at [299, 226] on div "September 24th, 2025" at bounding box center [353, 235] width 198 height 19
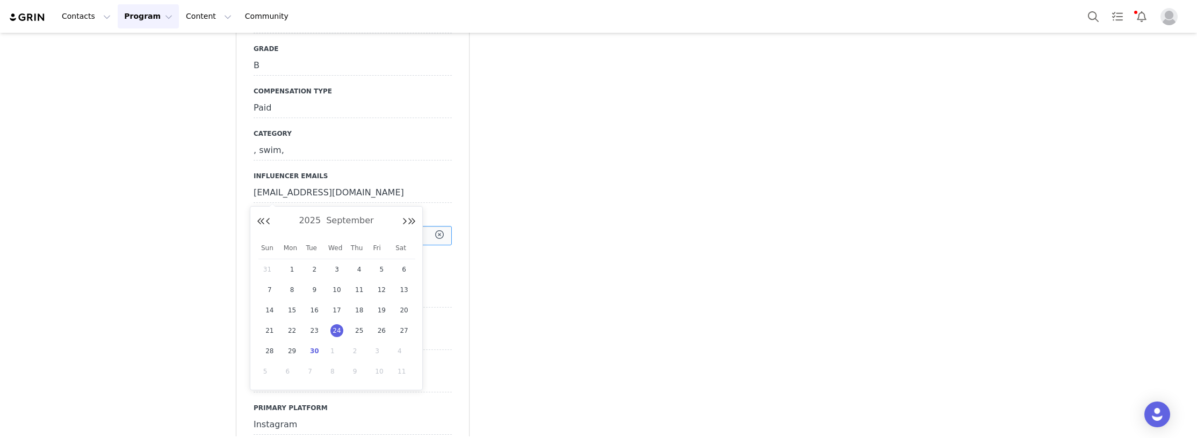
click at [299, 226] on input "Sep 24 2025" at bounding box center [353, 235] width 198 height 19
click at [319, 348] on span "30" at bounding box center [314, 351] width 13 height 13
type input "Sep 30 2025"
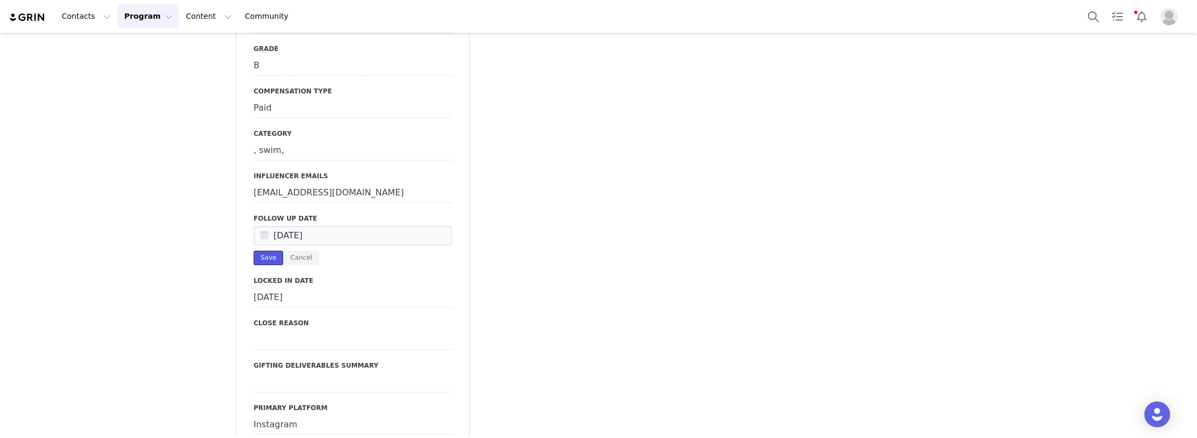
click at [259, 251] on button "Save" at bounding box center [269, 258] width 30 height 15
click at [75, 17] on button "Contacts Contacts" at bounding box center [86, 16] width 62 height 24
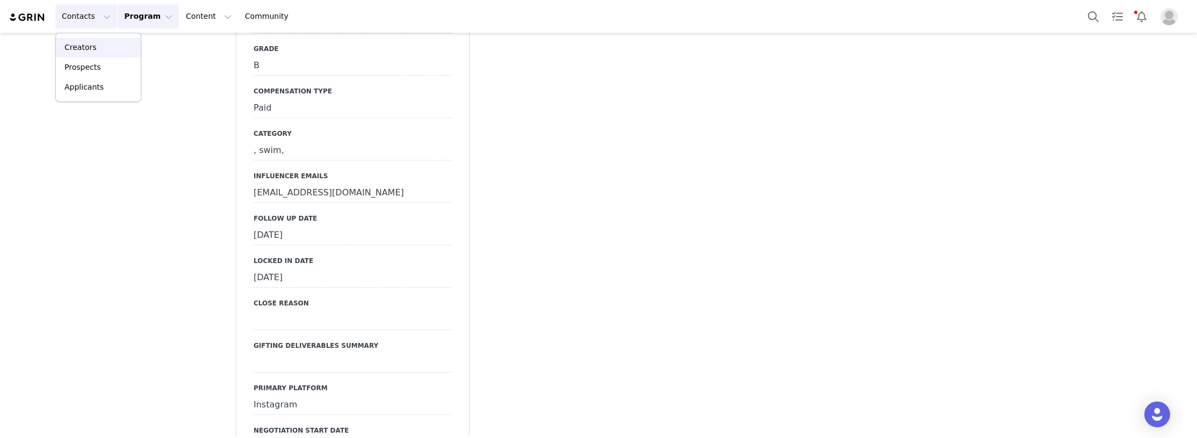
click at [98, 46] on div "Creators" at bounding box center [98, 47] width 72 height 11
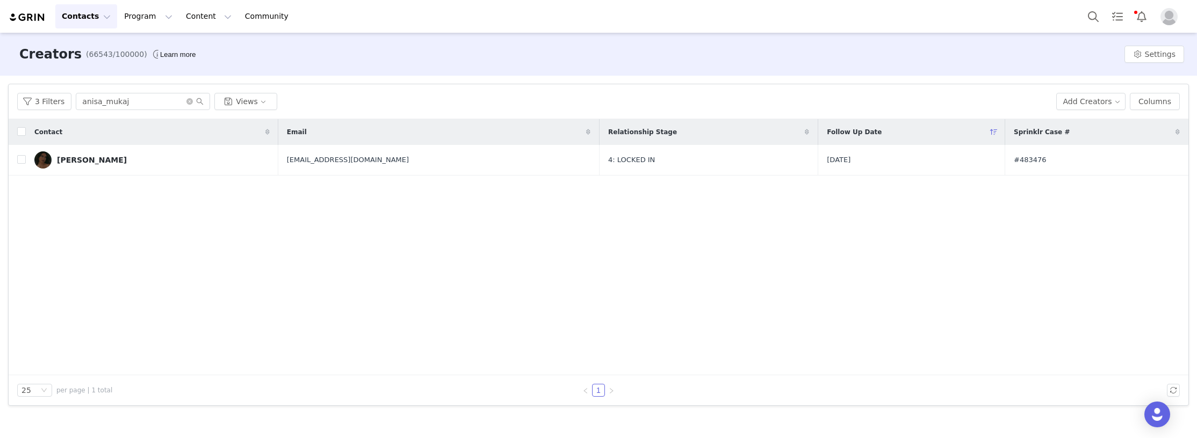
click at [156, 313] on div "Contact Email Relationship Stage Follow Up Date Sprinklr Case # Anisa Mukaj ani…" at bounding box center [599, 247] width 1180 height 256
click at [189, 313] on div "Contact Email Relationship Stage Follow Up Date Sprinklr Case # Anisa Mukaj ani…" at bounding box center [599, 247] width 1180 height 256
drag, startPoint x: 146, startPoint y: 104, endPoint x: -29, endPoint y: 104, distance: 175.1
click at [0, 104] on html "Contacts Contacts Creators Prospects Applicants Program Program Activations Cam…" at bounding box center [598, 219] width 1197 height 438
paste input "loren"
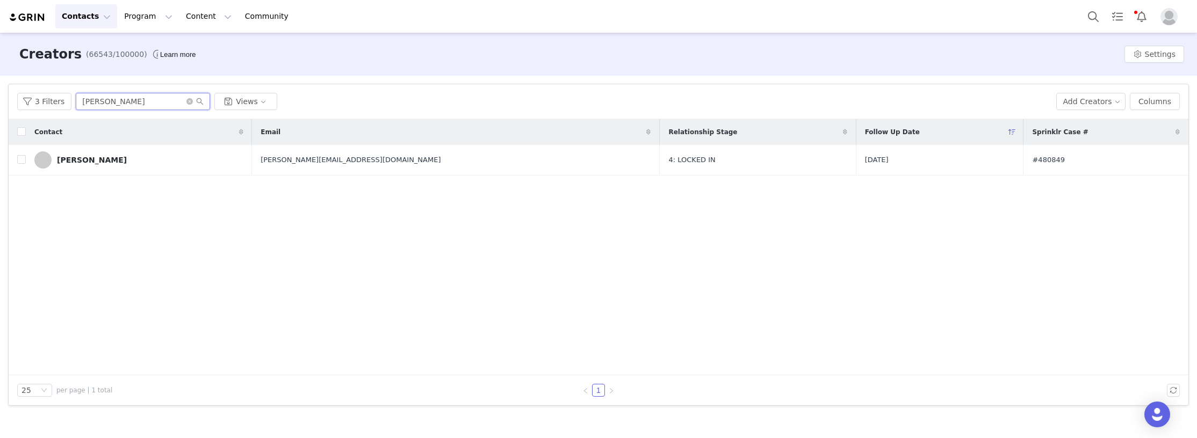
type input "loren"
click at [118, 161] on link "[PERSON_NAME]" at bounding box center [138, 159] width 209 height 17
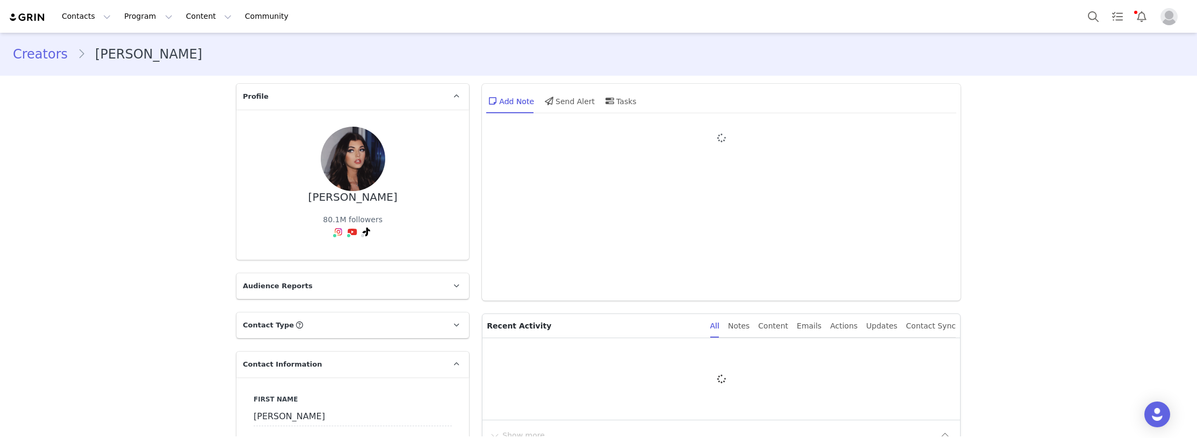
type input "+1 (United States)"
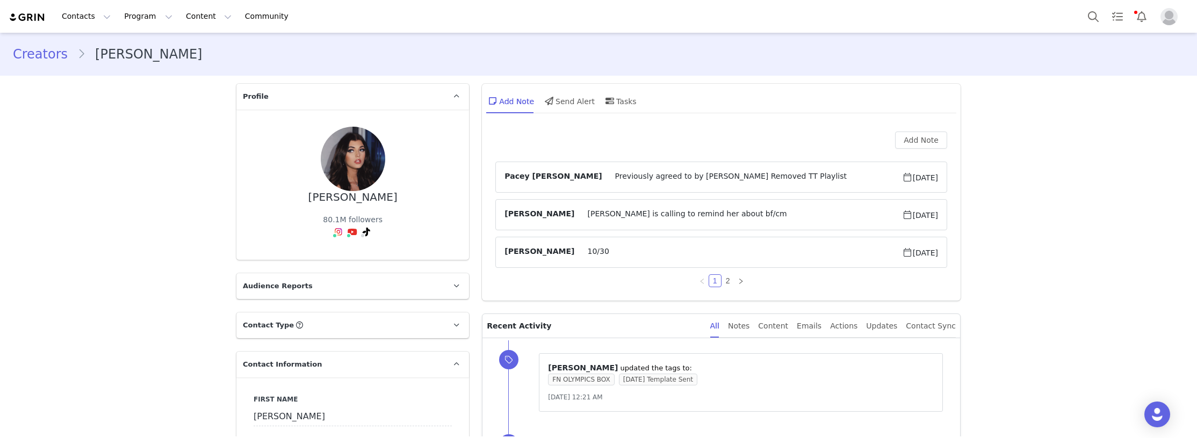
drag, startPoint x: 141, startPoint y: 302, endPoint x: 261, endPoint y: 245, distance: 132.6
click at [315, 203] on link "@loren" at bounding box center [350, 199] width 70 height 9
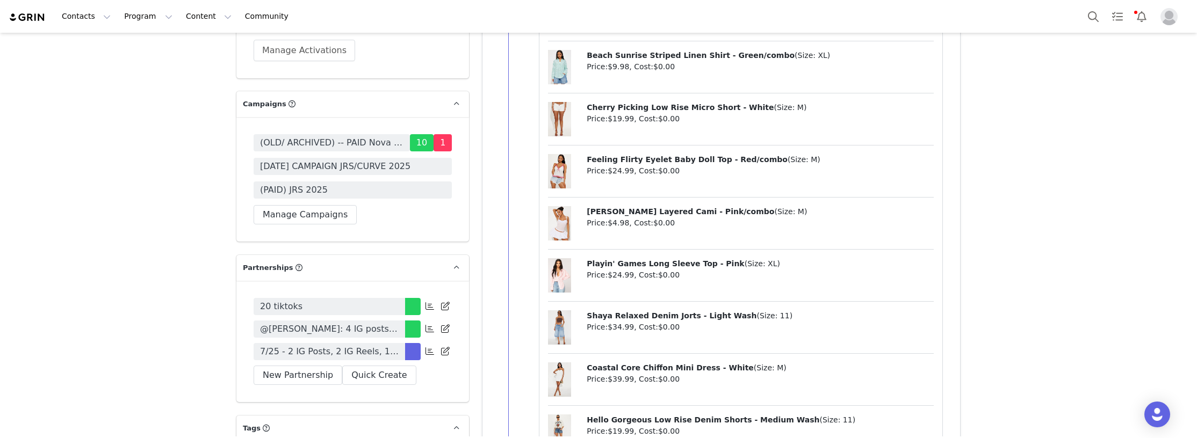
scroll to position [3438, 0]
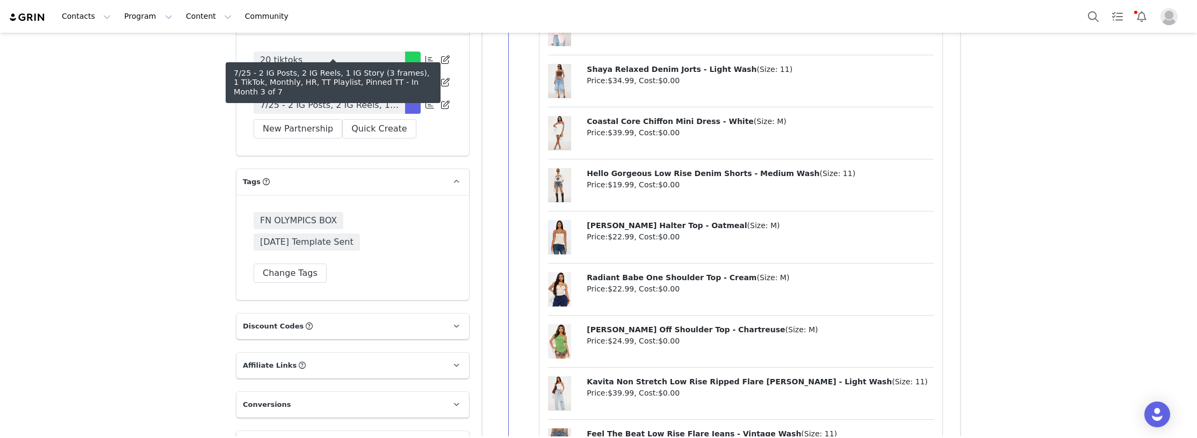
click at [316, 99] on span "7/25 - 2 IG Posts, 2 IG Reels, 1 IG Story (3 frames), 1 TikTok, Monthly, HR, TT…" at bounding box center [329, 105] width 139 height 13
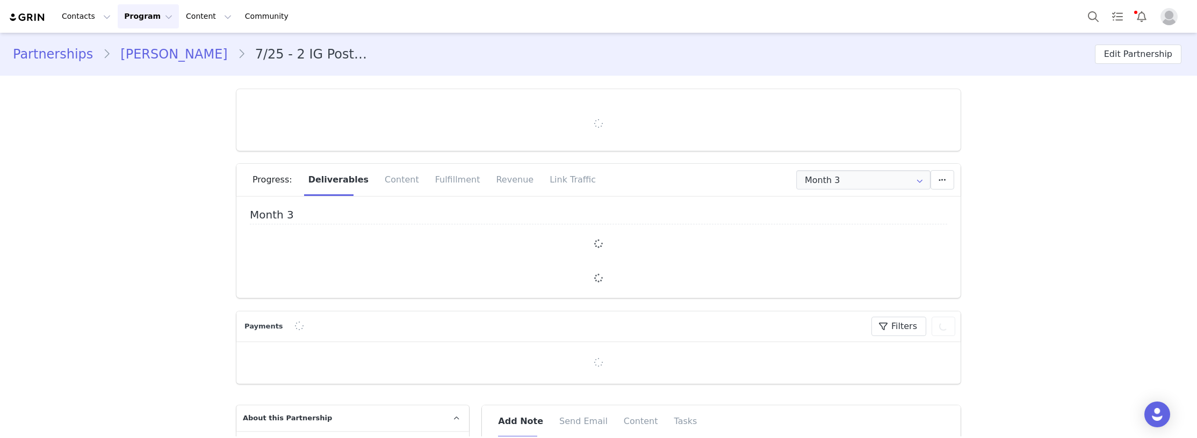
type input "+1 (United States)"
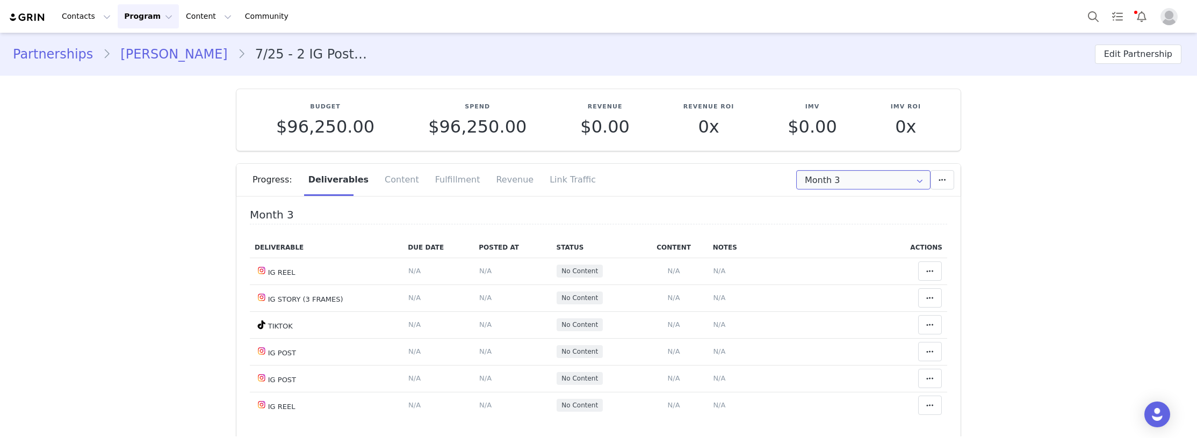
click at [839, 182] on input "Month 3" at bounding box center [863, 179] width 134 height 19
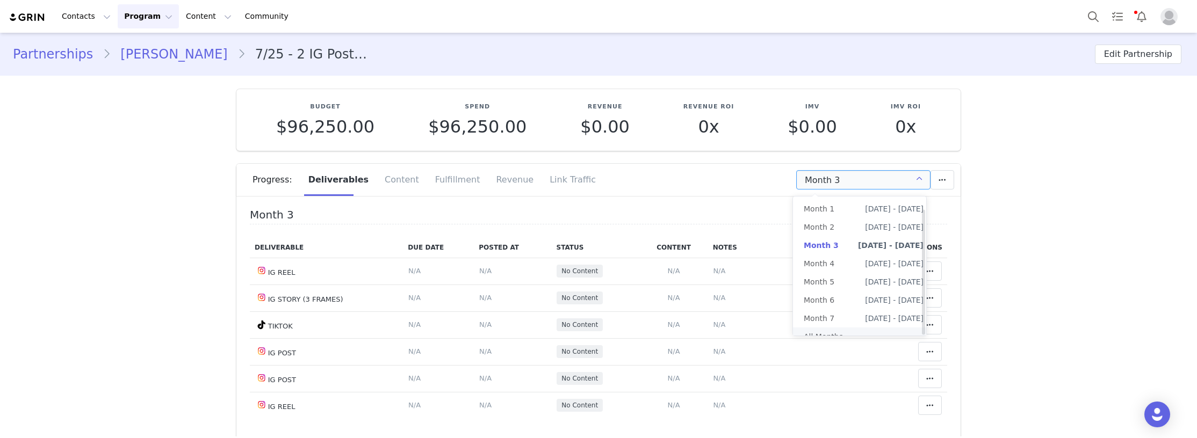
scroll to position [13, 0]
click at [833, 322] on li "All Months" at bounding box center [863, 331] width 141 height 18
type input "All"
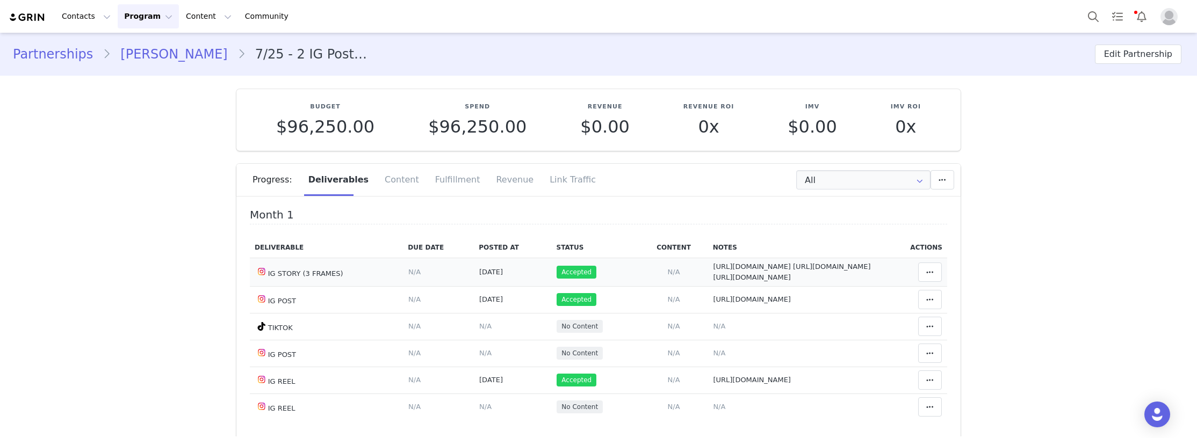
scroll to position [107, 0]
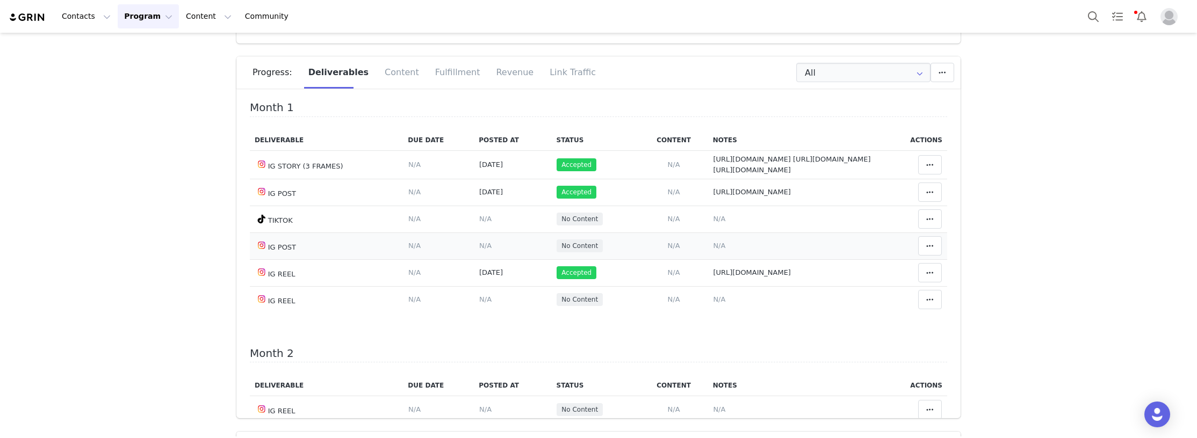
click at [716, 250] on span "N/A" at bounding box center [719, 246] width 12 height 8
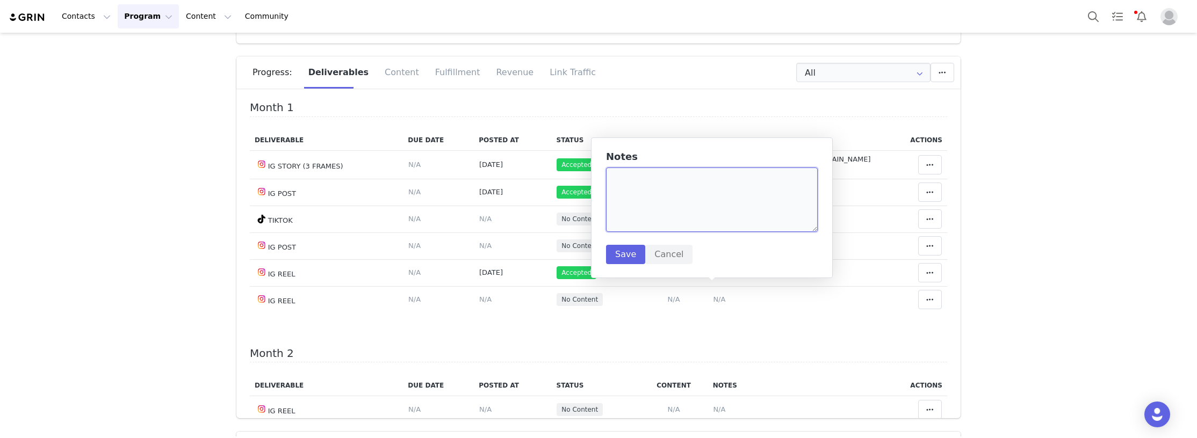
click at [696, 211] on textarea at bounding box center [712, 200] width 212 height 64
paste textarea "https://www.instagram.com/p/DPKGqT8Do3G/?img_index=1"
type textarea "https://www.instagram.com/p/DPKGqT8Do3G/?img_index=1"
click at [625, 247] on button "Save" at bounding box center [625, 254] width 39 height 19
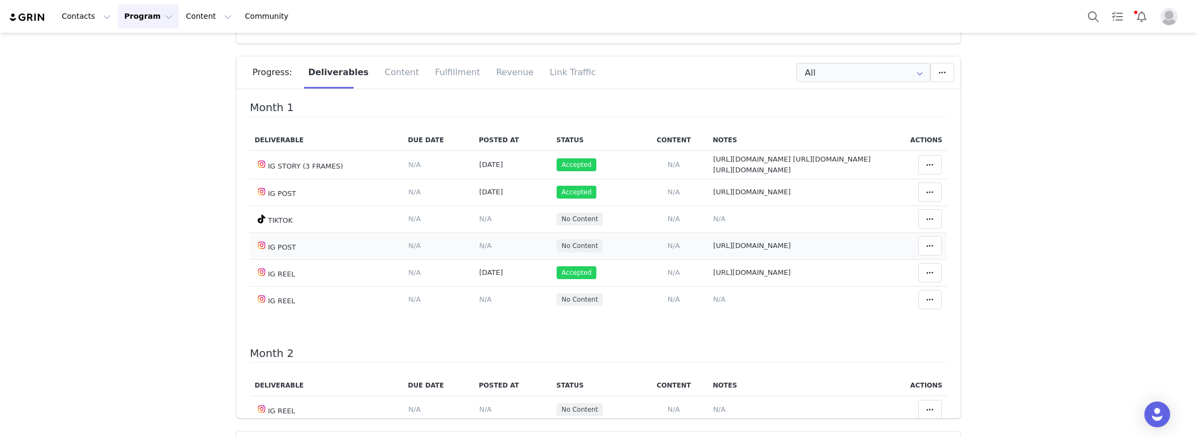
click at [479, 250] on span "N/A" at bounding box center [485, 246] width 12 height 8
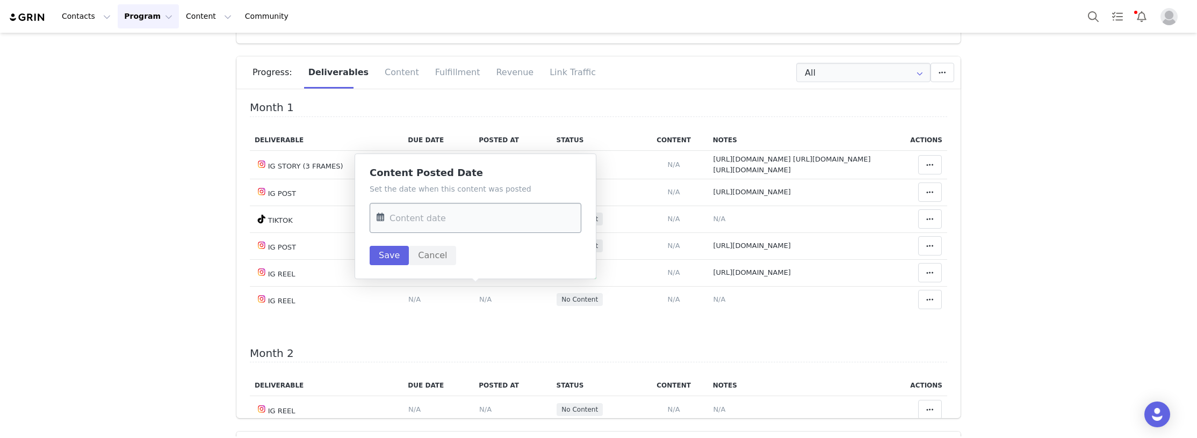
click at [447, 215] on input "text" at bounding box center [476, 218] width 212 height 30
click at [435, 381] on span "30" at bounding box center [434, 384] width 13 height 13
type input "Sep 30 2025"
click at [398, 250] on button "Save" at bounding box center [389, 255] width 39 height 19
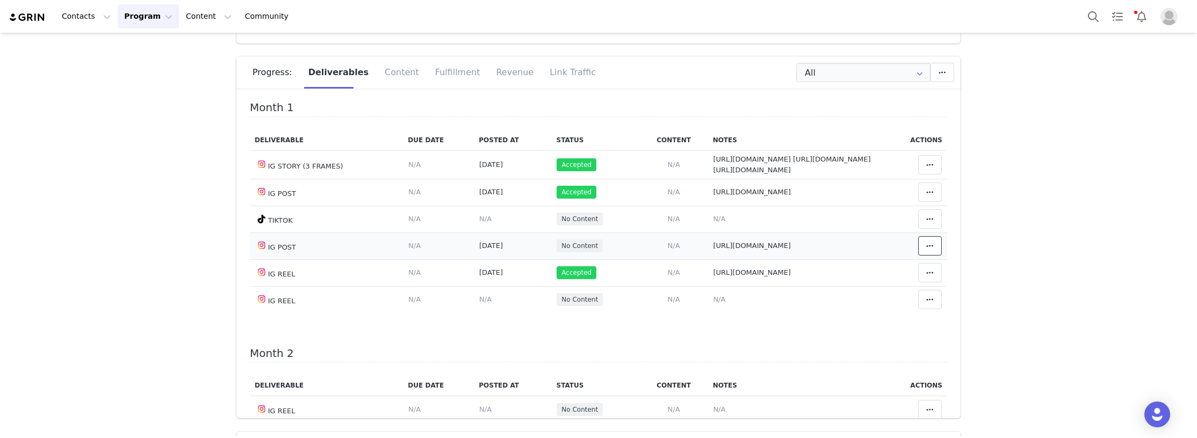
click at [923, 252] on span at bounding box center [929, 246] width 13 height 13
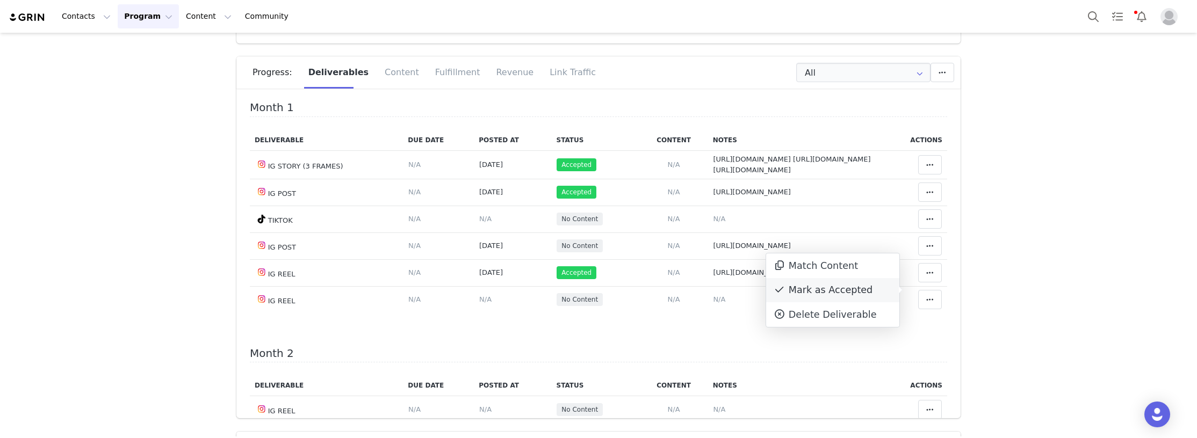
click at [833, 293] on div "Mark as Accepted" at bounding box center [832, 290] width 133 height 25
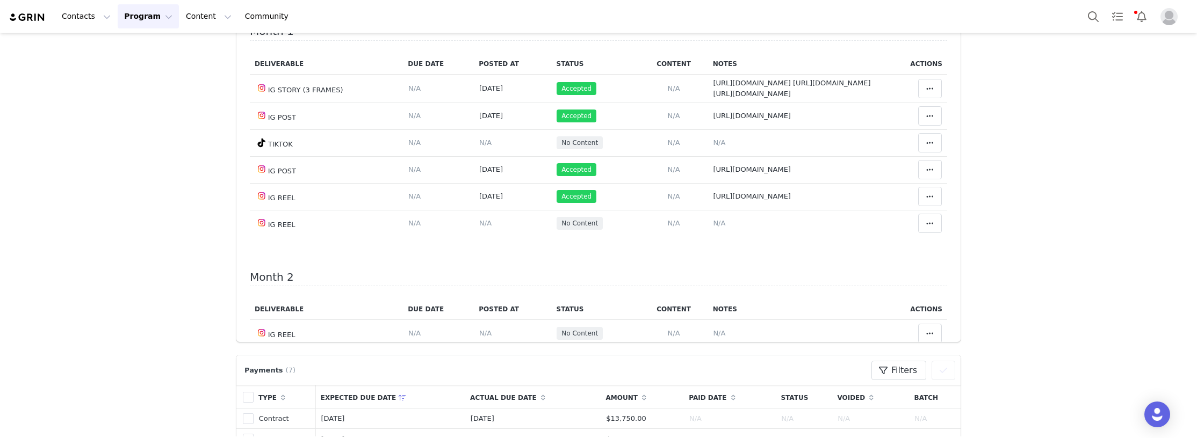
scroll to position [537, 0]
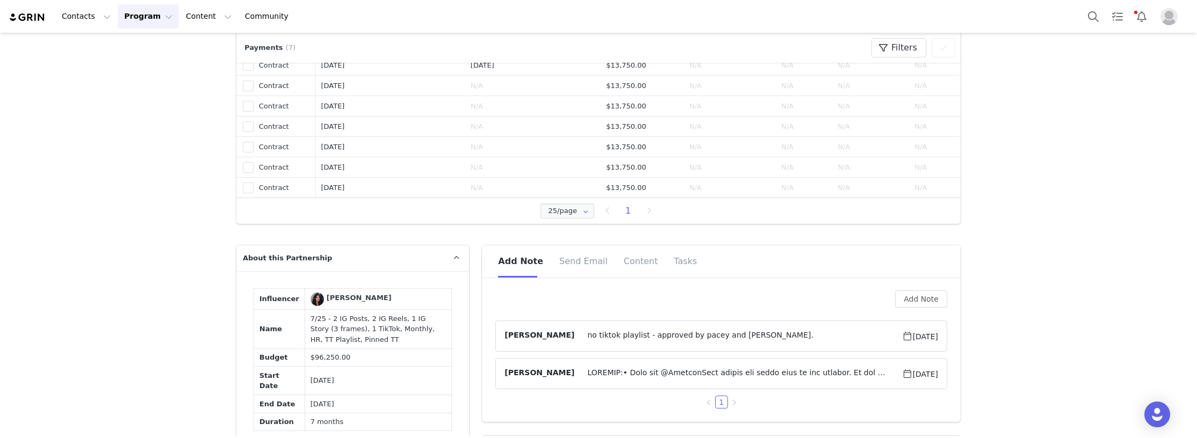
click at [623, 373] on span at bounding box center [737, 373] width 327 height 13
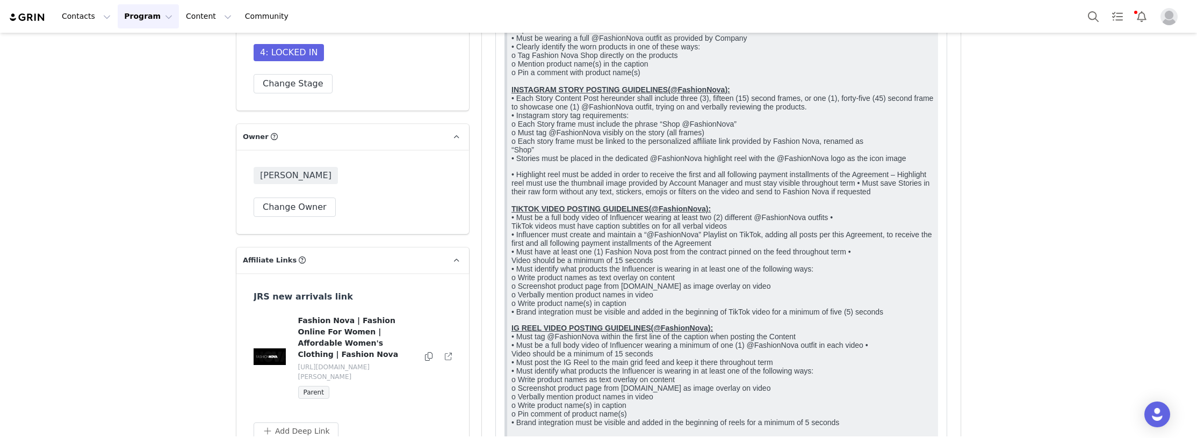
scroll to position [1128, 0]
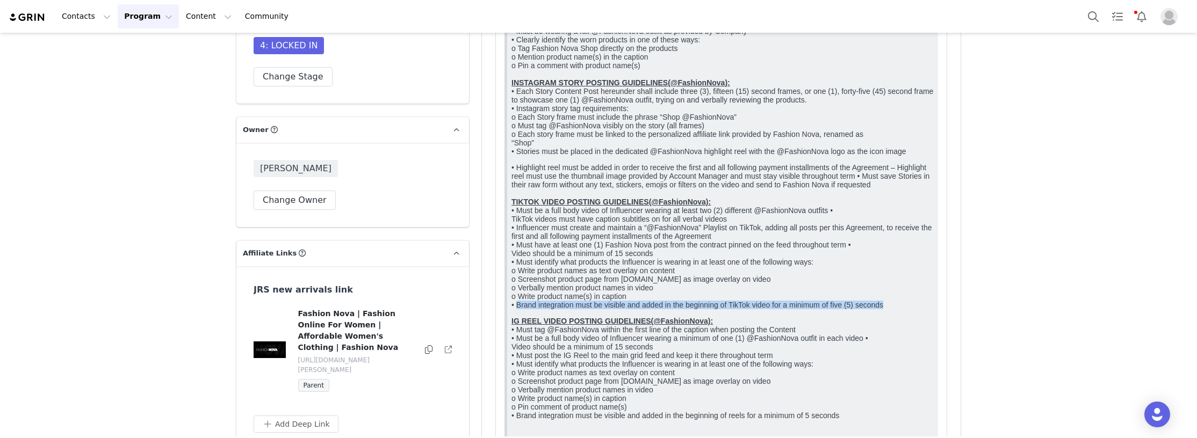
drag, startPoint x: 518, startPoint y: 395, endPoint x: 896, endPoint y: 391, distance: 377.7
click at [896, 309] on p "• Highlight reel must be added in order to receive the first and all following …" at bounding box center [722, 236] width 422 height 146
copy p "Brand integration must be visible and added in the beginning of TikTok video fo…"
drag, startPoint x: 90, startPoint y: 173, endPoint x: 111, endPoint y: 183, distance: 22.6
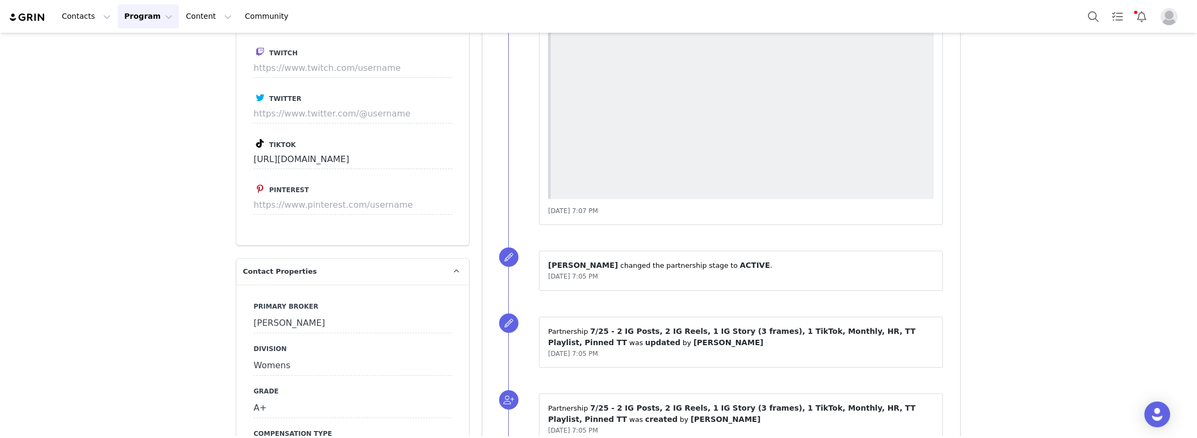
scroll to position [2793, 0]
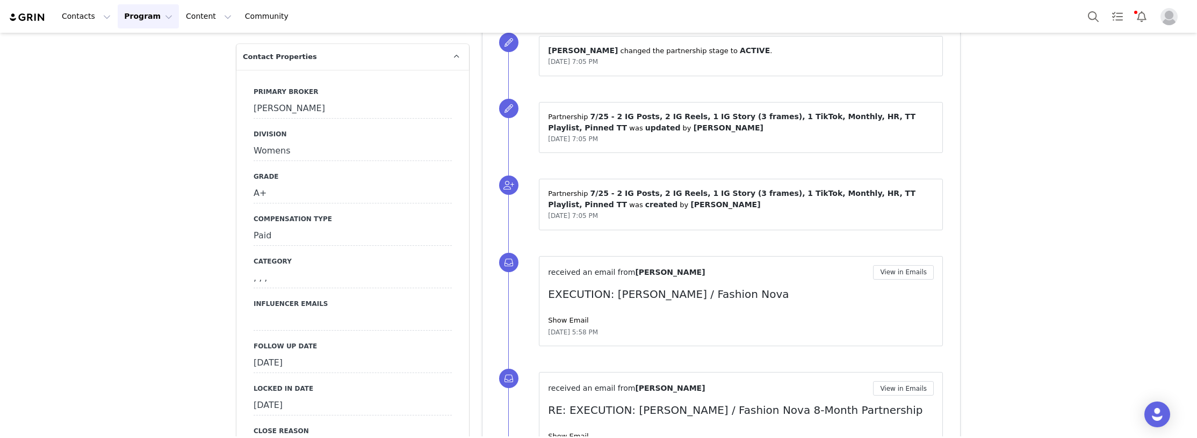
click at [316, 354] on div "September 25th, 2025" at bounding box center [353, 363] width 198 height 19
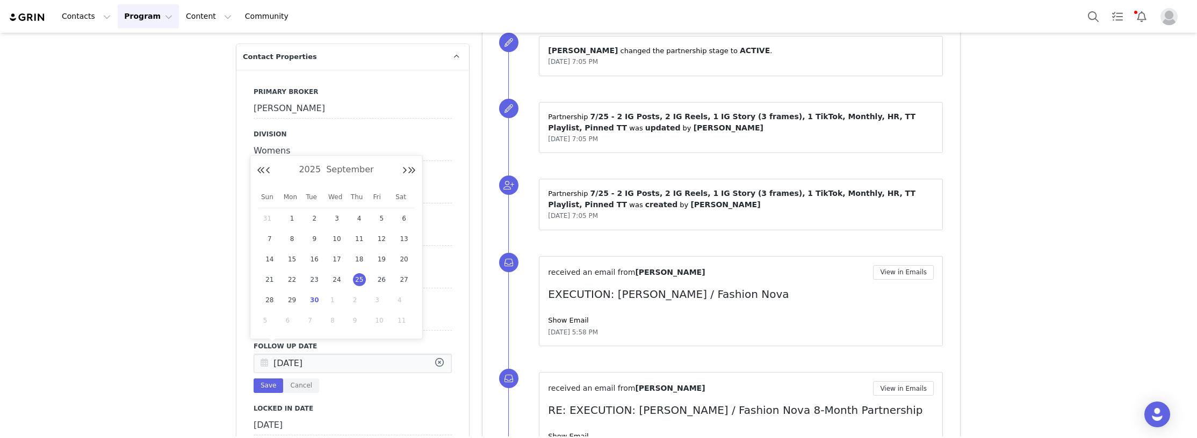
click at [316, 354] on input "Sep 25 2025" at bounding box center [353, 363] width 198 height 19
click at [315, 294] on span "30" at bounding box center [314, 300] width 13 height 13
type input "Sep 30 2025"
click at [266, 379] on button "Save" at bounding box center [269, 386] width 30 height 15
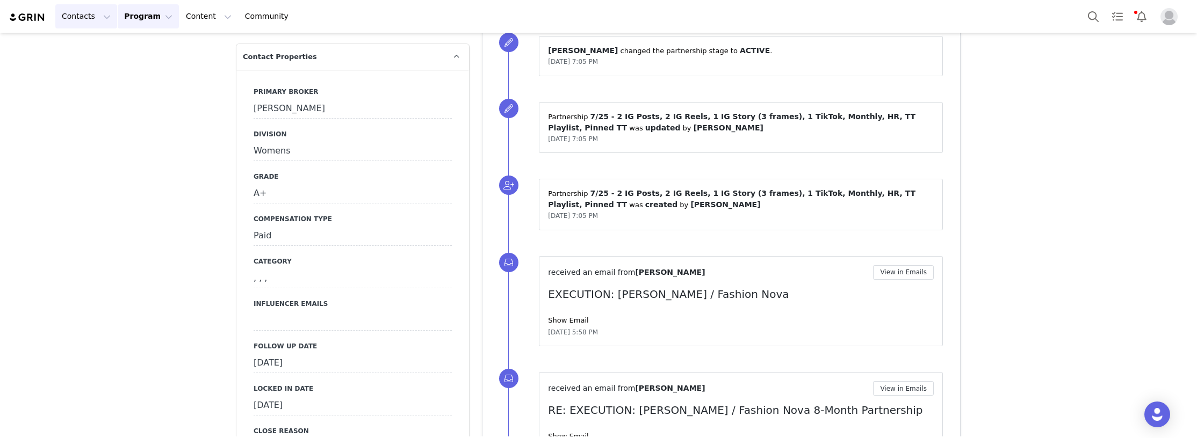
click at [81, 18] on button "Contacts Contacts" at bounding box center [86, 16] width 62 height 24
click at [90, 50] on p "Creators" at bounding box center [80, 47] width 32 height 11
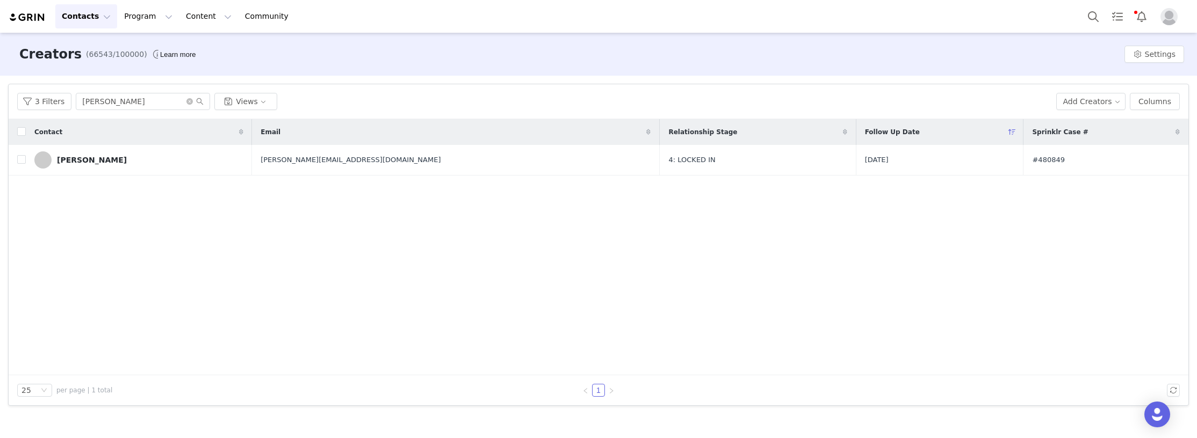
click at [160, 264] on div "Contact Email Relationship Stage Follow Up Date Sprinklr Case # Loren Grey hele…" at bounding box center [599, 247] width 1180 height 256
click at [180, 226] on div "Contact Email Relationship Stage Follow Up Date Sprinklr Case # Loren Grey hele…" at bounding box center [599, 247] width 1180 height 256
paste input "Ronhiree"
drag, startPoint x: 120, startPoint y: 103, endPoint x: 52, endPoint y: 103, distance: 68.8
click at [52, 103] on div "3 Filters Ronhiree Views" at bounding box center [532, 101] width 1030 height 17
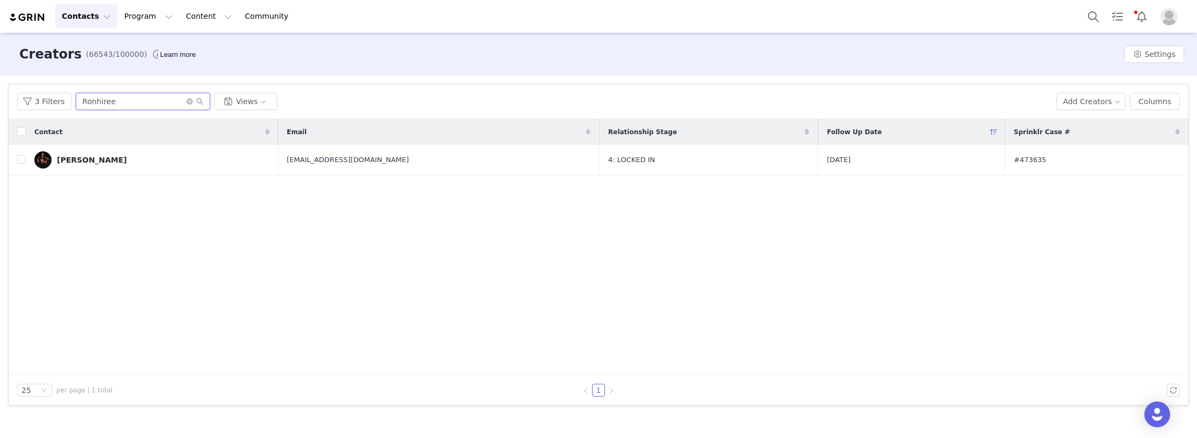
type input "Ronhiree"
click at [136, 162] on link "[PERSON_NAME]" at bounding box center [151, 159] width 235 height 17
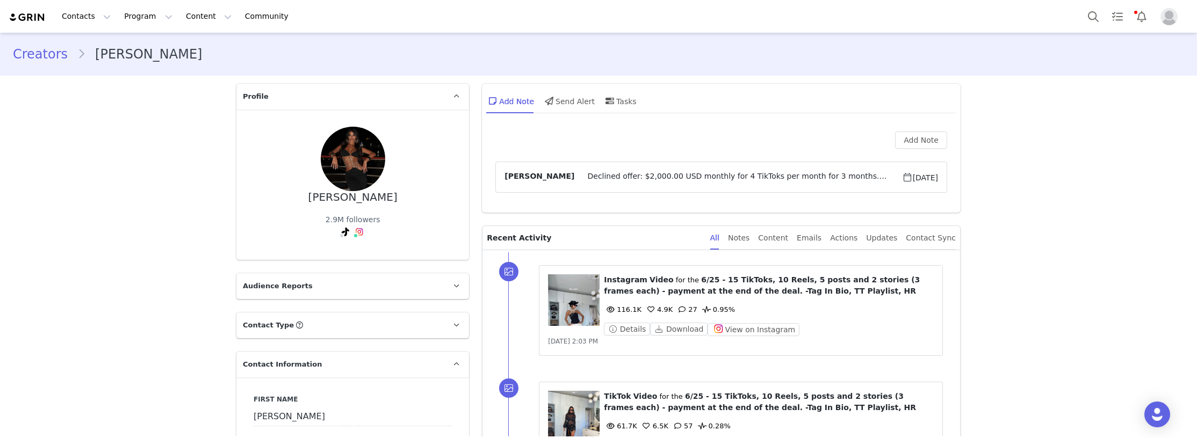
click at [350, 254] on link "@ronhiree" at bounding box center [355, 255] width 39 height 9
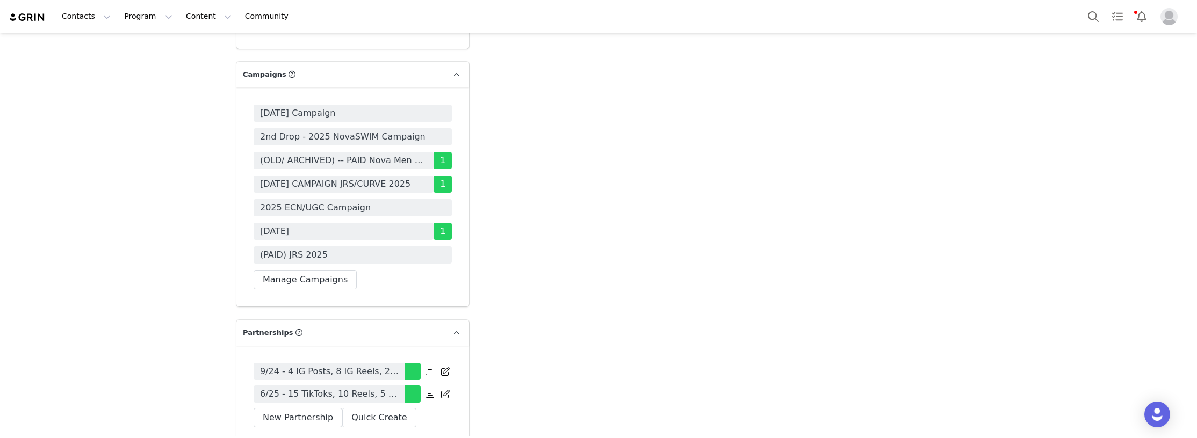
scroll to position [3438, 0]
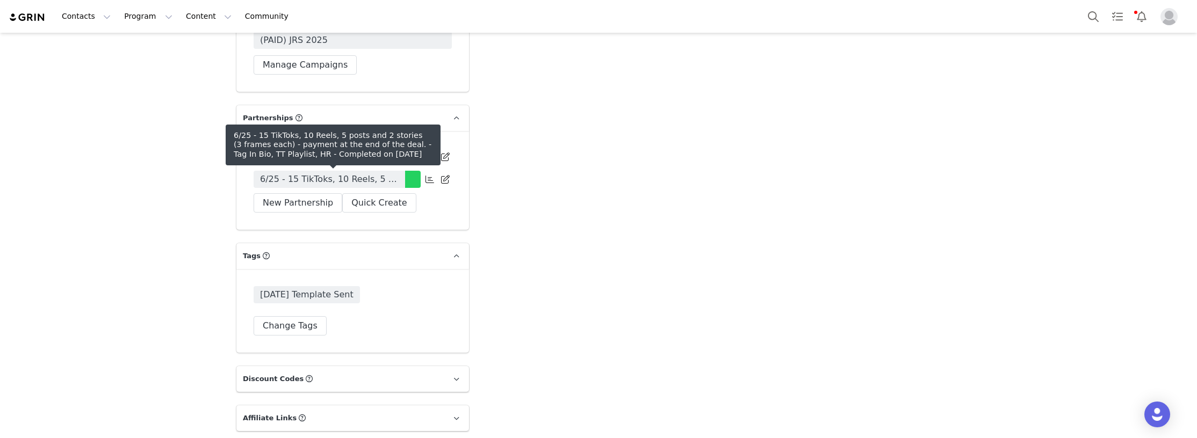
click at [311, 175] on span "6/25 - 15 TikToks, 10 Reels, 5 posts and 2 stories (3 frames each) - payment at…" at bounding box center [329, 179] width 139 height 13
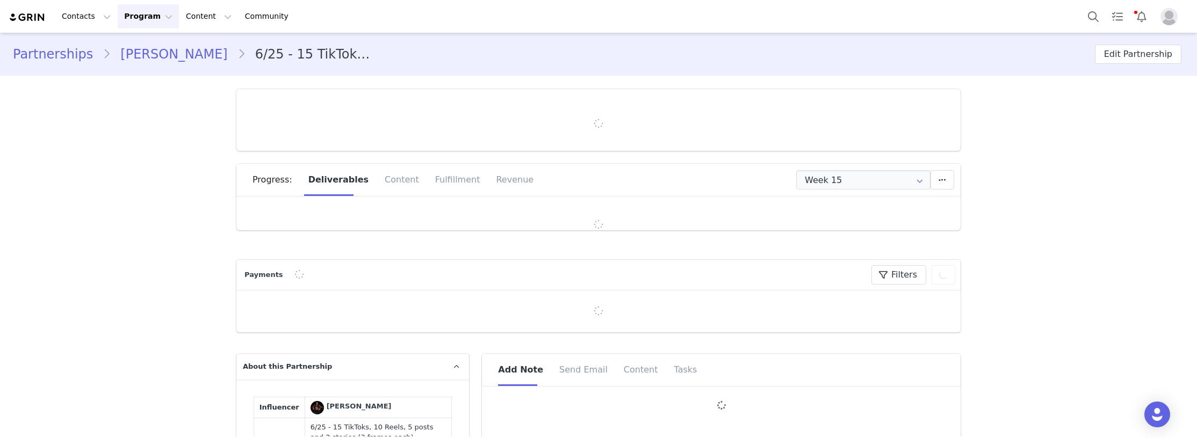
type input "+39 (Italy)"
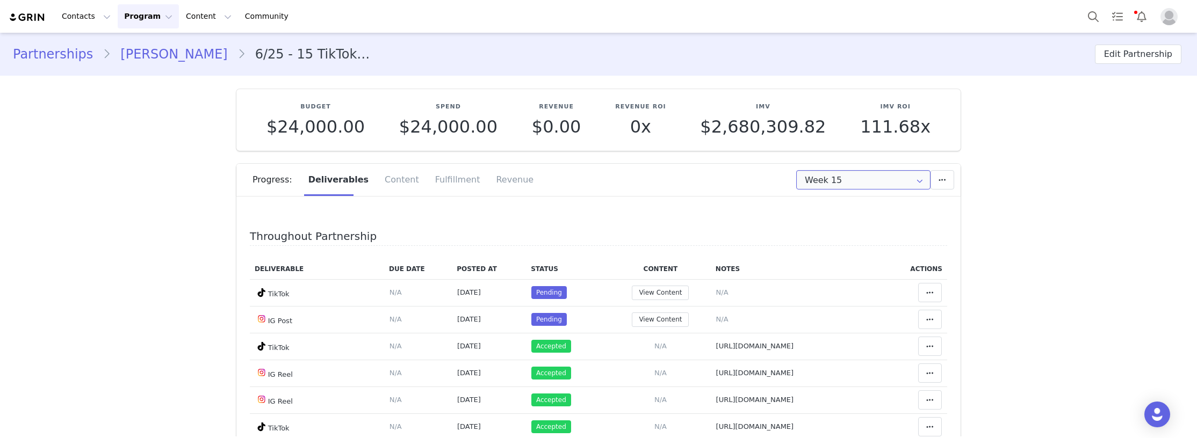
click at [857, 182] on input "Week 15" at bounding box center [863, 179] width 134 height 19
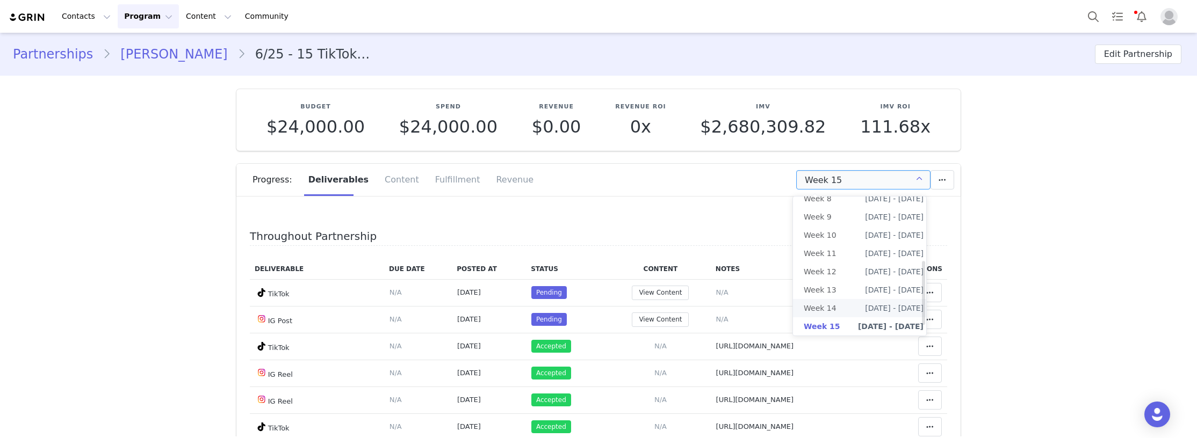
scroll to position [160, 0]
click at [847, 322] on li "All Weeks" at bounding box center [863, 331] width 141 height 18
type input "All"
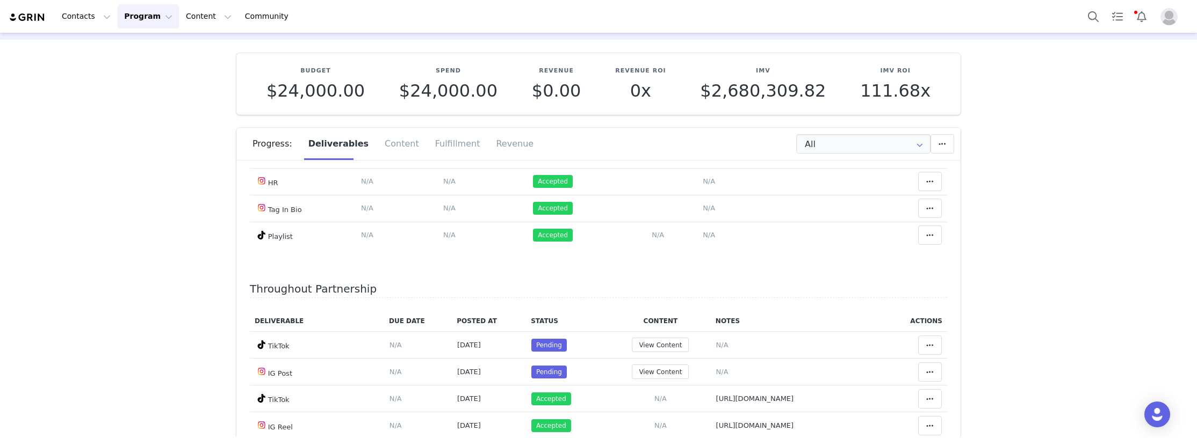
scroll to position [54, 0]
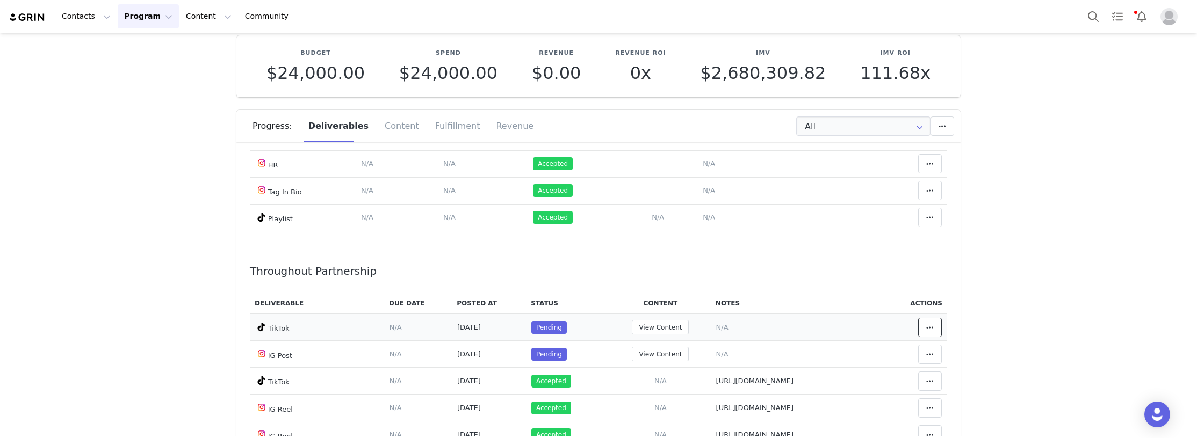
click at [926, 328] on icon at bounding box center [930, 327] width 8 height 9
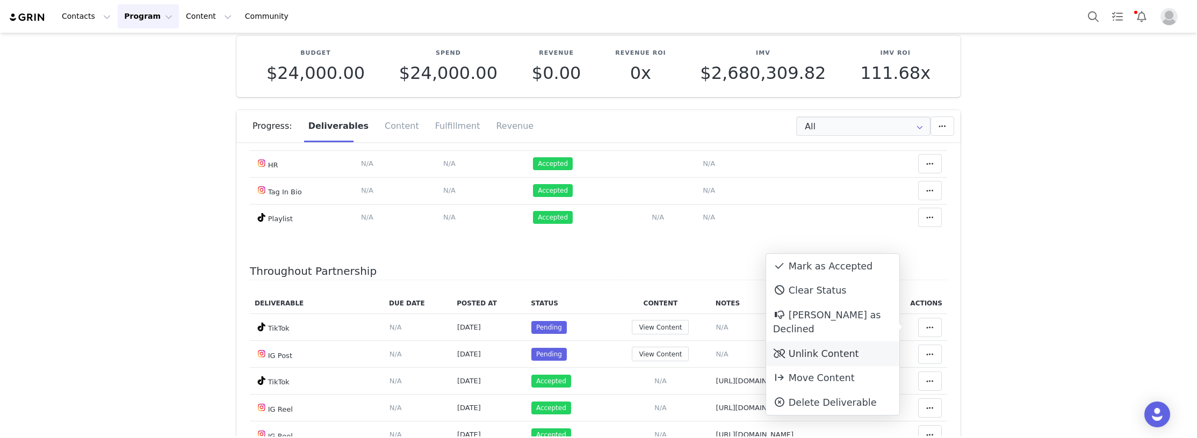
click at [810, 345] on div "Unlink Content" at bounding box center [832, 354] width 133 height 25
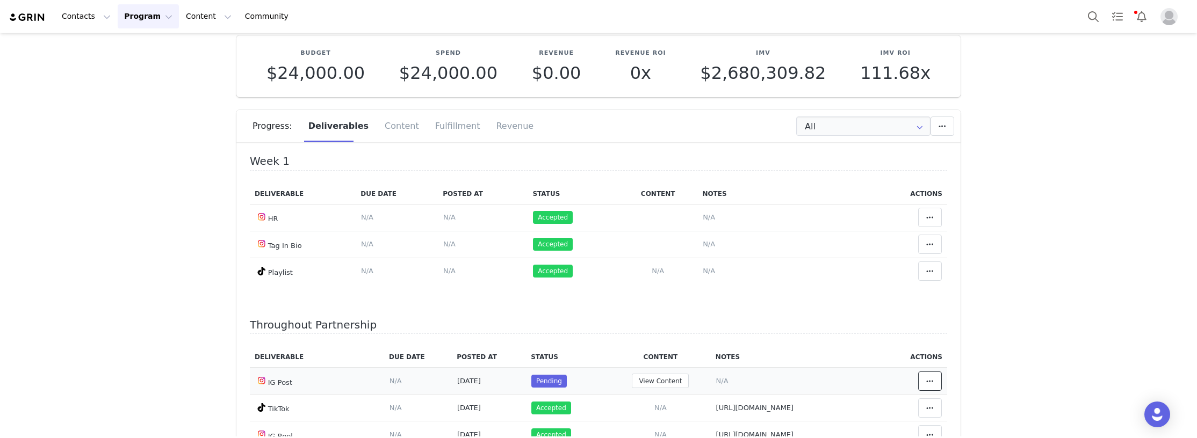
click at [926, 385] on icon at bounding box center [930, 381] width 8 height 9
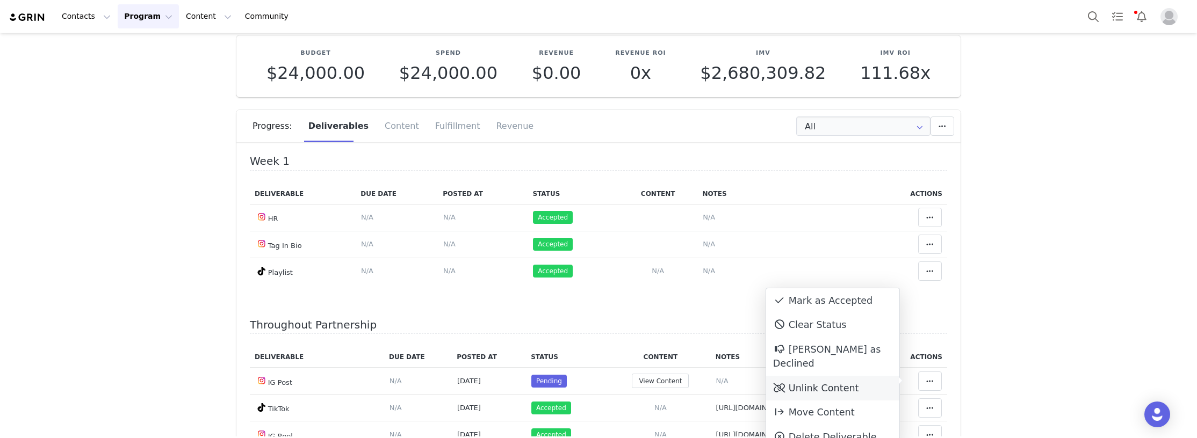
click at [832, 376] on div "Unlink Content" at bounding box center [832, 388] width 133 height 25
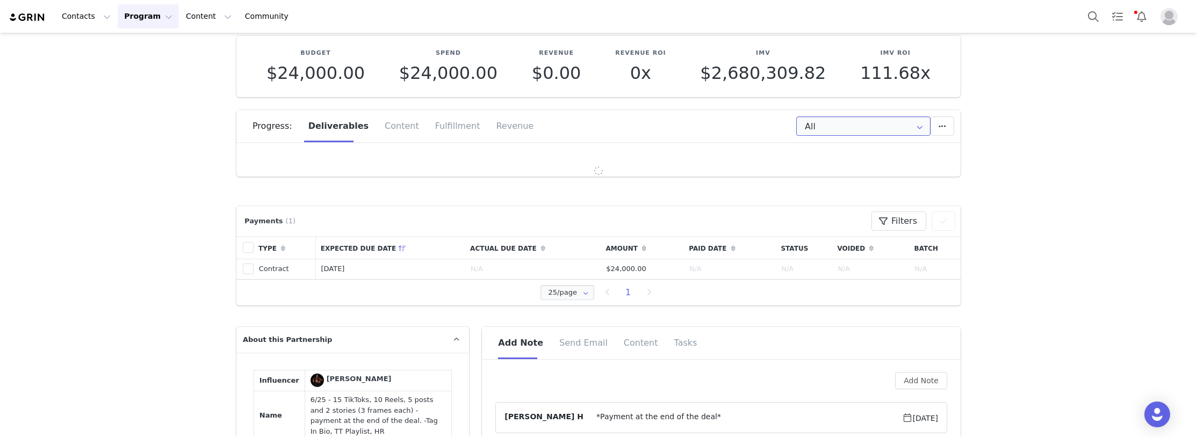
drag, startPoint x: 822, startPoint y: 131, endPoint x: 847, endPoint y: 134, distance: 24.3
click at [822, 131] on input "All" at bounding box center [863, 126] width 134 height 19
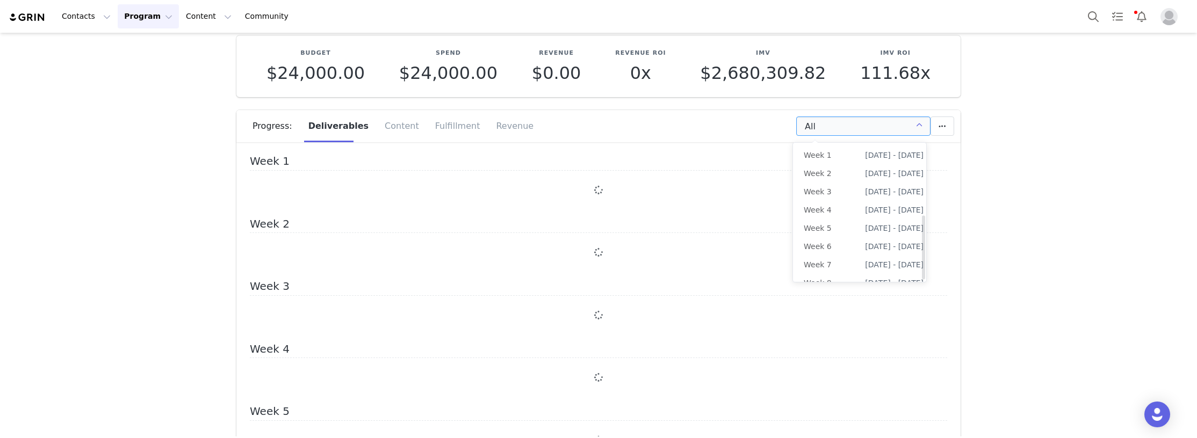
scroll to position [156, 0]
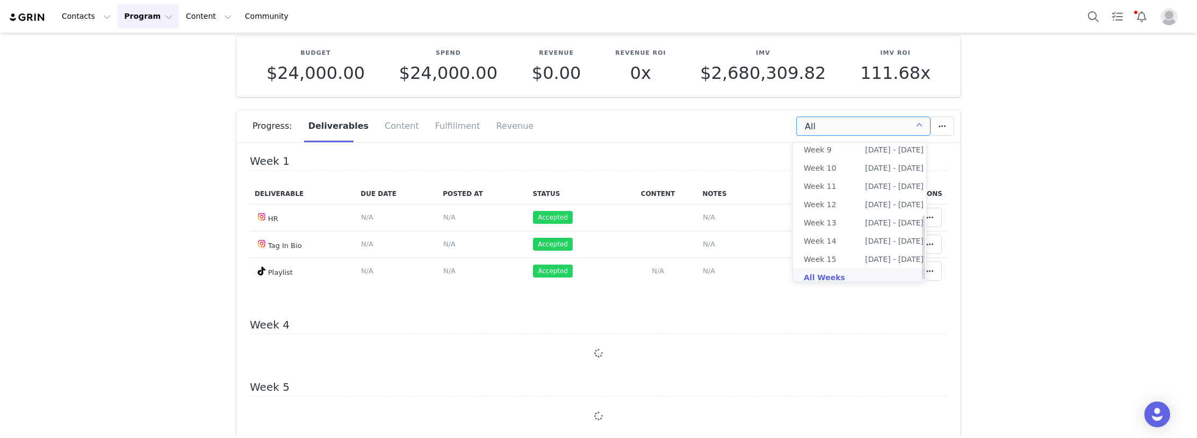
click at [832, 272] on li "All Weeks" at bounding box center [863, 278] width 141 height 18
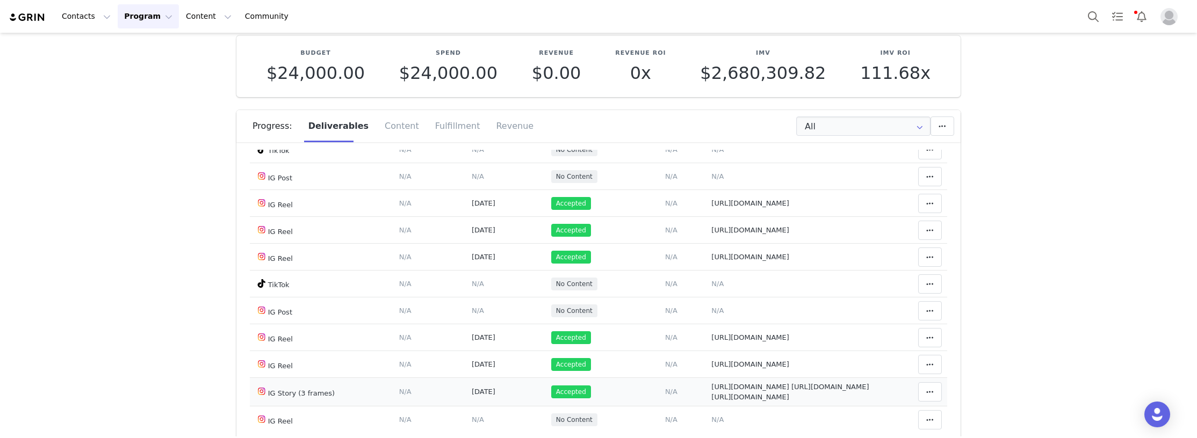
scroll to position [107, 0]
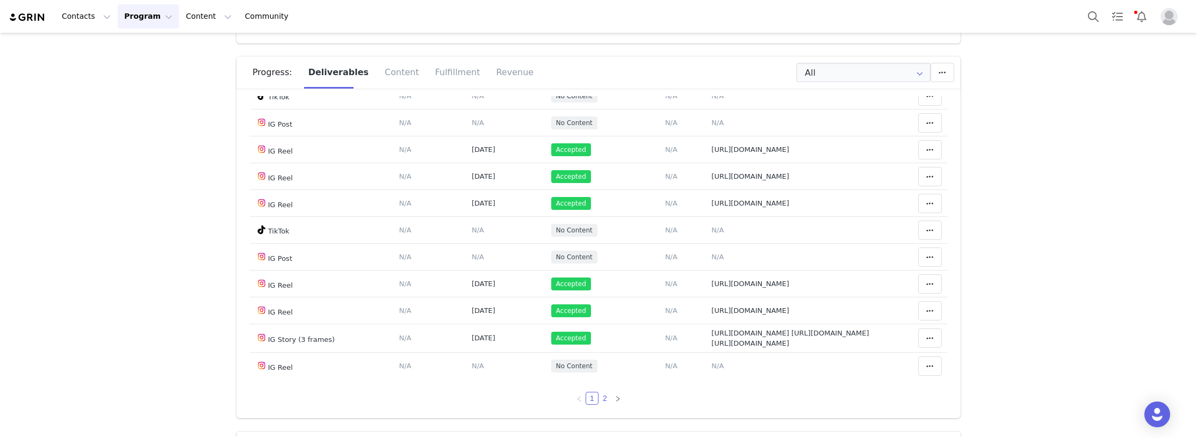
click at [599, 399] on link "2" at bounding box center [605, 399] width 12 height 12
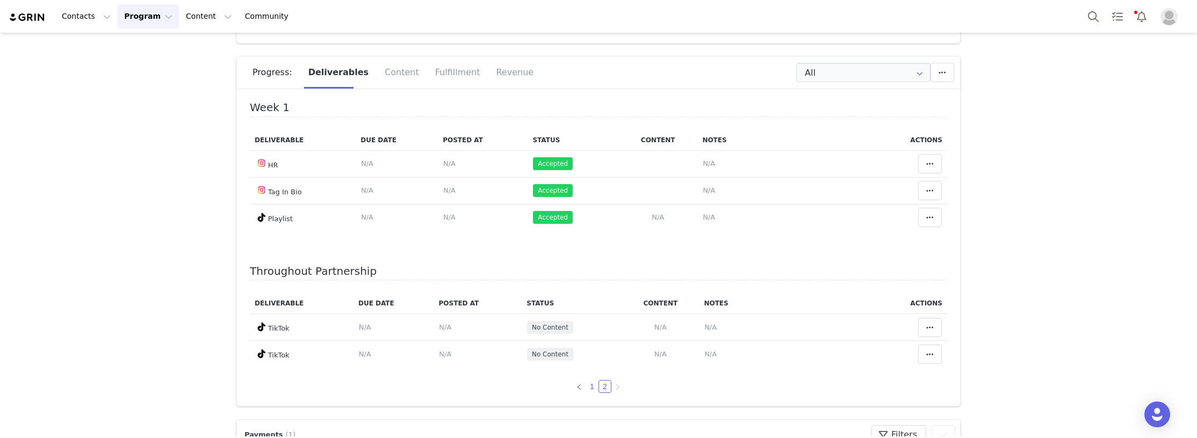
click at [587, 388] on link "1" at bounding box center [592, 387] width 12 height 12
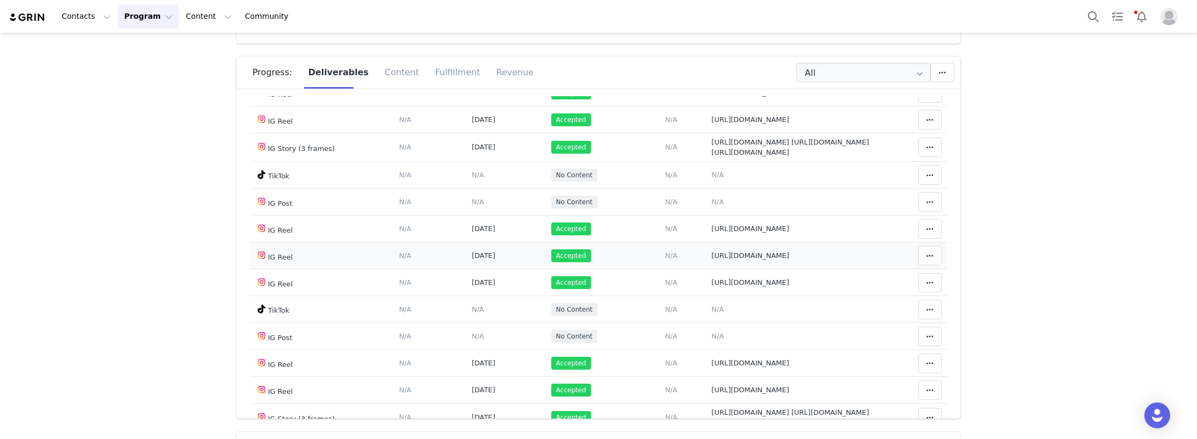
scroll to position [698, 0]
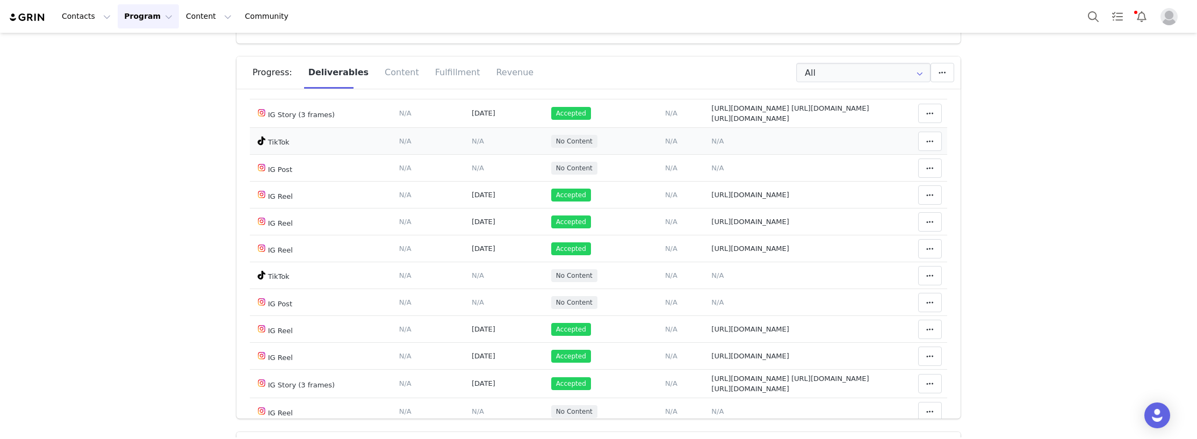
click at [711, 145] on span "N/A" at bounding box center [717, 141] width 12 height 8
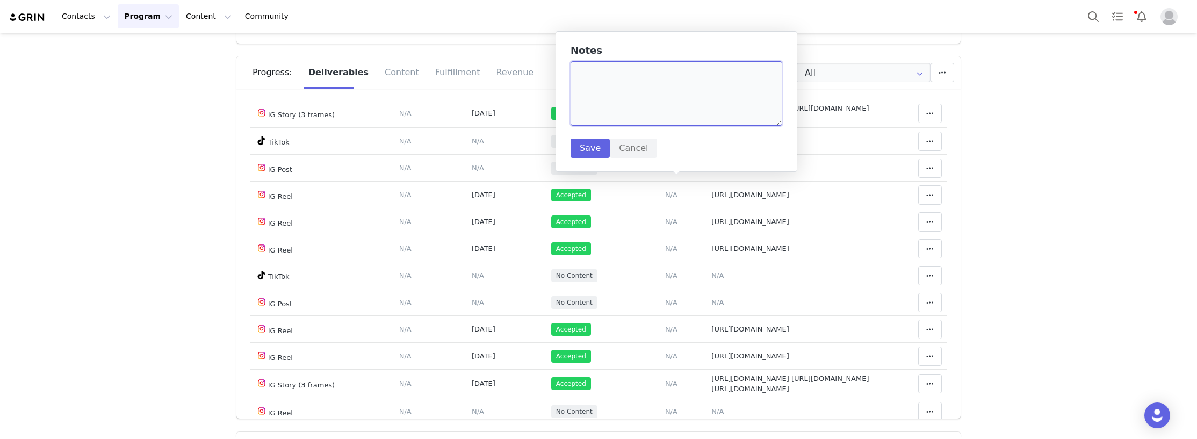
click at [668, 87] on textarea at bounding box center [676, 93] width 212 height 64
paste textarea "https://www.tiktok.com/@ronhiree/video/7554385417118698774"
type textarea "https://www.tiktok.com/@ronhiree/video/7554385417118698774"
click at [593, 148] on button "Save" at bounding box center [589, 148] width 39 height 19
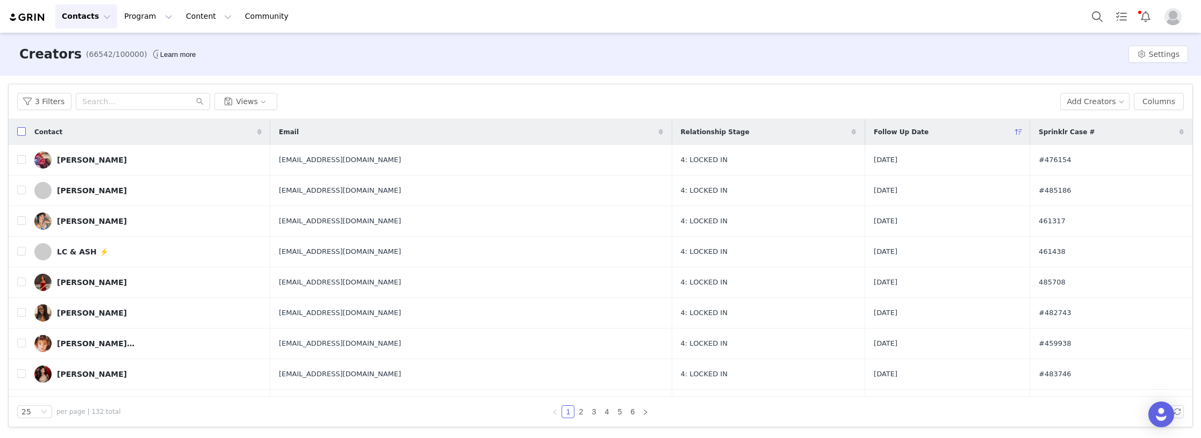
click at [19, 134] on input "checkbox" at bounding box center [21, 131] width 9 height 9
checkbox input "true"
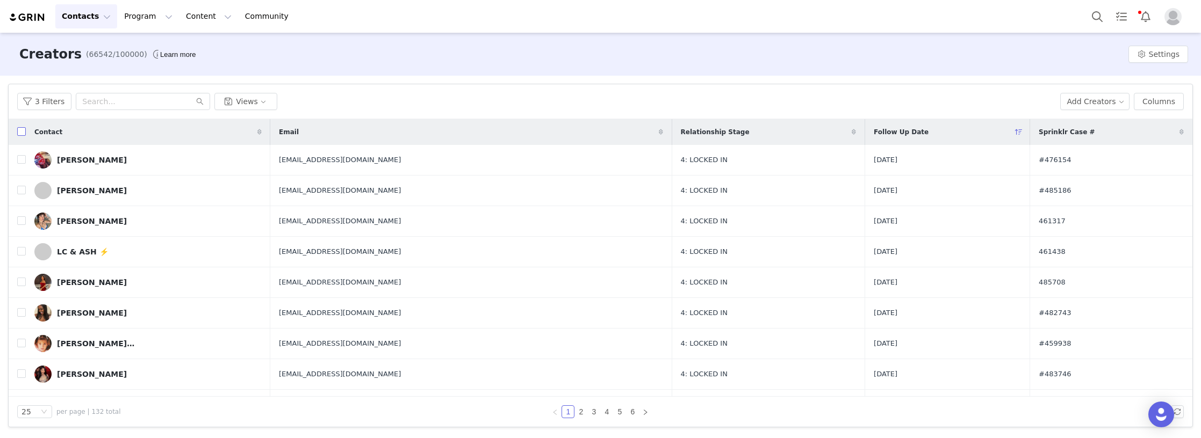
checkbox input "true"
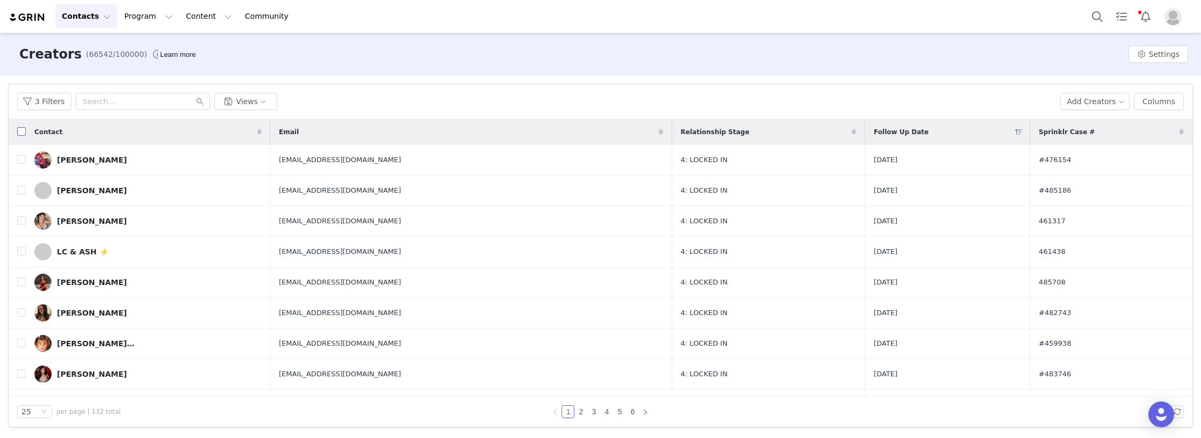
checkbox input "true"
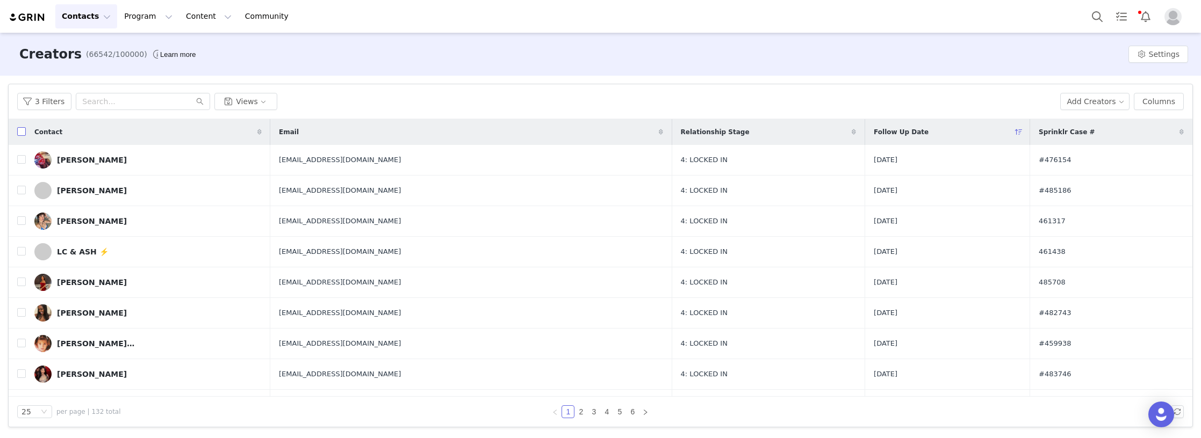
checkbox input "true"
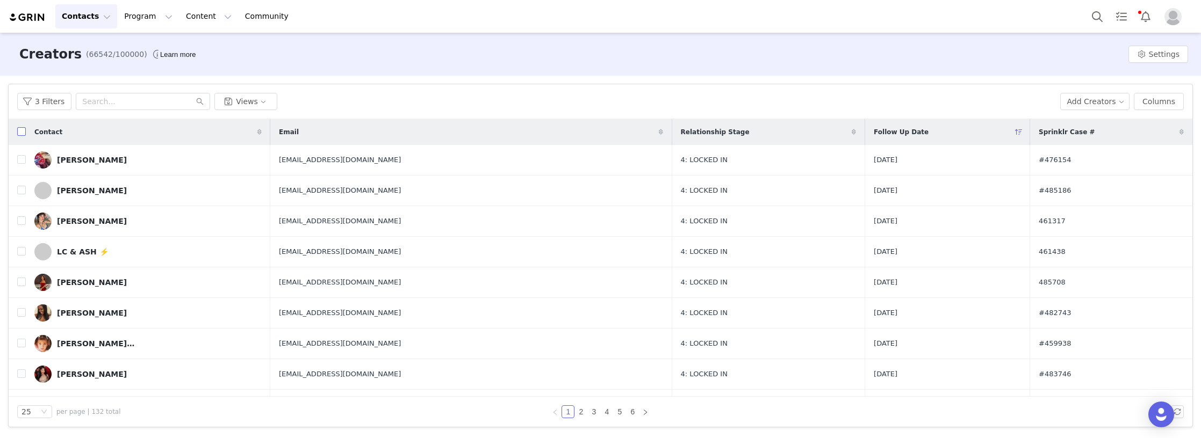
checkbox input "true"
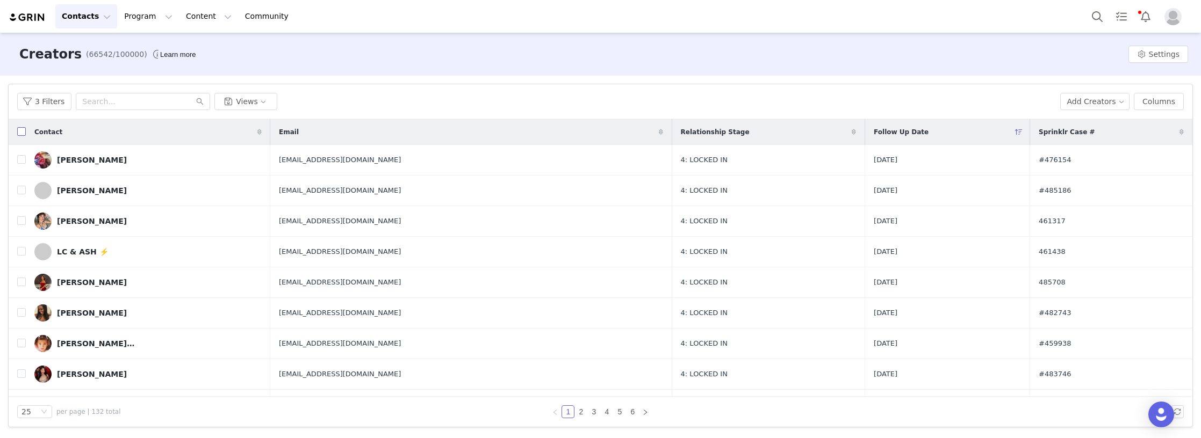
checkbox input "true"
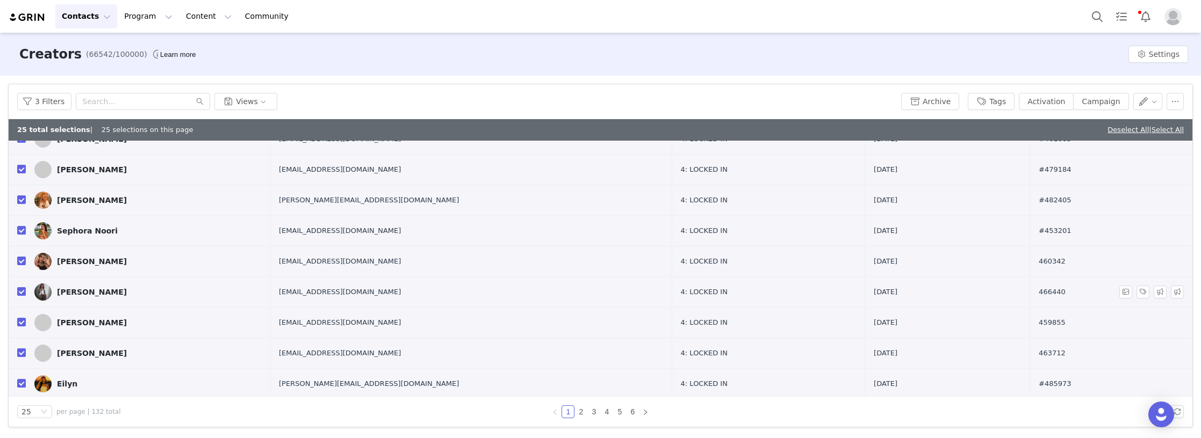
scroll to position [535, 0]
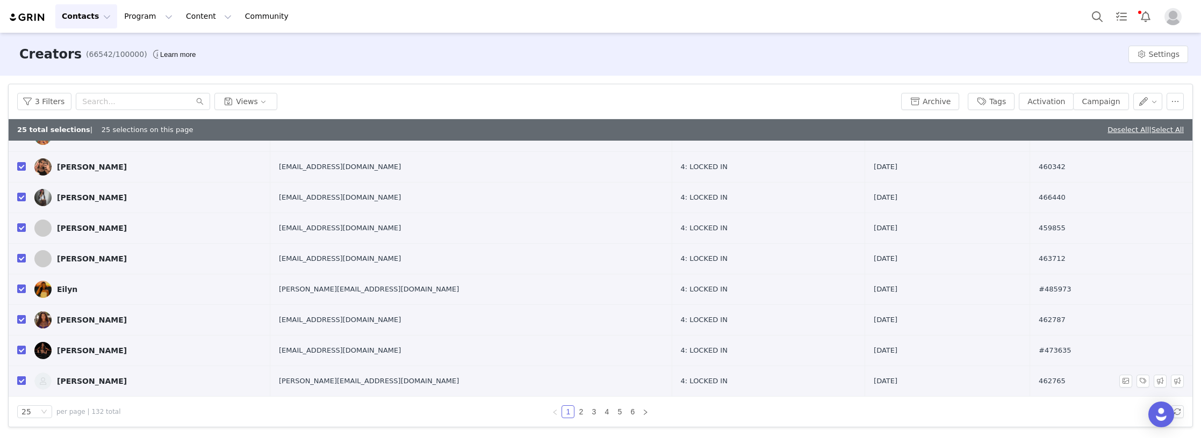
click at [20, 382] on input "checkbox" at bounding box center [21, 381] width 9 height 9
checkbox input "false"
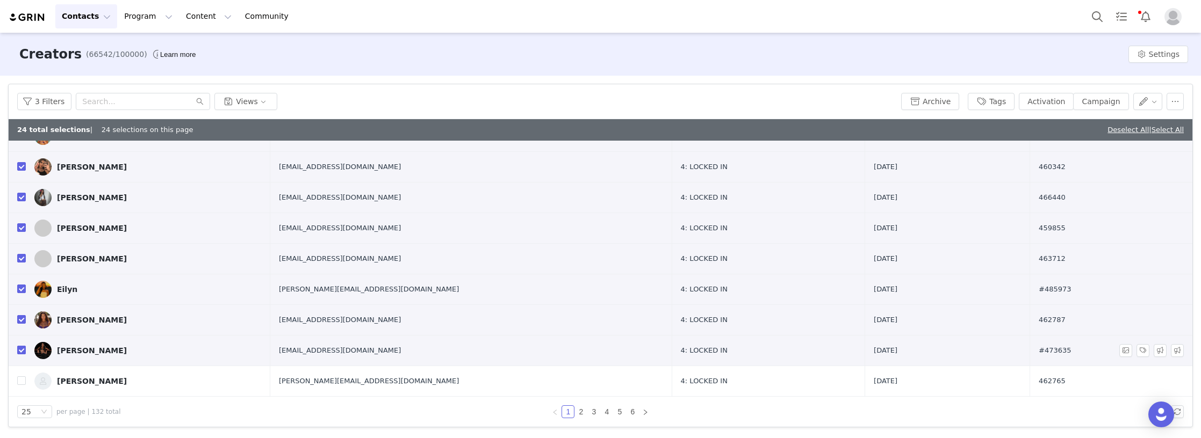
click at [21, 352] on input "checkbox" at bounding box center [21, 350] width 9 height 9
checkbox input "false"
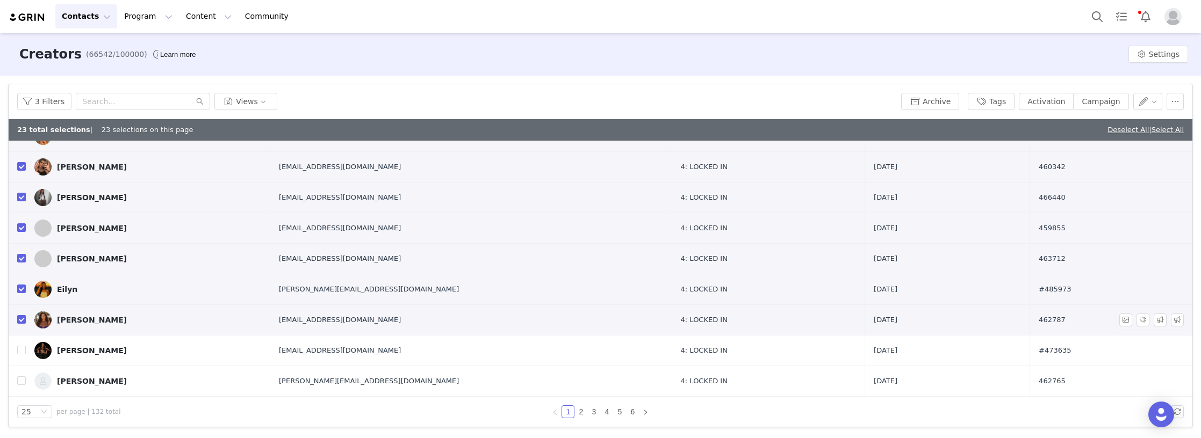
click at [21, 321] on input "checkbox" at bounding box center [21, 319] width 9 height 9
checkbox input "false"
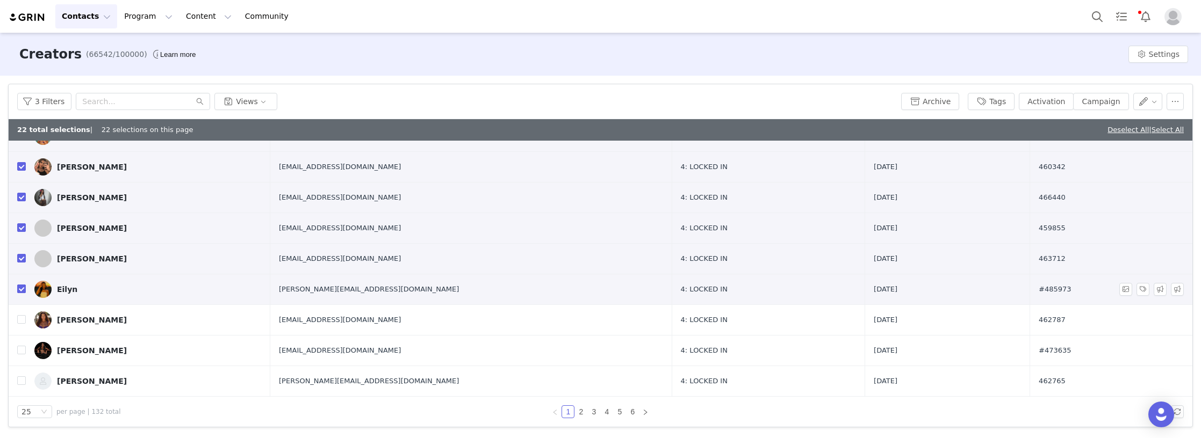
click at [20, 290] on input "checkbox" at bounding box center [21, 289] width 9 height 9
checkbox input "false"
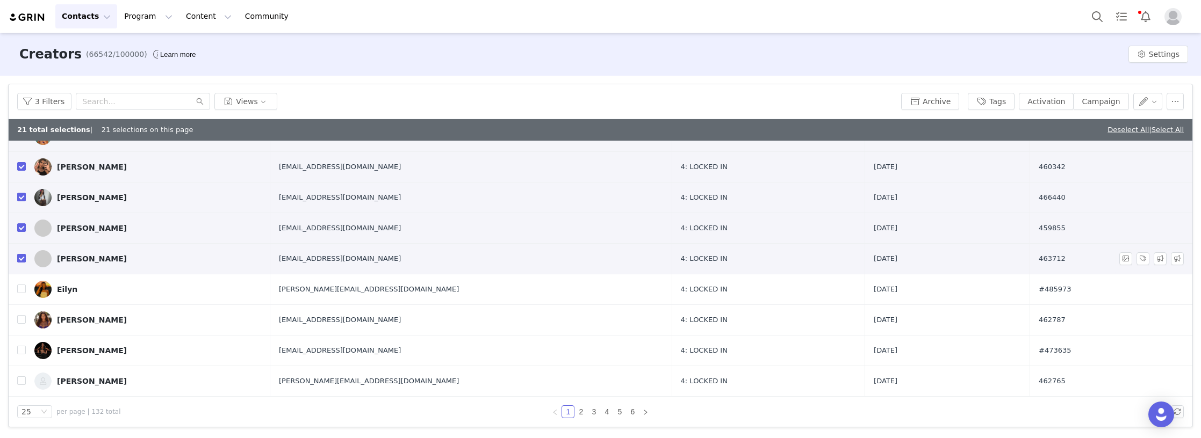
click at [19, 261] on input "checkbox" at bounding box center [21, 258] width 9 height 9
checkbox input "false"
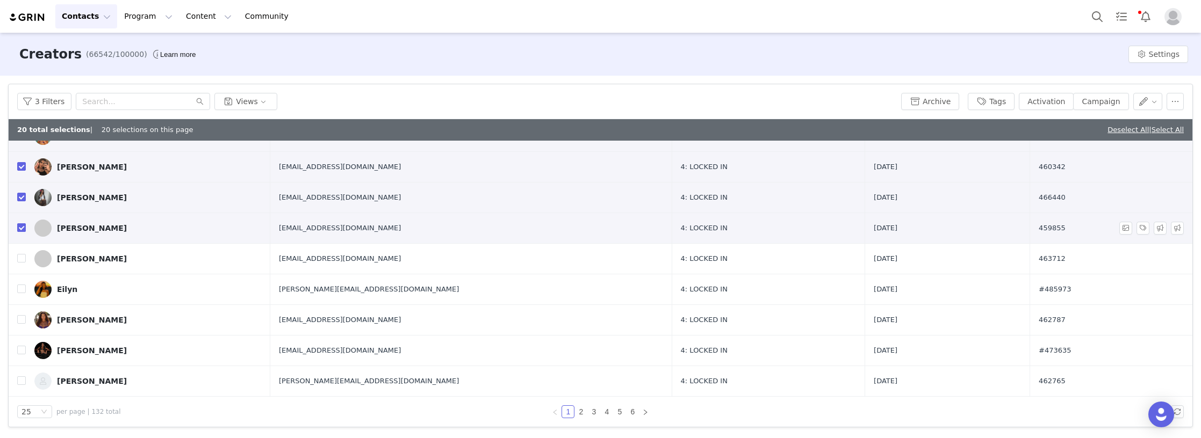
click at [21, 228] on input "checkbox" at bounding box center [21, 227] width 9 height 9
checkbox input "false"
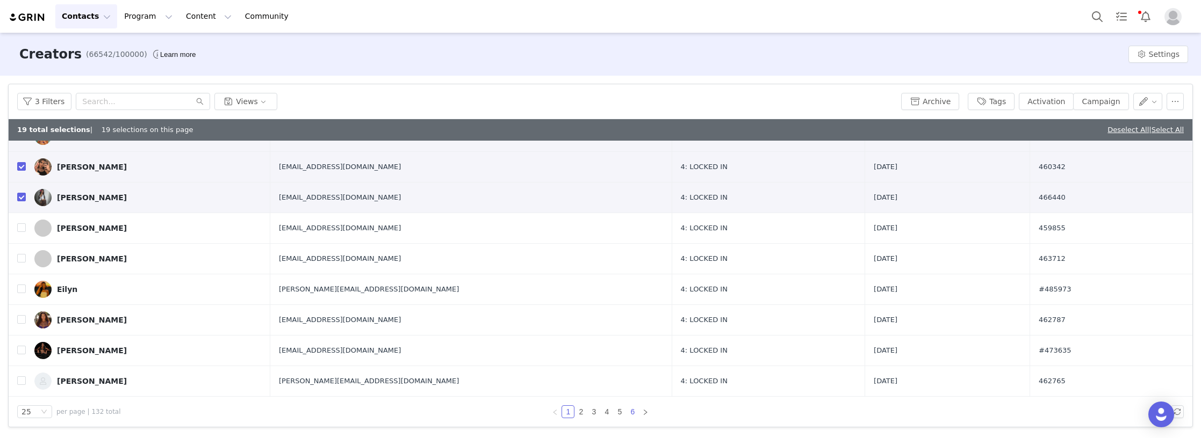
click at [631, 411] on link "6" at bounding box center [632, 412] width 12 height 12
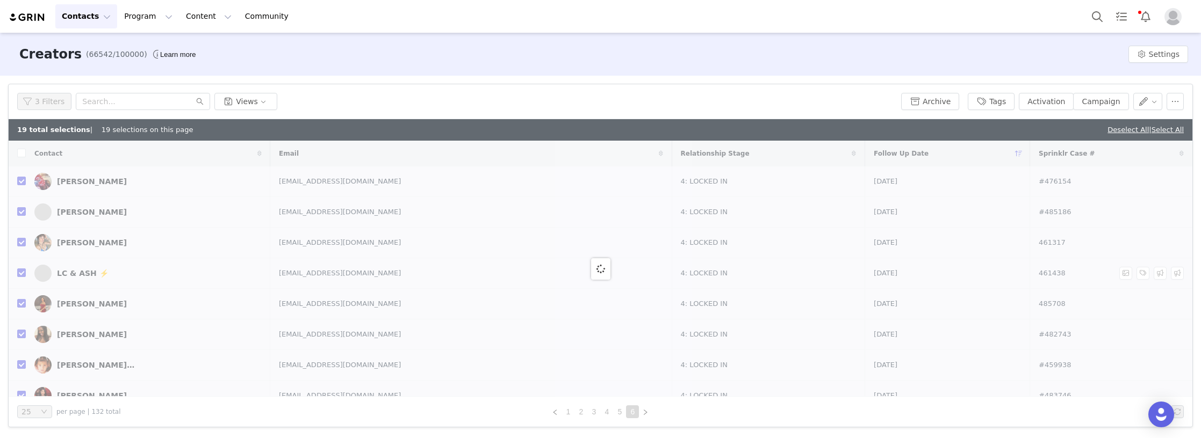
checkbox input "false"
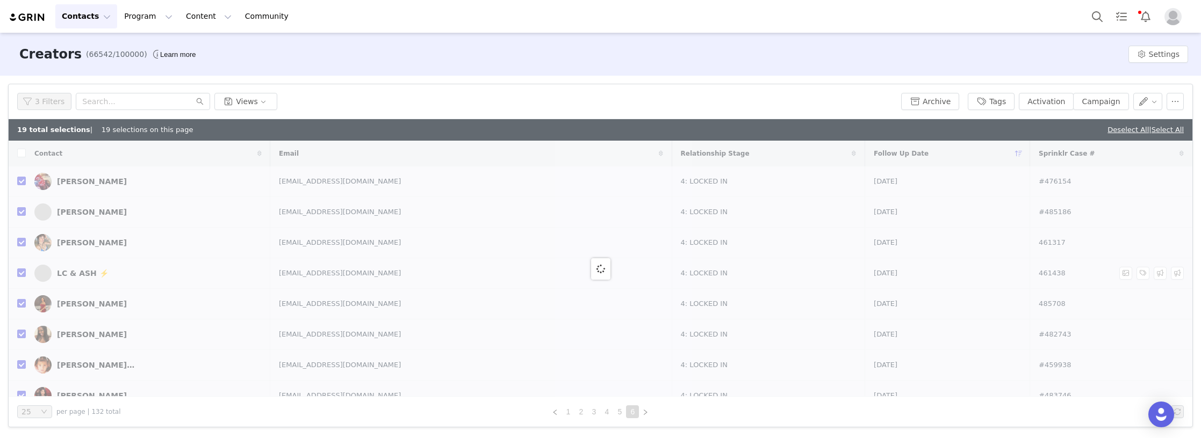
checkbox input "false"
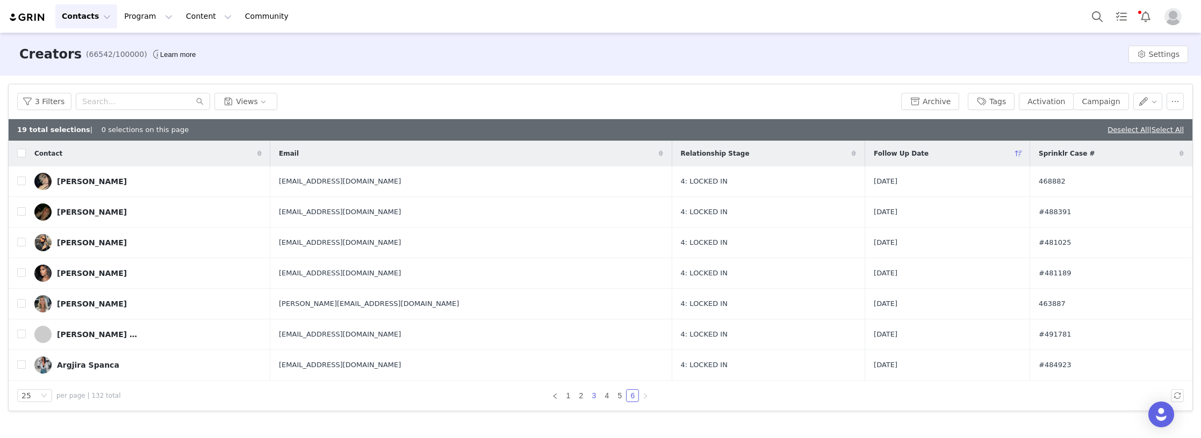
click at [594, 397] on link "3" at bounding box center [594, 396] width 12 height 12
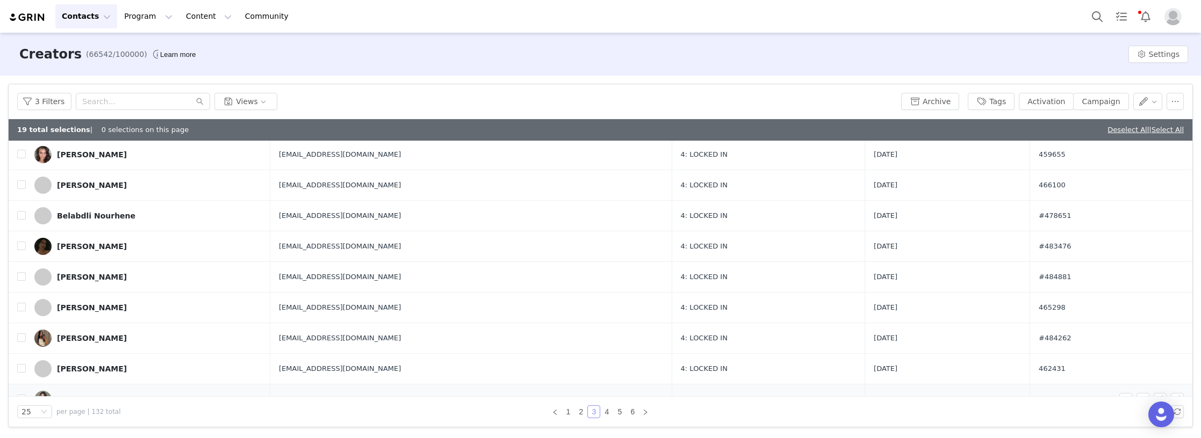
scroll to position [535, 0]
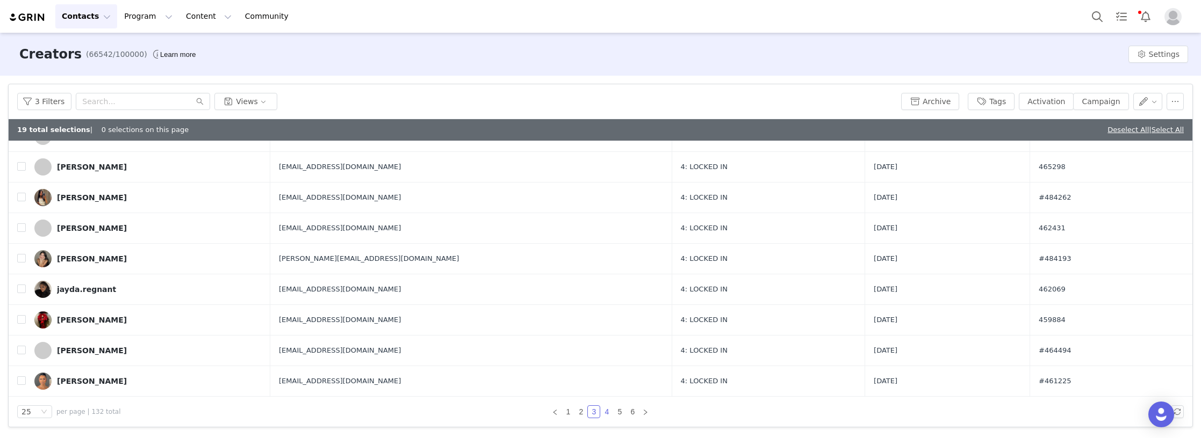
click at [608, 414] on link "4" at bounding box center [607, 412] width 12 height 12
click at [616, 412] on link "5" at bounding box center [619, 412] width 12 height 12
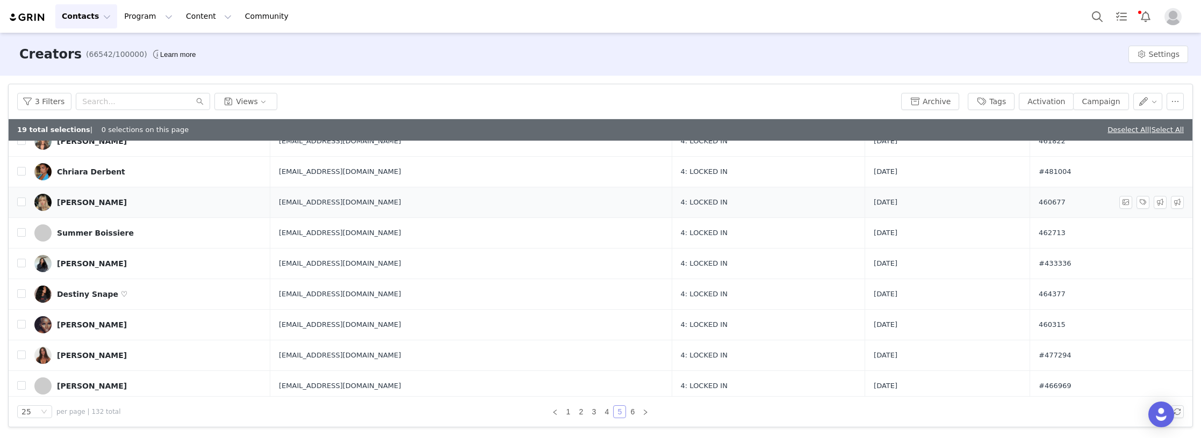
scroll to position [0, 0]
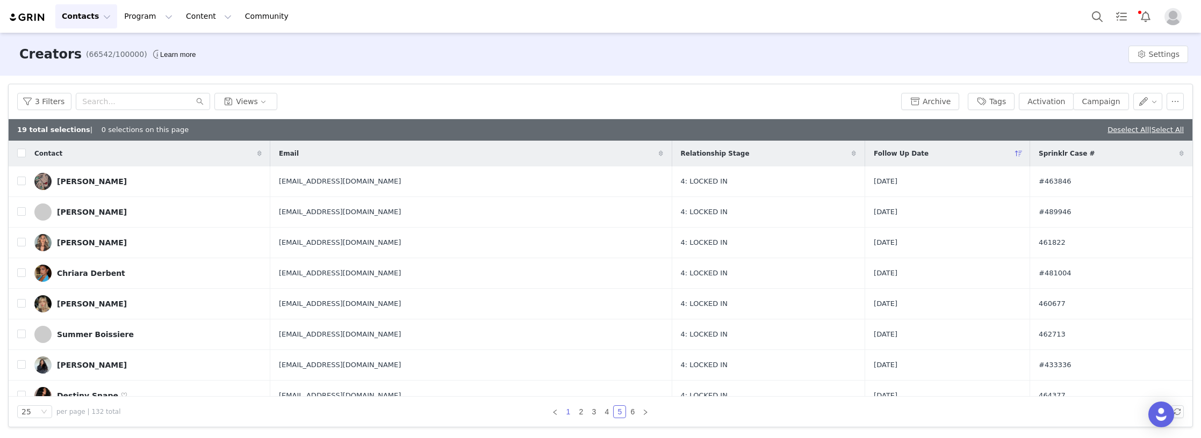
click at [564, 409] on link "1" at bounding box center [568, 412] width 12 height 12
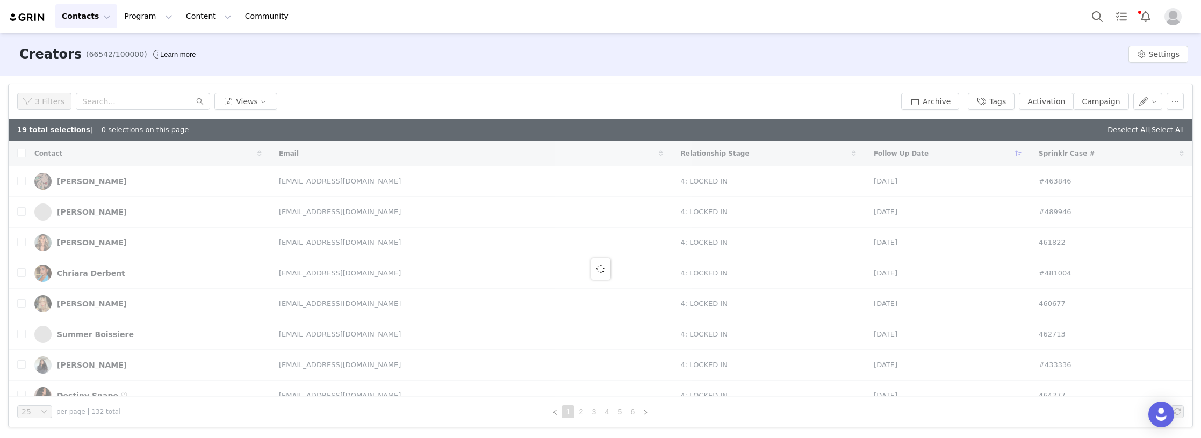
checkbox input "true"
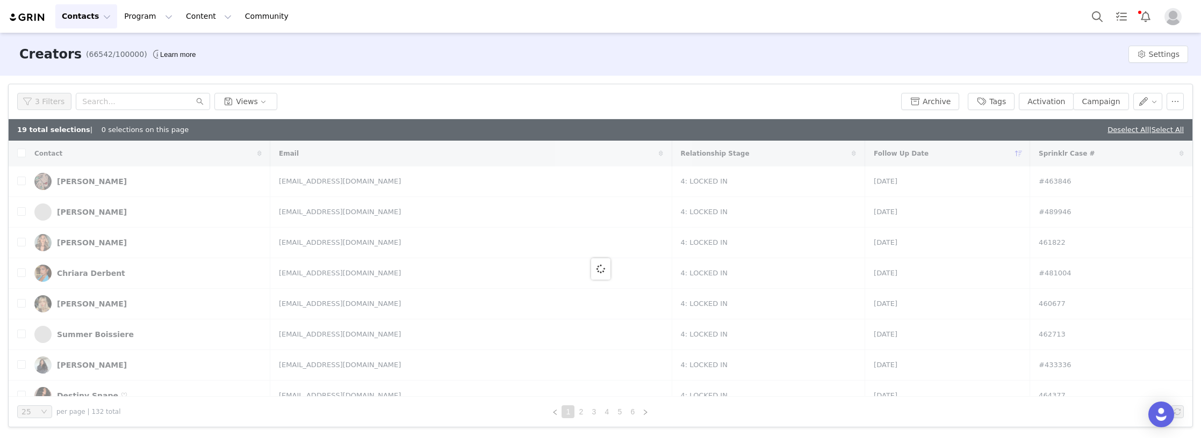
checkbox input "true"
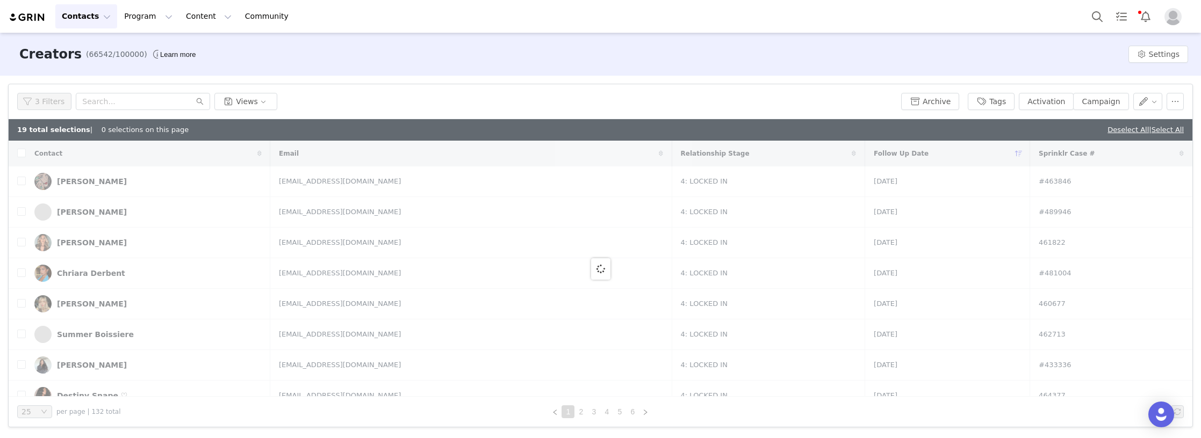
checkbox input "true"
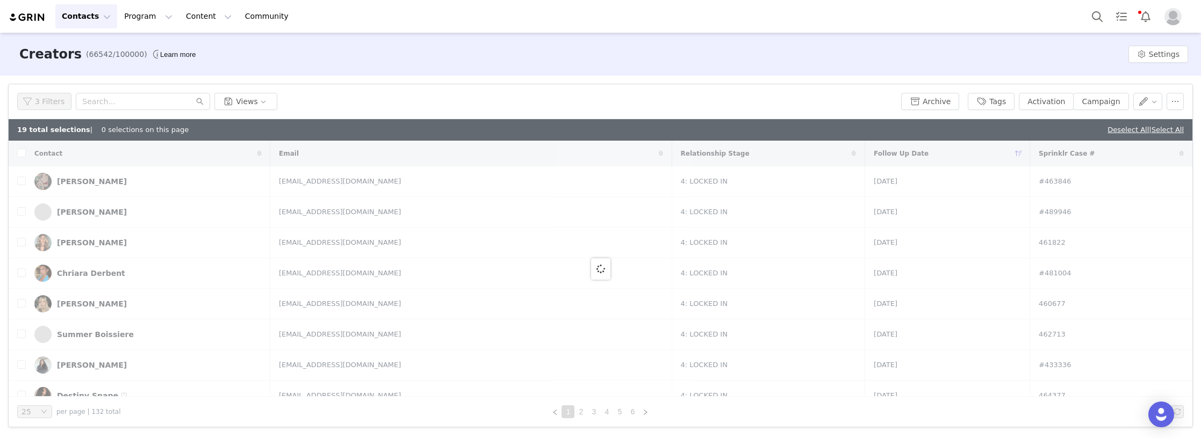
checkbox input "true"
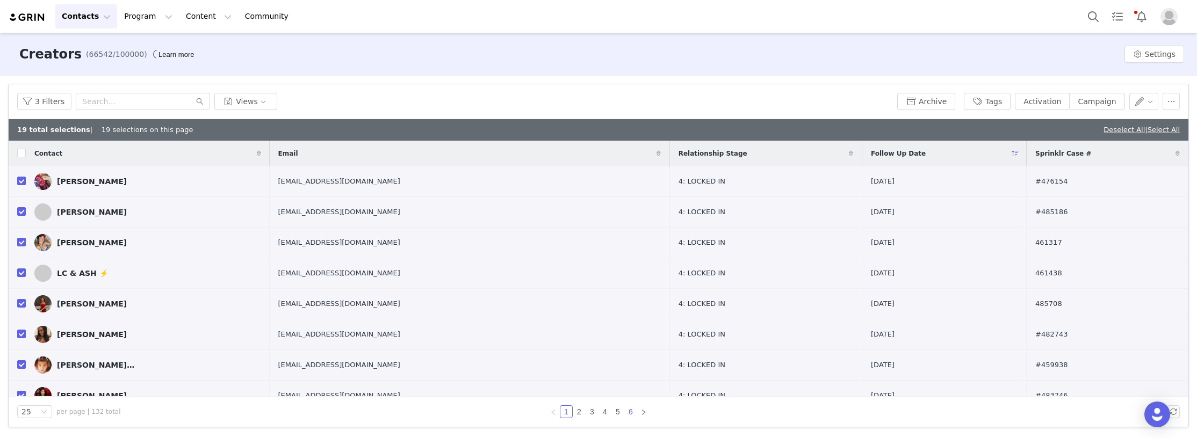
click at [633, 410] on link "6" at bounding box center [631, 412] width 12 height 12
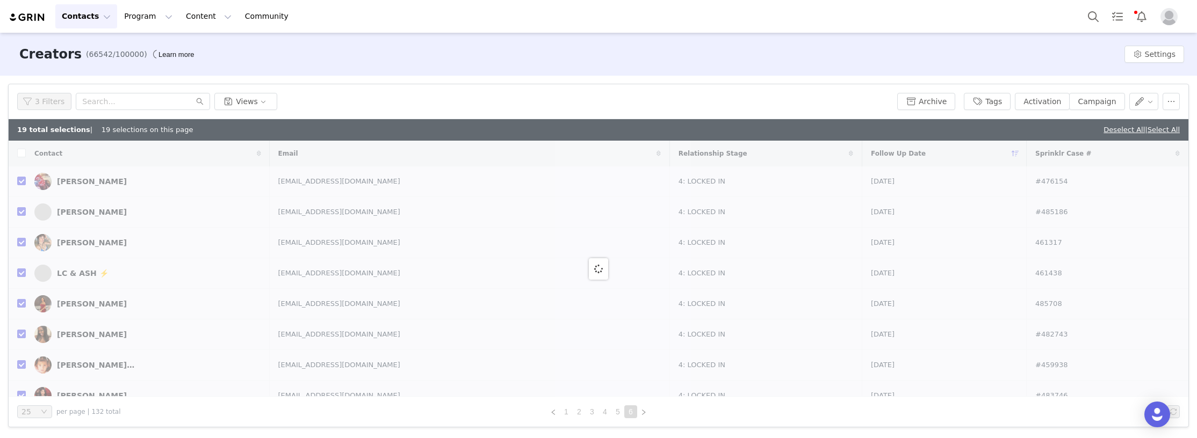
checkbox input "false"
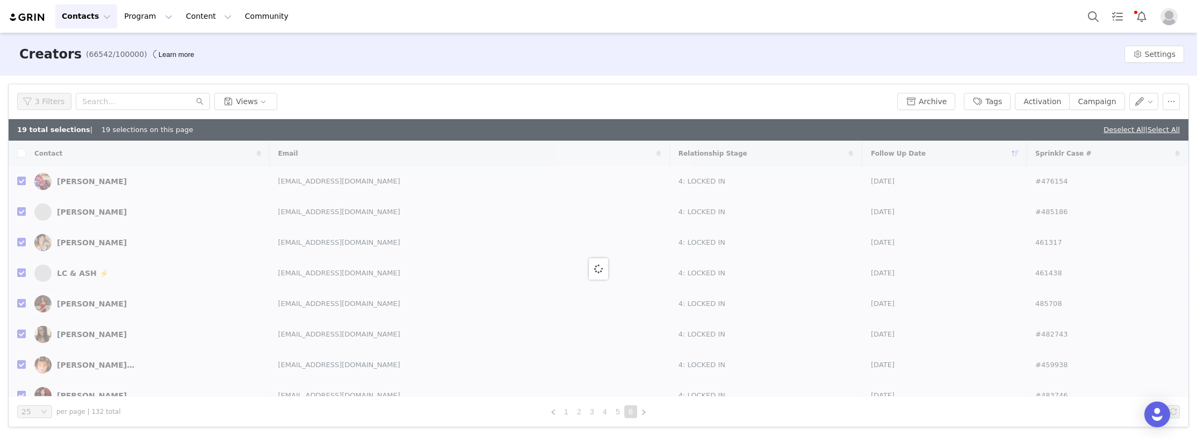
checkbox input "false"
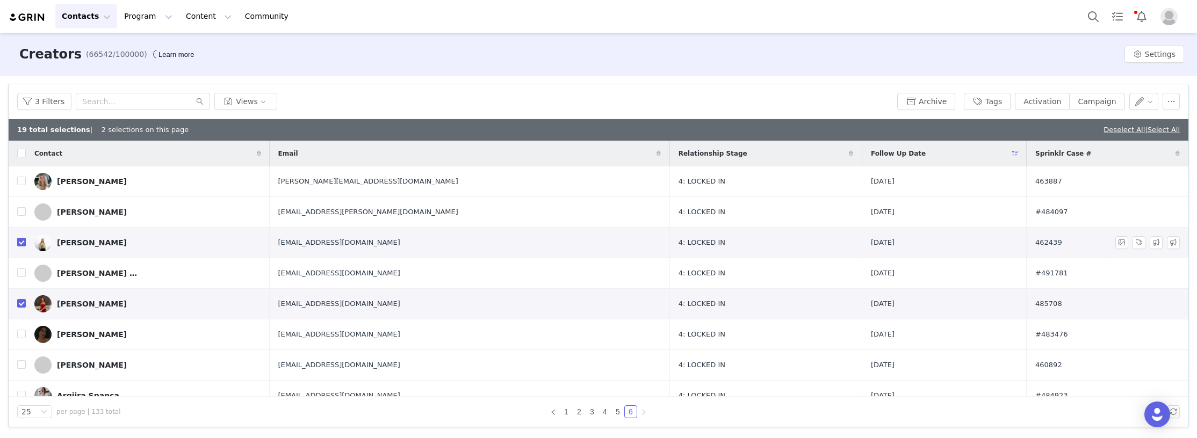
click at [21, 243] on input "checkbox" at bounding box center [21, 242] width 9 height 9
checkbox input "false"
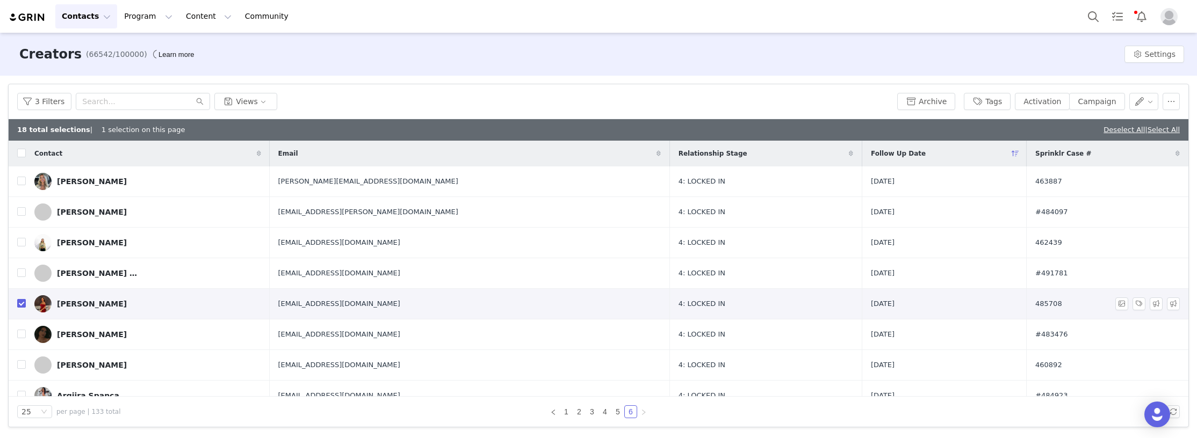
click at [19, 304] on input "checkbox" at bounding box center [21, 303] width 9 height 9
checkbox input "false"
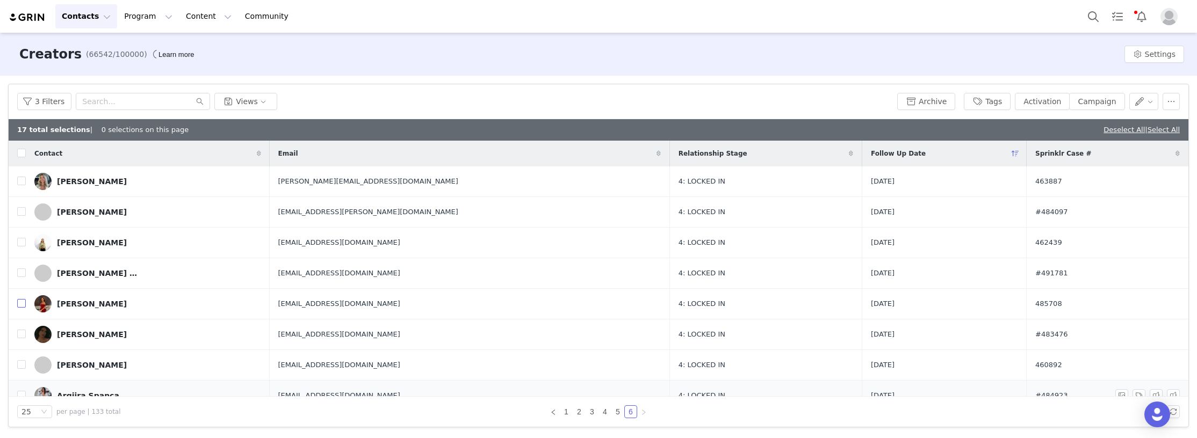
scroll to position [15, 0]
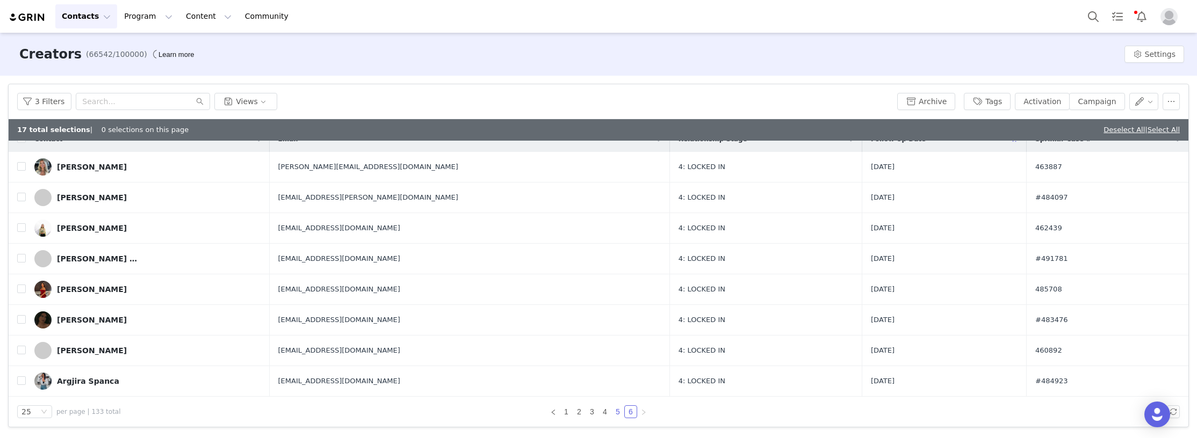
click at [618, 413] on link "5" at bounding box center [618, 412] width 12 height 12
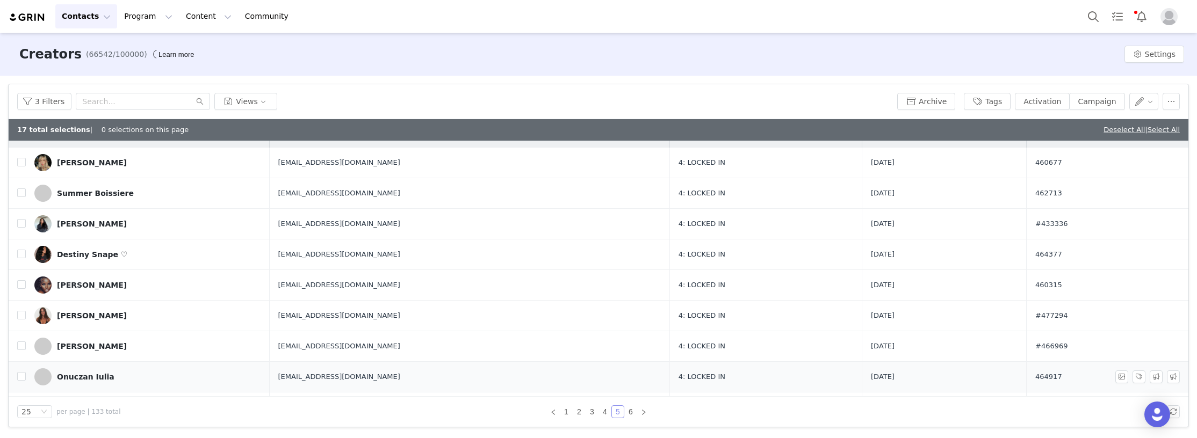
scroll to position [0, 0]
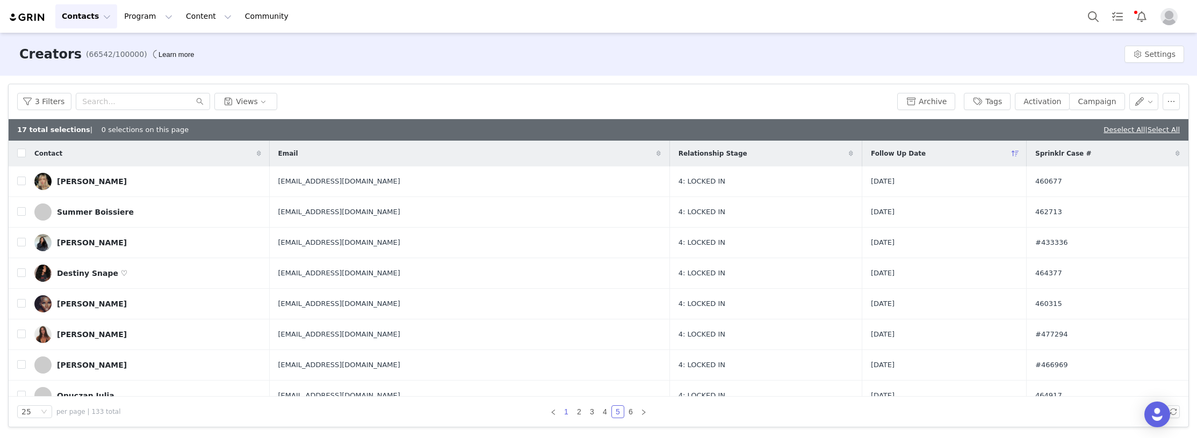
click at [564, 408] on link "1" at bounding box center [566, 412] width 12 height 12
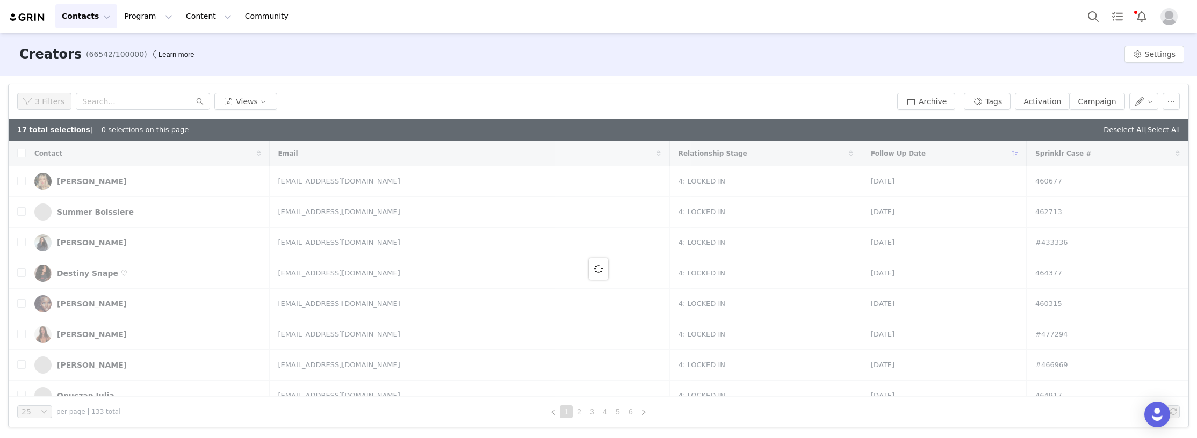
checkbox input "true"
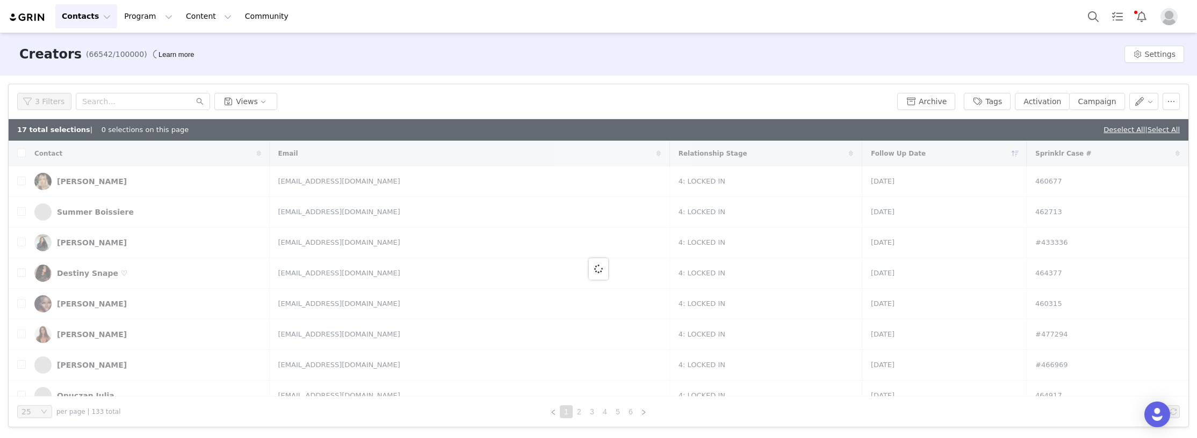
checkbox input "true"
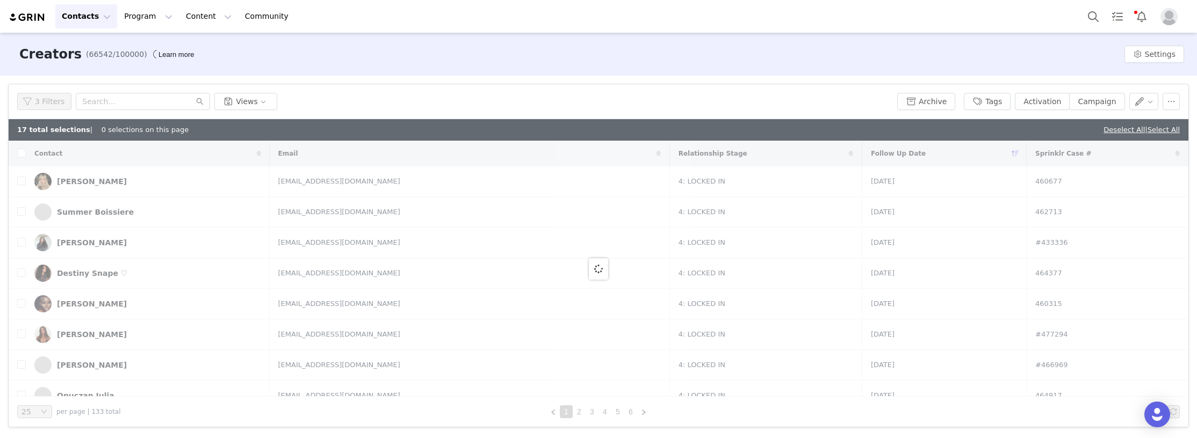
checkbox input "true"
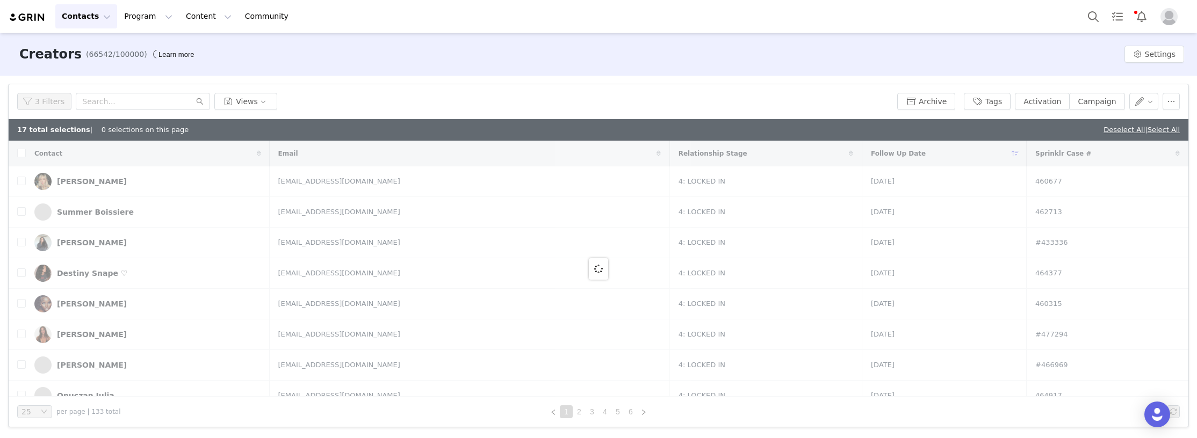
checkbox input "true"
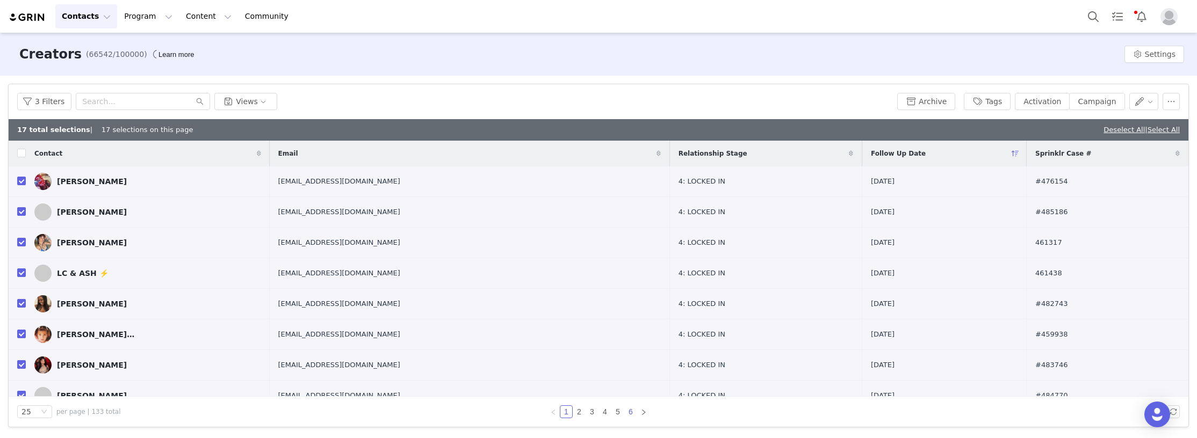
click at [629, 410] on link "6" at bounding box center [631, 412] width 12 height 12
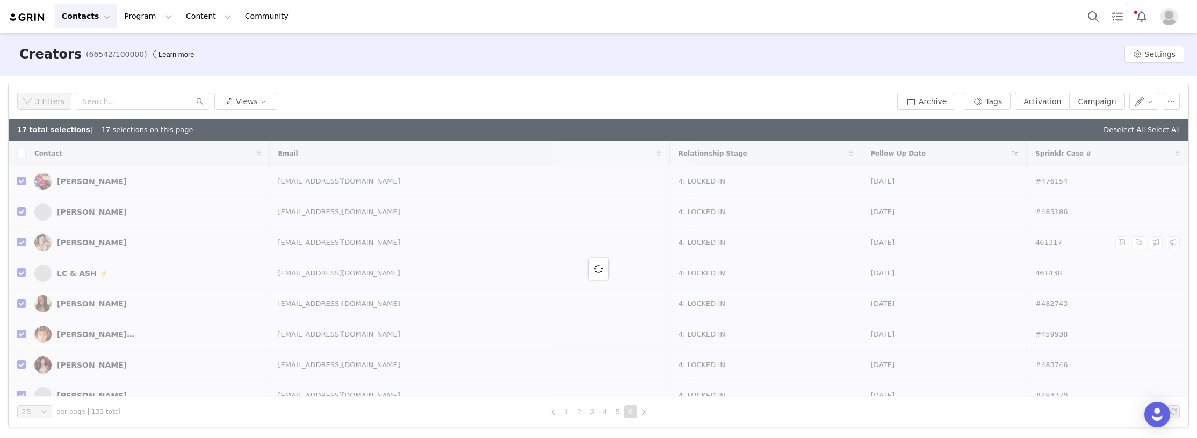
checkbox input "false"
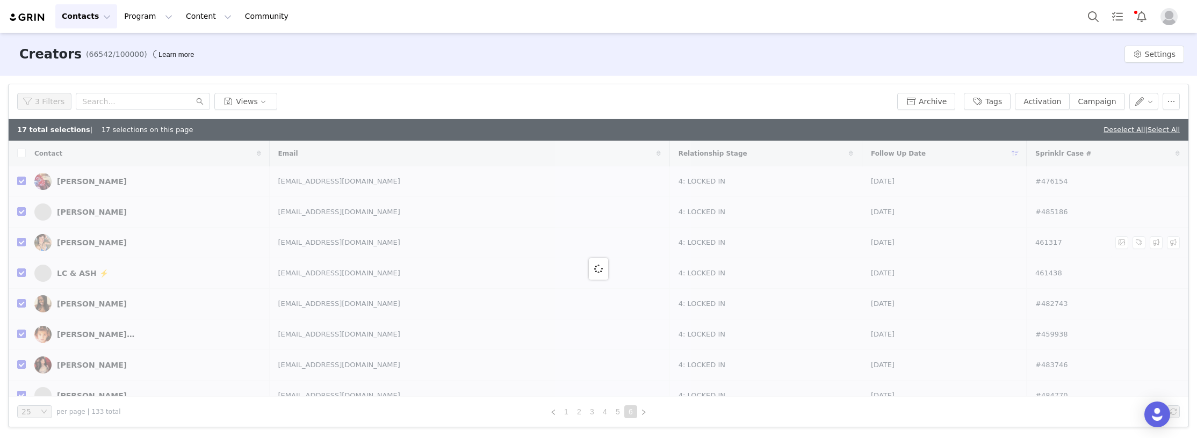
checkbox input "false"
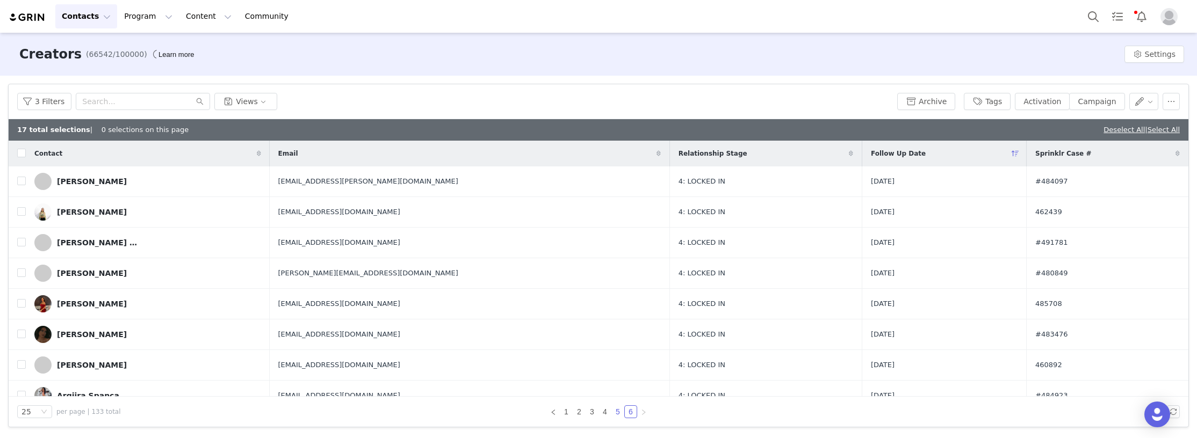
click at [620, 414] on link "5" at bounding box center [618, 412] width 12 height 12
click at [565, 415] on link "1" at bounding box center [566, 412] width 12 height 12
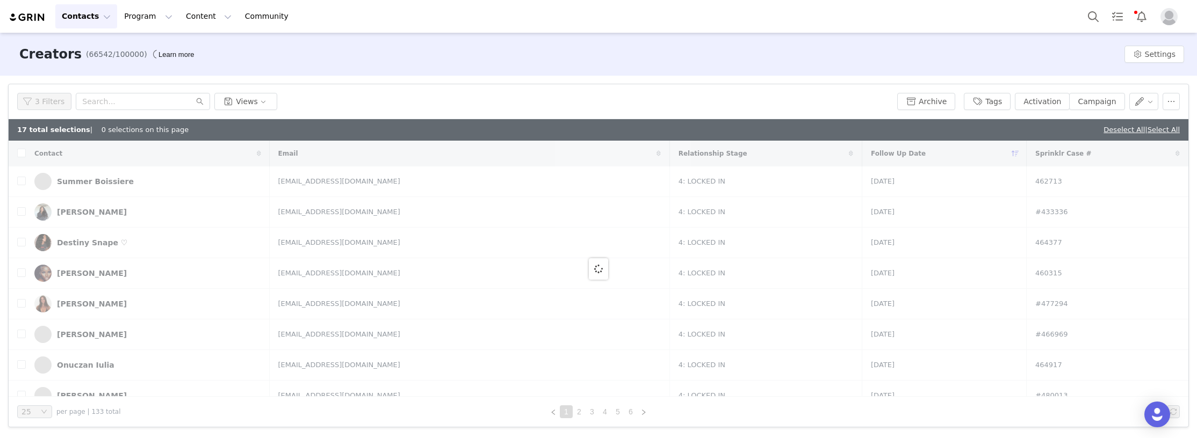
checkbox input "true"
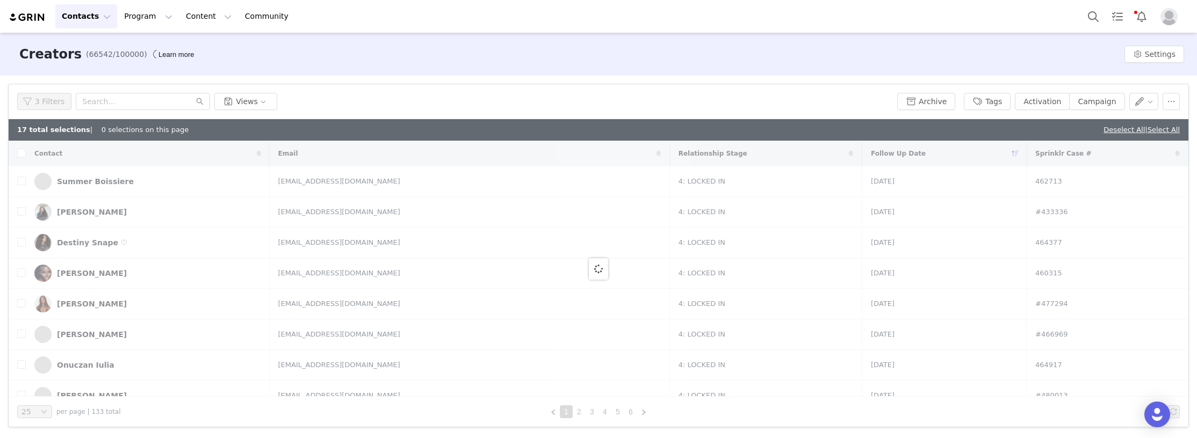
checkbox input "true"
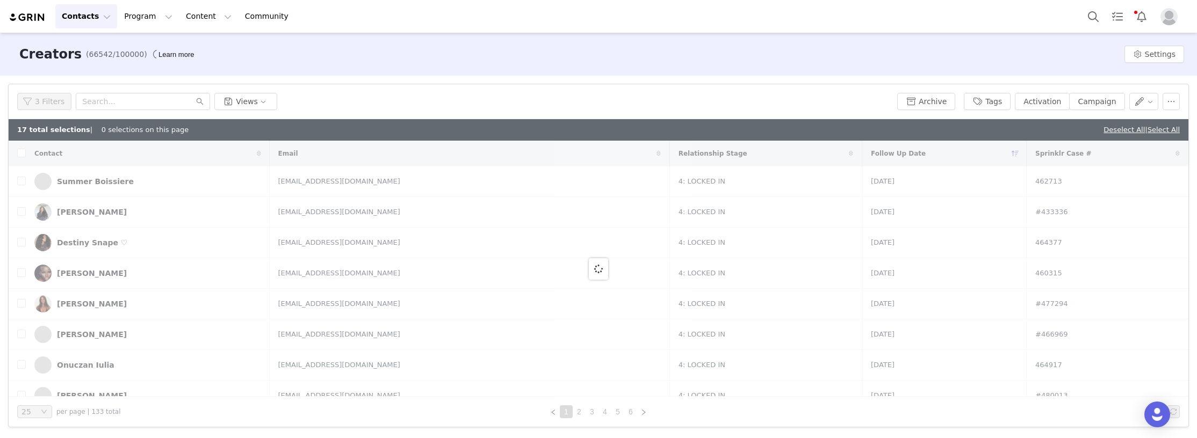
checkbox input "true"
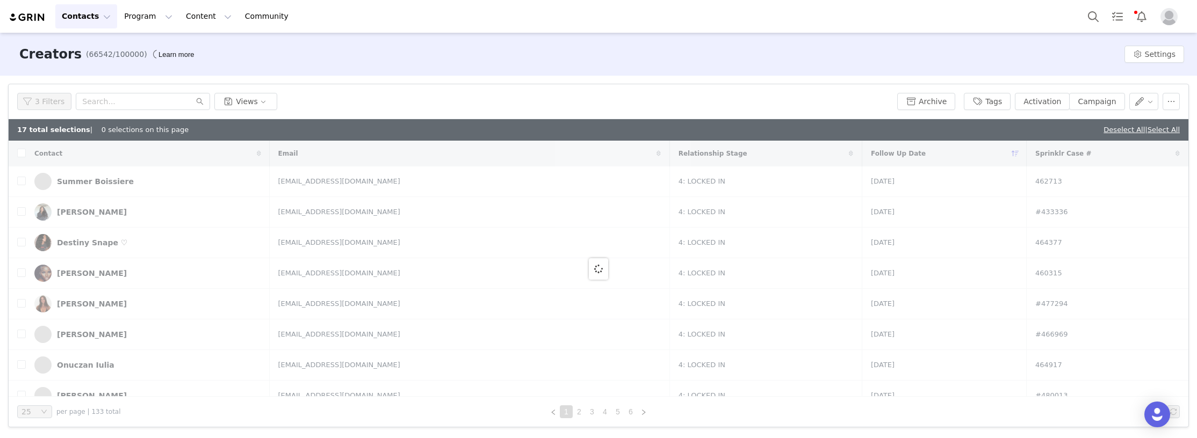
checkbox input "true"
